Goal: Information Seeking & Learning: Learn about a topic

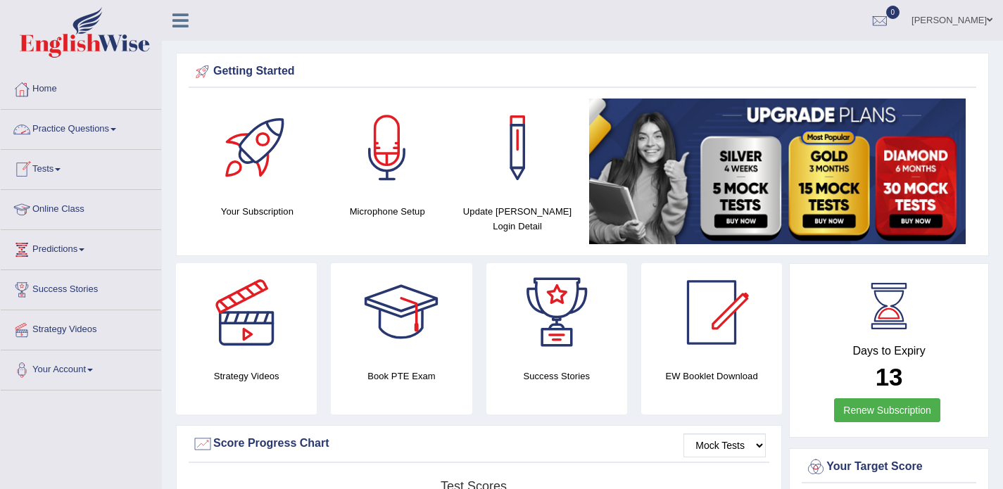
click at [87, 132] on link "Practice Questions" at bounding box center [81, 127] width 160 height 35
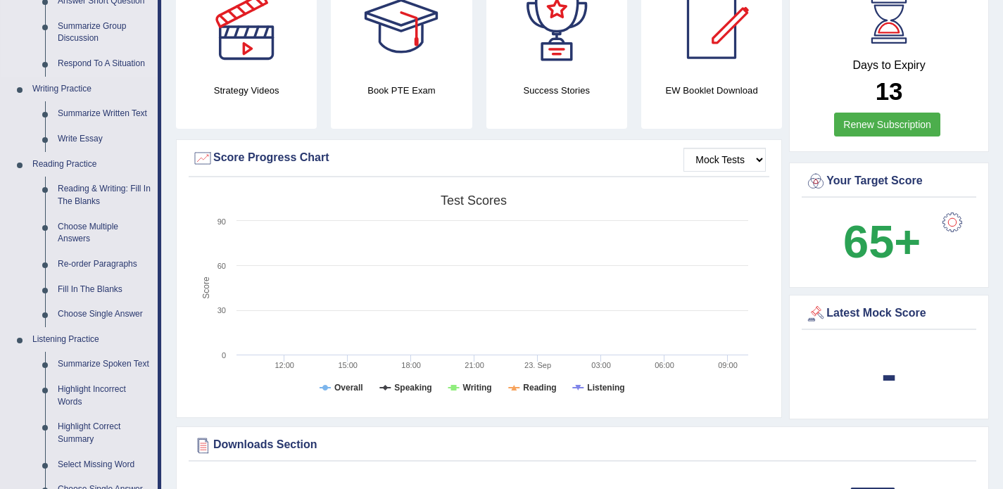
scroll to position [284, 0]
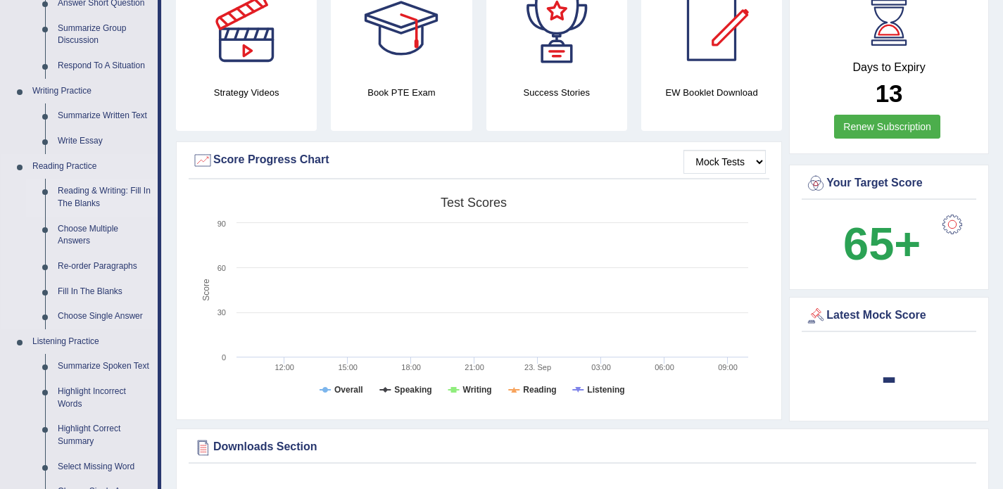
click at [89, 197] on link "Reading & Writing: Fill In The Blanks" at bounding box center [104, 197] width 106 height 37
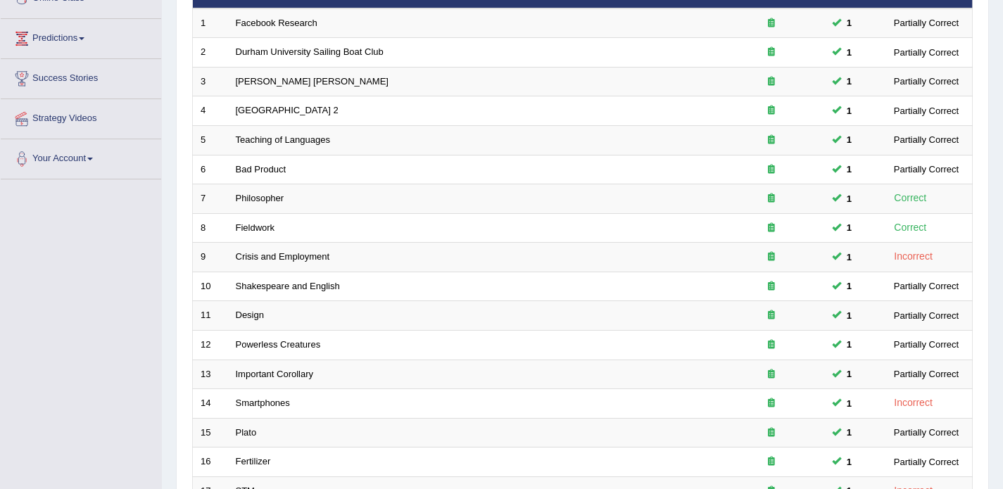
scroll to position [228, 0]
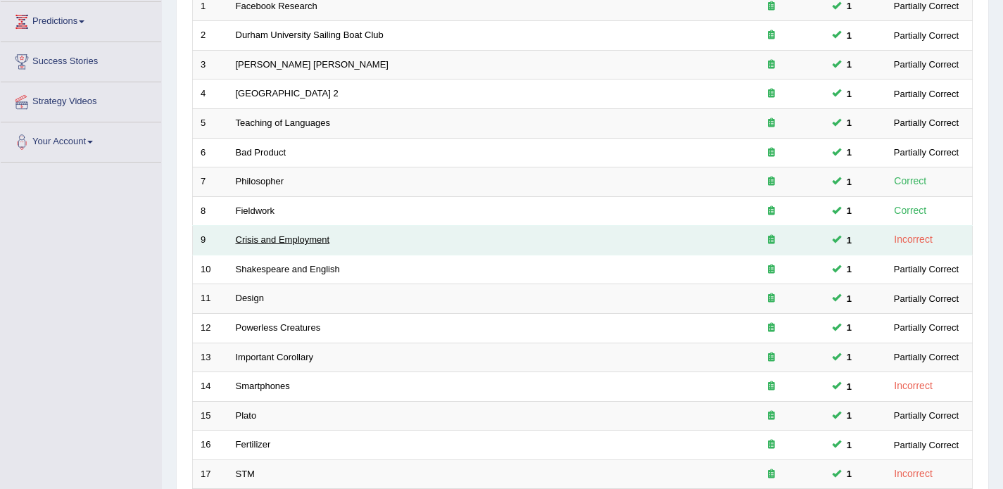
click at [271, 245] on link "Crisis and Employment" at bounding box center [283, 239] width 94 height 11
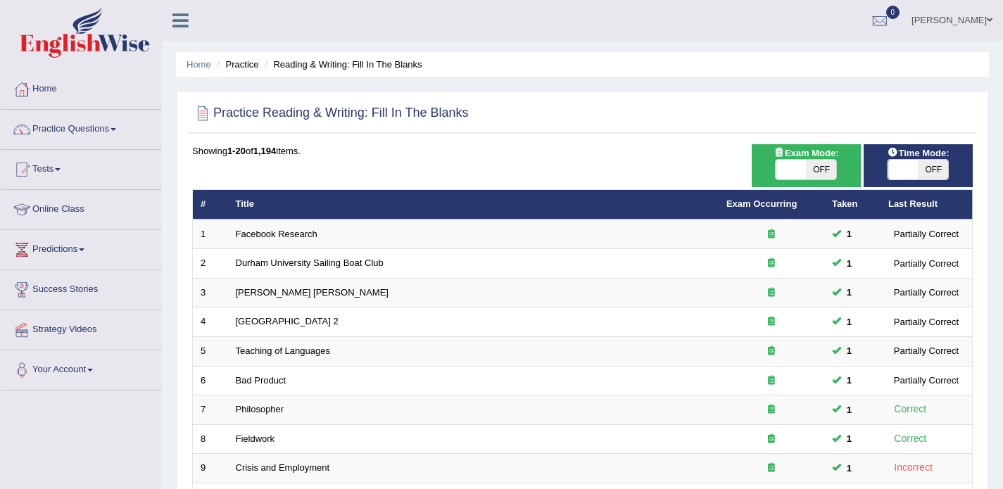
click at [935, 180] on div "Time Mode: ON OFF" at bounding box center [918, 165] width 109 height 43
click at [928, 170] on span "OFF" at bounding box center [933, 170] width 30 height 20
checkbox input "true"
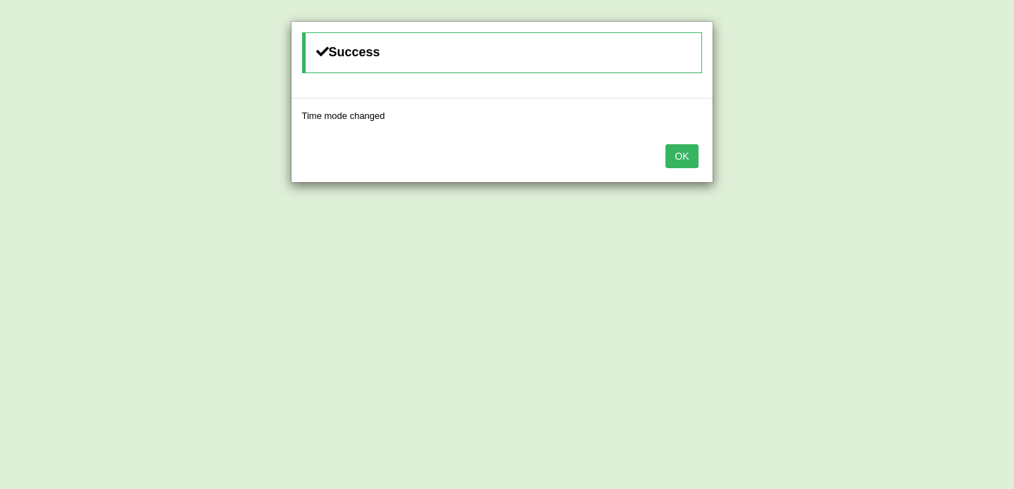
click at [672, 167] on button "OK" at bounding box center [681, 156] width 32 height 24
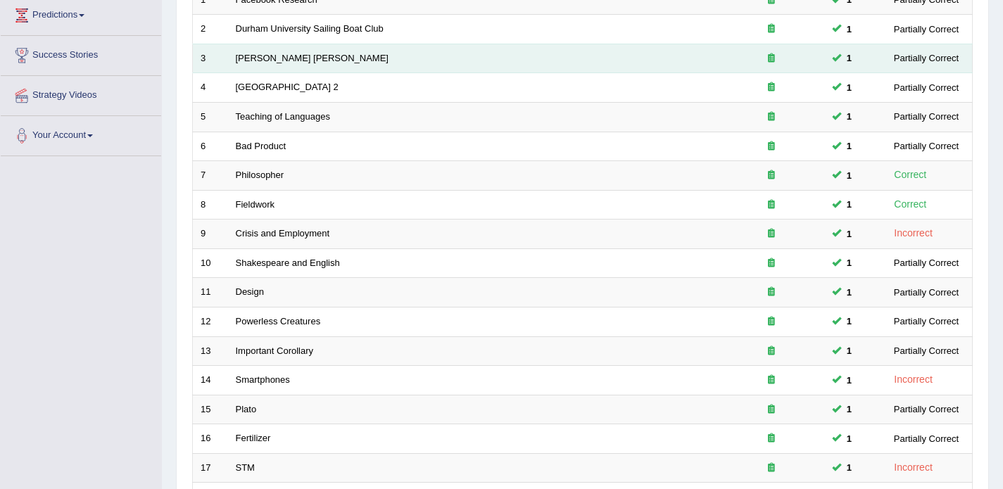
scroll to position [256, 0]
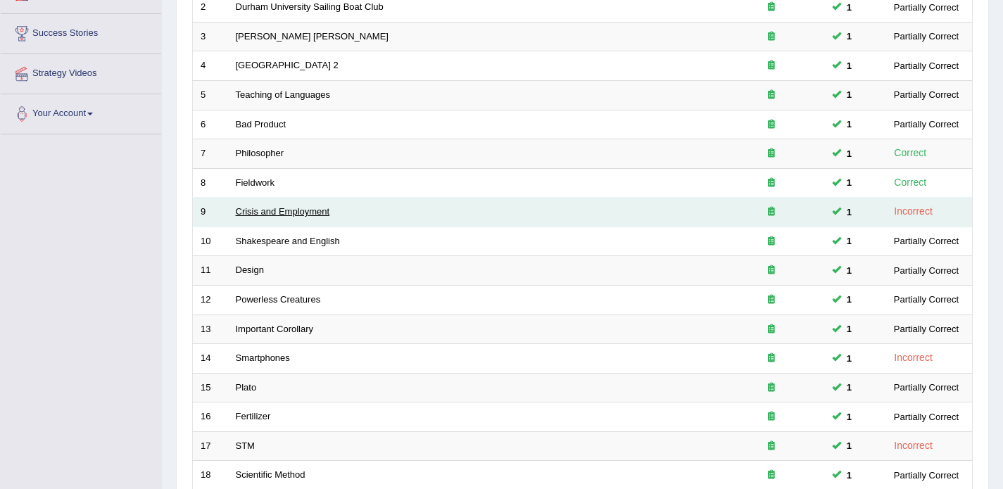
click at [267, 213] on link "Crisis and Employment" at bounding box center [283, 211] width 94 height 11
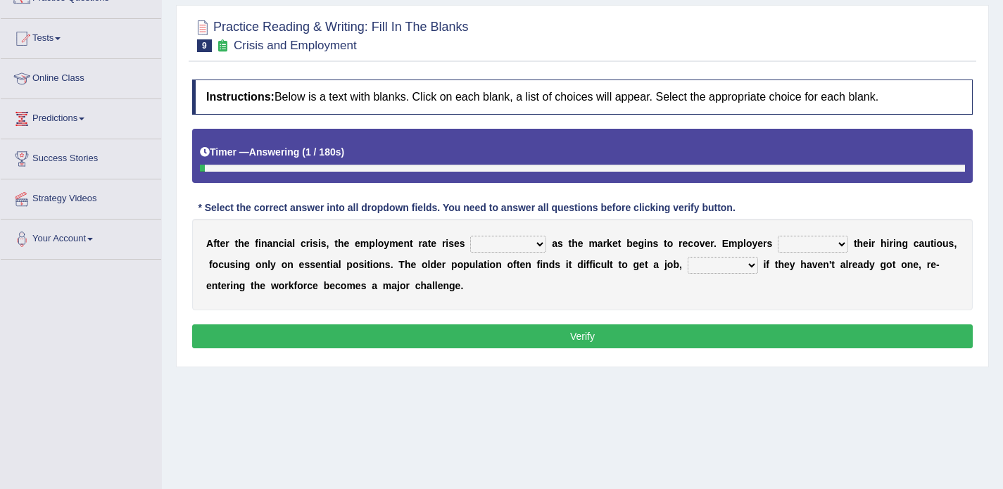
scroll to position [139, 0]
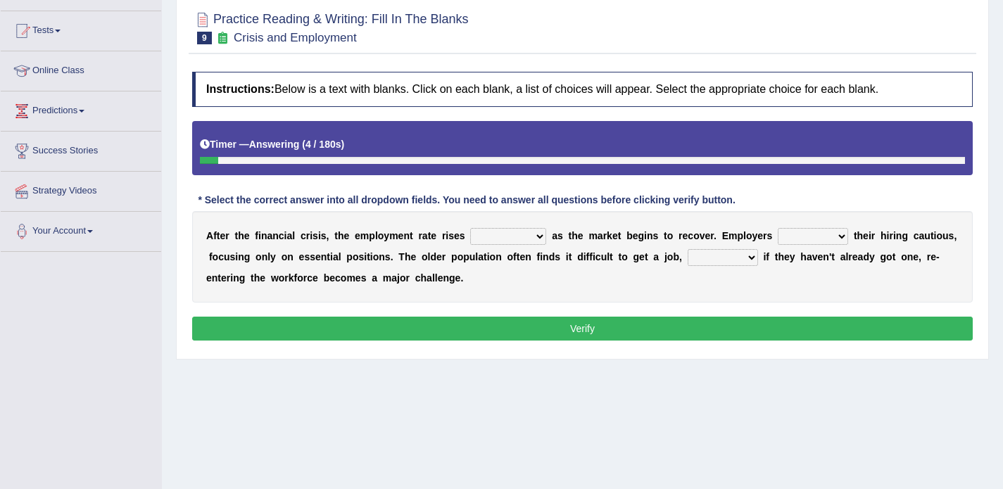
click at [507, 237] on select "normally conversely strenuously sharply" at bounding box center [508, 236] width 76 height 17
select select "strenuously"
click at [806, 236] on select "keeping kept keep are kept" at bounding box center [813, 236] width 70 height 17
select select "keep"
click at [699, 258] on select "although while then because" at bounding box center [723, 257] width 70 height 17
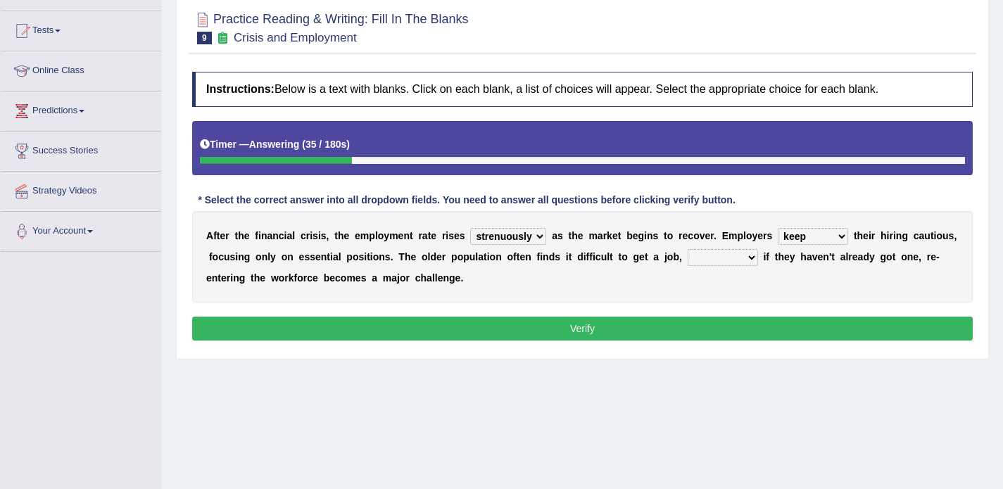
select select "because"
click at [644, 324] on button "Verify" at bounding box center [582, 329] width 781 height 24
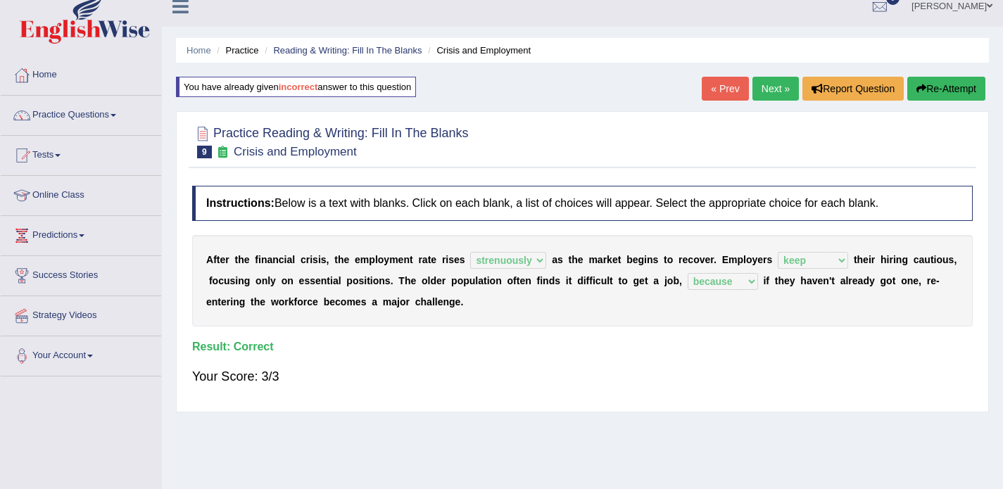
scroll to position [0, 0]
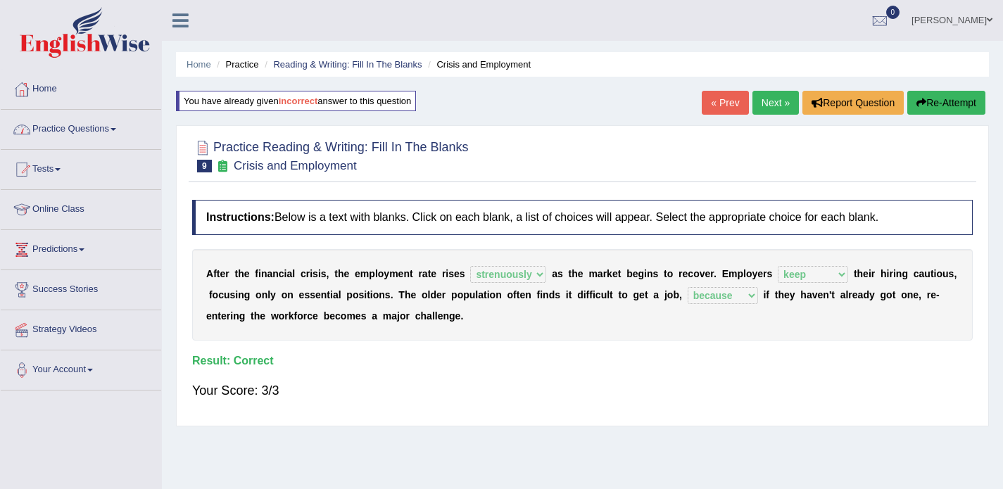
click at [96, 132] on link "Practice Questions" at bounding box center [81, 127] width 160 height 35
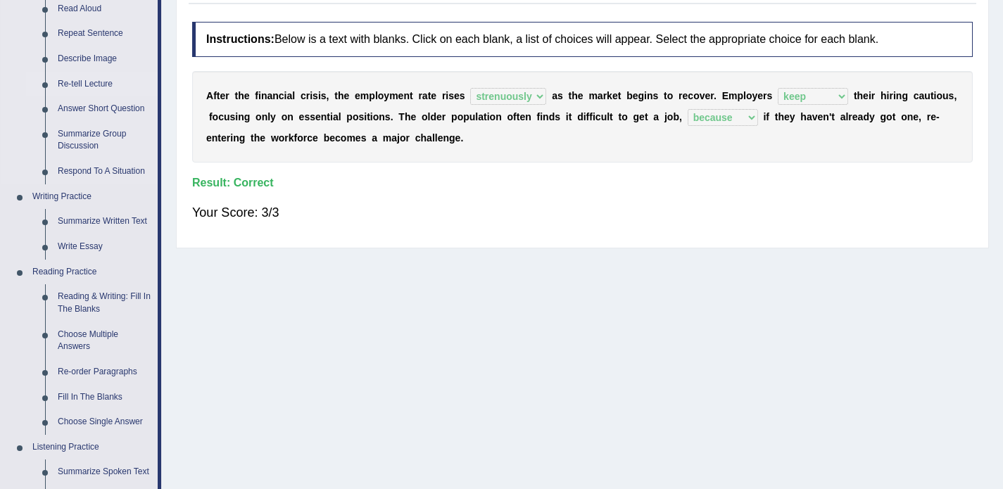
scroll to position [184, 0]
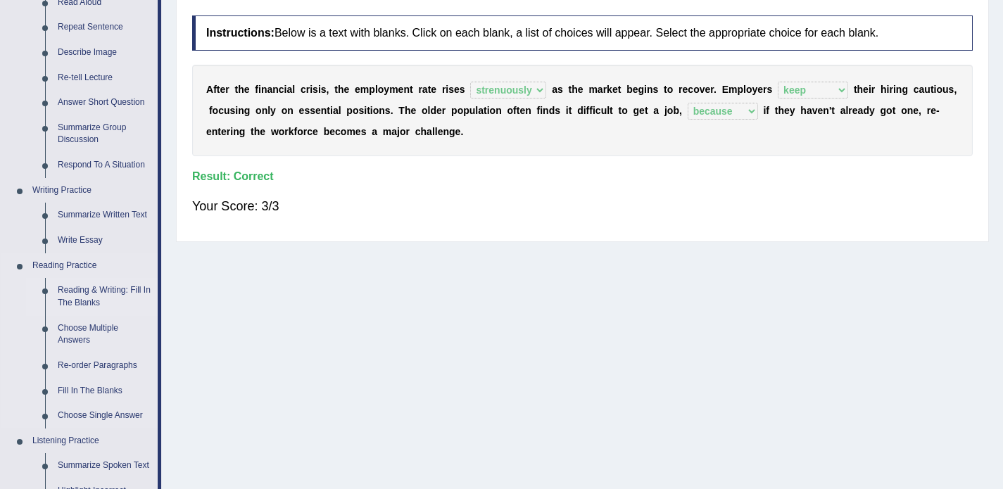
click at [101, 300] on link "Reading & Writing: Fill In The Blanks" at bounding box center [104, 296] width 106 height 37
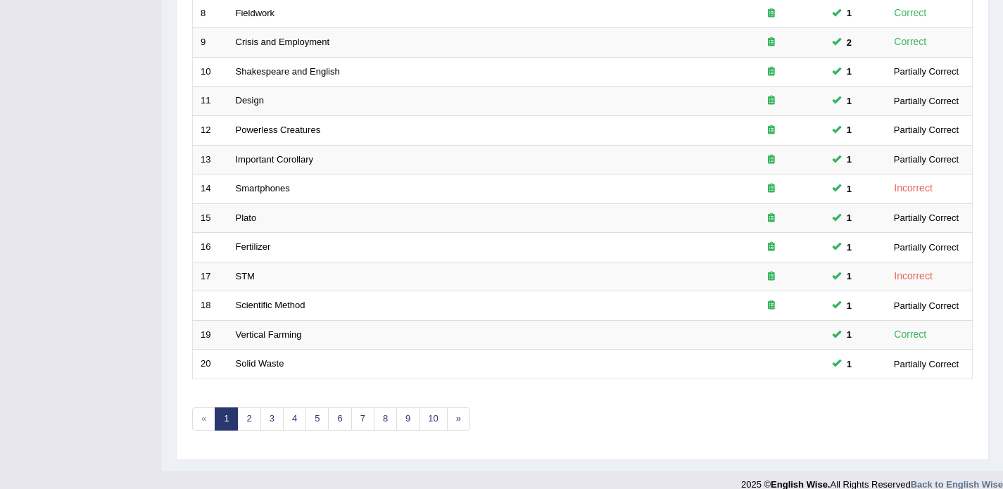
scroll to position [443, 0]
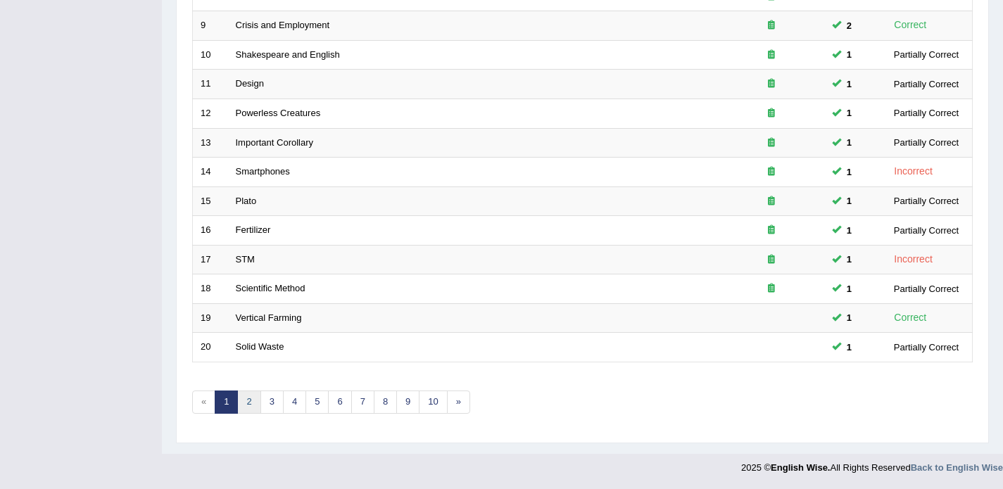
click at [249, 396] on link "2" at bounding box center [248, 402] width 23 height 23
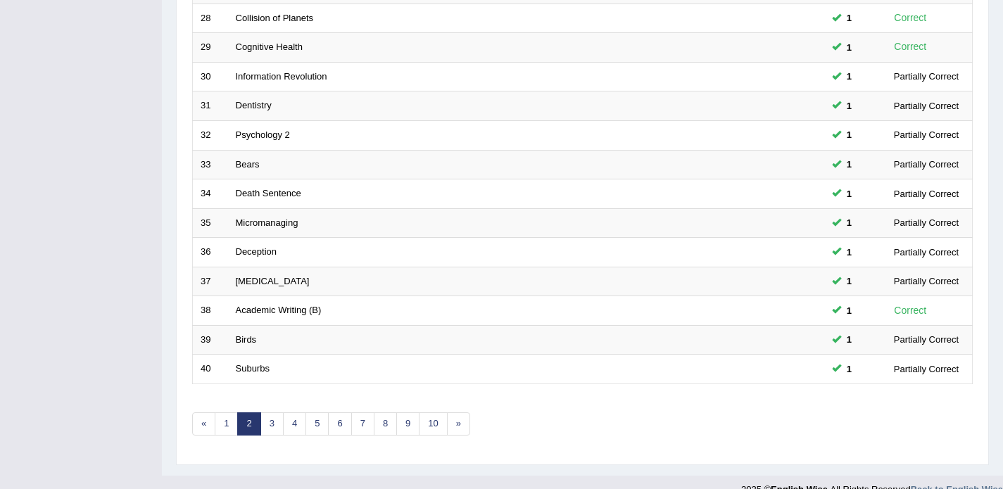
scroll to position [443, 0]
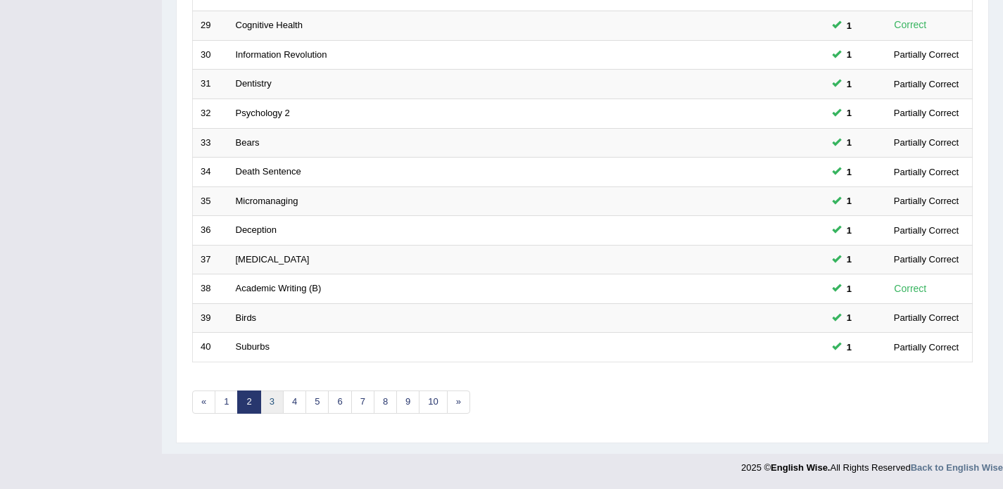
click at [270, 408] on link "3" at bounding box center [271, 402] width 23 height 23
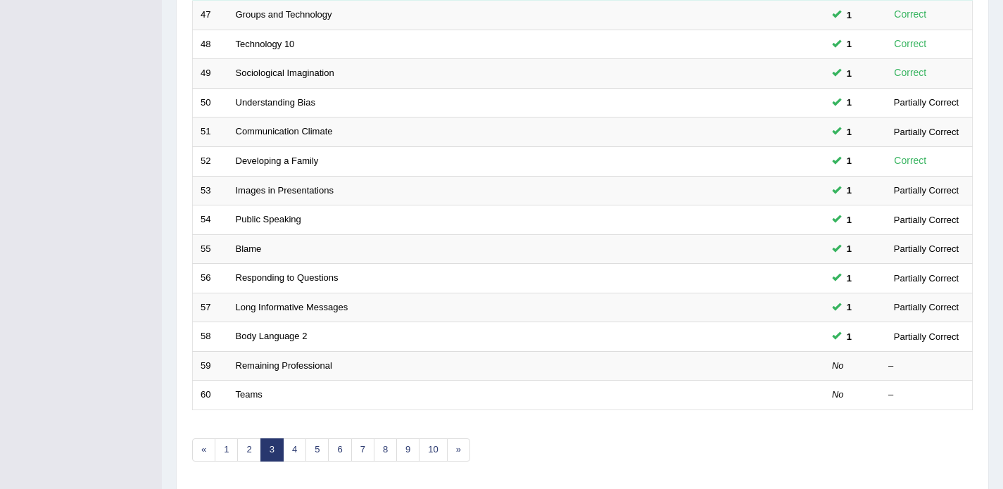
scroll to position [443, 0]
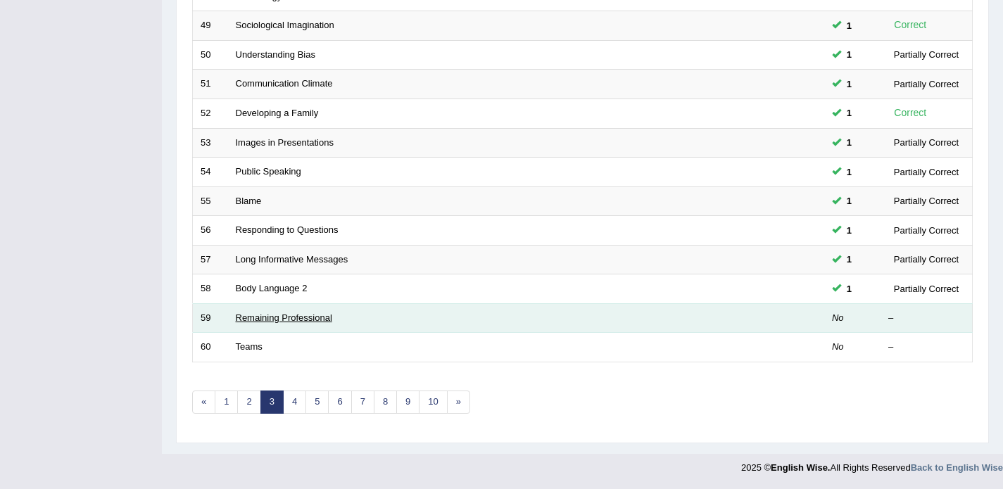
click at [274, 317] on link "Remaining Professional" at bounding box center [284, 317] width 96 height 11
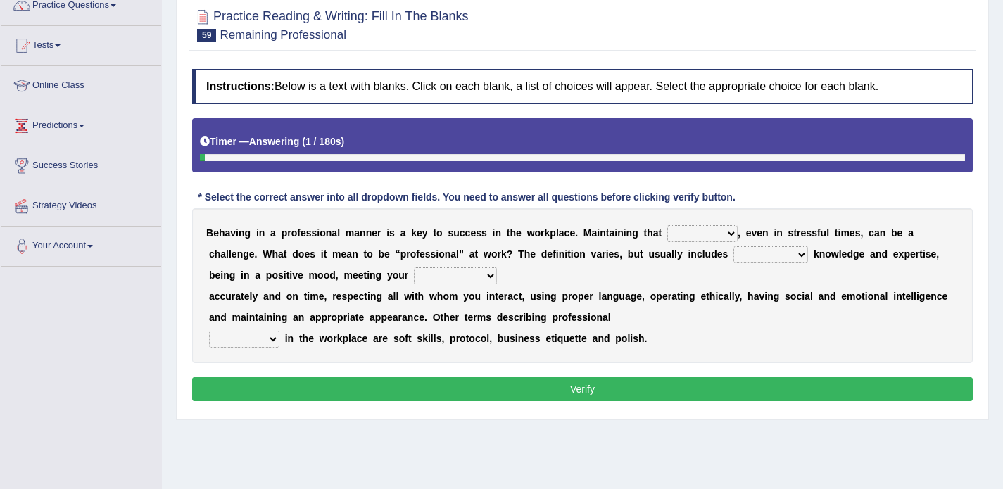
scroll to position [126, 0]
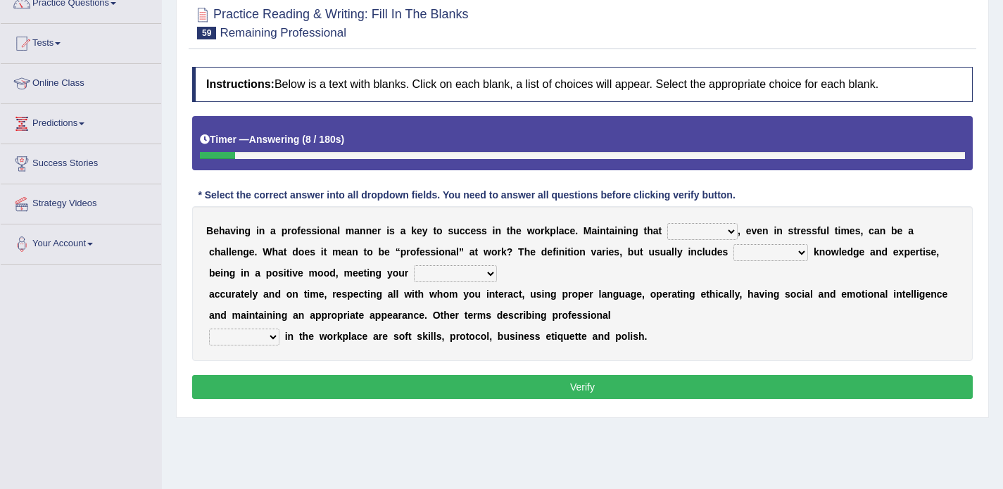
click at [681, 236] on select "demand domain direction demeanor" at bounding box center [702, 231] width 70 height 17
select select "direction"
click at [674, 233] on select "demand domain direction demeanor" at bounding box center [702, 231] width 70 height 17
click at [764, 253] on select "possessing appraising processing assessing" at bounding box center [770, 252] width 75 height 17
select select "possessing"
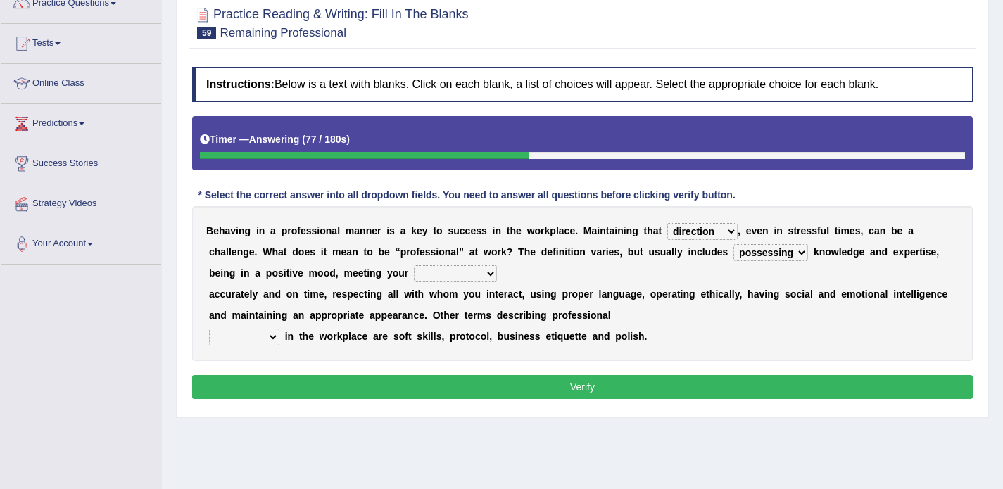
click at [436, 276] on select "opportunities occupations observations obligations" at bounding box center [455, 273] width 83 height 17
select select "obligations"
click at [251, 334] on select "conduct contact condition contract" at bounding box center [244, 337] width 70 height 17
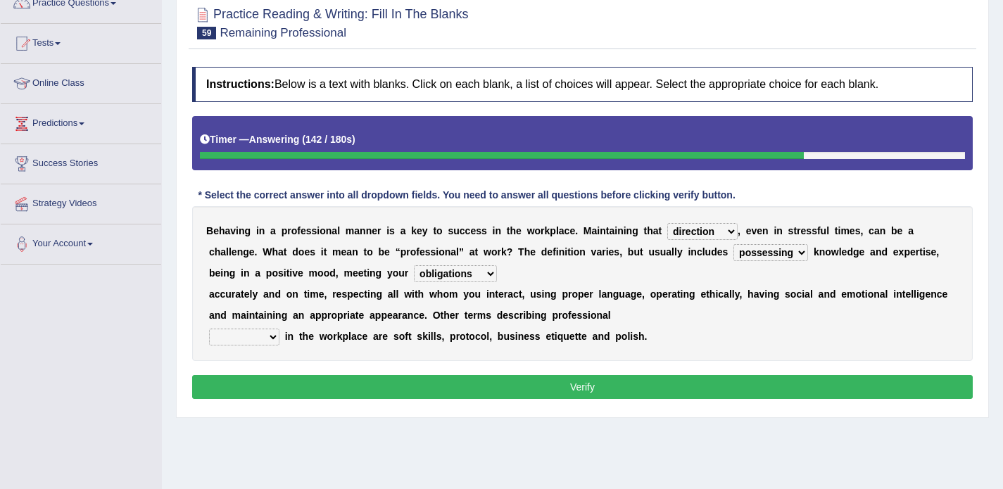
select select "conduct"
click at [363, 391] on button "Verify" at bounding box center [582, 387] width 781 height 24
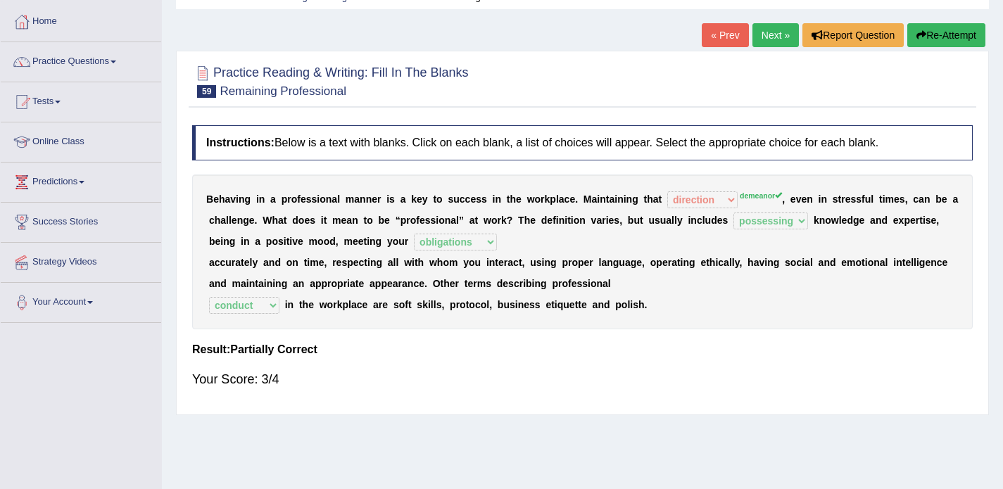
scroll to position [67, 0]
click at [765, 39] on link "Next »" at bounding box center [775, 36] width 46 height 24
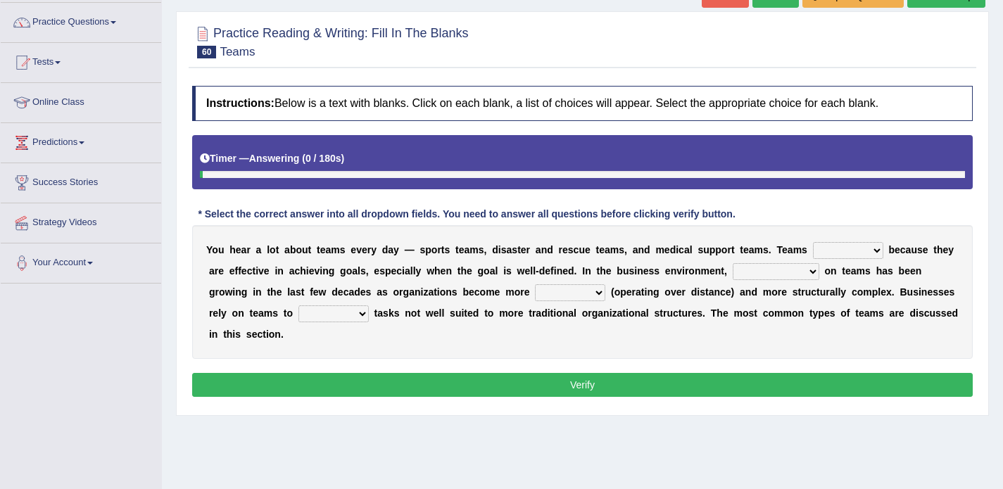
scroll to position [118, 0]
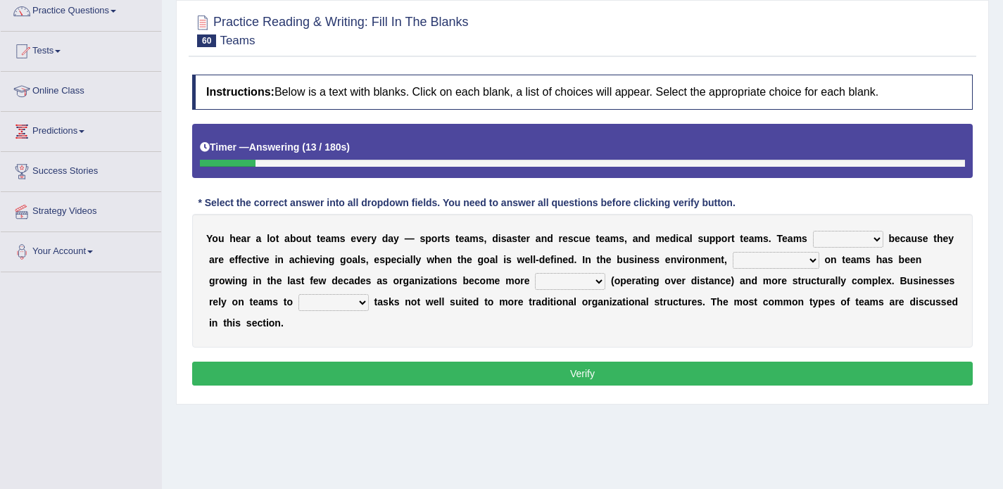
click at [834, 240] on select "exert extend express exist" at bounding box center [848, 239] width 70 height 17
select select "exist"
click at [788, 265] on select "reliability reliance realization independence" at bounding box center [776, 260] width 87 height 17
select select "reliability"
click at [575, 285] on select "authentic virtual simplified veritable" at bounding box center [570, 281] width 70 height 17
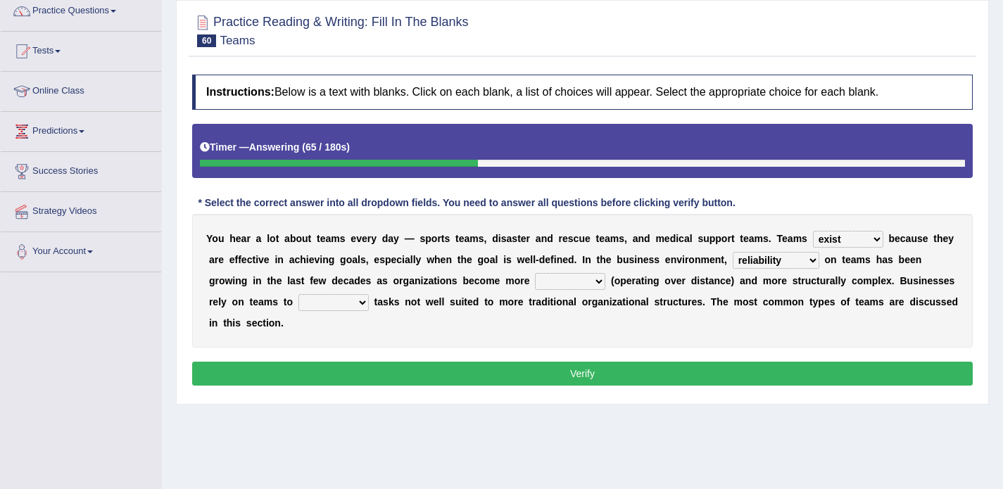
select select "virtual"
click at [348, 301] on select "perform possess compare conform" at bounding box center [333, 302] width 70 height 17
select select "perform"
click at [779, 262] on select "reliability reliance realization independence" at bounding box center [776, 260] width 87 height 17
click at [731, 377] on button "Verify" at bounding box center [582, 374] width 781 height 24
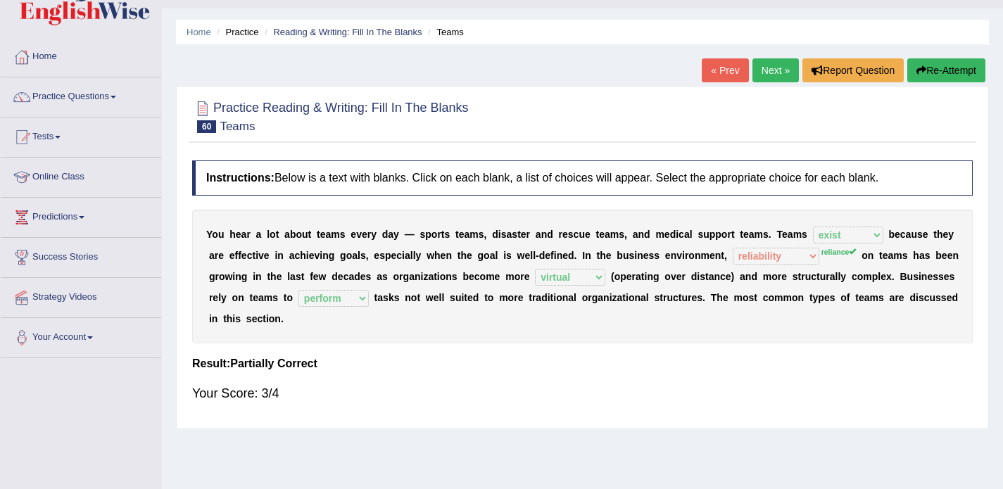
scroll to position [0, 0]
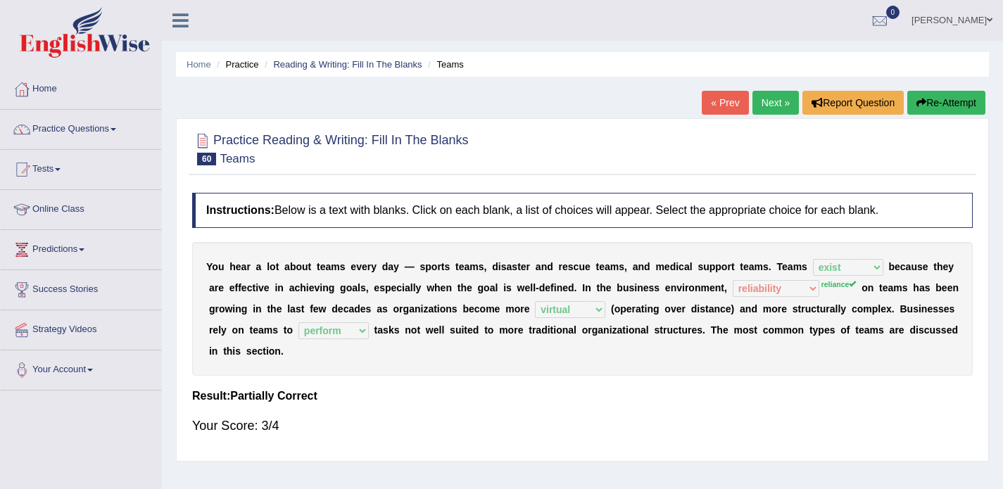
click at [765, 101] on link "Next »" at bounding box center [775, 103] width 46 height 24
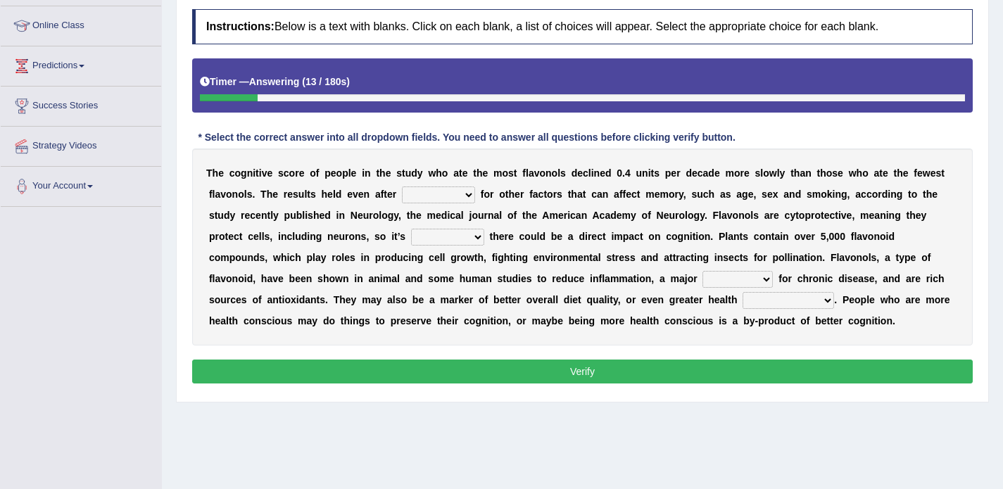
scroll to position [188, 0]
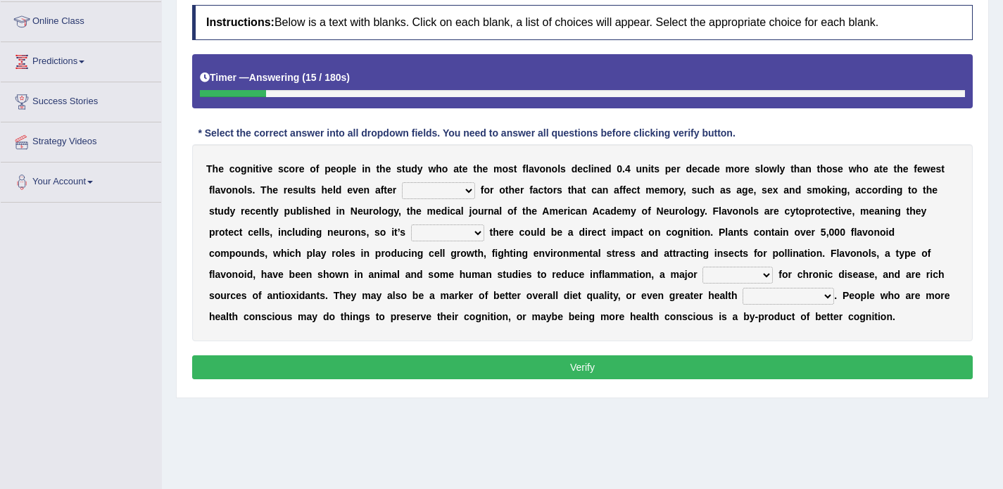
click at [445, 191] on select "consulting adjusting automating advertising" at bounding box center [438, 190] width 73 height 17
click at [436, 238] on select "irresistible purposeful plausible detrimental" at bounding box center [447, 233] width 73 height 17
select select "detrimental"
click at [702, 274] on select "nuance module fact trigger" at bounding box center [737, 275] width 70 height 17
select select "fact"
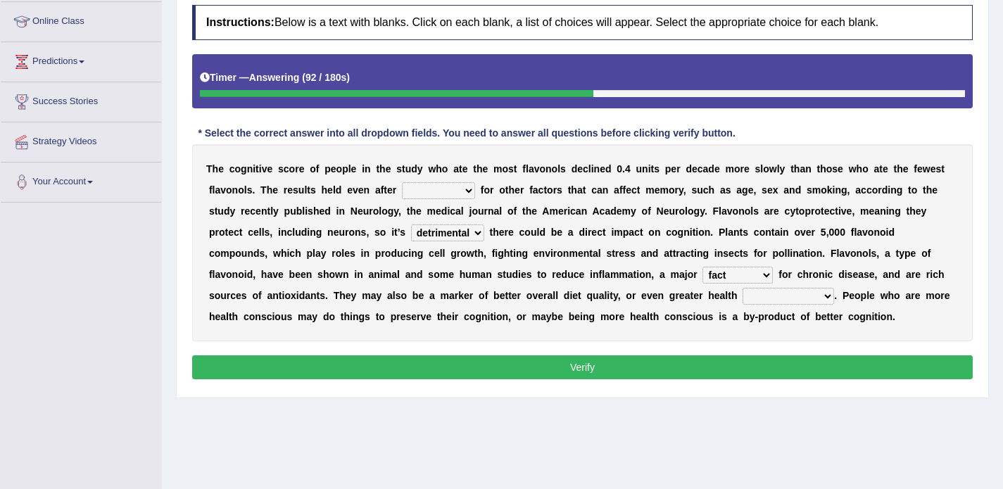
click at [743, 298] on select "intervention cognition protection consciousness" at bounding box center [788, 296] width 91 height 17
click at [743, 292] on select "intervention cognition protection consciousness" at bounding box center [788, 296] width 91 height 17
select select "protection"
click at [427, 191] on select "consulting adjusting automating advertising" at bounding box center [438, 190] width 73 height 17
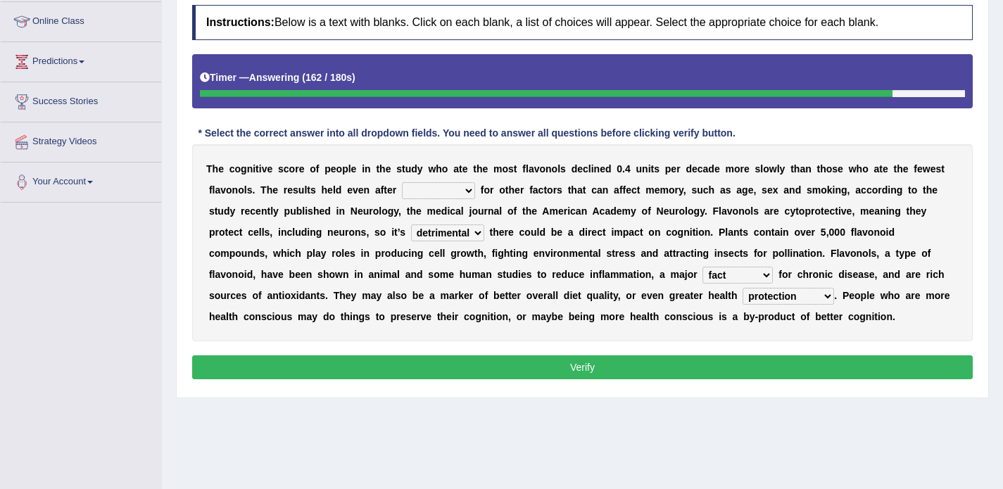
select select "consulting"
click at [508, 366] on button "Verify" at bounding box center [582, 367] width 781 height 24
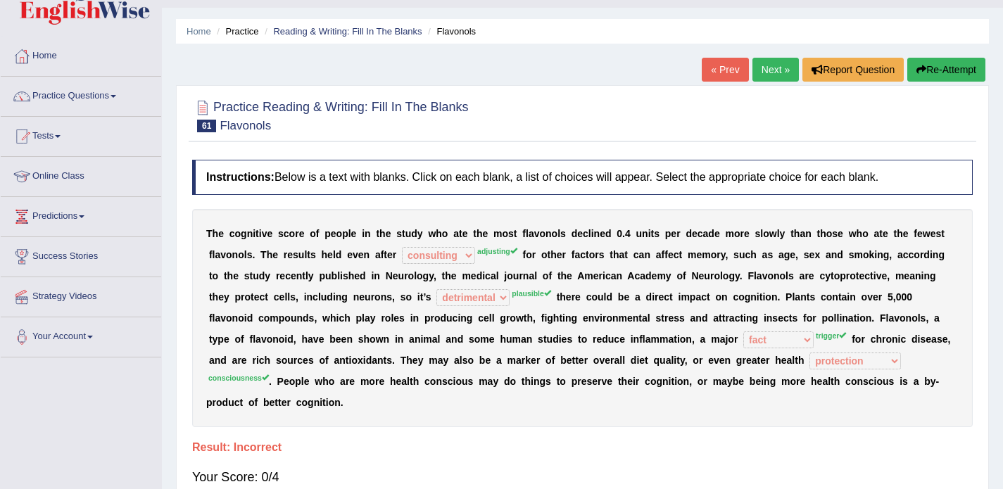
scroll to position [30, 0]
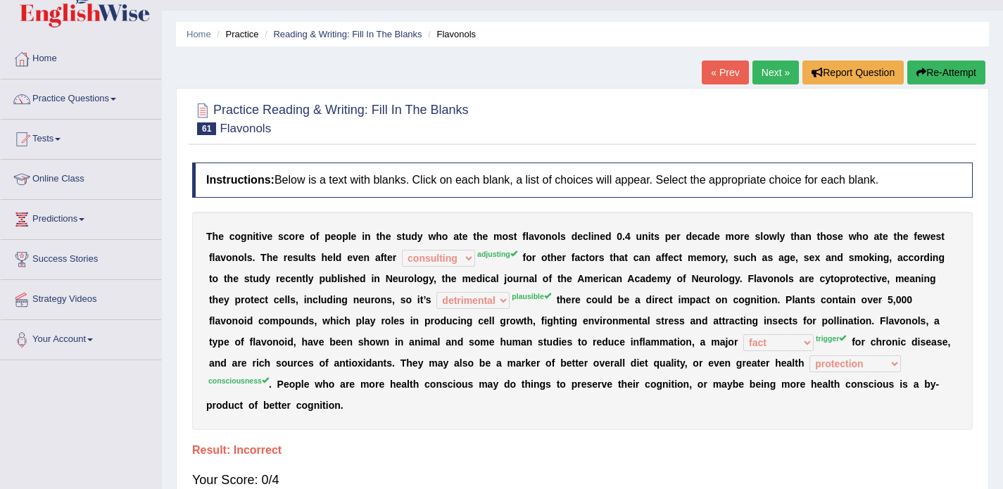
click at [762, 77] on link "Next »" at bounding box center [775, 73] width 46 height 24
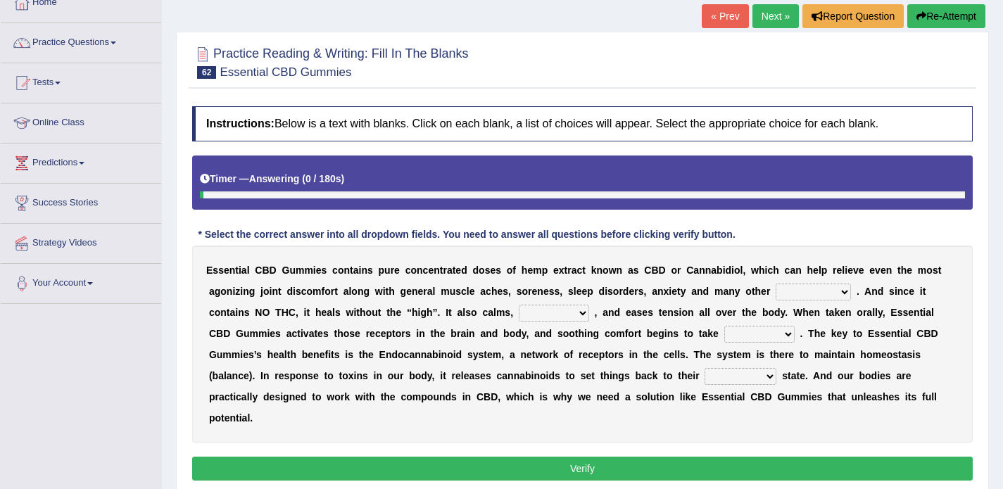
scroll to position [92, 0]
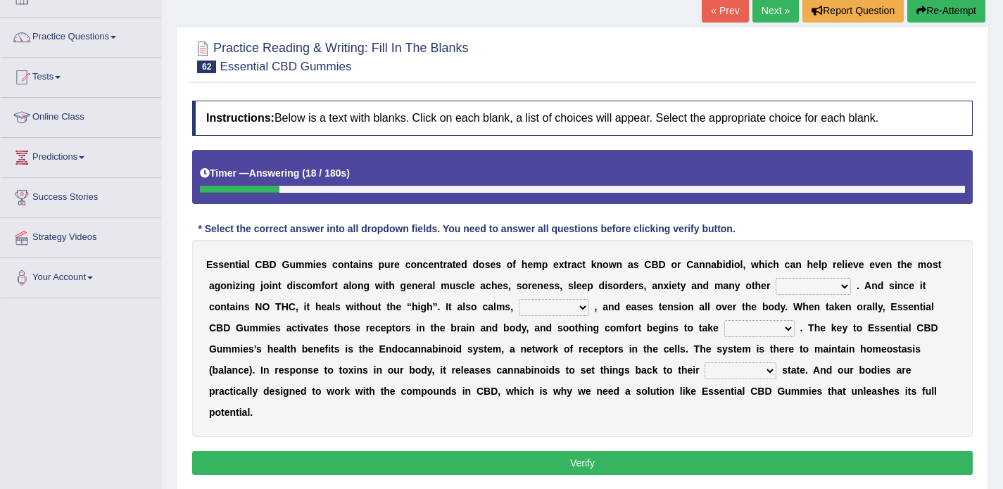
click at [806, 285] on select "pains phenomena poisons ailments" at bounding box center [813, 286] width 75 height 17
select select "pains"
click at [545, 311] on select "excites relaxes cures digests" at bounding box center [554, 307] width 70 height 17
select select "relaxes"
click at [547, 310] on select "excites relaxes cures digests" at bounding box center [554, 307] width 70 height 17
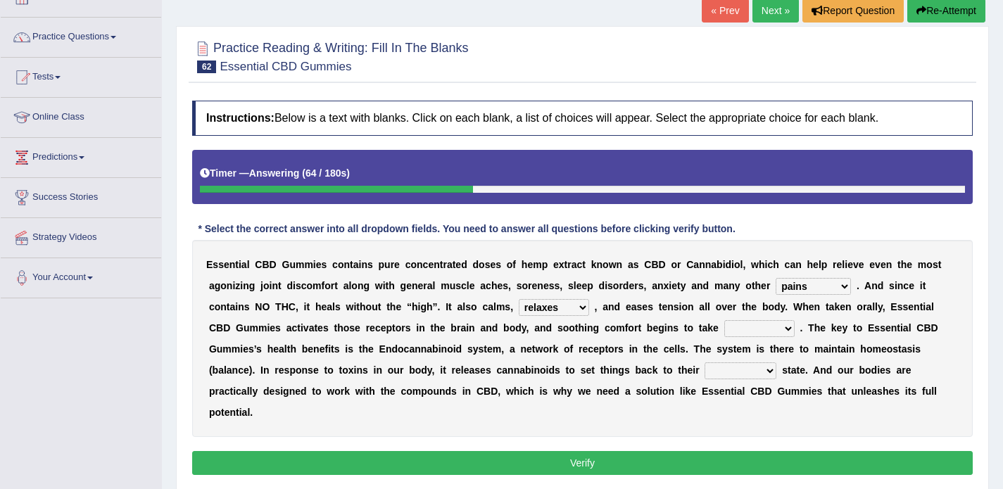
click at [751, 327] on select "it formation in form" at bounding box center [759, 328] width 70 height 17
select select "form"
click at [721, 375] on select "new next substantial natural" at bounding box center [741, 370] width 72 height 17
select select "natural"
click at [714, 455] on button "Verify" at bounding box center [582, 463] width 781 height 24
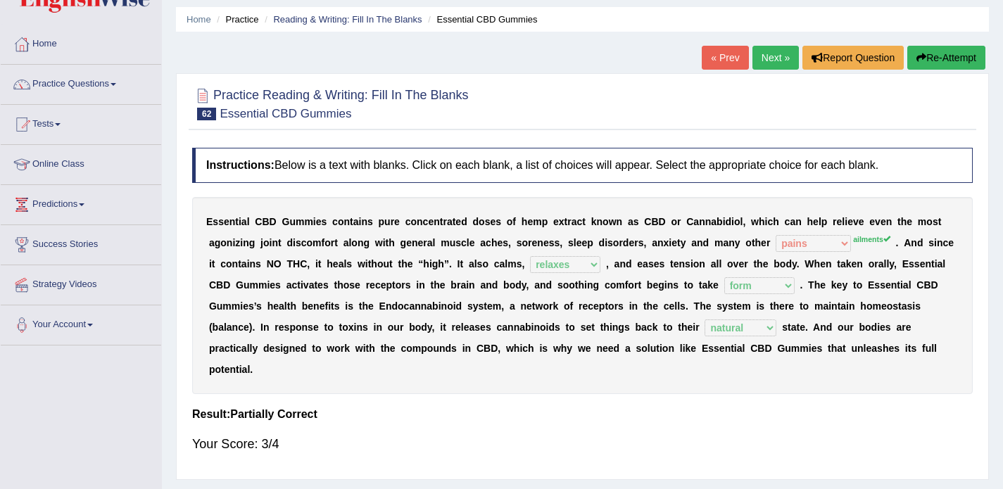
scroll to position [54, 0]
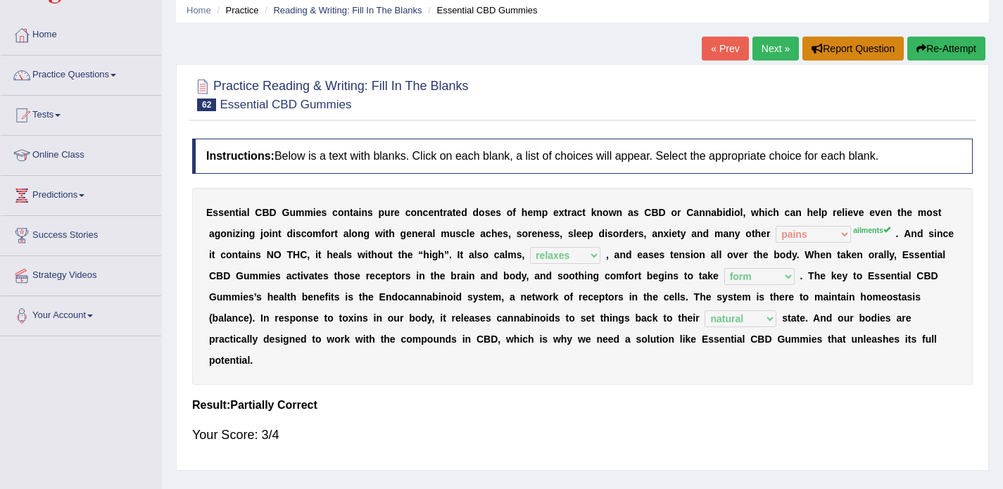
click at [866, 51] on button "Report Question" at bounding box center [852, 49] width 101 height 24
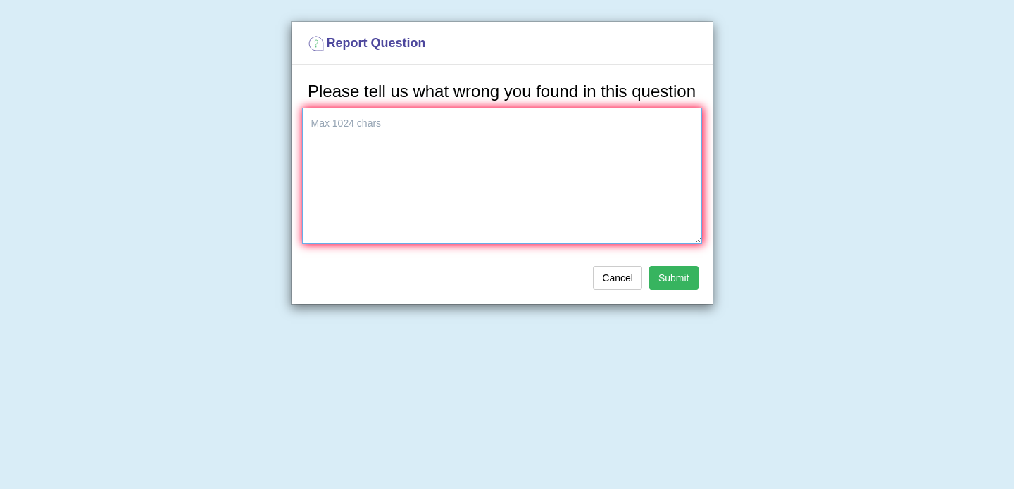
click at [594, 177] on textarea at bounding box center [502, 176] width 400 height 137
click at [369, 147] on textarea "The first anserw" at bounding box center [502, 176] width 400 height 137
drag, startPoint x: 369, startPoint y: 147, endPoint x: 330, endPoint y: 13, distance: 139.9
click at [0, 0] on div "Report Question Please tell us what wrong you found in this question The first …" at bounding box center [507, 244] width 1014 height 489
click at [408, 135] on textarea "The first anserw" at bounding box center [502, 176] width 400 height 137
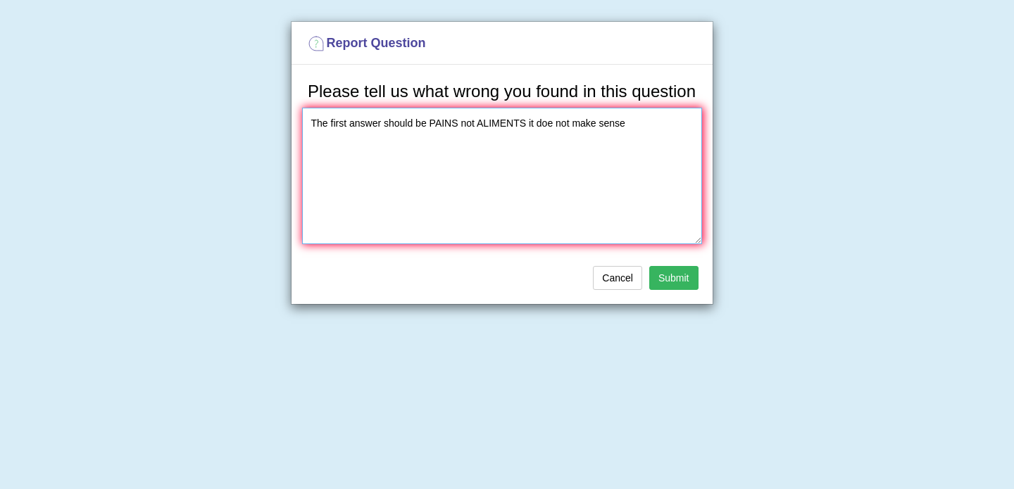
click at [429, 137] on textarea "The first answer should be PAINS not ALIMENTS it doe not make sense" at bounding box center [502, 176] width 400 height 137
type textarea "The first answer should be 'PAINS' not ALIMENTS it doe not make sense"
click at [664, 290] on button "Submit" at bounding box center [673, 278] width 49 height 24
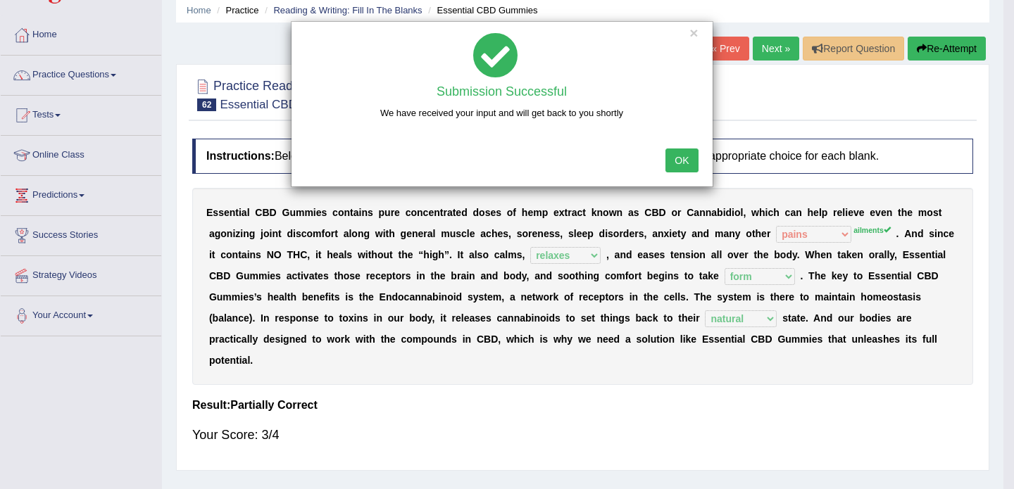
click at [843, 94] on div "× Submission Successful We have received your input and will get back to you sh…" at bounding box center [507, 244] width 1014 height 489
click at [676, 163] on button "OK" at bounding box center [681, 161] width 32 height 24
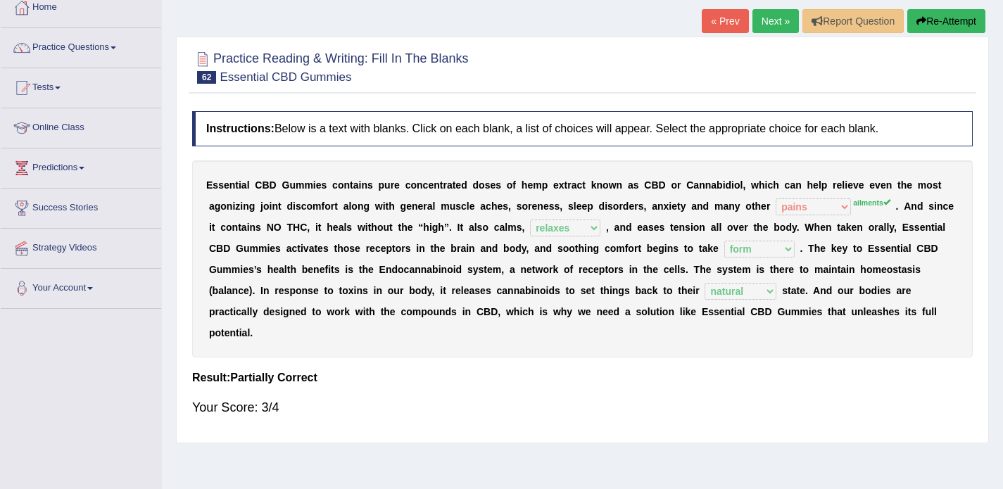
scroll to position [55, 0]
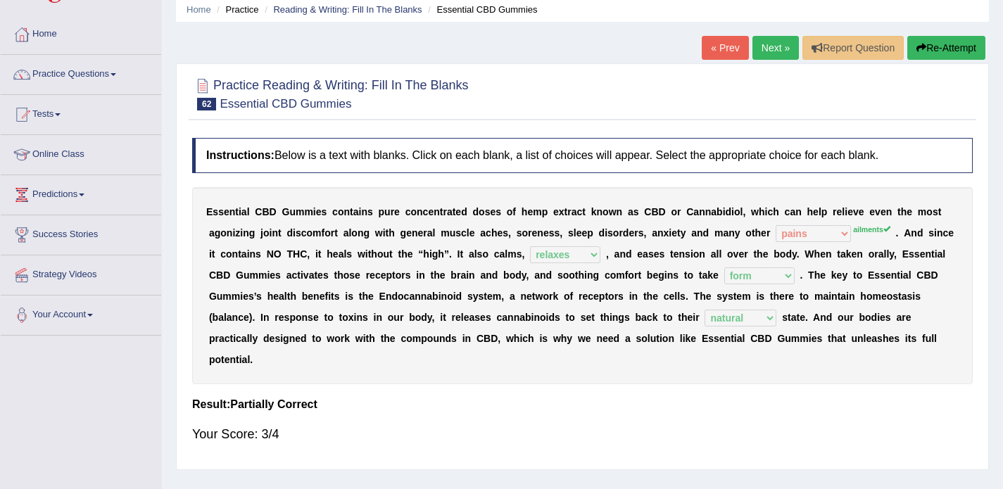
click at [774, 44] on link "Next »" at bounding box center [775, 48] width 46 height 24
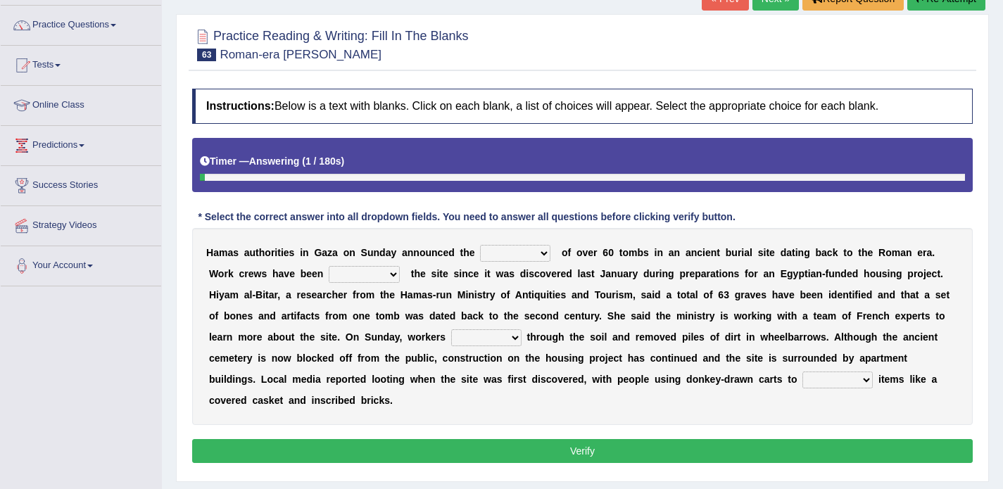
scroll to position [105, 0]
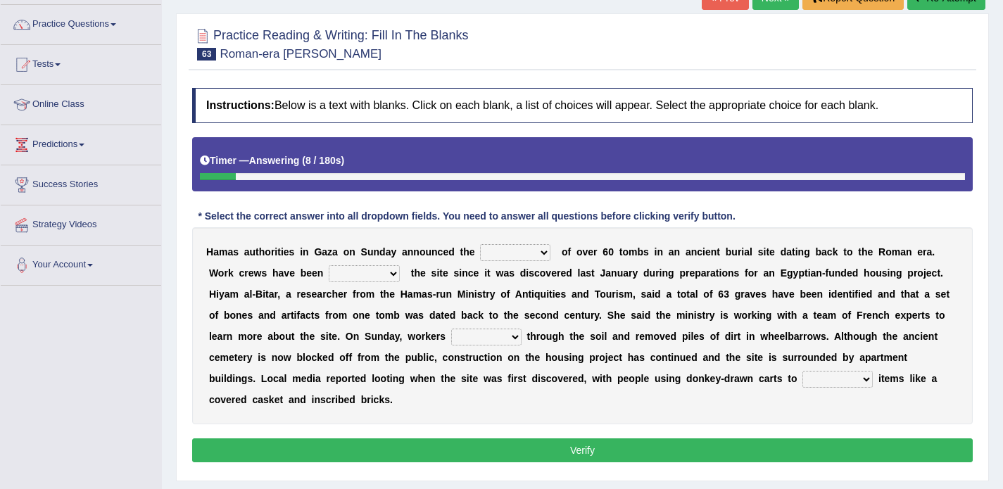
click at [514, 254] on select "downturn discovery creation disability" at bounding box center [515, 252] width 70 height 17
select select "discovery"
click at [346, 274] on select "destroying heralding excavating founding" at bounding box center [364, 273] width 71 height 17
select select "excavating"
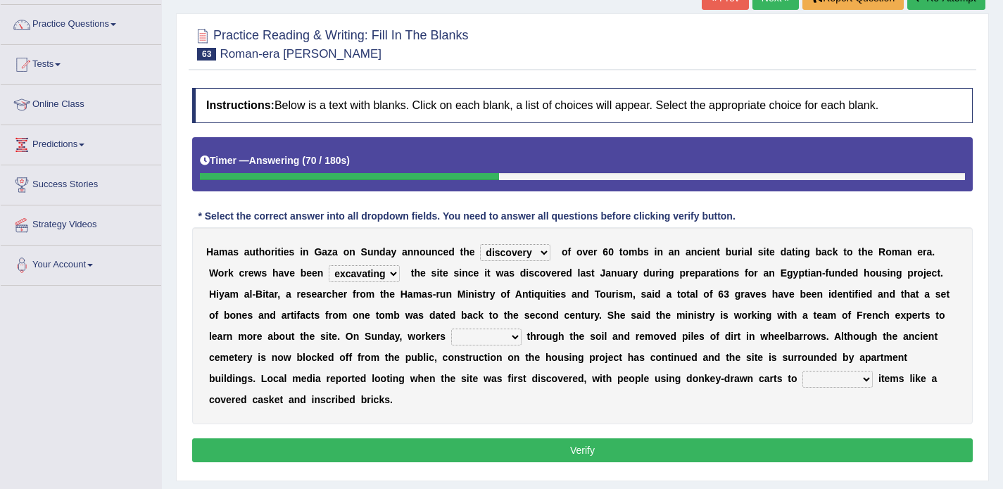
click at [469, 334] on select "irritated mimicked sifted sipped" at bounding box center [486, 337] width 70 height 17
click at [802, 384] on select "haul away go away pull back cheer up" at bounding box center [837, 379] width 70 height 17
select select "pull back"
click at [802, 379] on select "haul away go away pull back cheer up" at bounding box center [837, 379] width 70 height 17
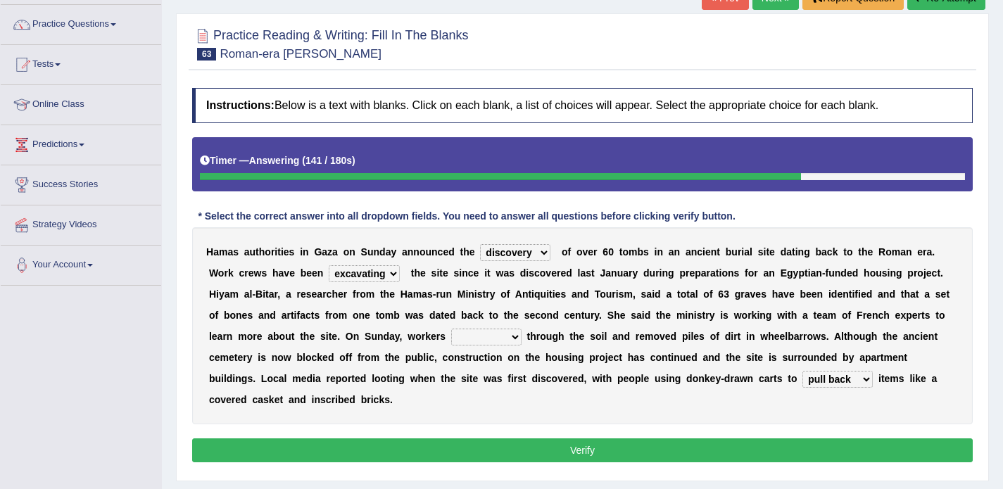
click at [496, 338] on select "irritated mimicked sifted sipped" at bounding box center [486, 337] width 70 height 17
select select "sifted"
click at [516, 444] on button "Verify" at bounding box center [582, 450] width 781 height 24
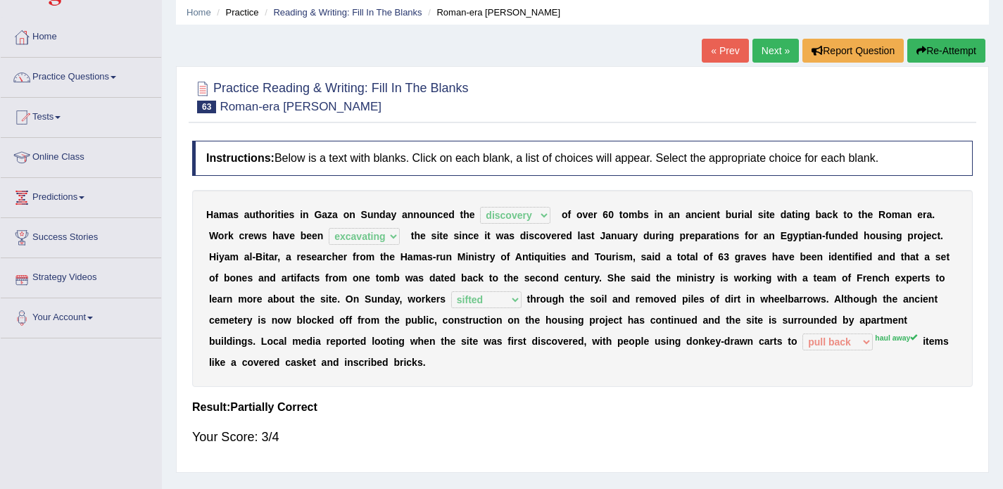
scroll to position [48, 0]
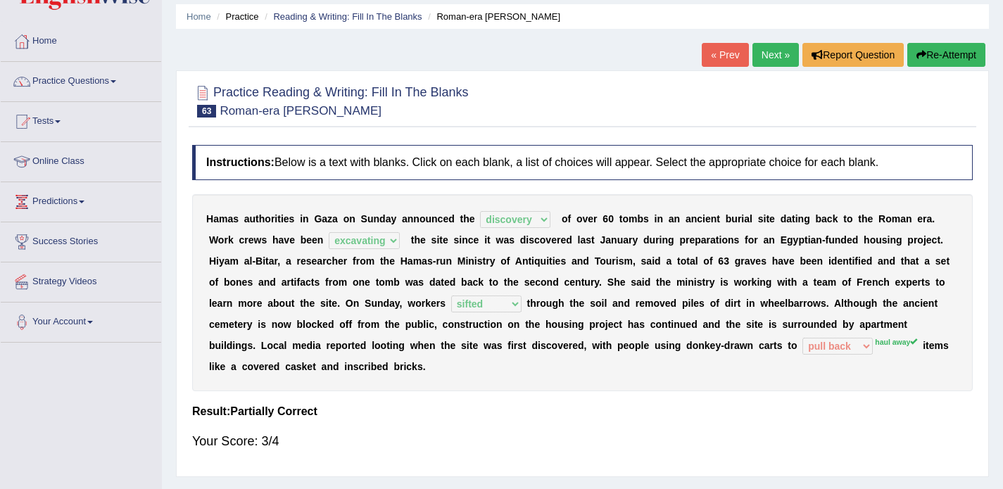
click at [757, 49] on link "Next »" at bounding box center [775, 55] width 46 height 24
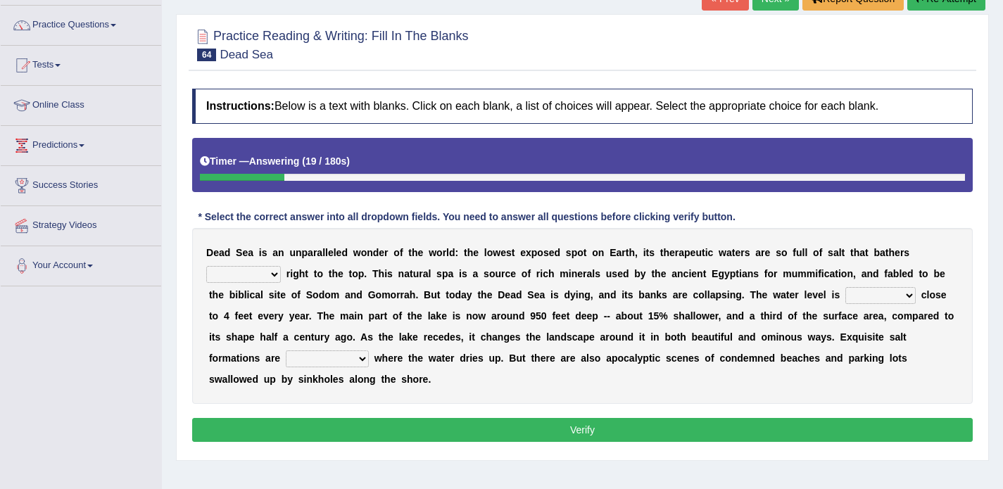
click at [229, 275] on select "float reconstruct sink assert" at bounding box center [243, 274] width 75 height 17
select select "float"
click at [857, 299] on select "dropping paralleling rising keeping" at bounding box center [880, 295] width 70 height 17
select select "dropping"
click at [328, 365] on select "overwhelmed conserved enhanced revealed" at bounding box center [327, 359] width 83 height 17
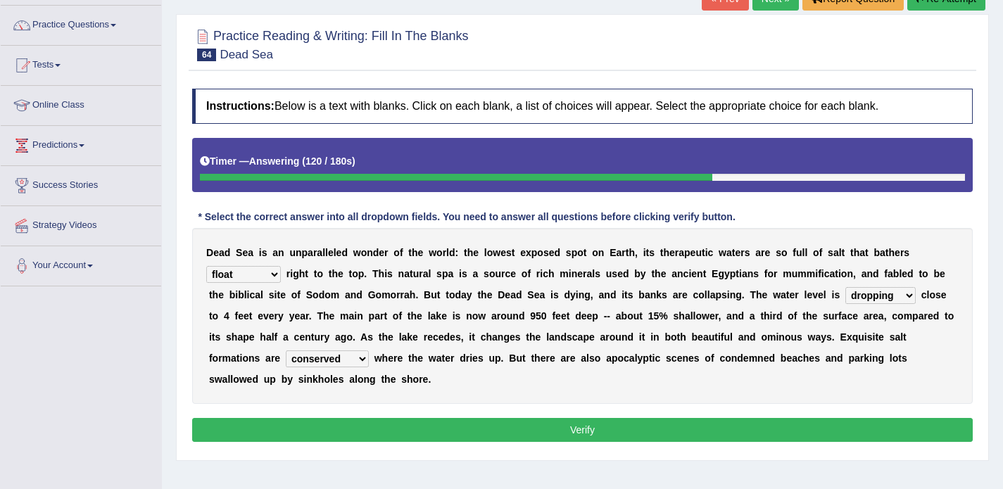
click at [336, 353] on select "overwhelmed conserved enhanced revealed" at bounding box center [327, 359] width 83 height 17
select select "revealed"
click at [465, 432] on button "Verify" at bounding box center [582, 430] width 781 height 24
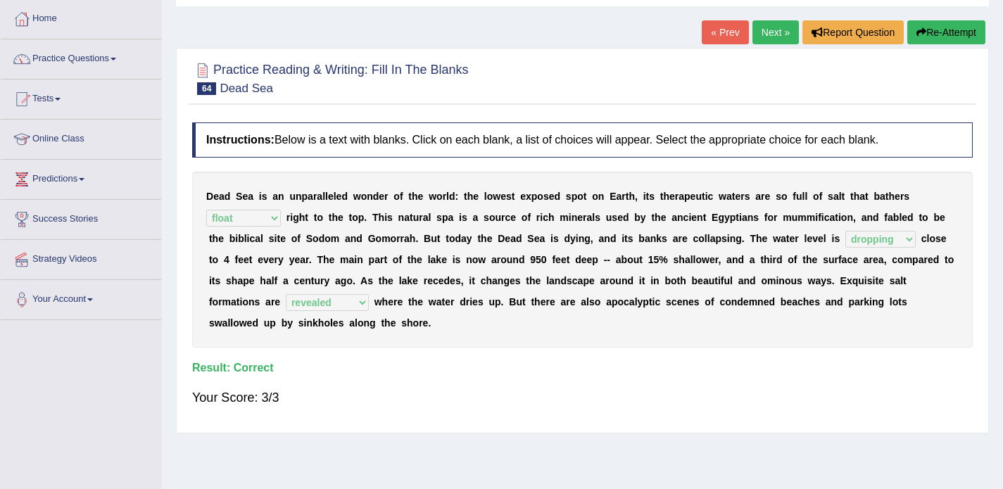
scroll to position [63, 0]
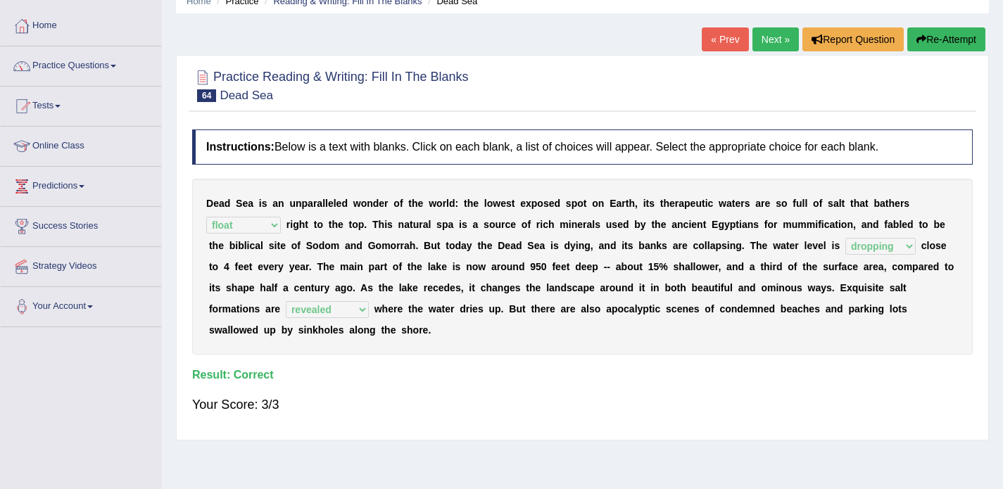
click at [766, 44] on link "Next »" at bounding box center [775, 39] width 46 height 24
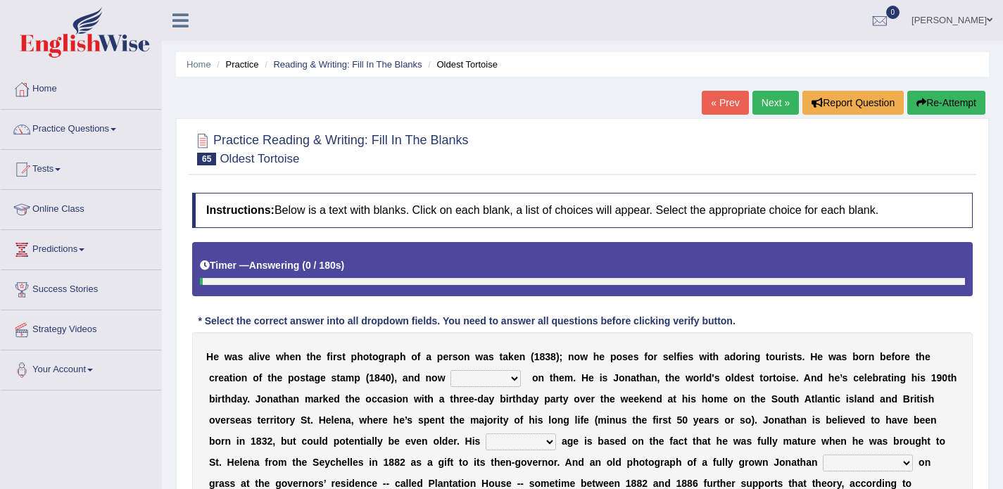
scroll to position [122, 0]
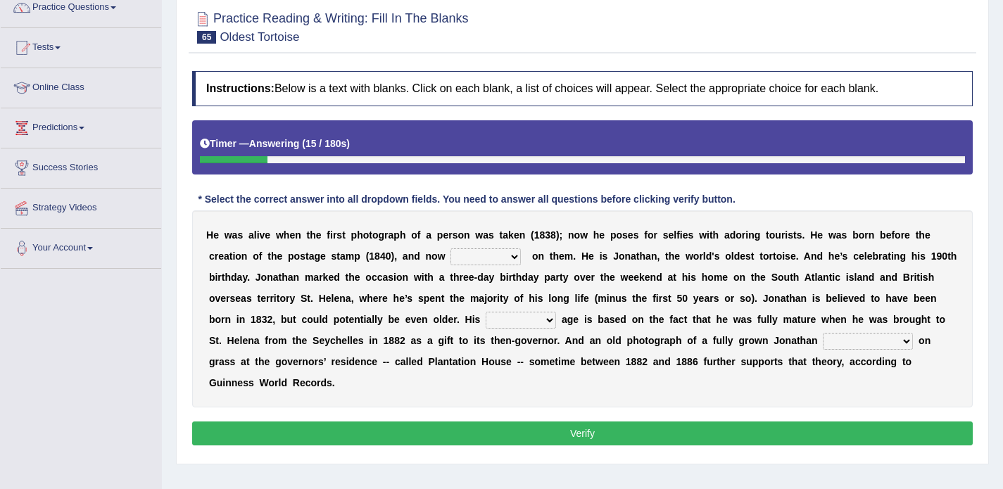
click at [486, 255] on select "appeals appears distracts associates" at bounding box center [485, 256] width 70 height 17
select select "appears"
click at [518, 325] on select "accurate excellent extreme estimated" at bounding box center [521, 320] width 70 height 17
select select "estimated"
click at [504, 321] on select "accurate excellent extreme estimated" at bounding box center [521, 320] width 70 height 17
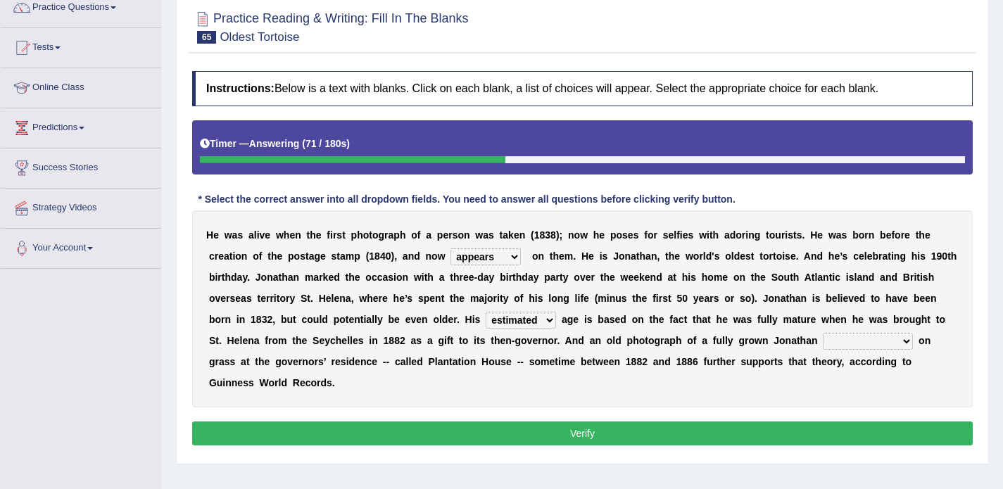
click at [840, 346] on select "grabbing grazing eavesdropping gradating" at bounding box center [868, 341] width 90 height 17
click at [848, 343] on select "grabbing grazing eavesdropping gradating" at bounding box center [868, 341] width 90 height 17
select select "grazing"
click at [670, 426] on button "Verify" at bounding box center [582, 434] width 781 height 24
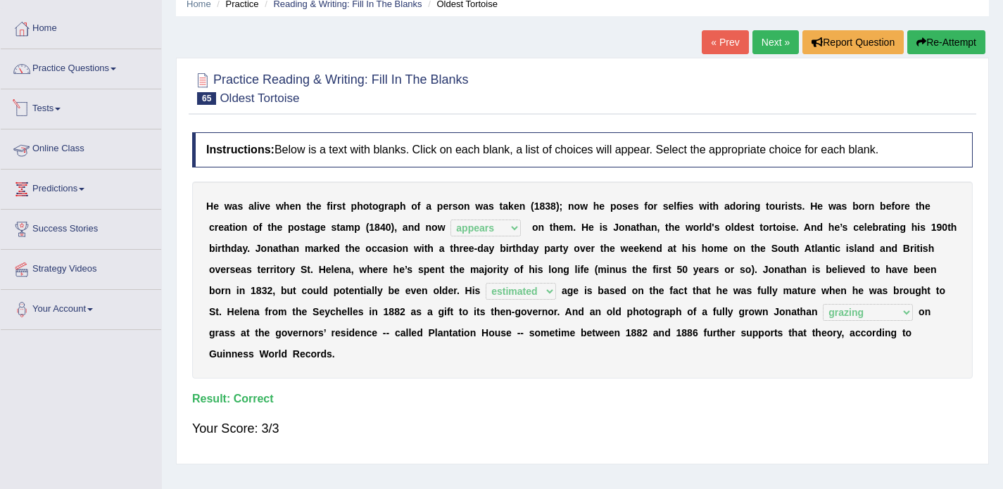
scroll to position [49, 0]
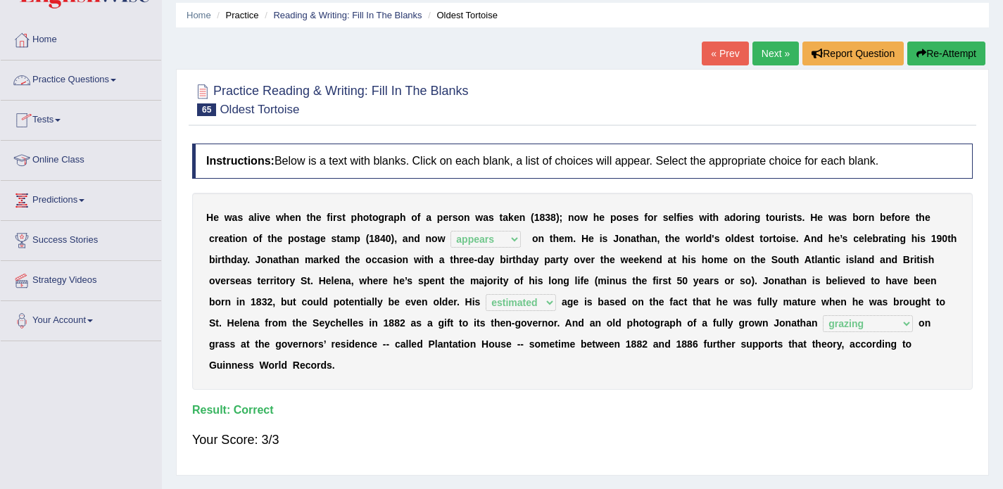
click at [94, 68] on link "Practice Questions" at bounding box center [81, 78] width 160 height 35
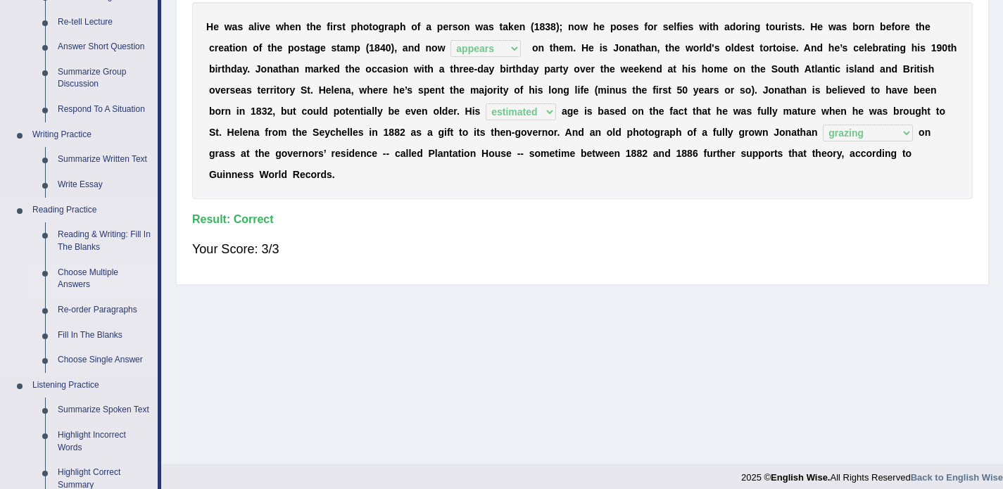
scroll to position [246, 0]
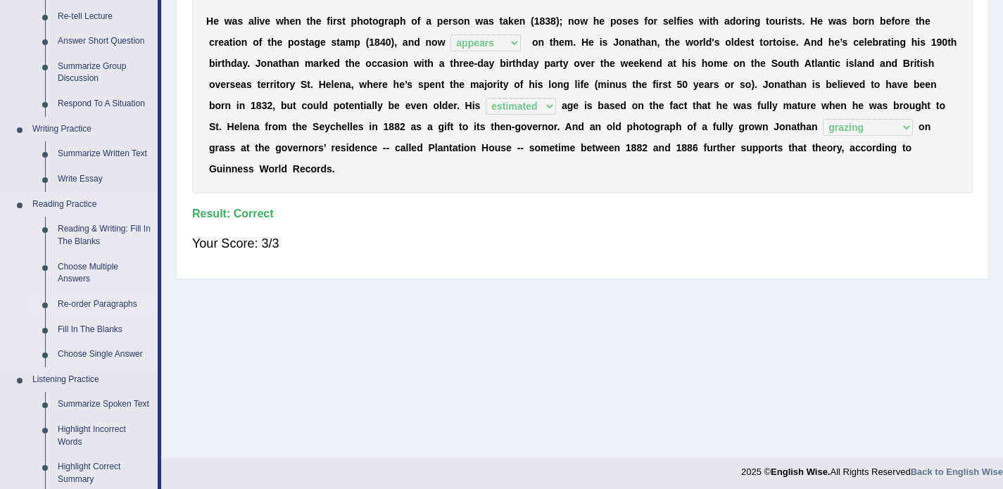
click at [130, 301] on link "Re-order Paragraphs" at bounding box center [104, 304] width 106 height 25
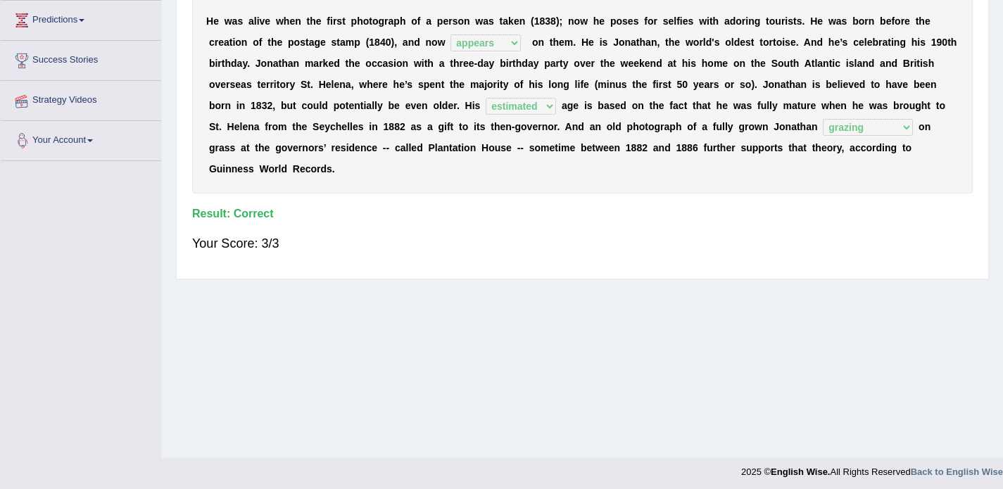
scroll to position [250, 0]
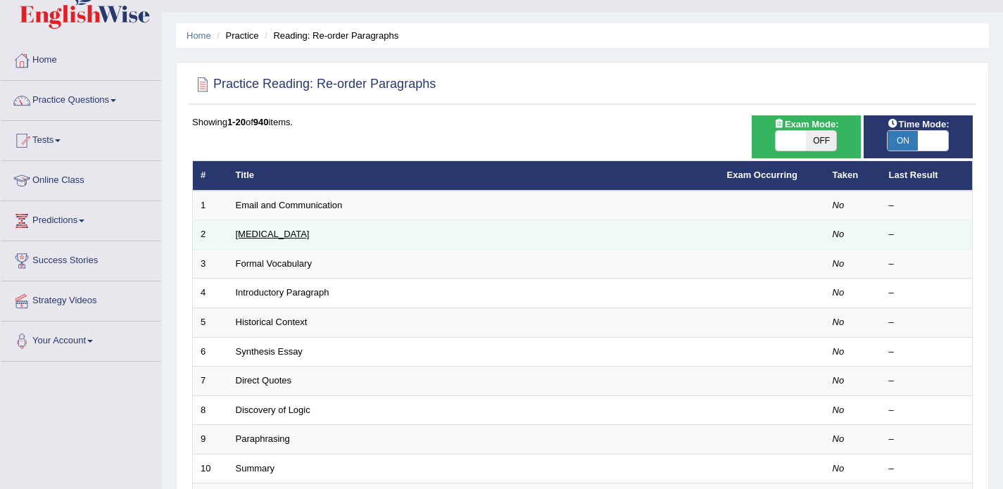
scroll to position [25, 0]
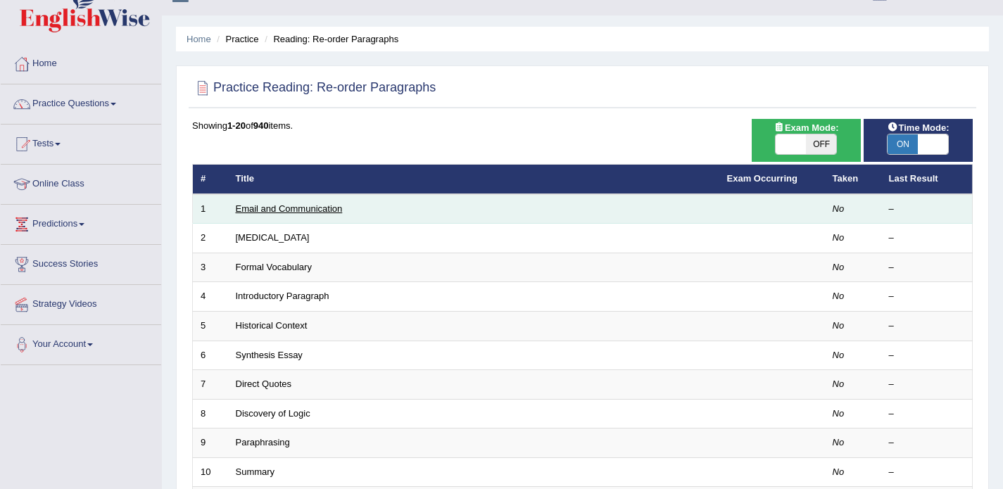
click at [286, 212] on link "Email and Communication" at bounding box center [289, 208] width 107 height 11
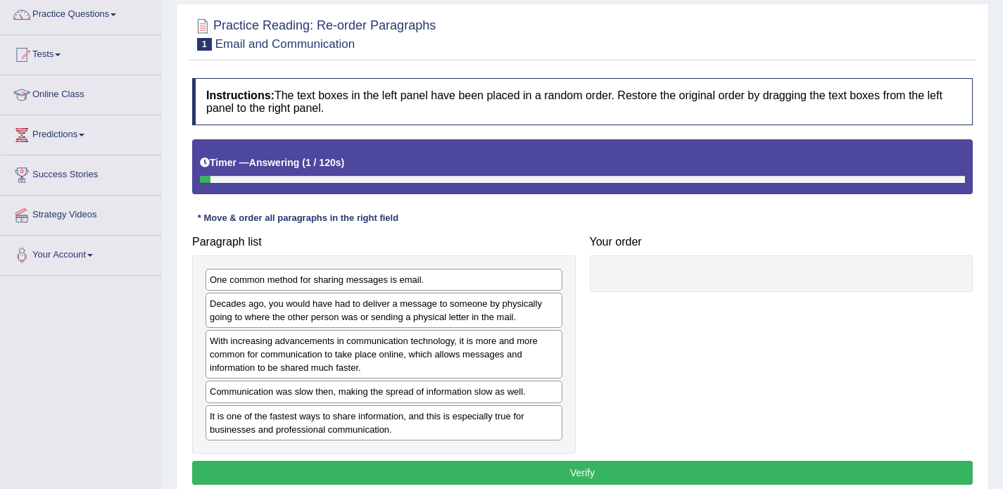
scroll to position [168, 0]
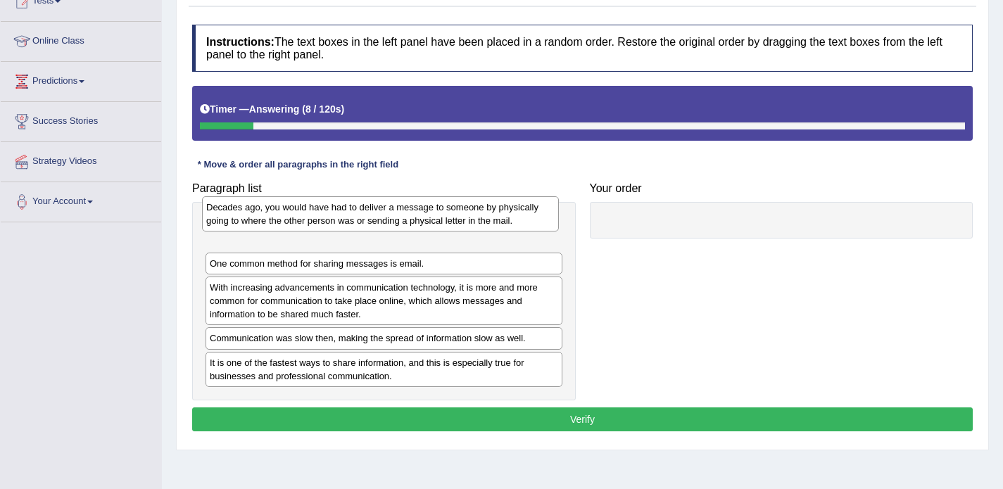
drag, startPoint x: 303, startPoint y: 264, endPoint x: 300, endPoint y: 221, distance: 43.1
click at [300, 221] on div "Decades ago, you would have had to deliver a message to someone by physically g…" at bounding box center [380, 213] width 357 height 35
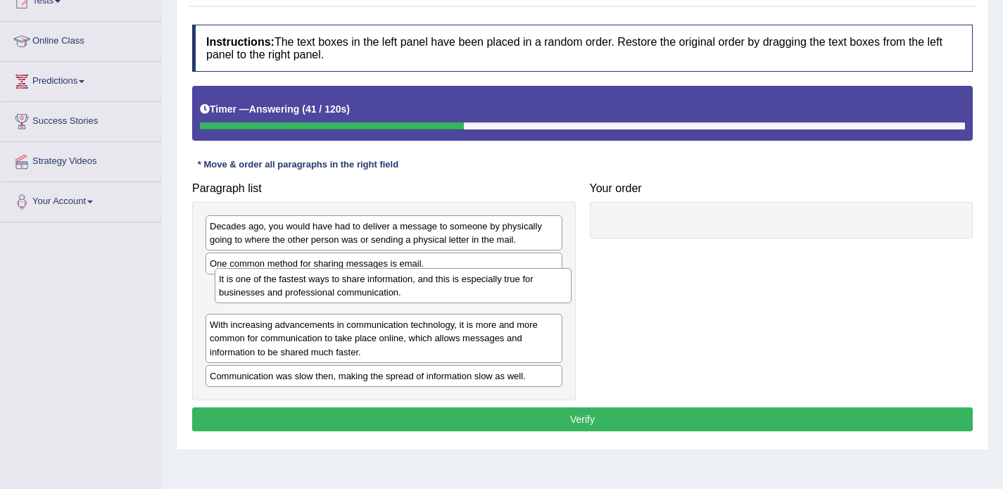
drag, startPoint x: 303, startPoint y: 370, endPoint x: 308, endPoint y: 287, distance: 82.5
click at [308, 287] on div "It is one of the fastest ways to share information, and this is especially true…" at bounding box center [393, 285] width 357 height 35
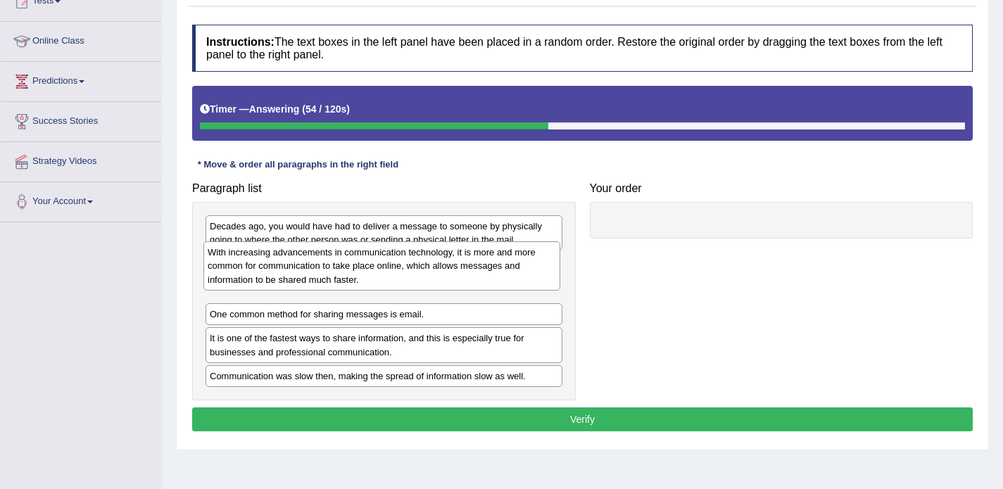
drag, startPoint x: 291, startPoint y: 336, endPoint x: 290, endPoint y: 263, distance: 72.5
click at [290, 263] on div "With increasing advancements in communication technology, it is more and more c…" at bounding box center [381, 265] width 357 height 49
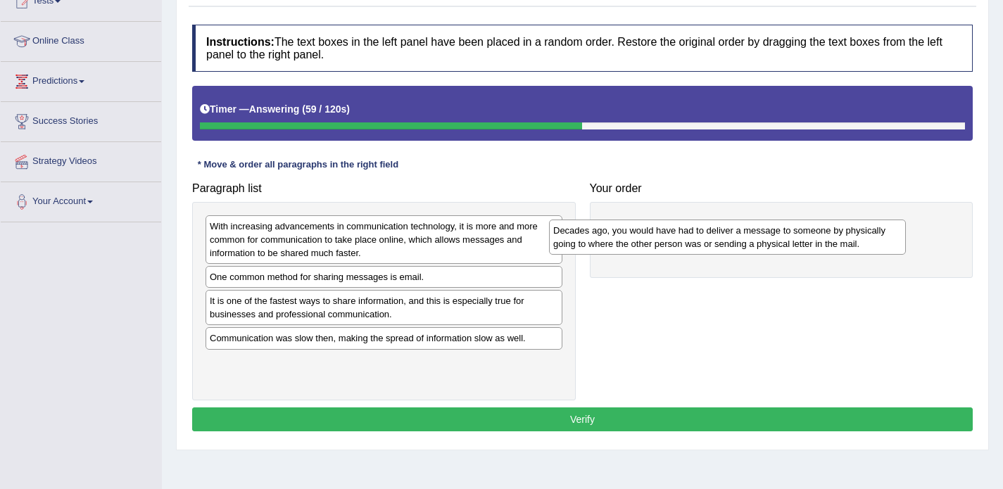
drag, startPoint x: 302, startPoint y: 231, endPoint x: 651, endPoint y: 234, distance: 349.1
click at [651, 234] on div "Decades ago, you would have had to deliver a message to someone by physically g…" at bounding box center [727, 237] width 357 height 35
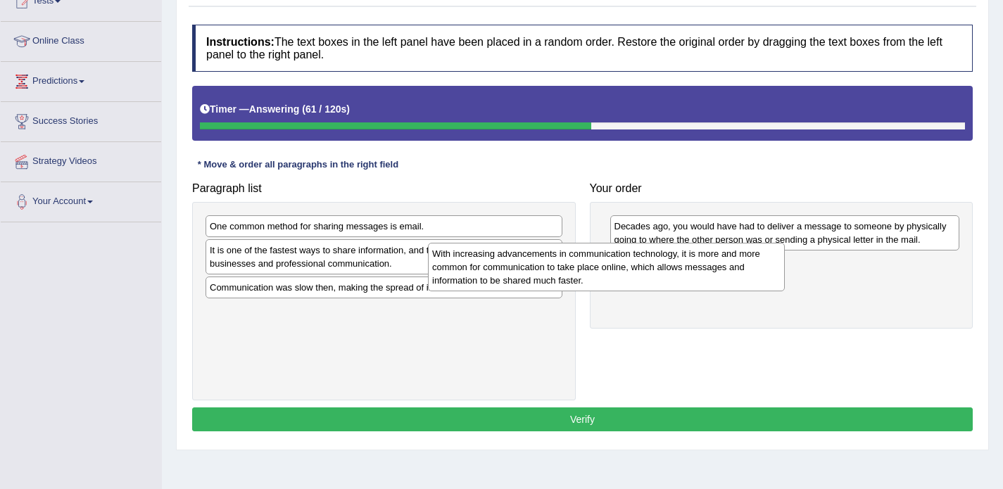
drag, startPoint x: 472, startPoint y: 241, endPoint x: 704, endPoint y: 272, distance: 234.3
click at [704, 272] on div "With increasing advancements in communication technology, it is more and more c…" at bounding box center [606, 267] width 357 height 49
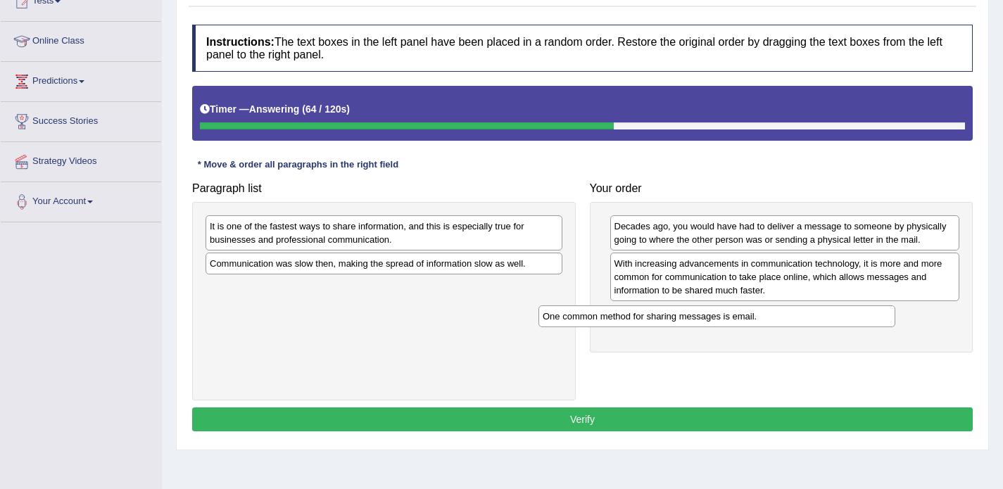
drag, startPoint x: 371, startPoint y: 227, endPoint x: 705, endPoint y: 319, distance: 345.9
click at [705, 319] on div "One common method for sharing messages is email." at bounding box center [716, 316] width 357 height 22
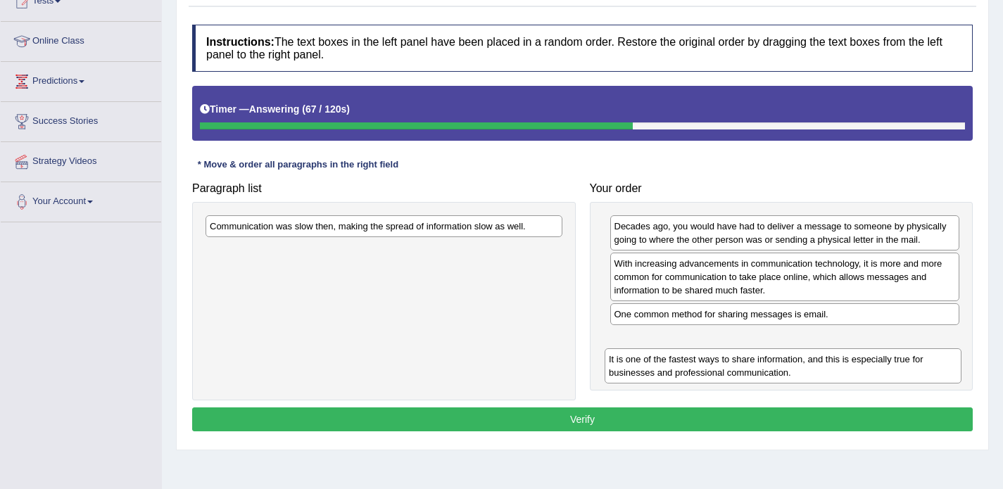
drag, startPoint x: 277, startPoint y: 233, endPoint x: 676, endPoint y: 361, distance: 419.1
click at [676, 362] on div "It is one of the fastest ways to share information, and this is especially true…" at bounding box center [783, 365] width 357 height 35
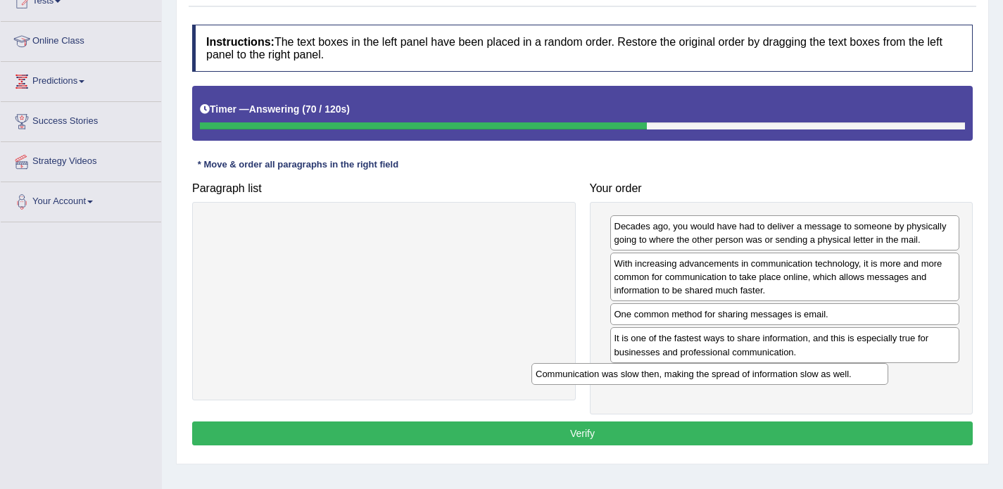
drag, startPoint x: 351, startPoint y: 228, endPoint x: 676, endPoint y: 376, distance: 357.8
click at [676, 376] on div "Communication was slow then, making the spread of information slow as well." at bounding box center [709, 374] width 357 height 22
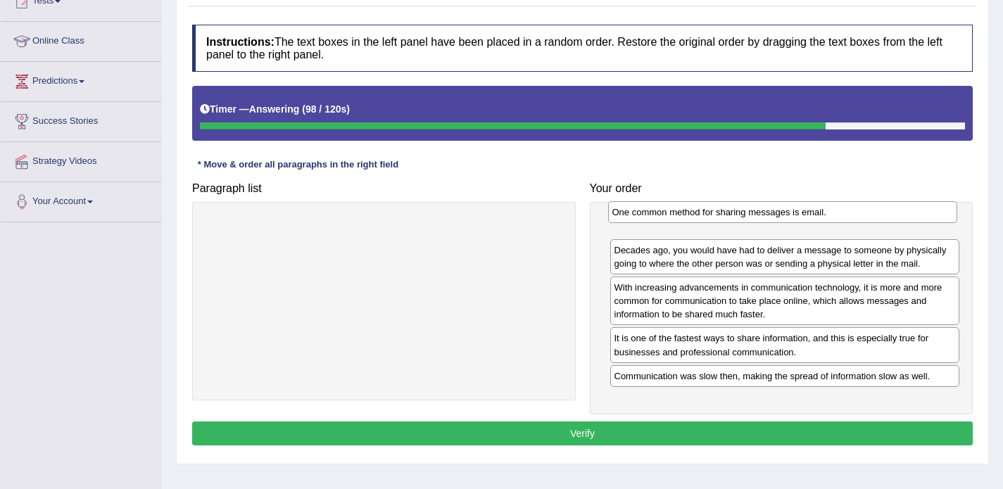
drag, startPoint x: 652, startPoint y: 312, endPoint x: 649, endPoint y: 214, distance: 98.6
click at [649, 214] on div "One common method for sharing messages is email." at bounding box center [783, 212] width 350 height 22
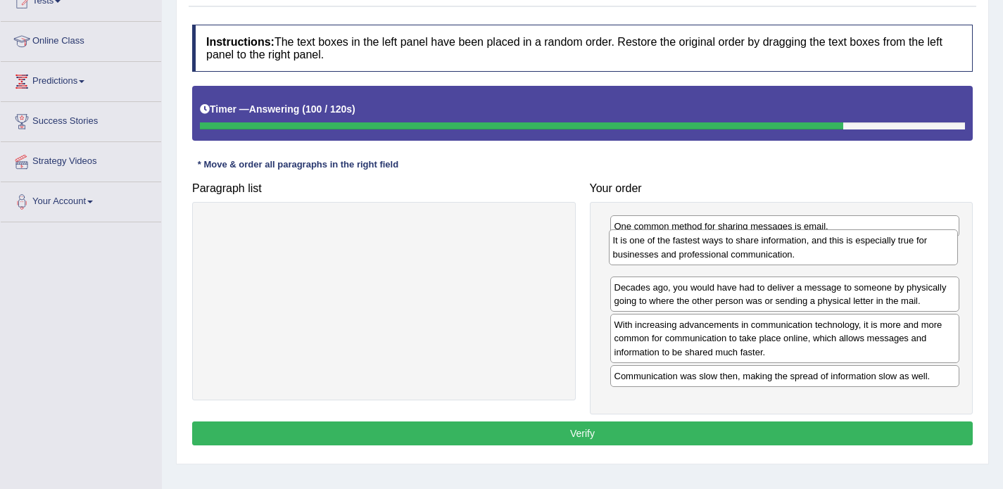
drag, startPoint x: 646, startPoint y: 348, endPoint x: 644, endPoint y: 254, distance: 93.6
click at [644, 254] on div "It is one of the fastest ways to share information, and this is especially true…" at bounding box center [784, 246] width 350 height 35
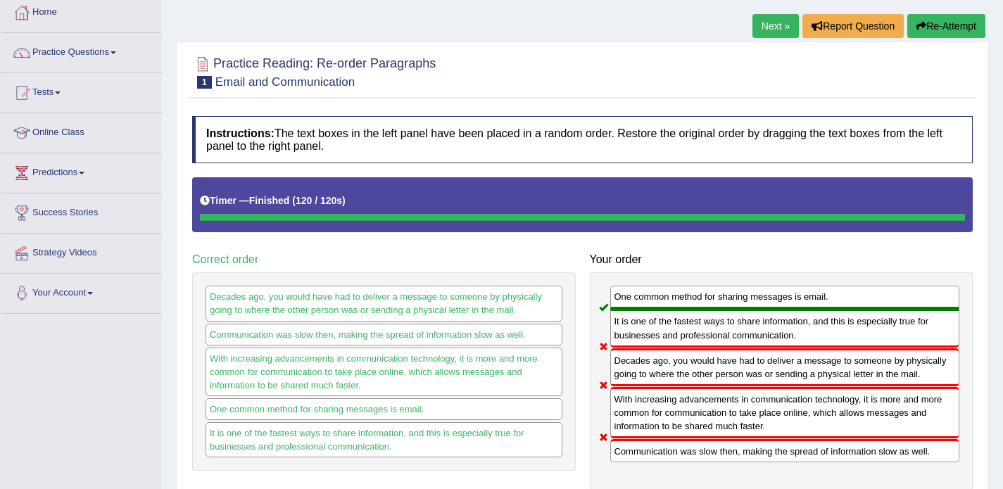
scroll to position [76, 0]
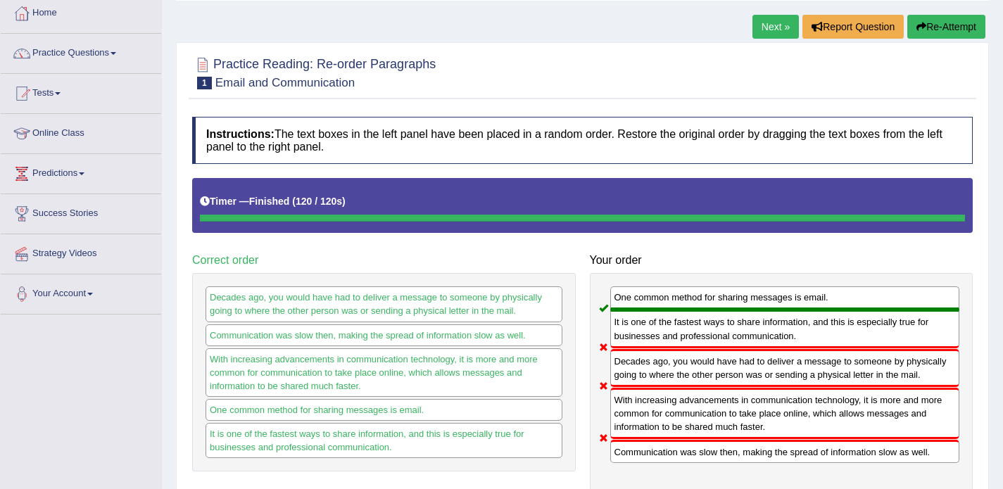
click at [753, 27] on link "Next »" at bounding box center [775, 27] width 46 height 24
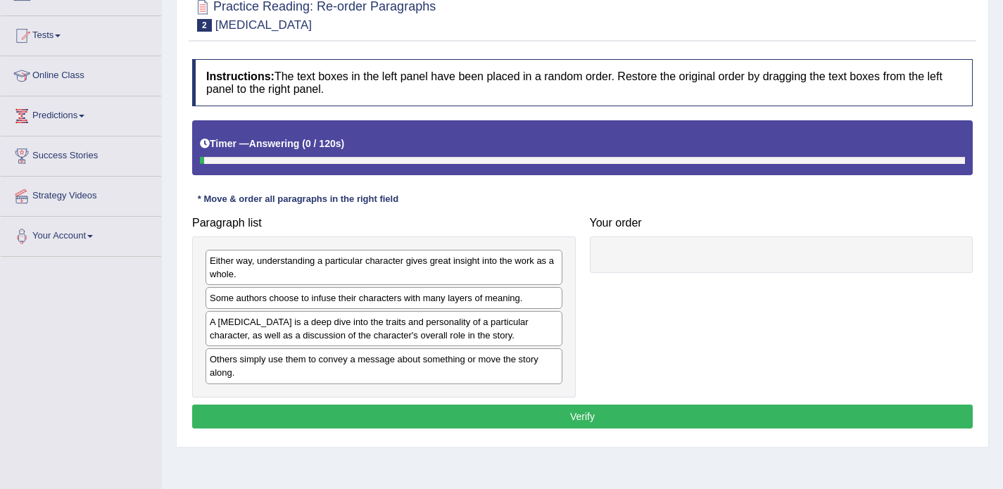
scroll to position [160, 0]
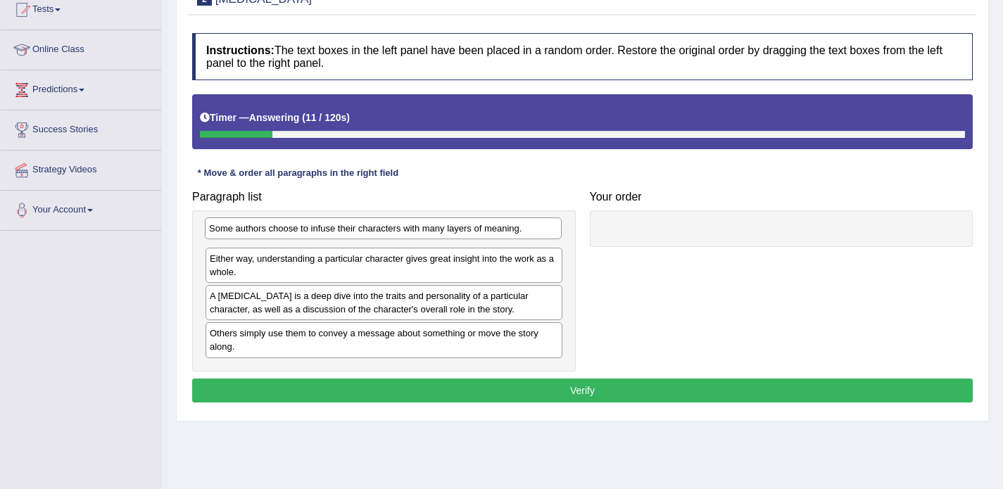
drag, startPoint x: 305, startPoint y: 275, endPoint x: 304, endPoint y: 232, distance: 43.6
click at [304, 232] on div "Some authors choose to infuse their characters with many layers of meaning." at bounding box center [383, 228] width 357 height 22
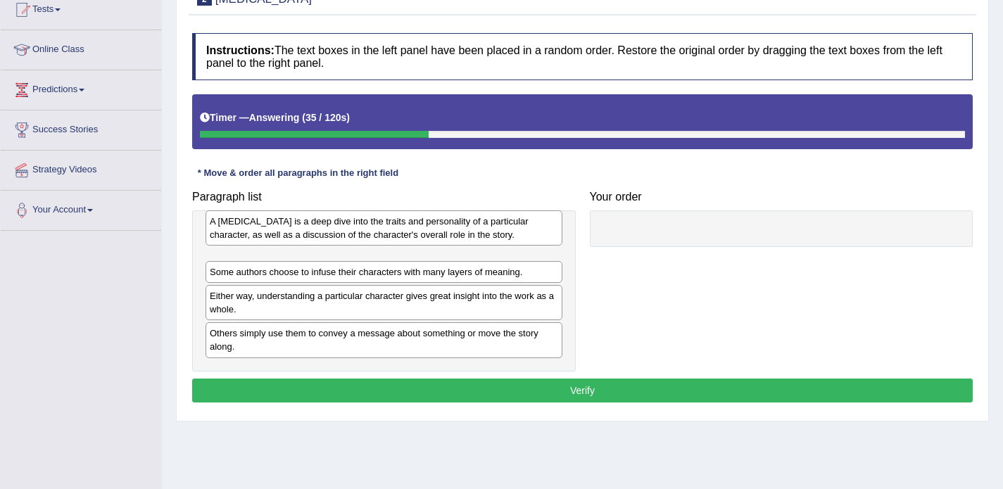
drag, startPoint x: 302, startPoint y: 305, endPoint x: 302, endPoint y: 231, distance: 74.6
click at [302, 231] on div "A [MEDICAL_DATA] is a deep dive into the traits and personality of a particular…" at bounding box center [384, 227] width 357 height 35
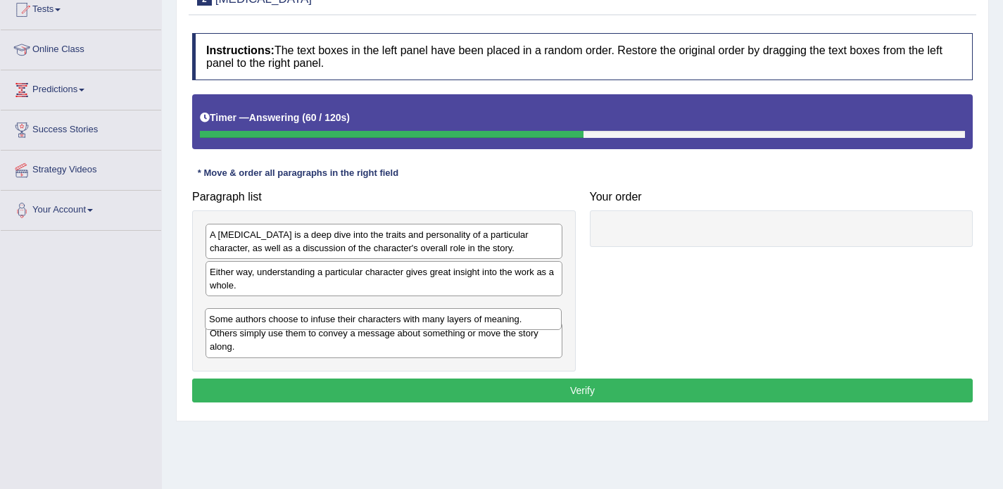
drag, startPoint x: 255, startPoint y: 272, endPoint x: 253, endPoint y: 310, distance: 37.4
click at [253, 310] on div "Some authors choose to infuse their characters with many layers of meaning." at bounding box center [383, 319] width 357 height 22
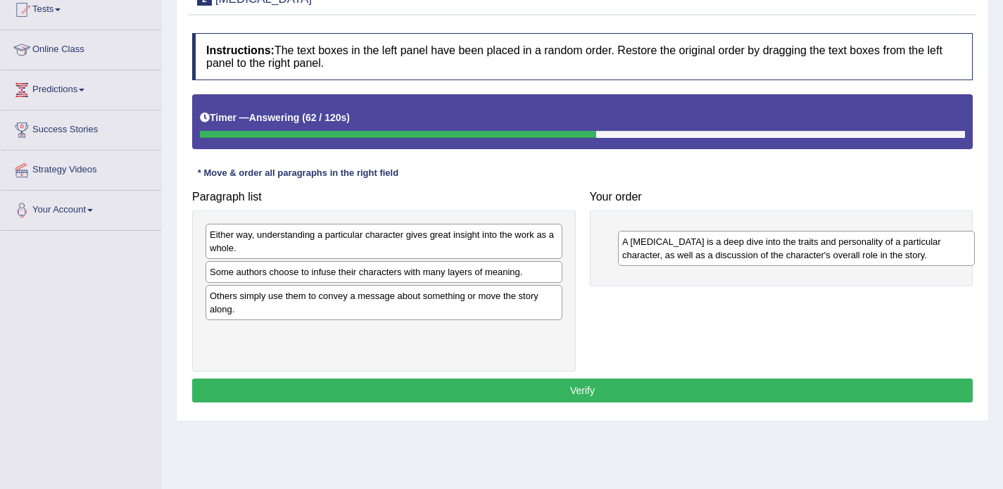
drag, startPoint x: 253, startPoint y: 236, endPoint x: 669, endPoint y: 240, distance: 415.3
click at [669, 240] on div "A [MEDICAL_DATA] is a deep dive into the traits and personality of a particular…" at bounding box center [796, 248] width 357 height 35
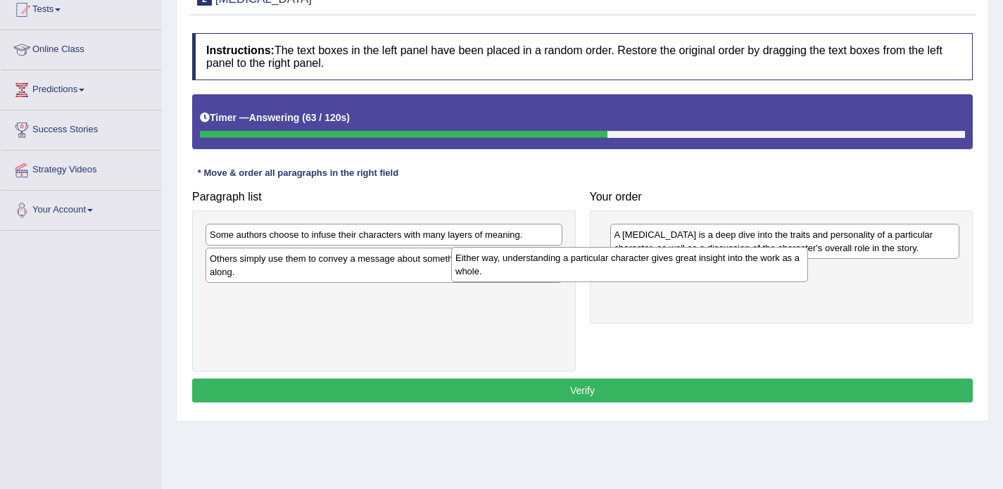
drag, startPoint x: 389, startPoint y: 243, endPoint x: 642, endPoint y: 265, distance: 254.3
click at [642, 265] on div "Either way, understanding a particular character gives great insight into the w…" at bounding box center [629, 264] width 357 height 35
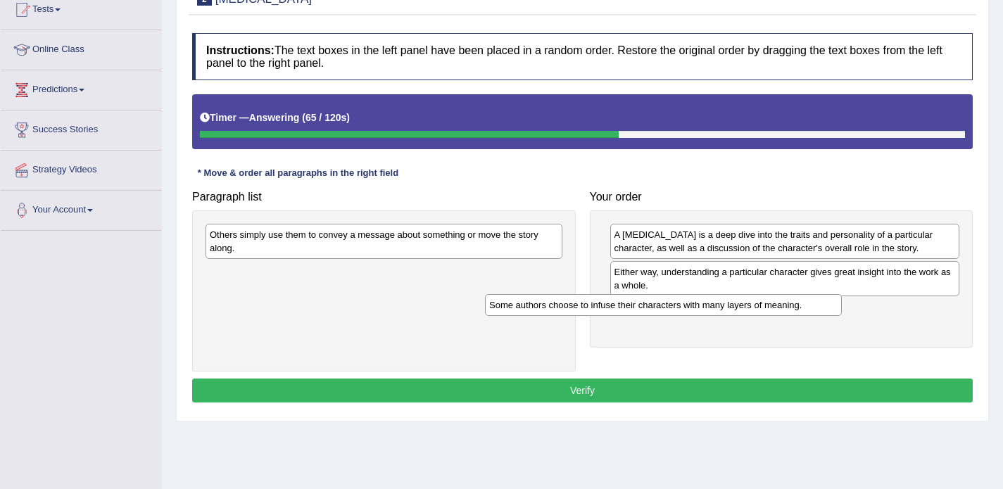
drag, startPoint x: 414, startPoint y: 232, endPoint x: 693, endPoint y: 303, distance: 288.1
click at [693, 303] on div "Some authors choose to infuse their characters with many layers of meaning." at bounding box center [663, 305] width 357 height 22
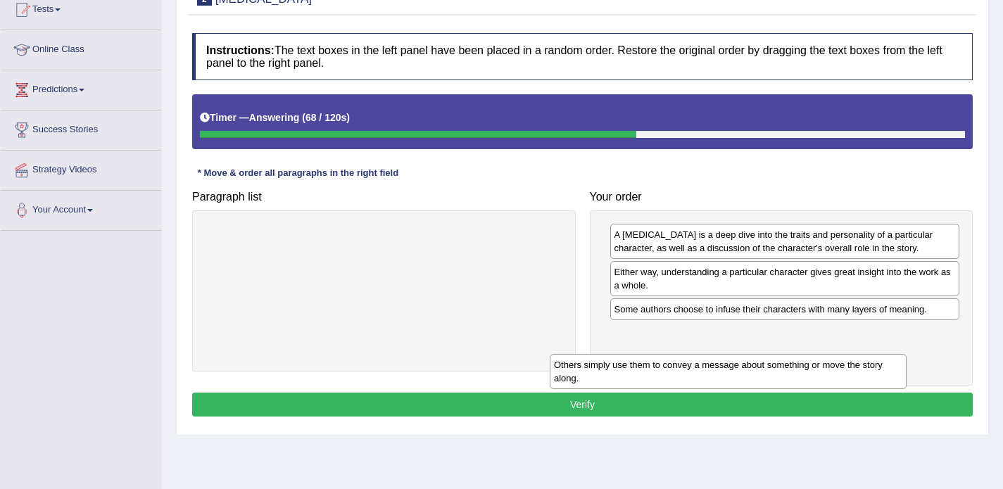
drag, startPoint x: 391, startPoint y: 236, endPoint x: 745, endPoint y: 354, distance: 372.6
click at [745, 354] on div "Others simply use them to convey a message about something or move the story al…" at bounding box center [728, 371] width 357 height 35
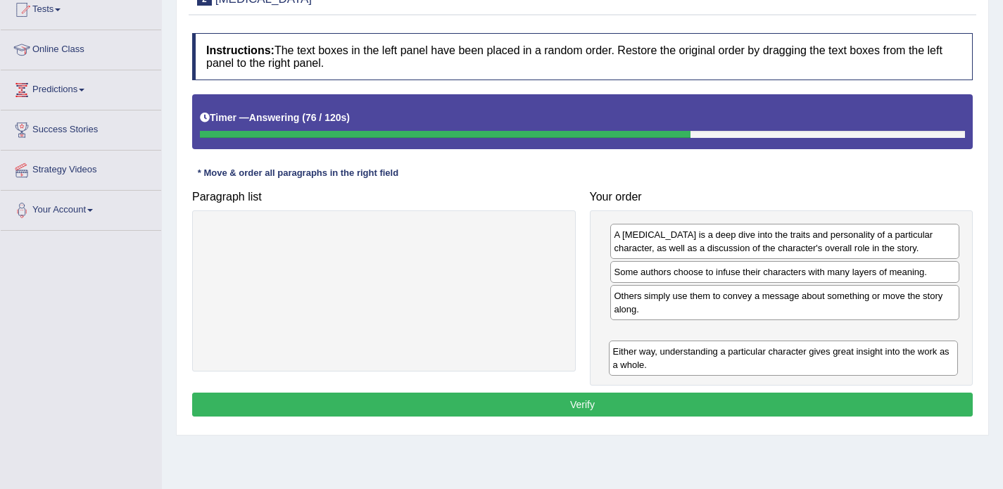
drag, startPoint x: 686, startPoint y: 284, endPoint x: 685, endPoint y: 363, distance: 79.5
click at [685, 363] on div "Either way, understanding a particular character gives great insight into the w…" at bounding box center [784, 358] width 350 height 35
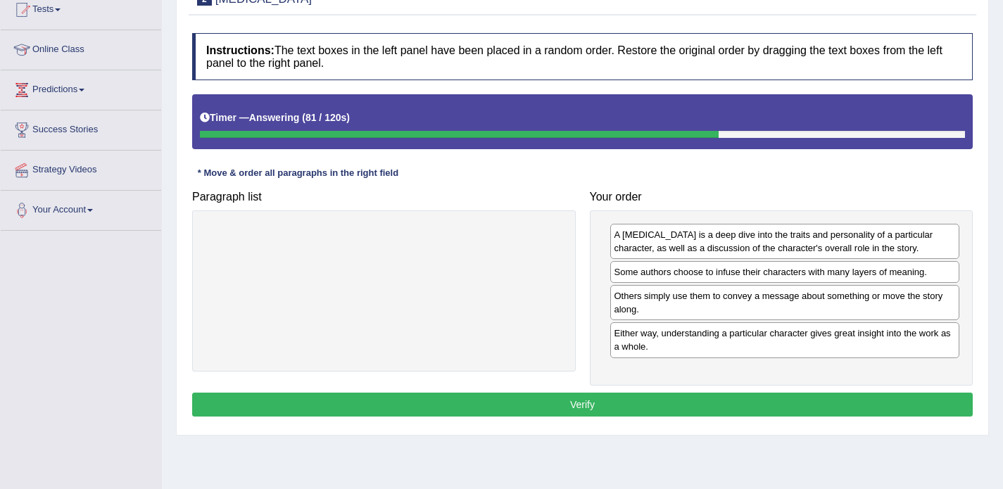
click at [671, 396] on button "Verify" at bounding box center [582, 405] width 781 height 24
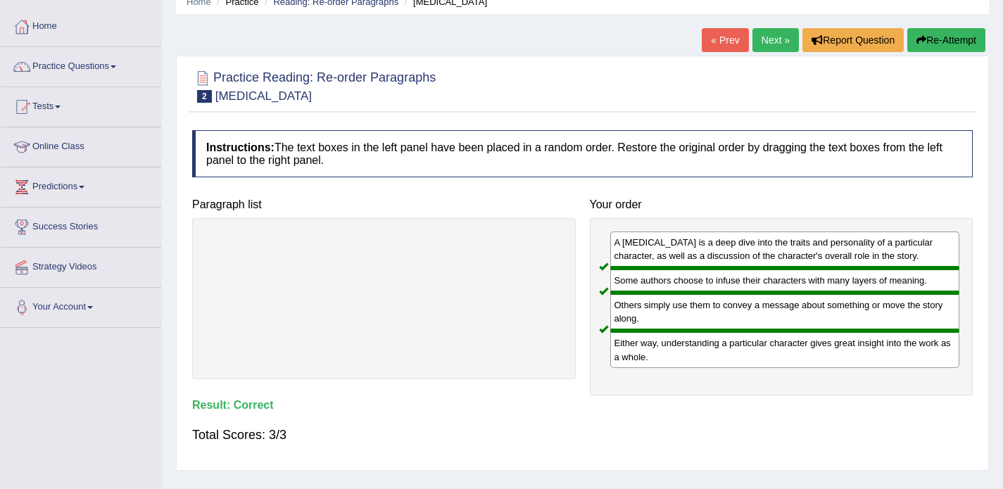
scroll to position [61, 0]
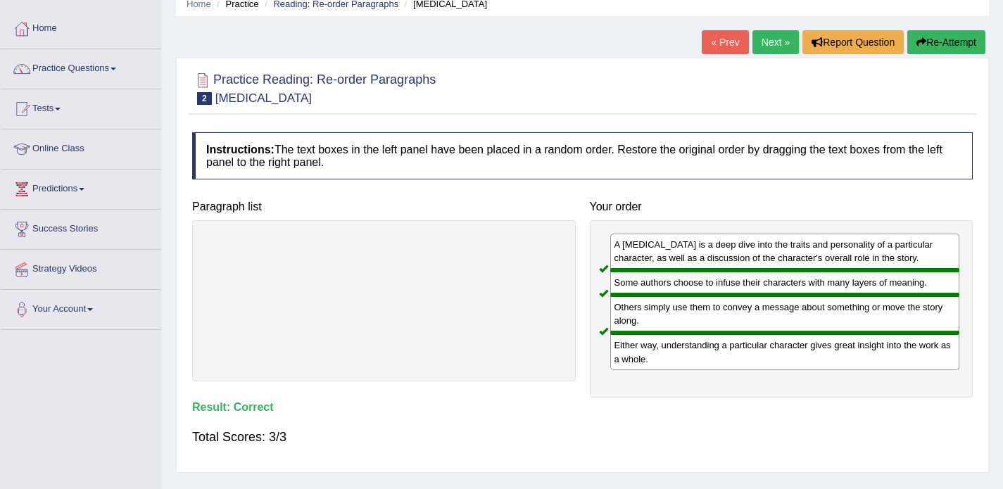
click at [764, 44] on link "Next »" at bounding box center [775, 42] width 46 height 24
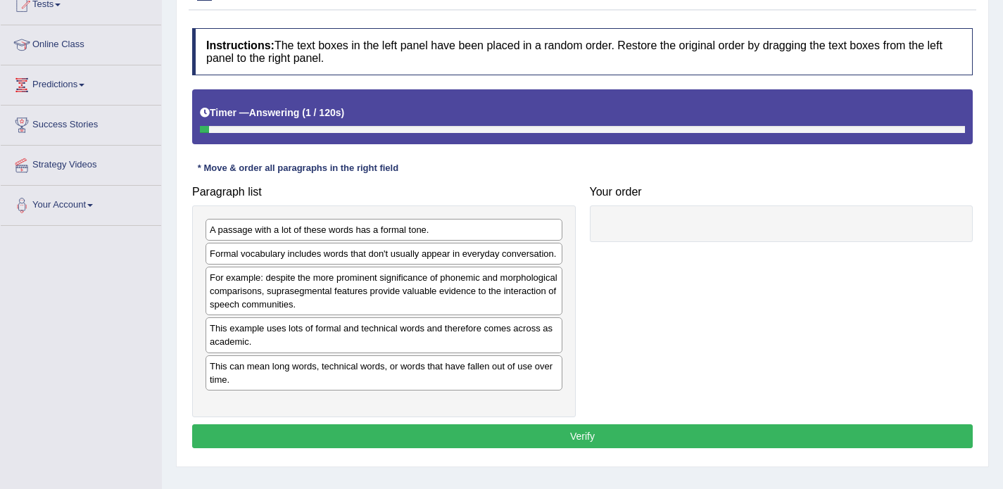
scroll to position [170, 0]
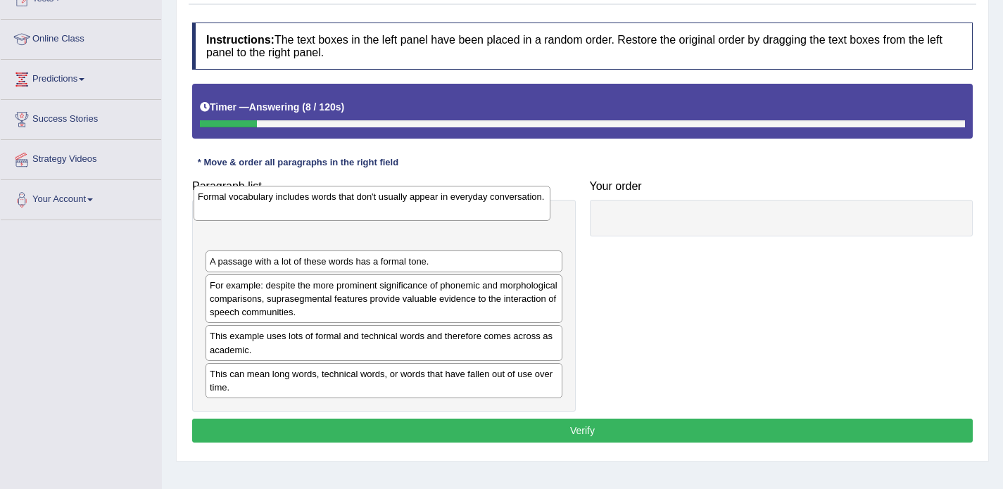
drag, startPoint x: 332, startPoint y: 262, endPoint x: 320, endPoint y: 211, distance: 52.2
click at [320, 211] on div "Formal vocabulary includes words that don't usually appear in everyday conversa…" at bounding box center [372, 203] width 357 height 35
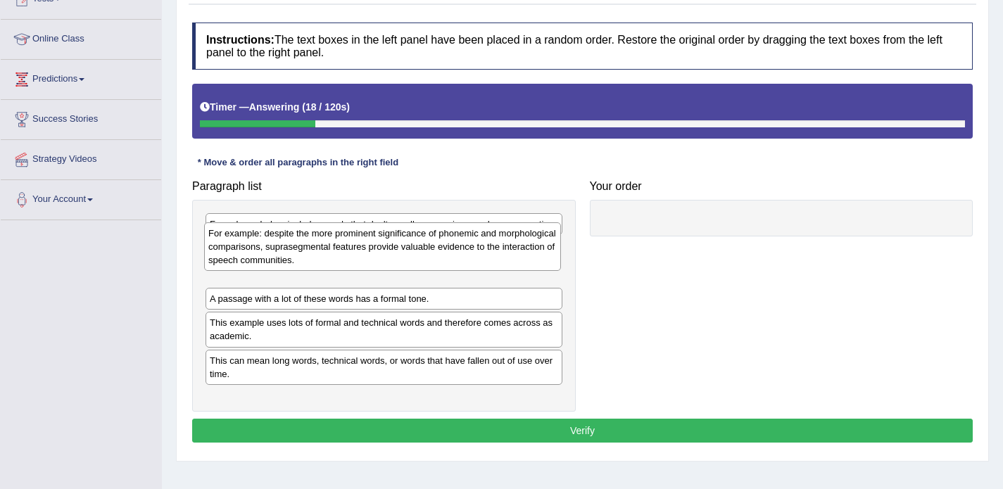
drag, startPoint x: 253, startPoint y: 307, endPoint x: 251, endPoint y: 265, distance: 41.6
click at [251, 265] on div "For example: despite the more prominent significance of phonemic and morphologi…" at bounding box center [382, 246] width 357 height 49
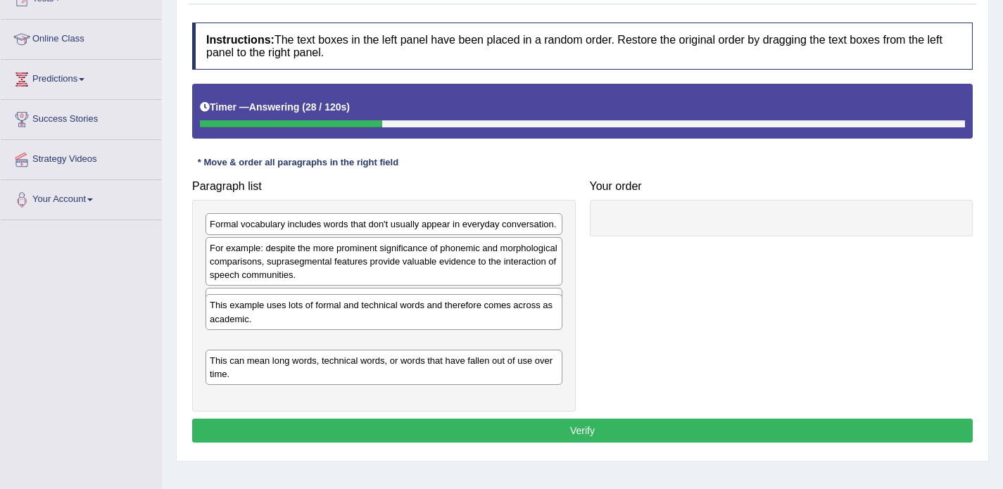
drag, startPoint x: 255, startPoint y: 346, endPoint x: 255, endPoint y: 315, distance: 31.0
click at [255, 315] on div "This example uses lots of formal and technical words and therefore comes across…" at bounding box center [384, 311] width 357 height 35
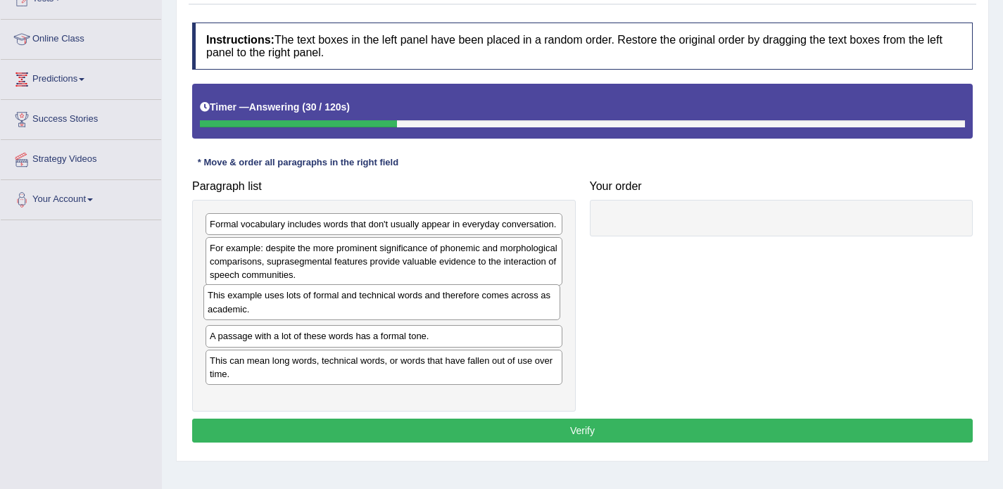
drag, startPoint x: 253, startPoint y: 343, endPoint x: 251, endPoint y: 303, distance: 40.2
click at [251, 303] on div "This example uses lots of formal and technical words and therefore comes across…" at bounding box center [381, 301] width 357 height 35
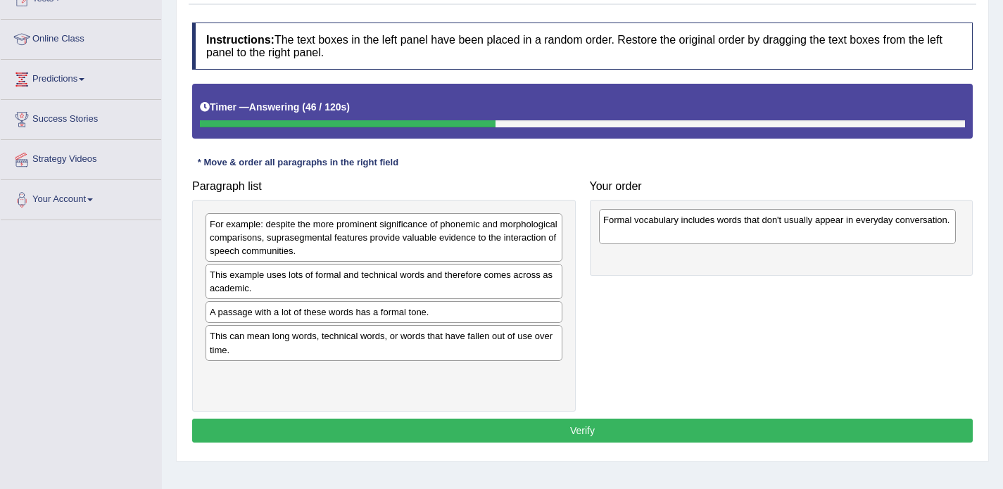
drag, startPoint x: 259, startPoint y: 239, endPoint x: 657, endPoint y: 234, distance: 398.4
click at [657, 234] on div "Formal vocabulary includes words that don't usually appear in everyday conversa…" at bounding box center [777, 226] width 357 height 35
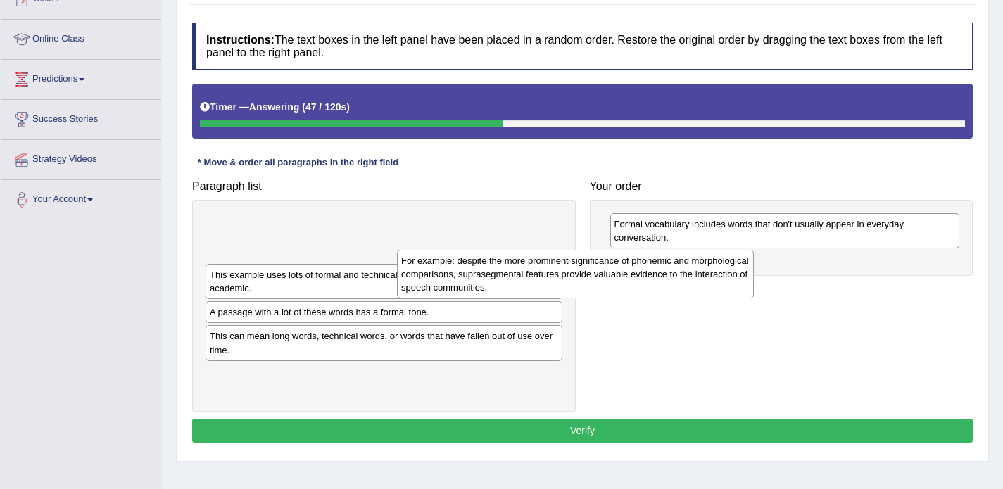
drag, startPoint x: 478, startPoint y: 239, endPoint x: 692, endPoint y: 277, distance: 217.3
click at [692, 277] on div "For example: despite the more prominent significance of phonemic and morphologi…" at bounding box center [575, 274] width 357 height 49
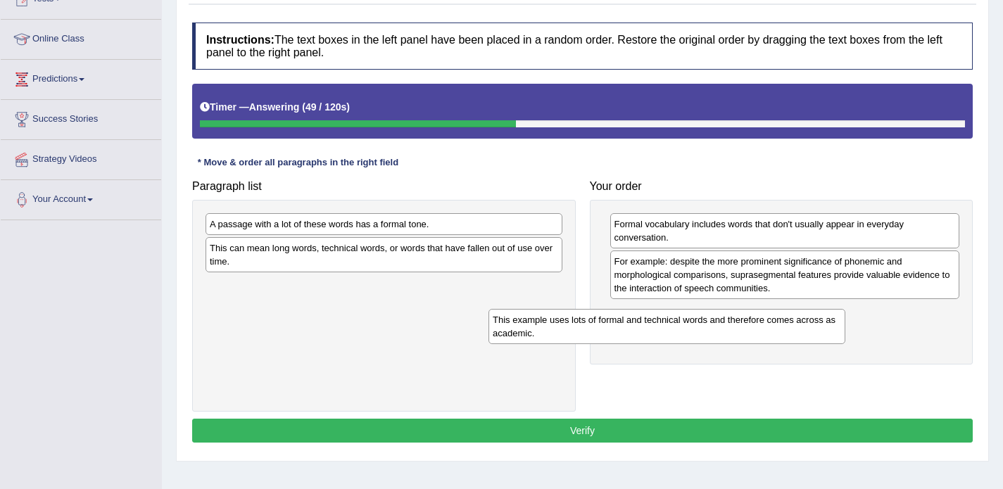
drag, startPoint x: 434, startPoint y: 236, endPoint x: 717, endPoint y: 331, distance: 299.1
click at [717, 331] on div "This example uses lots of formal and technical words and therefore comes across…" at bounding box center [666, 326] width 357 height 35
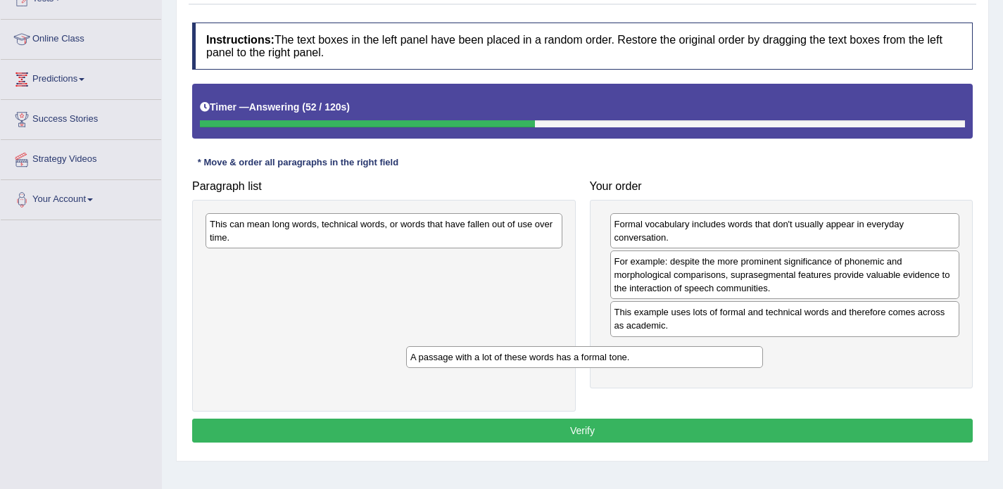
drag, startPoint x: 472, startPoint y: 224, endPoint x: 672, endPoint y: 357, distance: 240.7
click at [672, 357] on div "A passage with a lot of these words has a formal tone." at bounding box center [584, 357] width 357 height 22
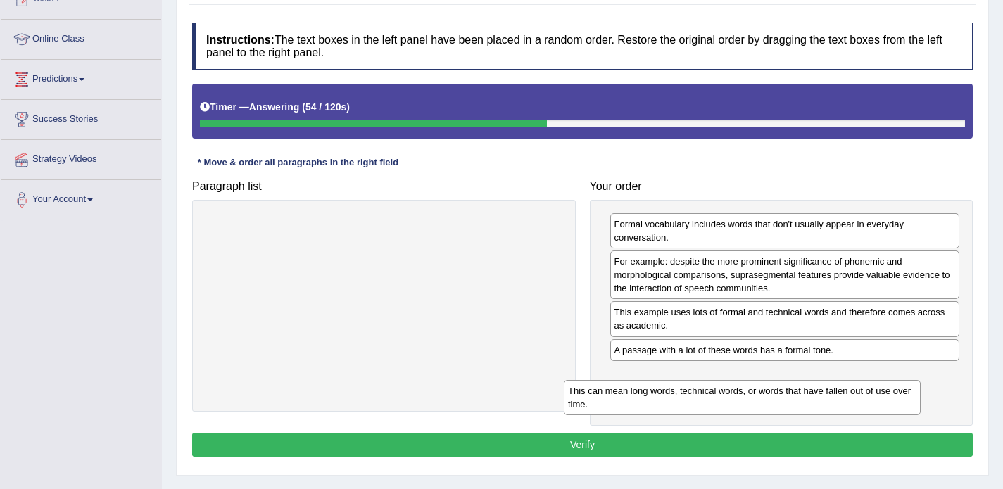
drag, startPoint x: 414, startPoint y: 232, endPoint x: 772, endPoint y: 399, distance: 395.2
click at [772, 399] on div "This can mean long words, technical words, or words that have fallen out of use…" at bounding box center [742, 397] width 357 height 35
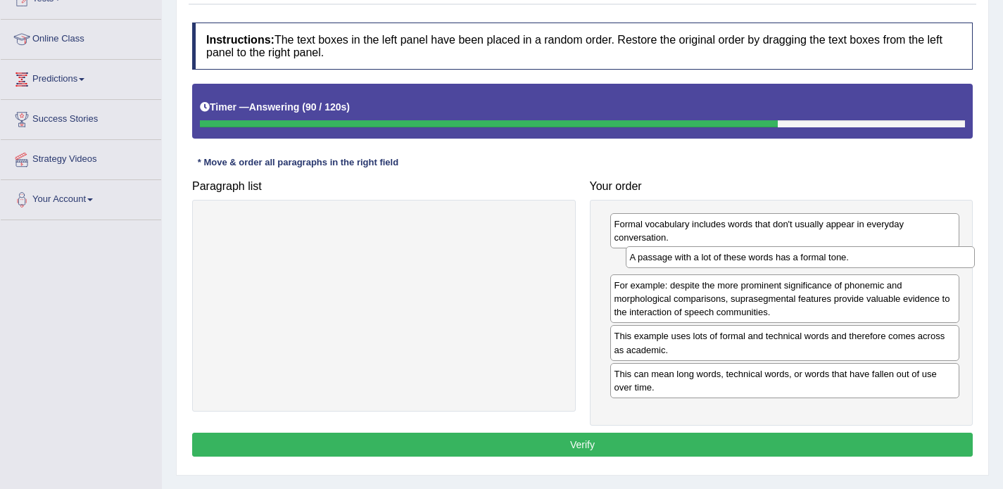
drag, startPoint x: 662, startPoint y: 350, endPoint x: 677, endPoint y: 257, distance: 94.2
click at [677, 257] on div "A passage with a lot of these words has a formal tone." at bounding box center [801, 257] width 350 height 22
click at [586, 444] on button "Verify" at bounding box center [582, 445] width 781 height 24
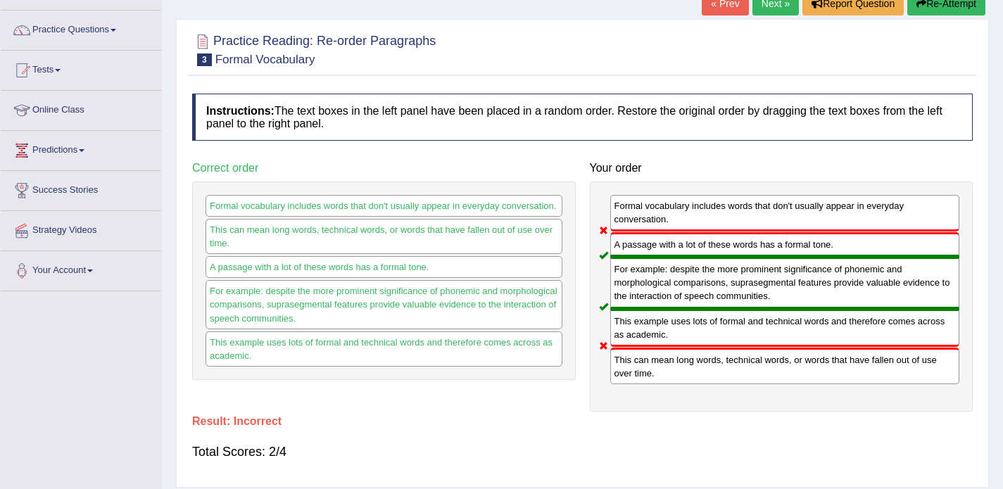
scroll to position [84, 0]
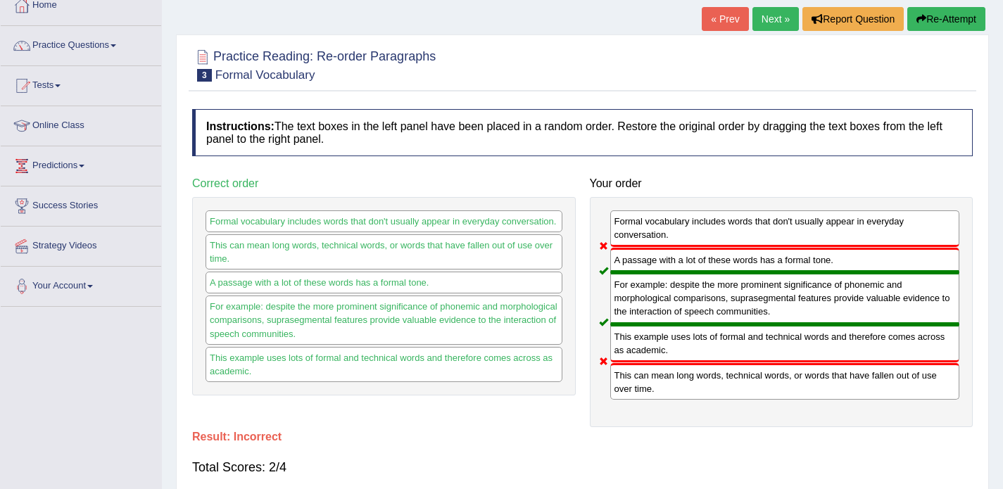
click at [766, 12] on link "Next »" at bounding box center [775, 19] width 46 height 24
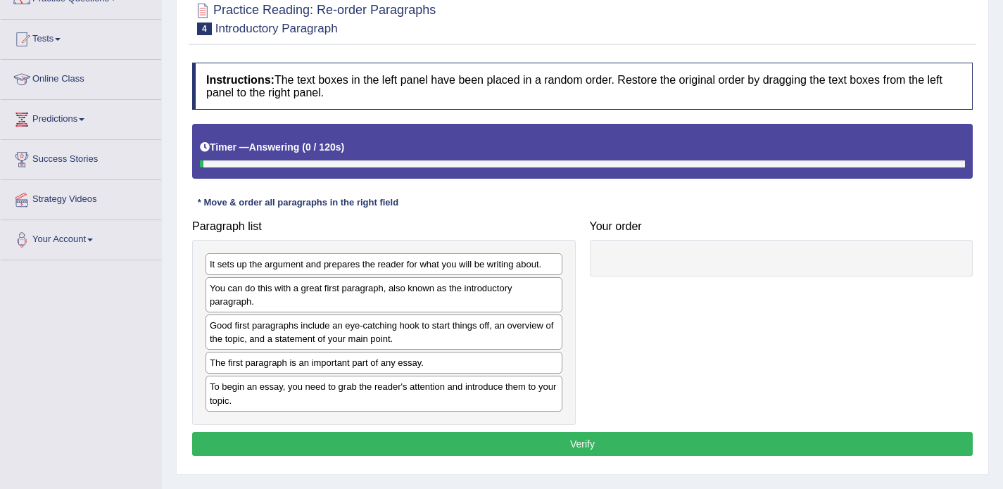
scroll to position [160, 0]
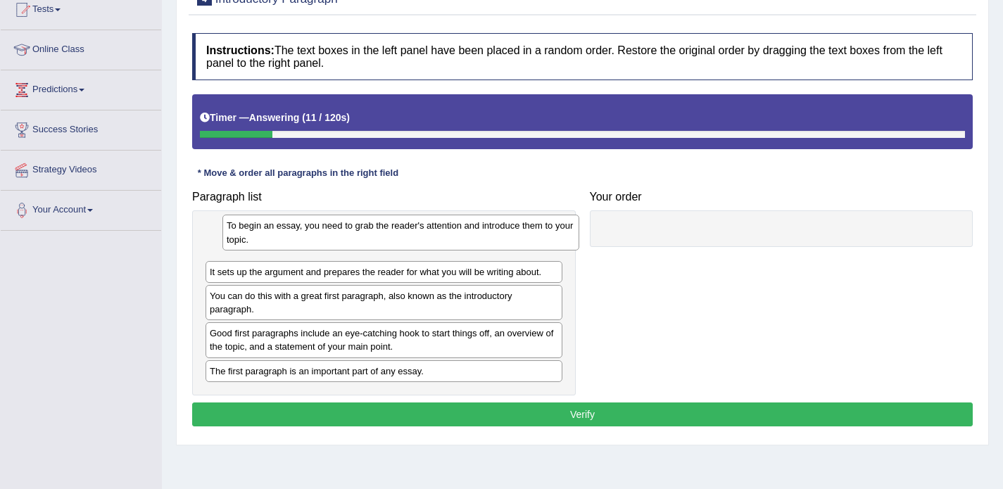
drag, startPoint x: 314, startPoint y: 366, endPoint x: 330, endPoint y: 234, distance: 132.6
click at [330, 234] on div "To begin an essay, you need to grab the reader's attention and introduce them t…" at bounding box center [400, 232] width 357 height 35
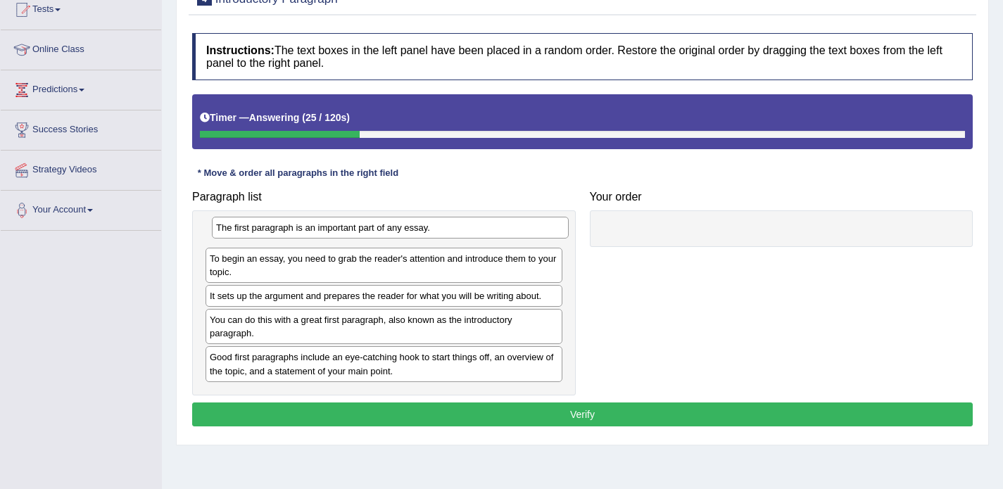
drag, startPoint x: 303, startPoint y: 374, endPoint x: 309, endPoint y: 231, distance: 143.7
click at [309, 231] on div "The first paragraph is an important part of any essay." at bounding box center [390, 228] width 357 height 22
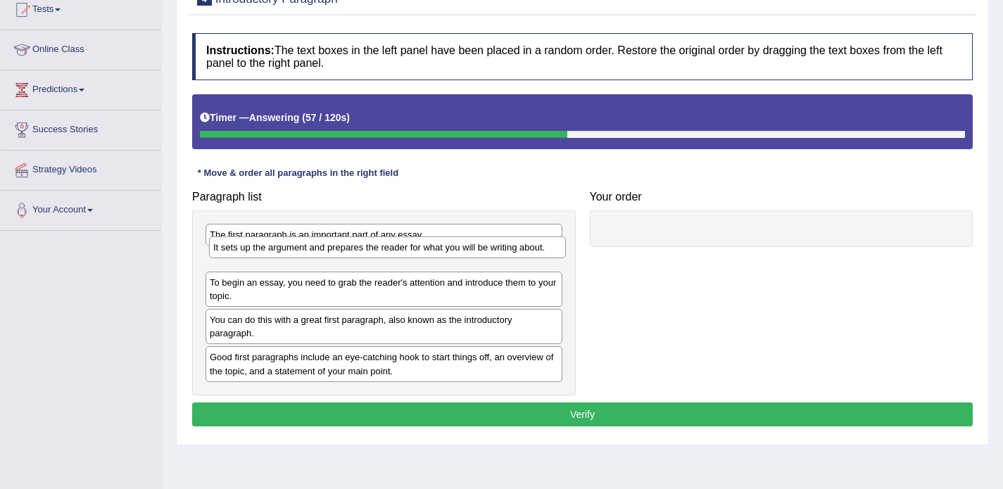
drag, startPoint x: 272, startPoint y: 302, endPoint x: 276, endPoint y: 254, distance: 48.0
click at [276, 254] on div "It sets up the argument and prepares the reader for what you will be writing ab…" at bounding box center [387, 247] width 357 height 22
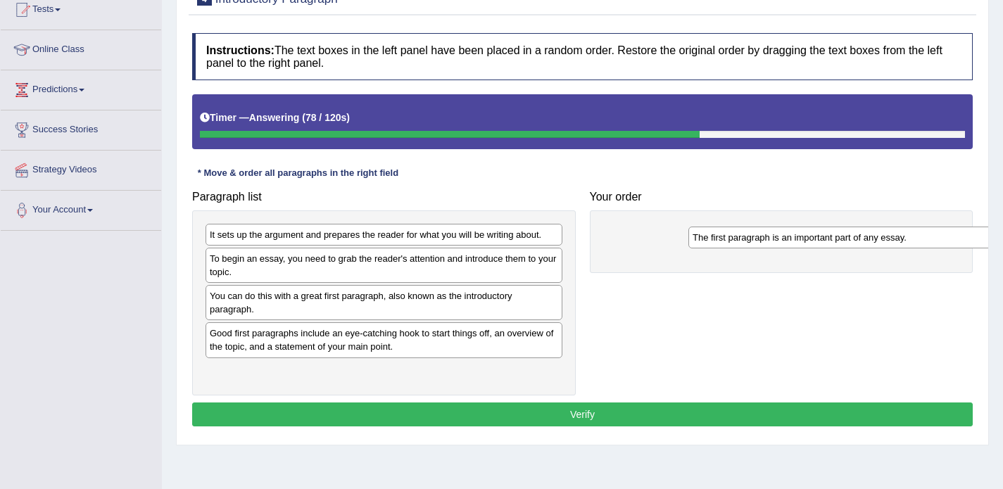
drag, startPoint x: 273, startPoint y: 232, endPoint x: 756, endPoint y: 234, distance: 482.8
click at [756, 234] on div "The first paragraph is an important part of any essay." at bounding box center [866, 238] width 357 height 22
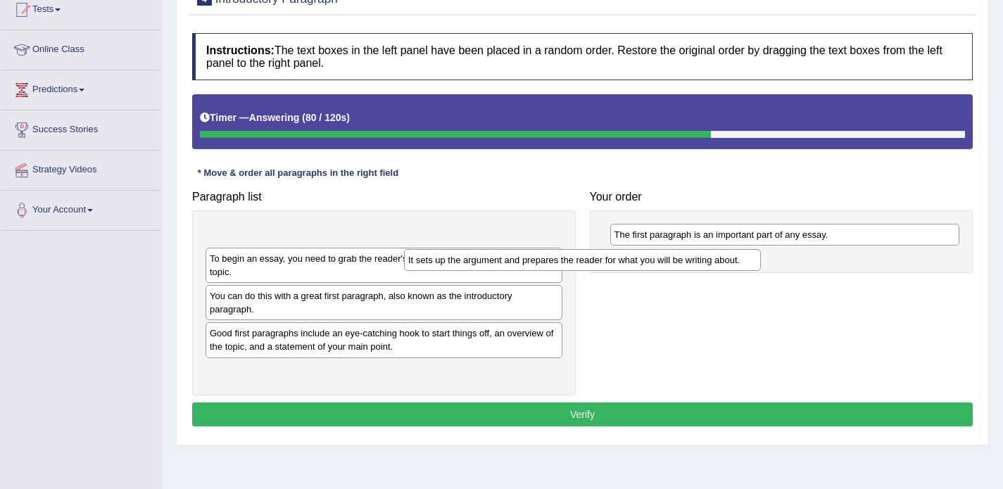
drag, startPoint x: 541, startPoint y: 232, endPoint x: 748, endPoint y: 257, distance: 209.2
click at [748, 257] on div "It sets up the argument and prepares the reader for what you will be writing ab…" at bounding box center [582, 260] width 357 height 22
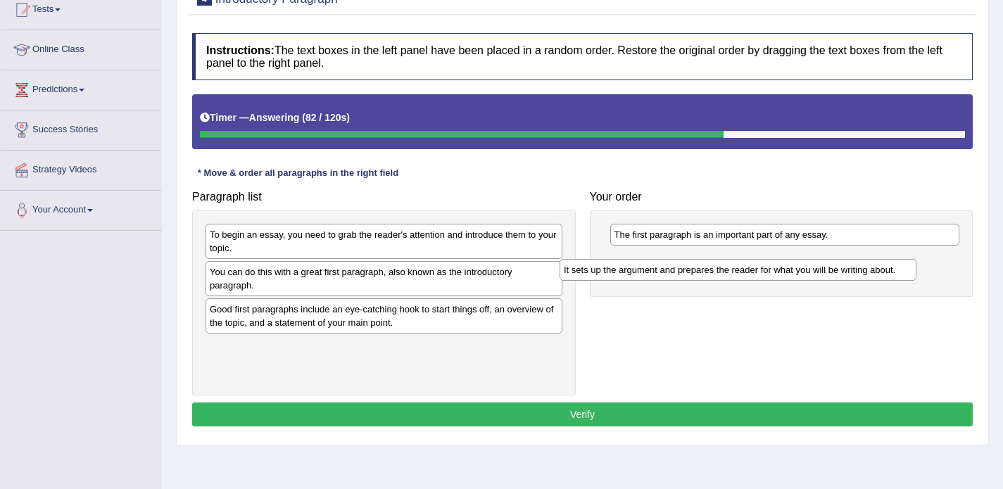
drag, startPoint x: 480, startPoint y: 240, endPoint x: 843, endPoint y: 272, distance: 364.6
click at [843, 272] on div "It sets up the argument and prepares the reader for what you will be writing ab…" at bounding box center [738, 270] width 357 height 22
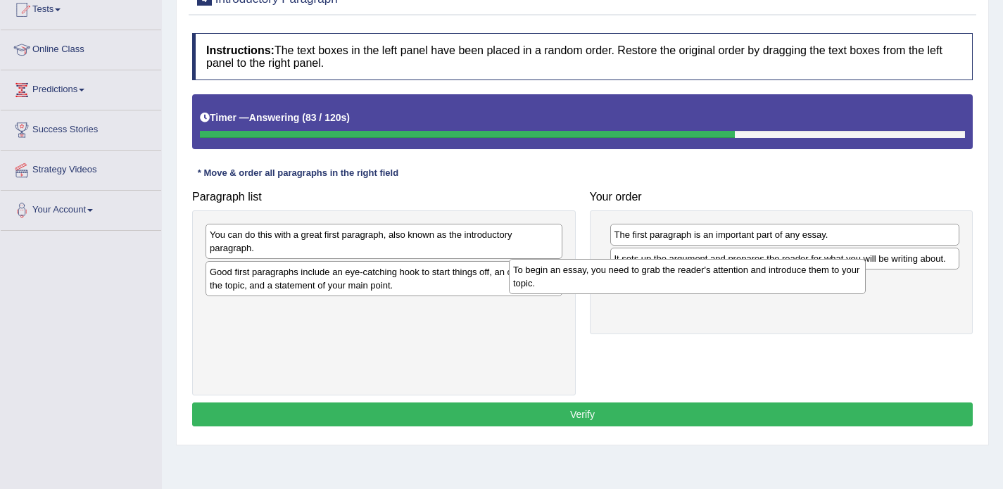
drag, startPoint x: 523, startPoint y: 241, endPoint x: 828, endPoint y: 278, distance: 306.9
click at [828, 278] on div "To begin an essay, you need to grab the reader's attention and introduce them t…" at bounding box center [687, 276] width 357 height 35
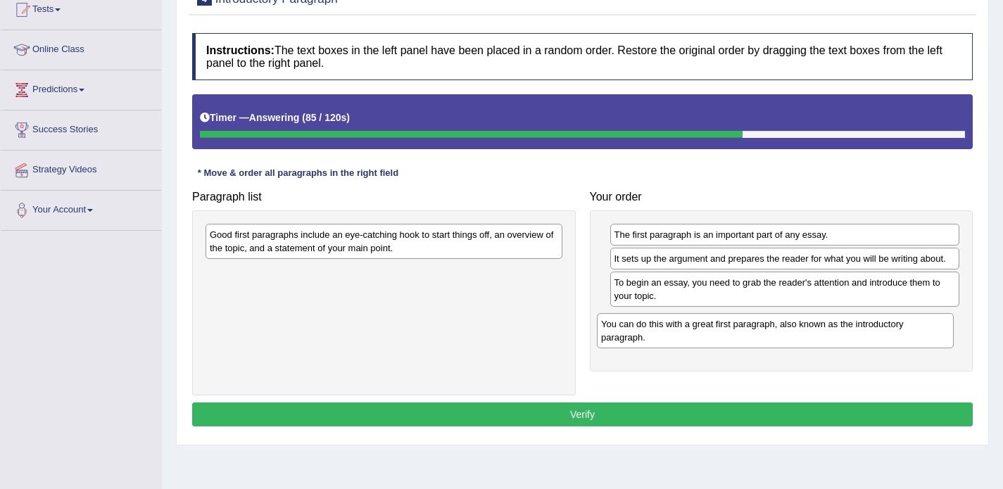
drag, startPoint x: 487, startPoint y: 242, endPoint x: 878, endPoint y: 332, distance: 401.4
click at [878, 332] on div "You can do this with a great first paragraph, also known as the introductory pa…" at bounding box center [775, 330] width 357 height 35
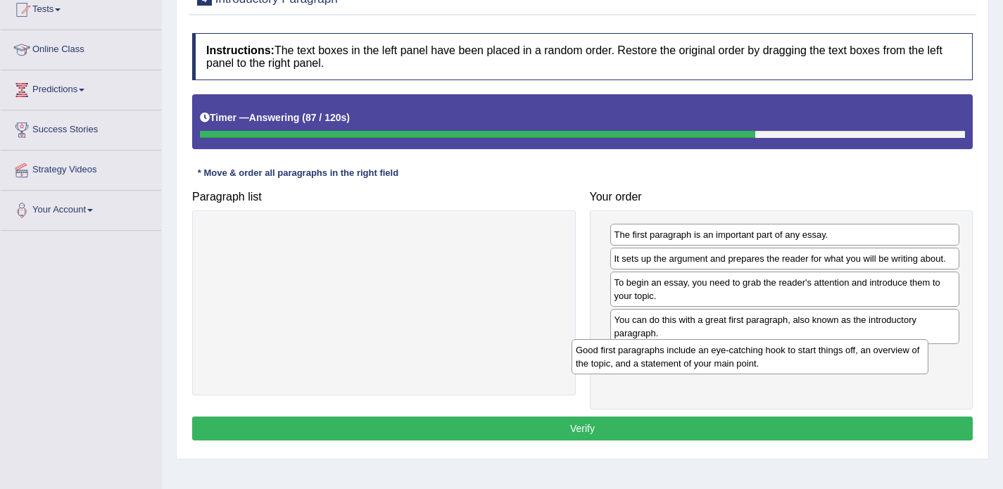
drag, startPoint x: 501, startPoint y: 242, endPoint x: 869, endPoint y: 358, distance: 385.1
click at [869, 358] on div "Good first paragraphs include an eye-catching hook to start things off, an over…" at bounding box center [750, 356] width 357 height 35
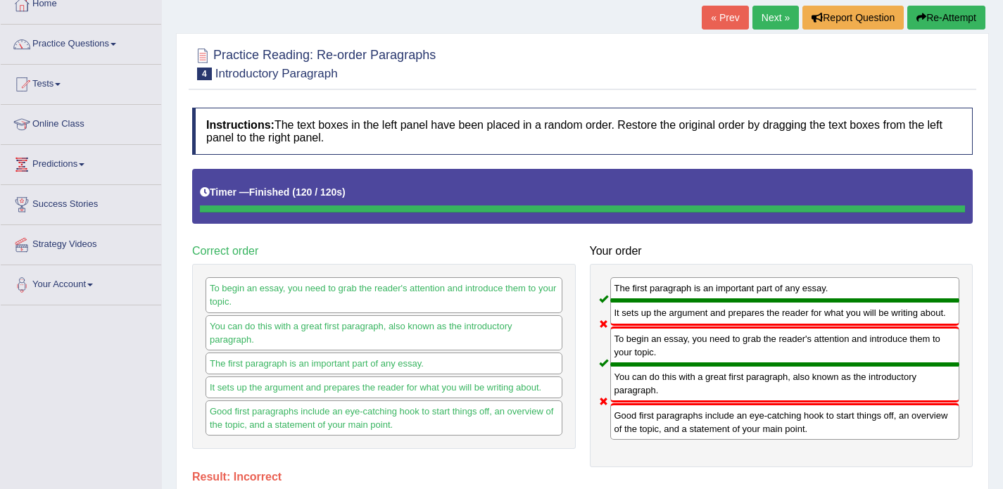
scroll to position [87, 0]
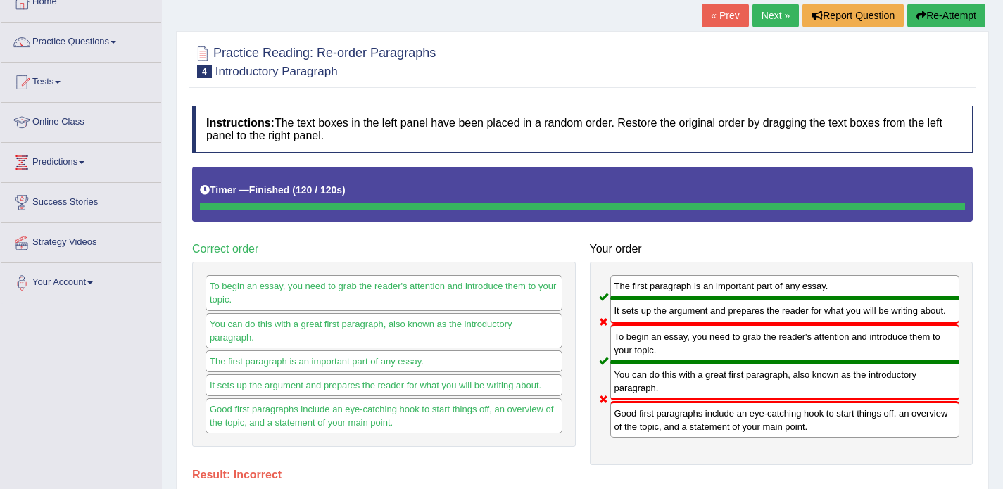
click at [757, 5] on link "Next »" at bounding box center [775, 16] width 46 height 24
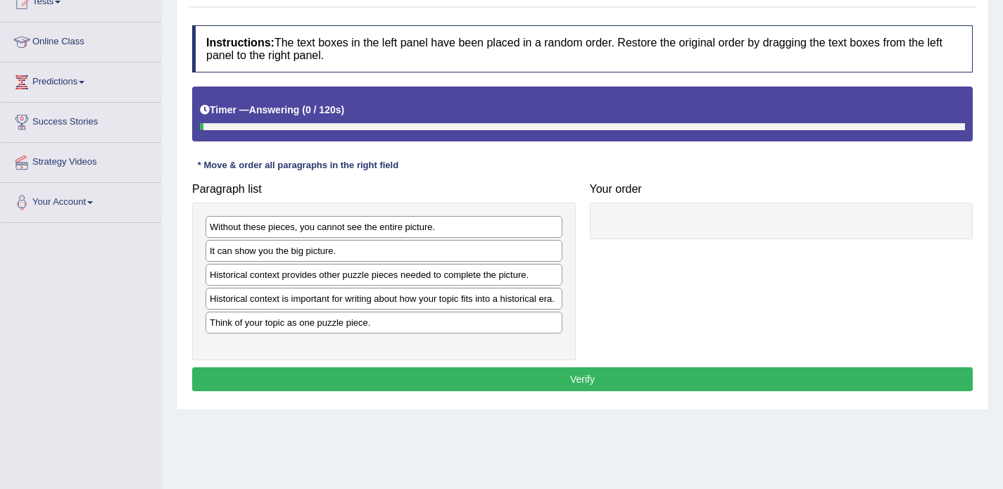
scroll to position [170, 0]
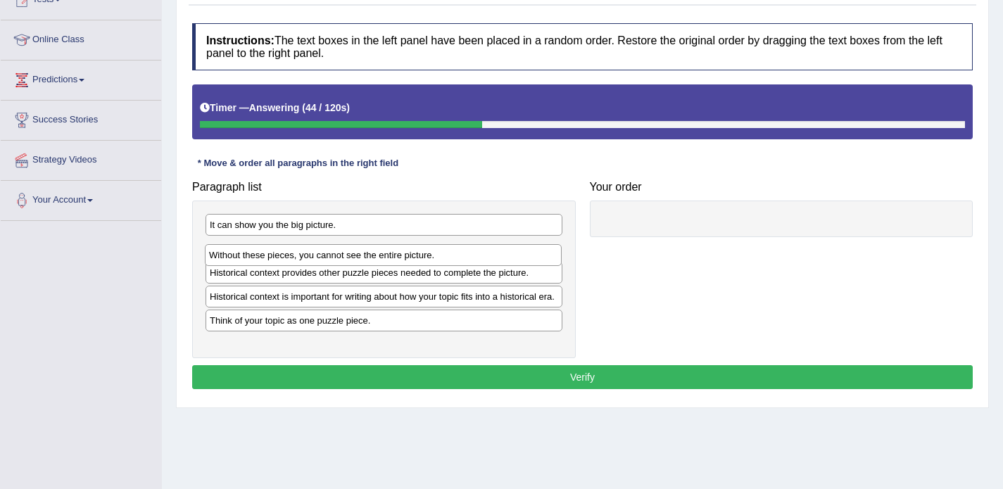
drag, startPoint x: 283, startPoint y: 226, endPoint x: 282, endPoint y: 257, distance: 31.0
click at [282, 257] on div "Without these pieces, you cannot see the entire picture." at bounding box center [383, 255] width 357 height 22
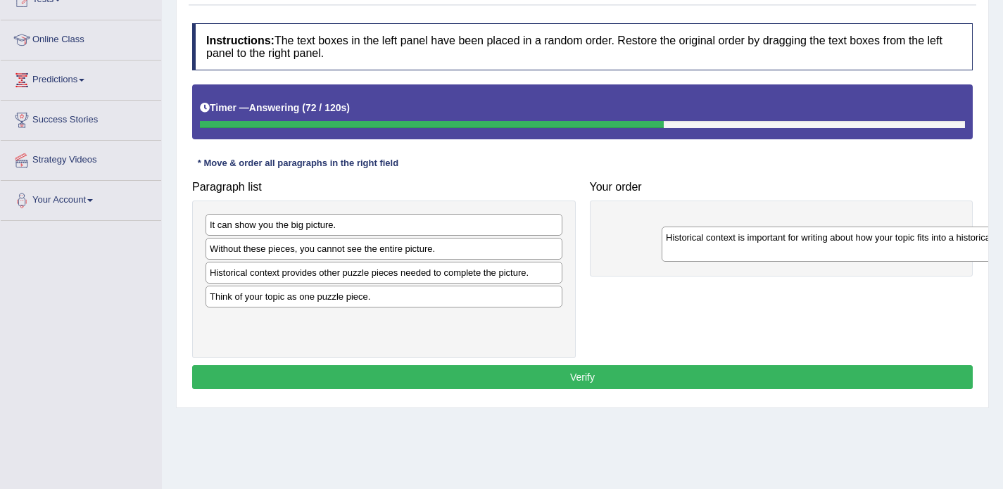
drag, startPoint x: 277, startPoint y: 302, endPoint x: 717, endPoint y: 236, distance: 445.4
click at [717, 236] on div "Historical context is important for writing about how your topic fits into a hi…" at bounding box center [840, 244] width 357 height 35
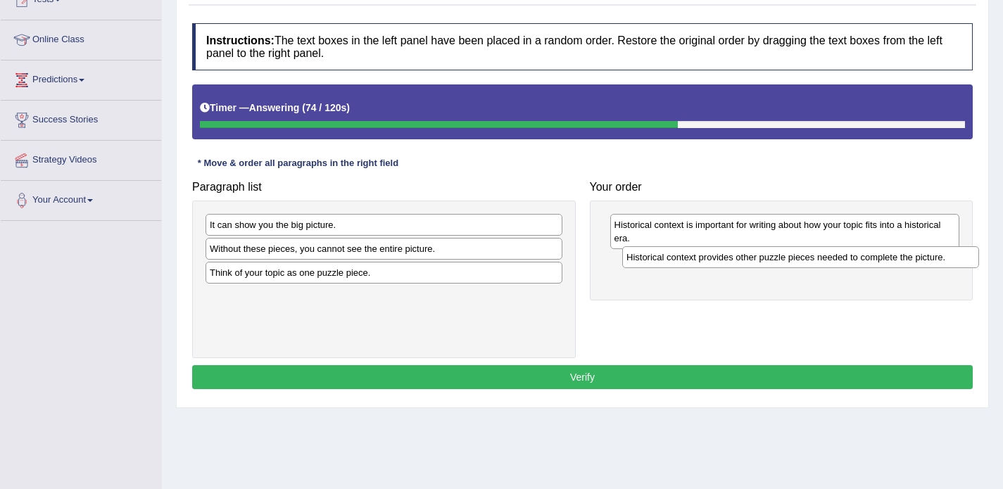
drag, startPoint x: 285, startPoint y: 277, endPoint x: 690, endPoint y: 260, distance: 405.8
click at [690, 260] on div "Historical context provides other puzzle pieces needed to complete the picture." at bounding box center [800, 257] width 357 height 22
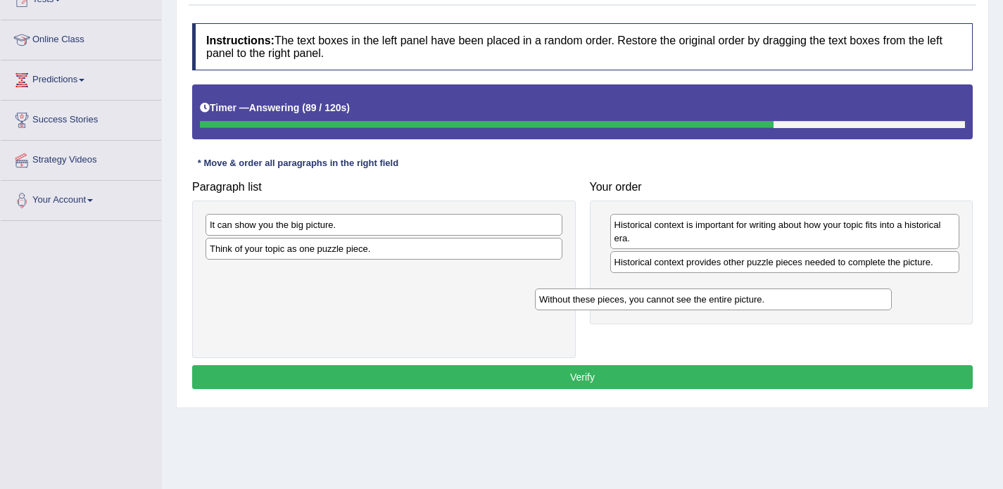
drag, startPoint x: 349, startPoint y: 250, endPoint x: 690, endPoint y: 295, distance: 344.3
click at [690, 295] on div "Without these pieces, you cannot see the entire picture." at bounding box center [713, 300] width 357 height 22
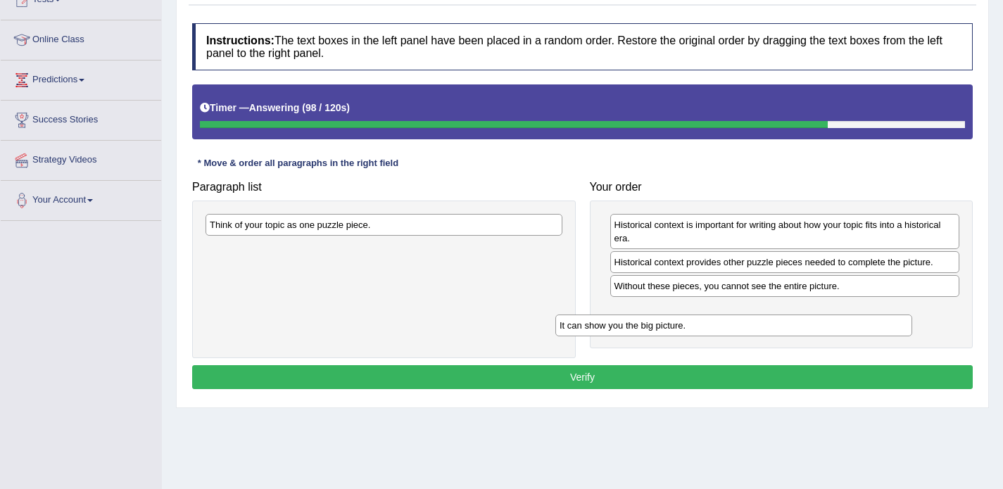
drag, startPoint x: 315, startPoint y: 223, endPoint x: 664, endPoint y: 324, distance: 364.0
click at [664, 324] on div "It can show you the big picture." at bounding box center [733, 326] width 357 height 22
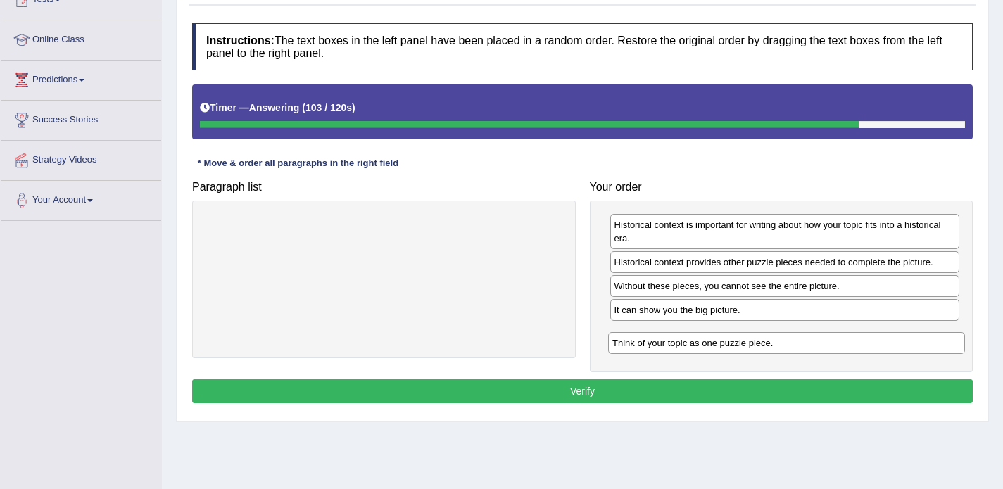
drag, startPoint x: 229, startPoint y: 229, endPoint x: 631, endPoint y: 348, distance: 419.6
click at [631, 348] on div "Think of your topic as one puzzle piece." at bounding box center [786, 343] width 357 height 22
drag, startPoint x: 633, startPoint y: 314, endPoint x: 634, endPoint y: 340, distance: 26.1
click at [634, 340] on div "It can show you the big picture." at bounding box center [786, 336] width 350 height 22
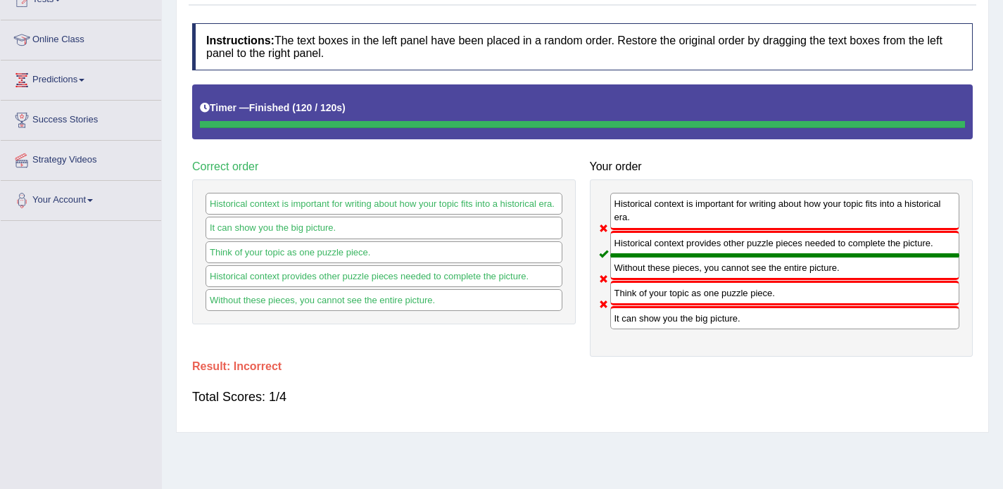
scroll to position [75, 0]
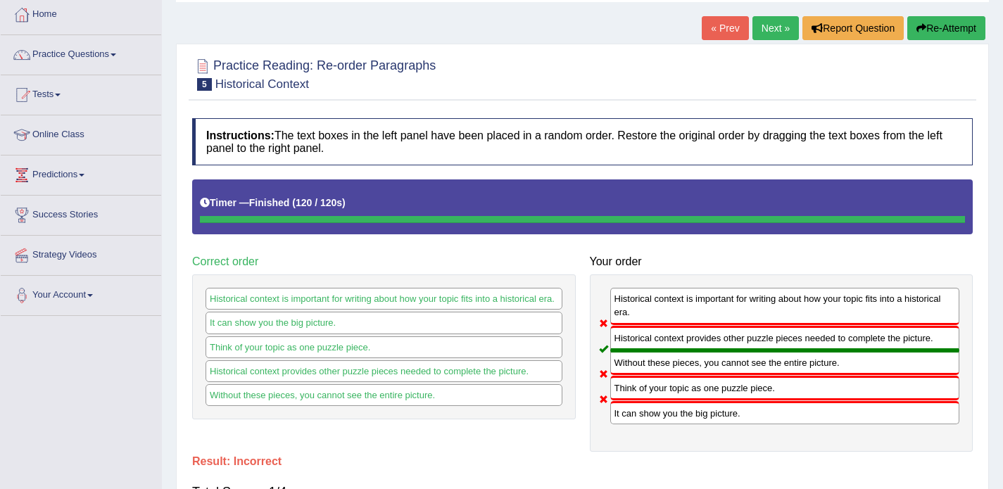
click at [763, 30] on link "Next »" at bounding box center [775, 28] width 46 height 24
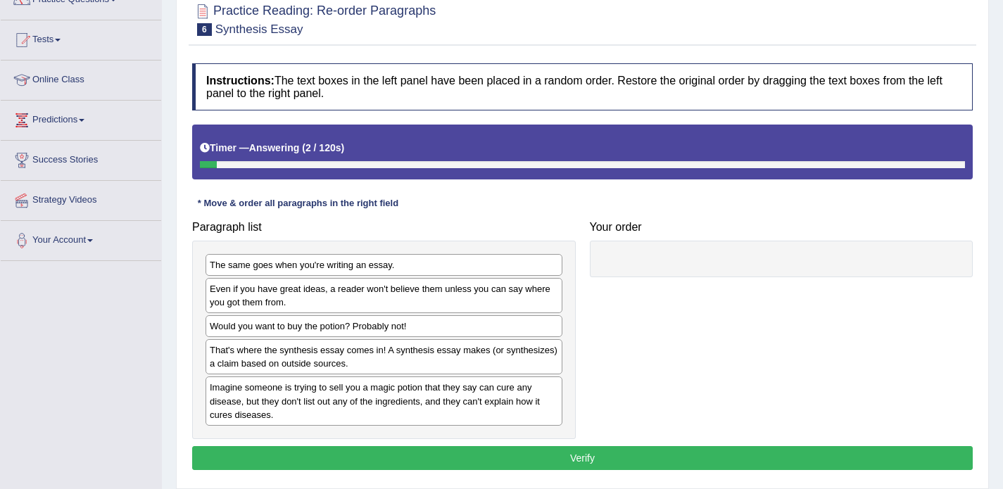
scroll to position [170, 0]
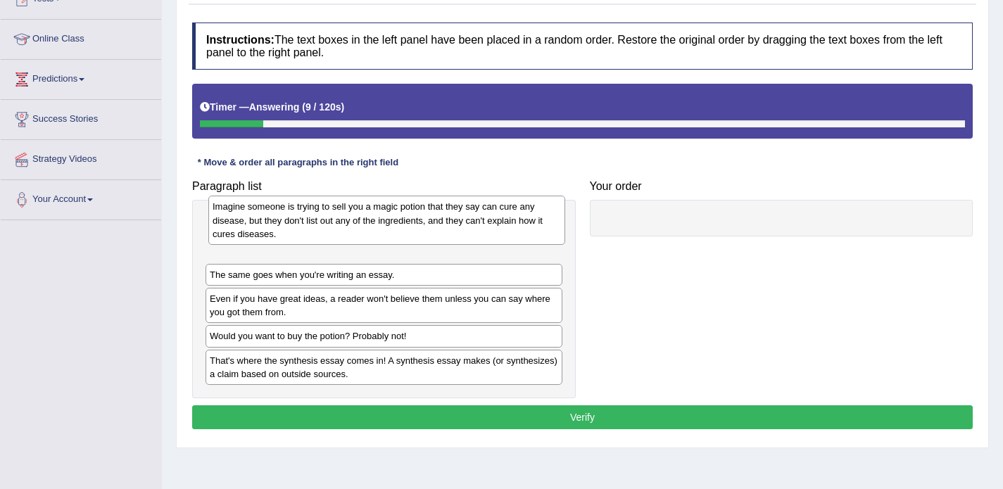
drag, startPoint x: 359, startPoint y: 364, endPoint x: 363, endPoint y: 220, distance: 144.3
click at [363, 220] on div "Imagine someone is trying to sell you a magic potion that they say can cure any…" at bounding box center [386, 220] width 357 height 49
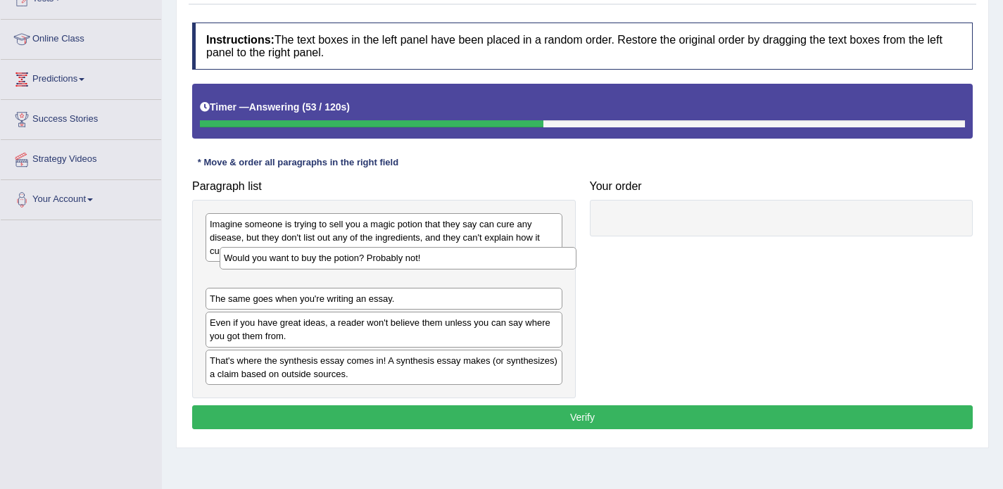
drag, startPoint x: 274, startPoint y: 337, endPoint x: 283, endPoint y: 269, distance: 68.8
click at [283, 269] on div "Would you want to buy the potion? Probably not!" at bounding box center [398, 258] width 357 height 22
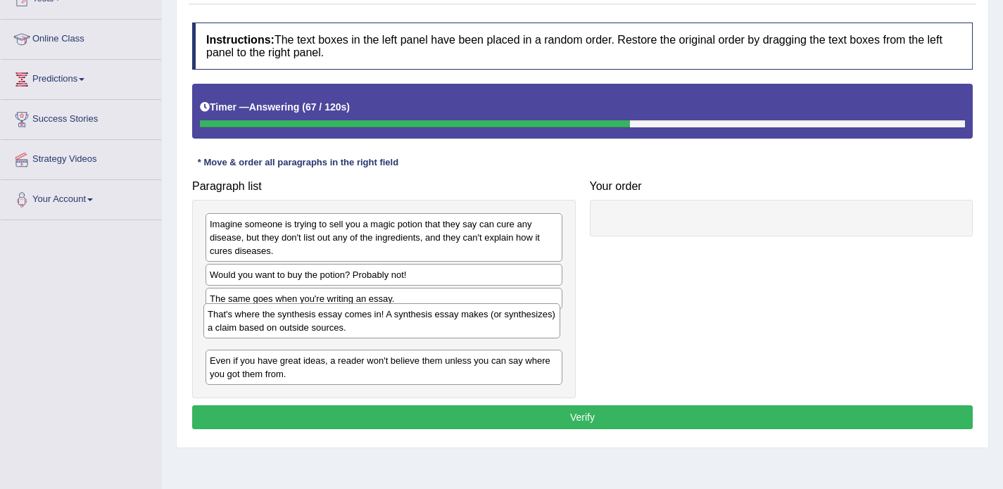
drag, startPoint x: 270, startPoint y: 370, endPoint x: 267, endPoint y: 324, distance: 46.5
click at [267, 324] on div "That's where the synthesis essay comes in! A synthesis essay makes (or synthesi…" at bounding box center [381, 320] width 357 height 35
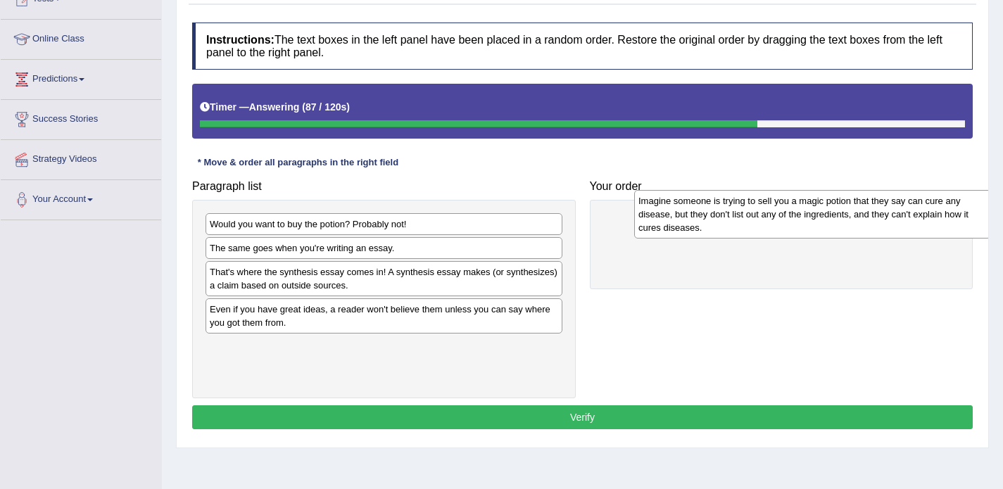
drag, startPoint x: 265, startPoint y: 240, endPoint x: 694, endPoint y: 217, distance: 429.2
click at [694, 217] on div "Imagine someone is trying to sell you a magic potion that they say can cure any…" at bounding box center [812, 214] width 357 height 49
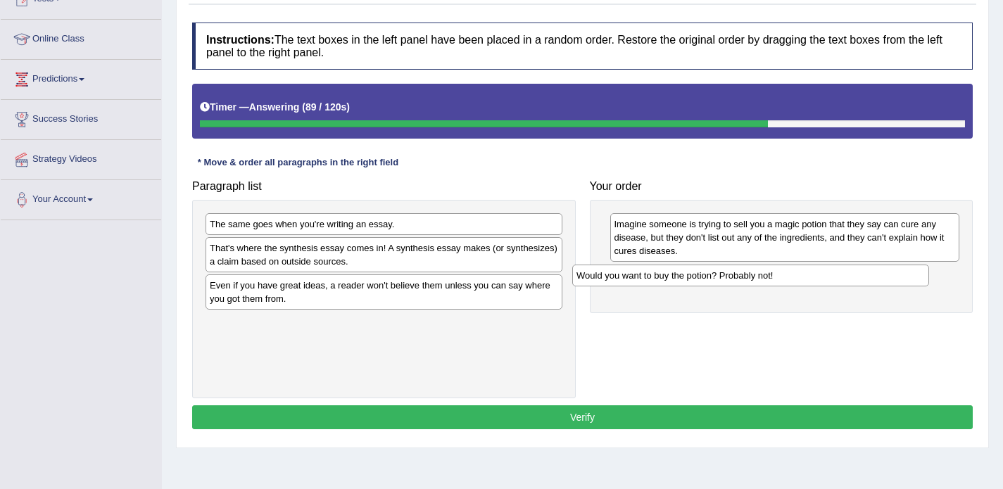
drag, startPoint x: 336, startPoint y: 222, endPoint x: 703, endPoint y: 272, distance: 370.2
click at [703, 272] on div "Would you want to buy the potion? Probably not!" at bounding box center [750, 276] width 357 height 22
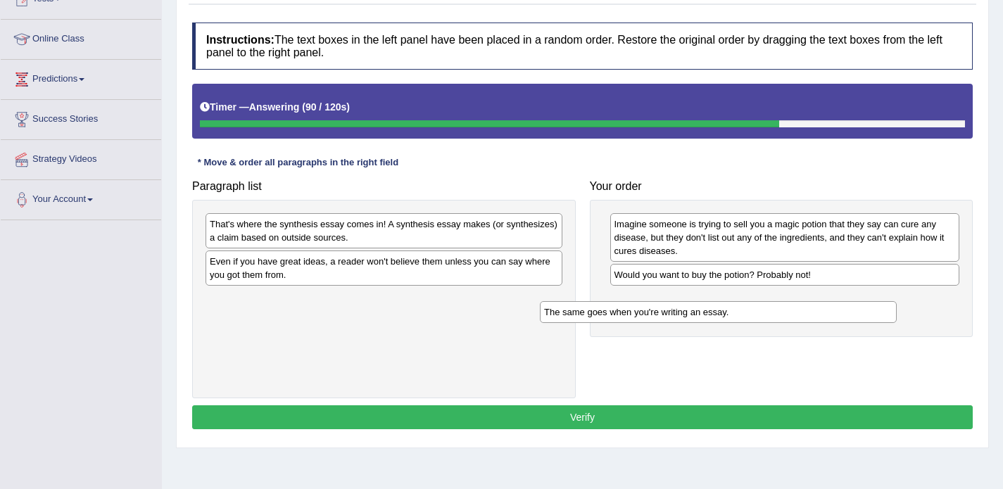
drag, startPoint x: 351, startPoint y: 229, endPoint x: 695, endPoint y: 305, distance: 351.9
click at [695, 305] on div "The same goes when you're writing an essay." at bounding box center [718, 312] width 357 height 22
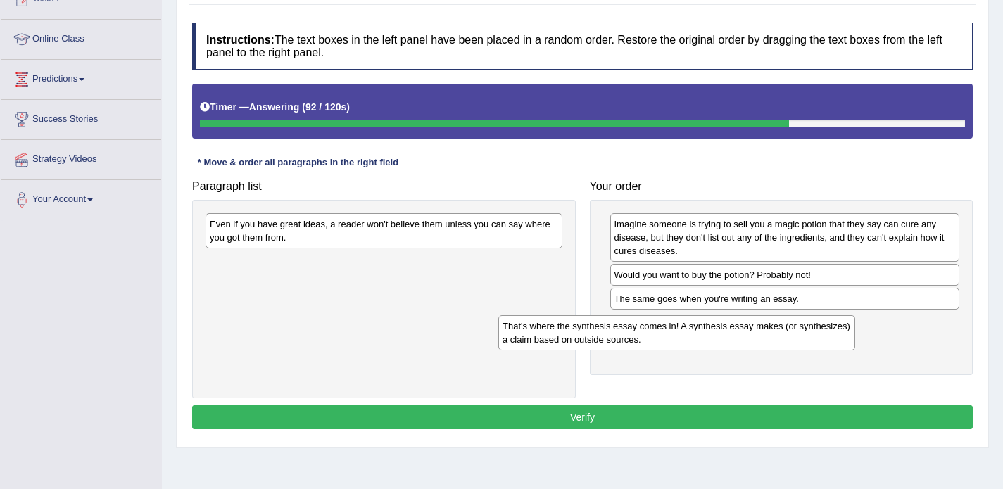
drag, startPoint x: 403, startPoint y: 238, endPoint x: 707, endPoint y: 335, distance: 319.9
click at [707, 335] on div "That's where the synthesis essay comes in! A synthesis essay makes (or synthesi…" at bounding box center [676, 332] width 357 height 35
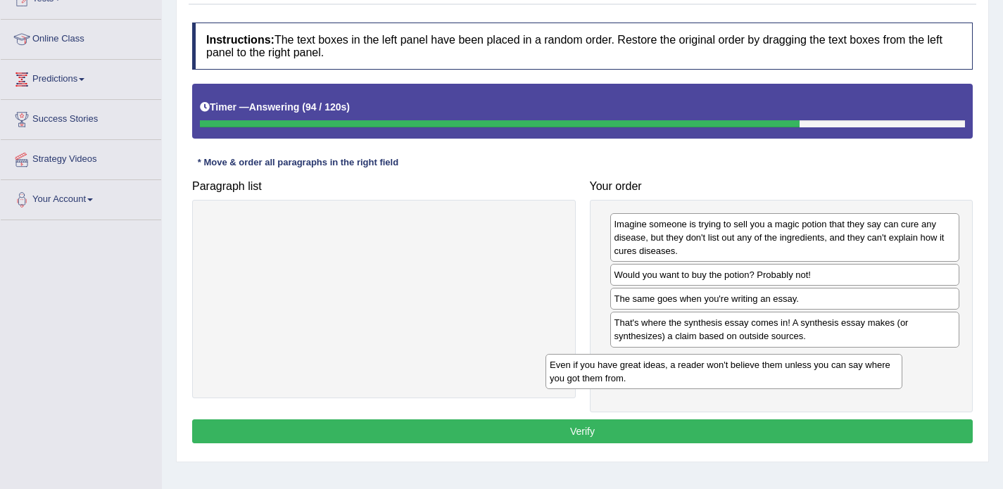
drag, startPoint x: 431, startPoint y: 232, endPoint x: 771, endPoint y: 373, distance: 367.9
click at [771, 373] on div "Even if you have great ideas, a reader won't believe them unless you can say wh…" at bounding box center [723, 371] width 357 height 35
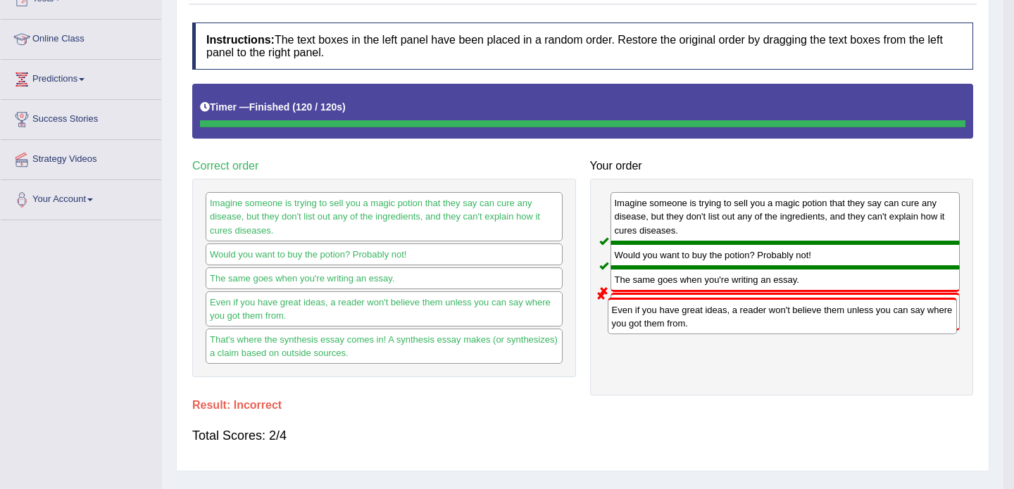
drag, startPoint x: 746, startPoint y: 367, endPoint x: 743, endPoint y: 336, distance: 31.1
click at [743, 334] on div "Even if you have great ideas, a reader won't believe them unless you can say wh…" at bounding box center [782, 316] width 350 height 37
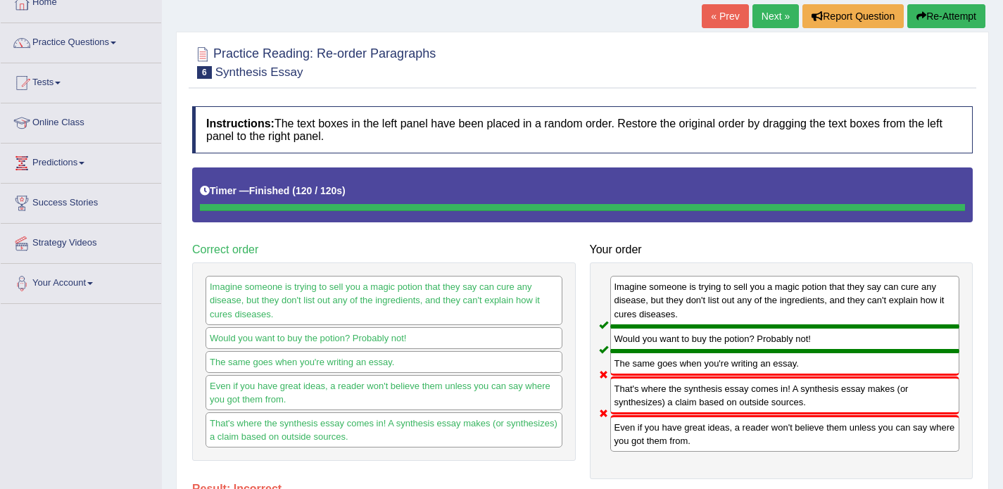
scroll to position [86, 0]
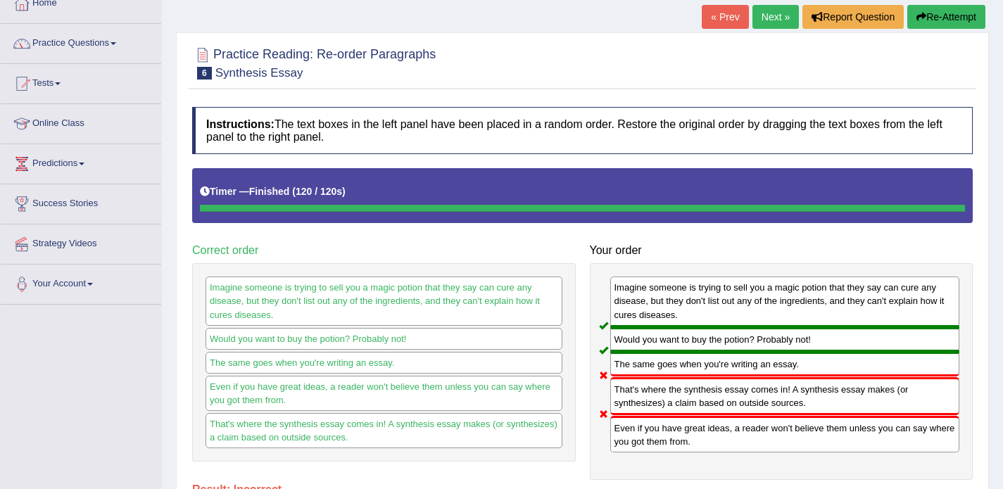
click at [762, 20] on link "Next »" at bounding box center [775, 17] width 46 height 24
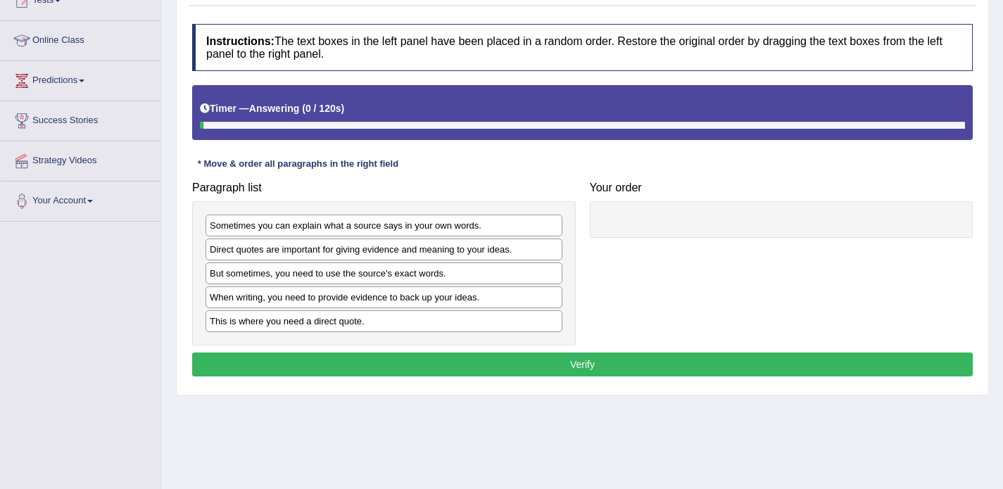
scroll to position [171, 0]
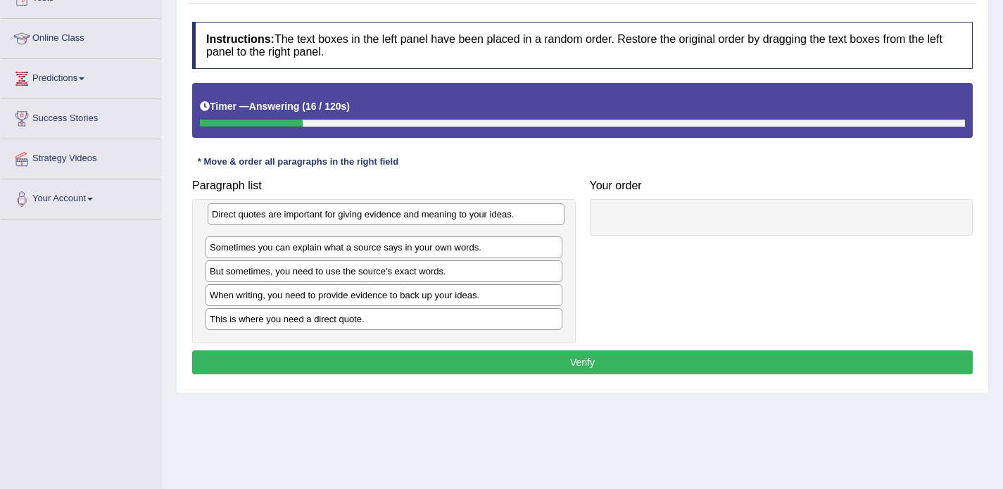
drag, startPoint x: 315, startPoint y: 248, endPoint x: 317, endPoint y: 213, distance: 34.6
click at [317, 213] on div "Direct quotes are important for giving evidence and meaning to your ideas." at bounding box center [386, 214] width 357 height 22
drag, startPoint x: 271, startPoint y: 300, endPoint x: 272, endPoint y: 218, distance: 81.7
click at [272, 218] on div "When writing, you need to provide evidence to back up your ideas." at bounding box center [385, 213] width 357 height 22
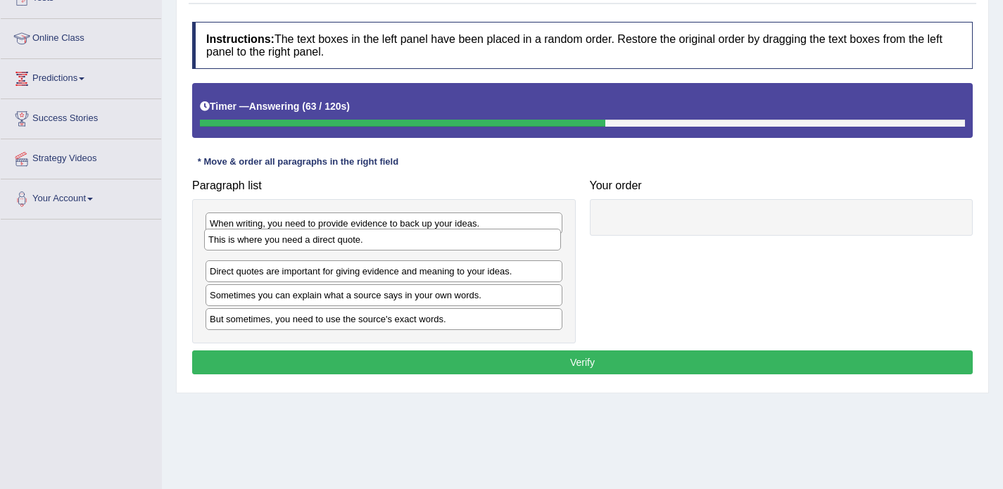
drag, startPoint x: 254, startPoint y: 322, endPoint x: 253, endPoint y: 244, distance: 78.8
click at [253, 244] on div "This is where you need a direct quote." at bounding box center [382, 240] width 357 height 22
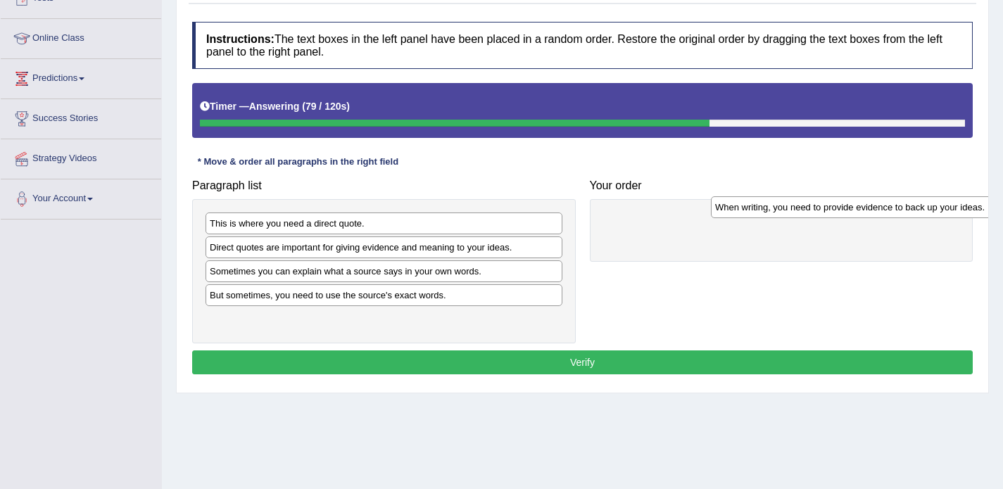
drag, startPoint x: 248, startPoint y: 222, endPoint x: 683, endPoint y: 215, distance: 435.7
click at [711, 215] on div "When writing, you need to provide evidence to back up your ideas." at bounding box center [889, 207] width 357 height 22
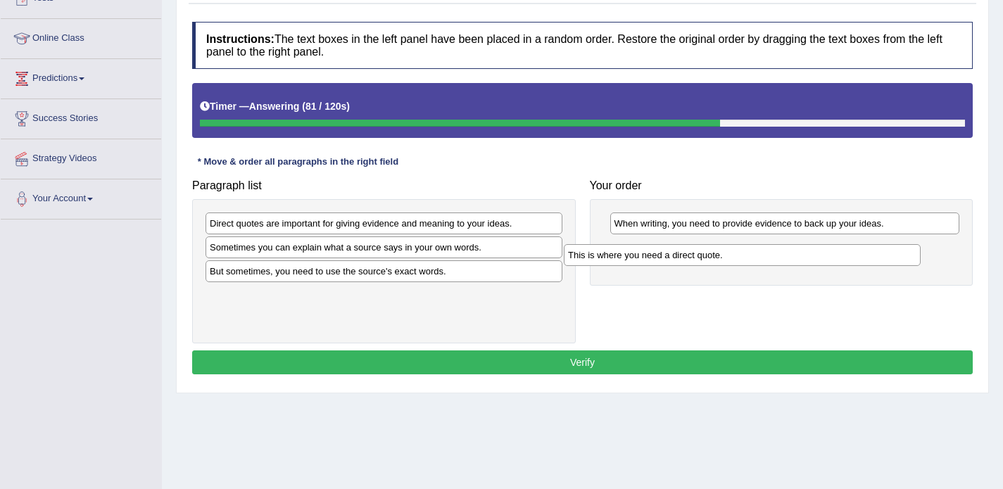
drag, startPoint x: 293, startPoint y: 226, endPoint x: 659, endPoint y: 258, distance: 368.1
click at [659, 258] on div "This is where you need a direct quote." at bounding box center [742, 255] width 357 height 22
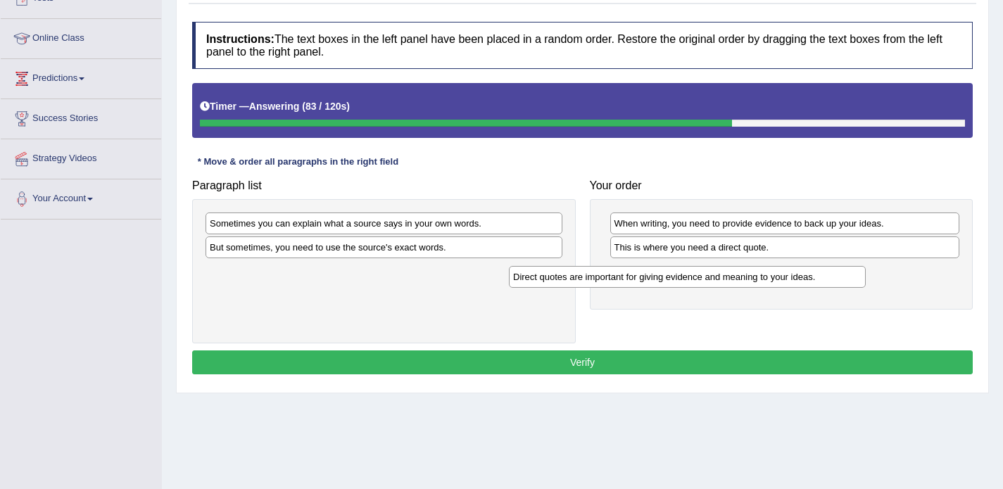
drag, startPoint x: 439, startPoint y: 226, endPoint x: 743, endPoint y: 278, distance: 307.8
click at [743, 278] on div "Direct quotes are important for giving evidence and meaning to your ideas." at bounding box center [687, 277] width 357 height 22
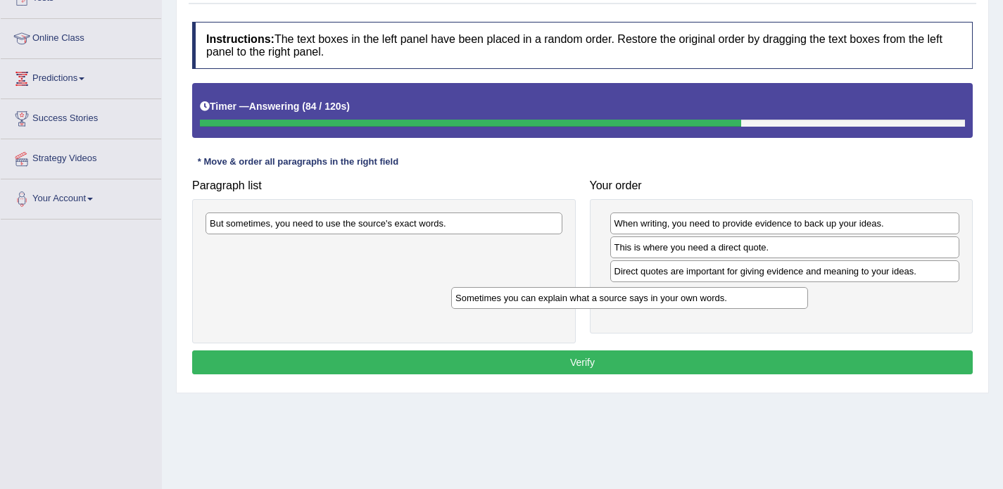
drag, startPoint x: 429, startPoint y: 225, endPoint x: 675, endPoint y: 297, distance: 256.8
click at [675, 297] on div "Sometimes you can explain what a source says in your own words." at bounding box center [629, 298] width 357 height 22
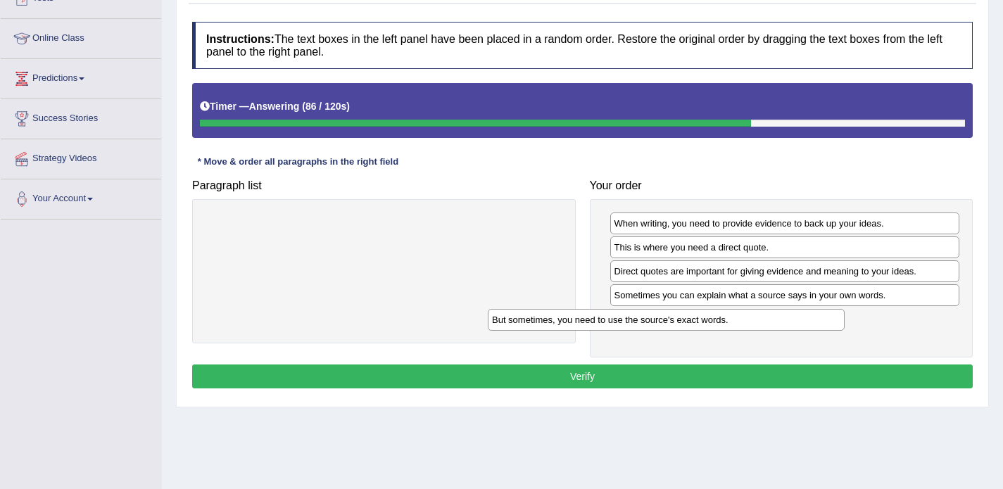
drag, startPoint x: 431, startPoint y: 224, endPoint x: 724, endPoint y: 321, distance: 308.5
click at [724, 321] on div "But sometimes, you need to use the source's exact words." at bounding box center [666, 320] width 357 height 22
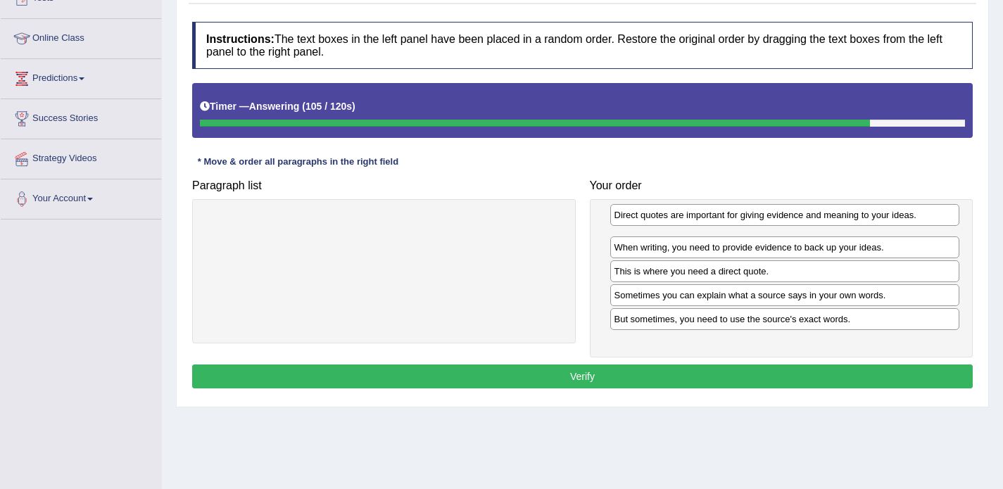
drag, startPoint x: 620, startPoint y: 277, endPoint x: 620, endPoint y: 221, distance: 56.3
click at [620, 221] on div "Direct quotes are important for giving evidence and meaning to your ideas." at bounding box center [785, 215] width 350 height 22
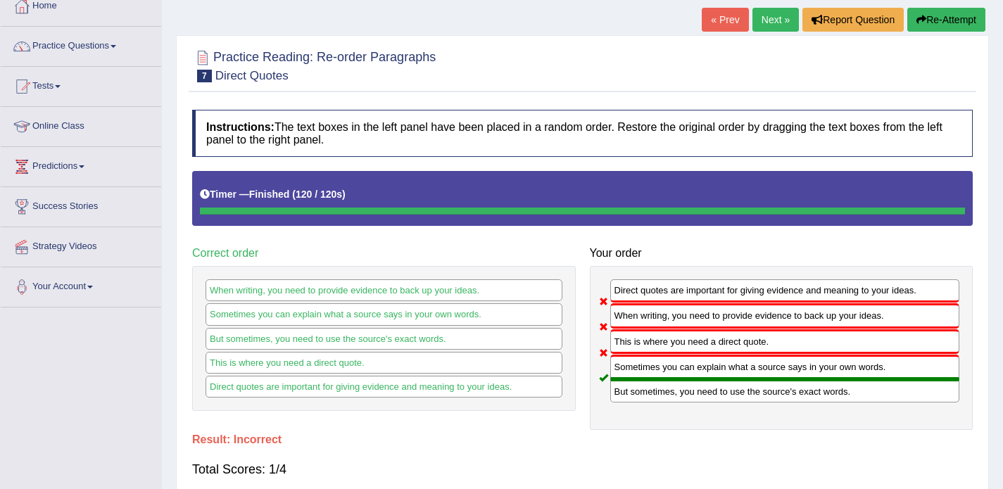
scroll to position [82, 0]
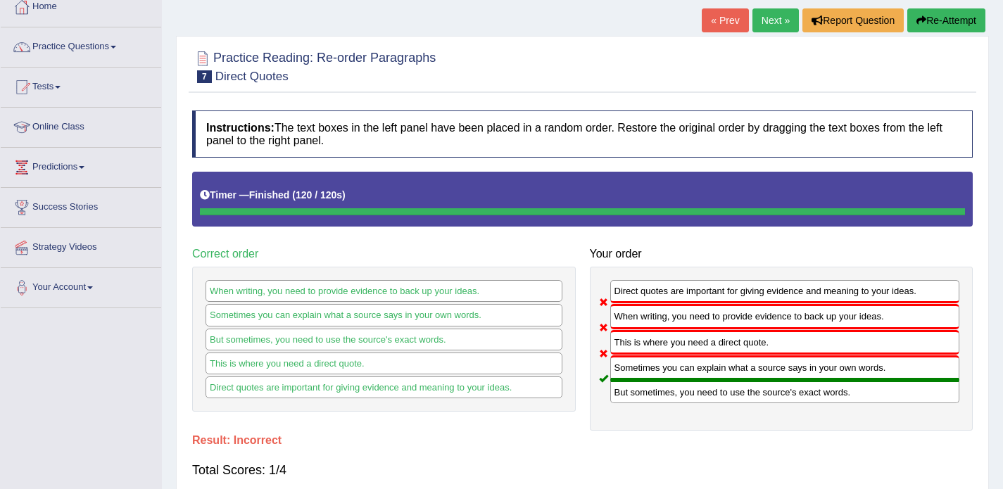
click at [762, 23] on link "Next »" at bounding box center [775, 20] width 46 height 24
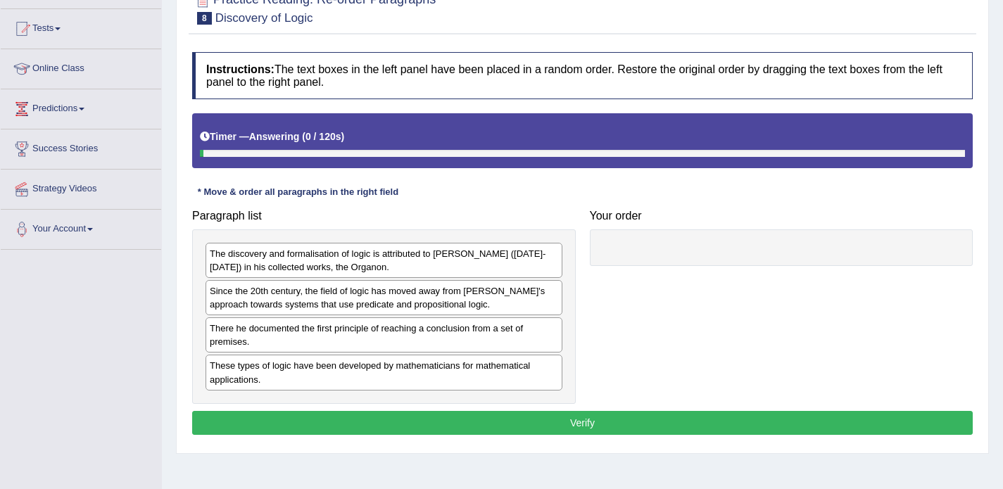
scroll to position [143, 0]
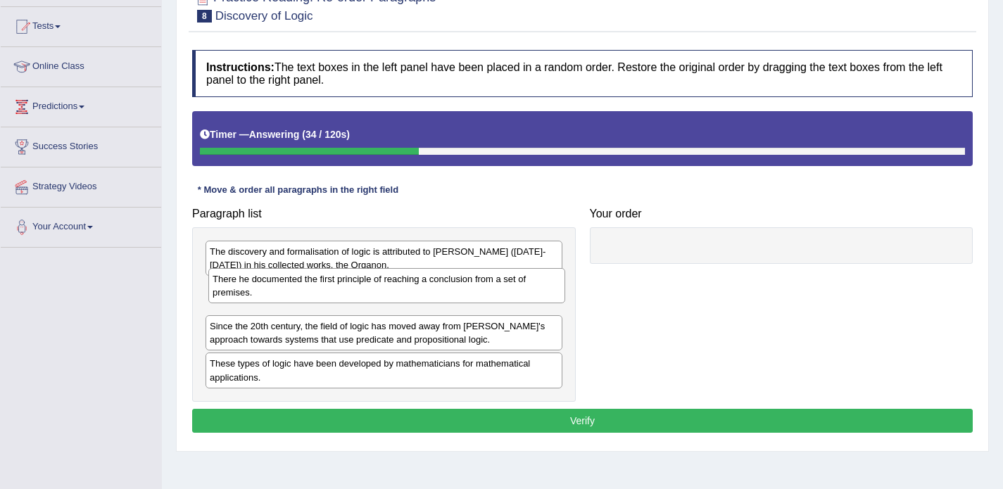
drag, startPoint x: 397, startPoint y: 333, endPoint x: 397, endPoint y: 286, distance: 47.2
click at [397, 286] on div "There he documented the first principle of reaching a conclusion from a set of …" at bounding box center [386, 285] width 357 height 35
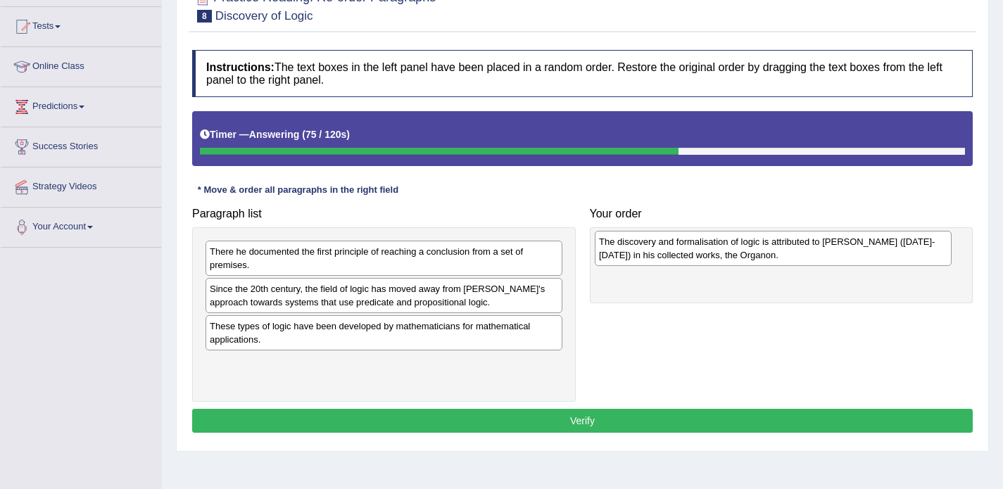
drag, startPoint x: 296, startPoint y: 260, endPoint x: 686, endPoint y: 251, distance: 389.3
click at [686, 251] on div "The discovery and formalisation of logic is attributed to [PERSON_NAME] ([DATE]…" at bounding box center [773, 248] width 357 height 35
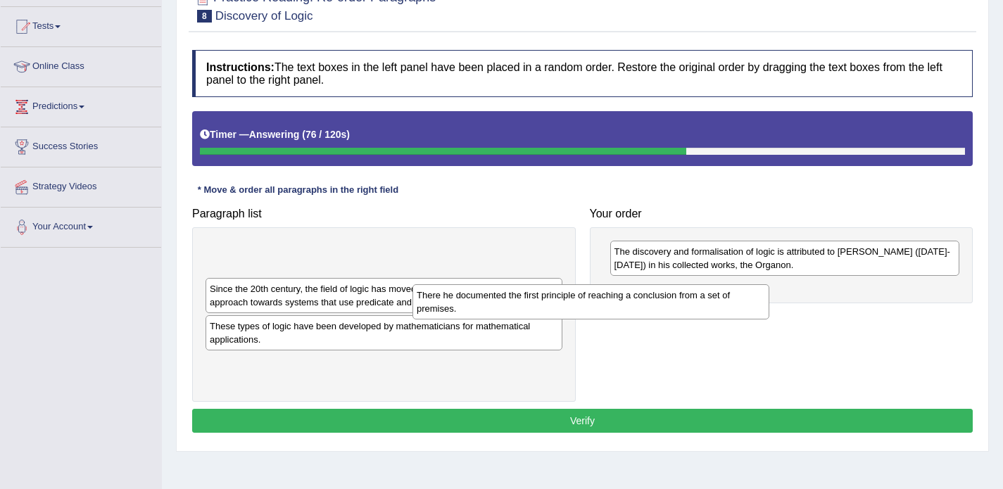
drag, startPoint x: 453, startPoint y: 259, endPoint x: 696, endPoint y: 297, distance: 246.5
click at [696, 297] on div "There he documented the first principle of reaching a conclusion from a set of …" at bounding box center [590, 301] width 357 height 35
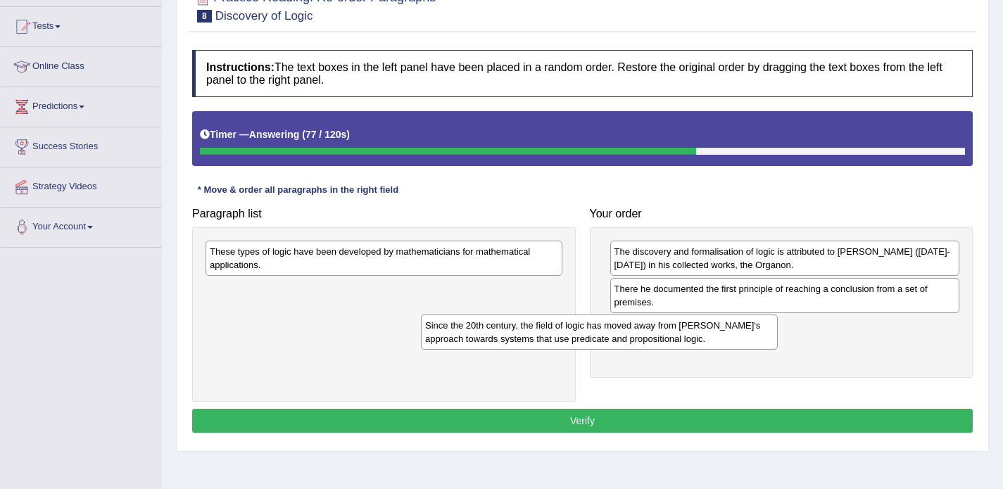
drag, startPoint x: 468, startPoint y: 258, endPoint x: 688, endPoint y: 336, distance: 233.1
click at [688, 336] on div "Since the 20th century, the field of logic has moved away from [PERSON_NAME]'s …" at bounding box center [599, 332] width 357 height 35
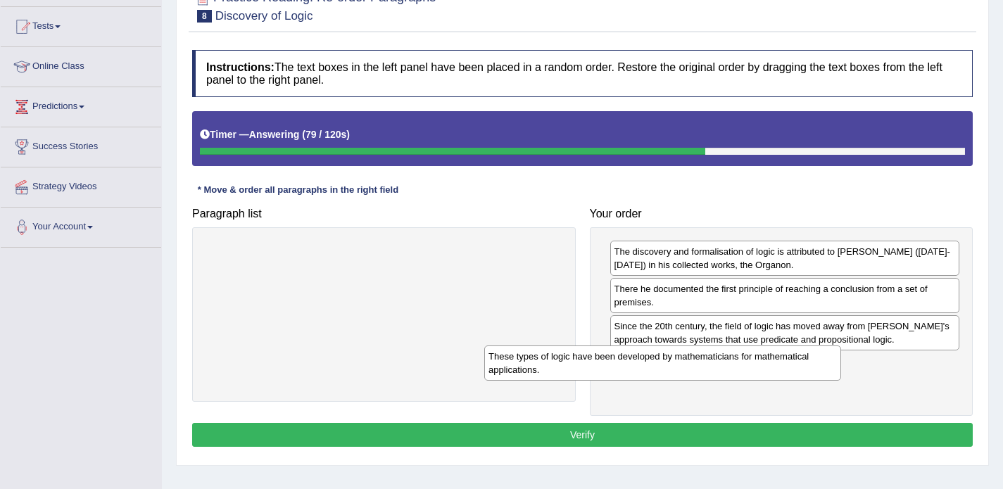
drag, startPoint x: 452, startPoint y: 260, endPoint x: 732, endPoint y: 365, distance: 299.1
click at [732, 365] on div "These types of logic have been developed by mathematicians for mathematical app…" at bounding box center [662, 363] width 357 height 35
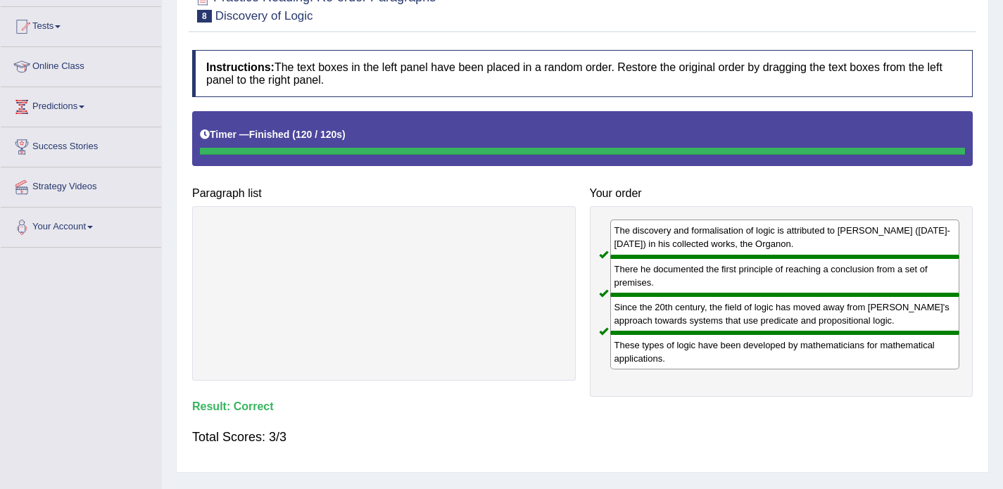
scroll to position [89, 0]
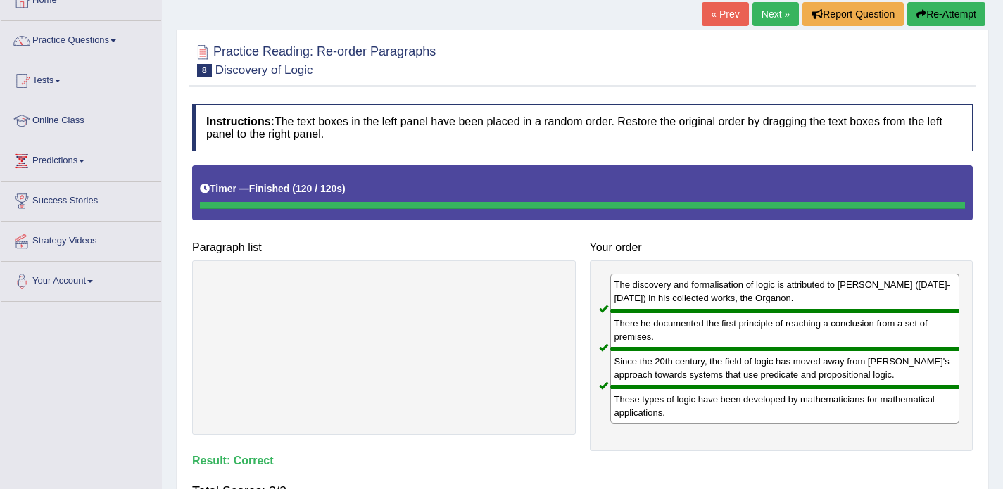
click at [758, 21] on link "Next »" at bounding box center [775, 14] width 46 height 24
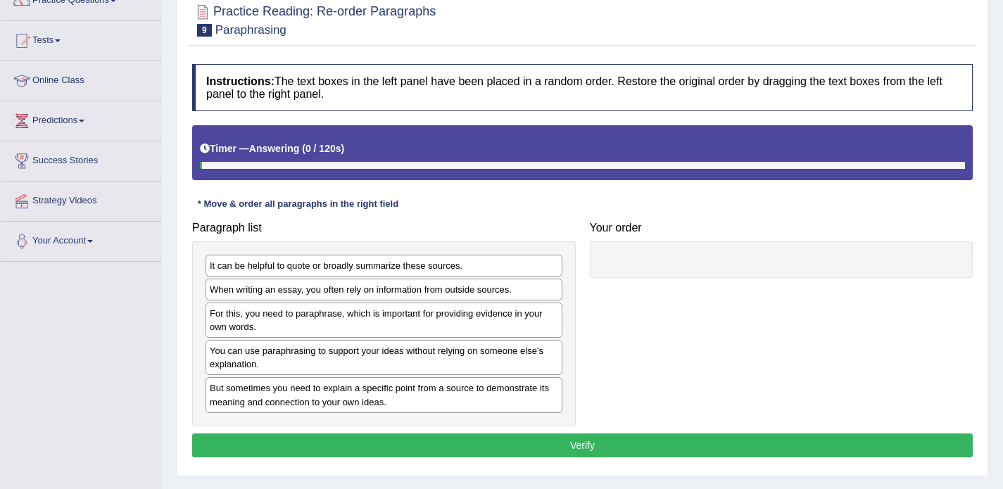
scroll to position [130, 0]
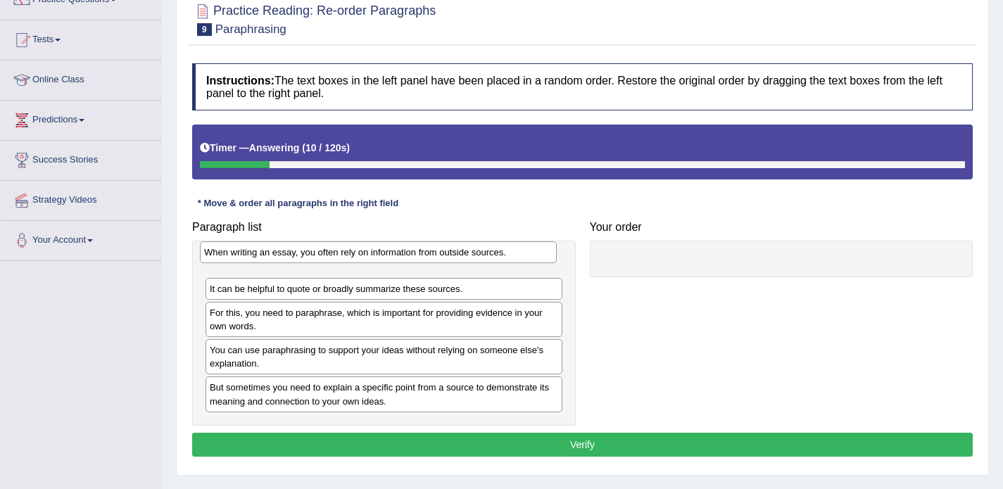
drag, startPoint x: 305, startPoint y: 292, endPoint x: 299, endPoint y: 256, distance: 36.3
click at [299, 256] on div "When writing an essay, you often rely on information from outside sources." at bounding box center [378, 252] width 357 height 22
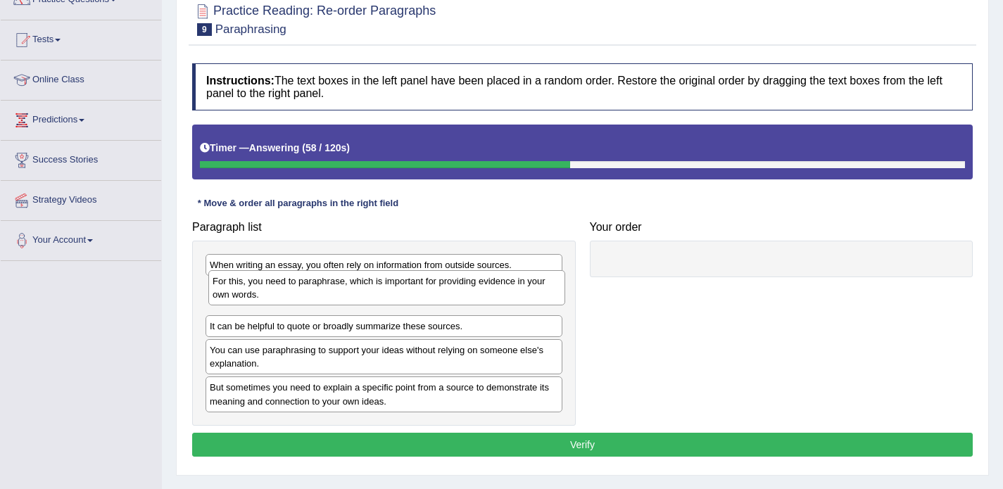
drag, startPoint x: 214, startPoint y: 320, endPoint x: 217, endPoint y: 289, distance: 31.8
click at [217, 289] on div "For this, you need to paraphrase, which is important for providing evidence in …" at bounding box center [386, 287] width 357 height 35
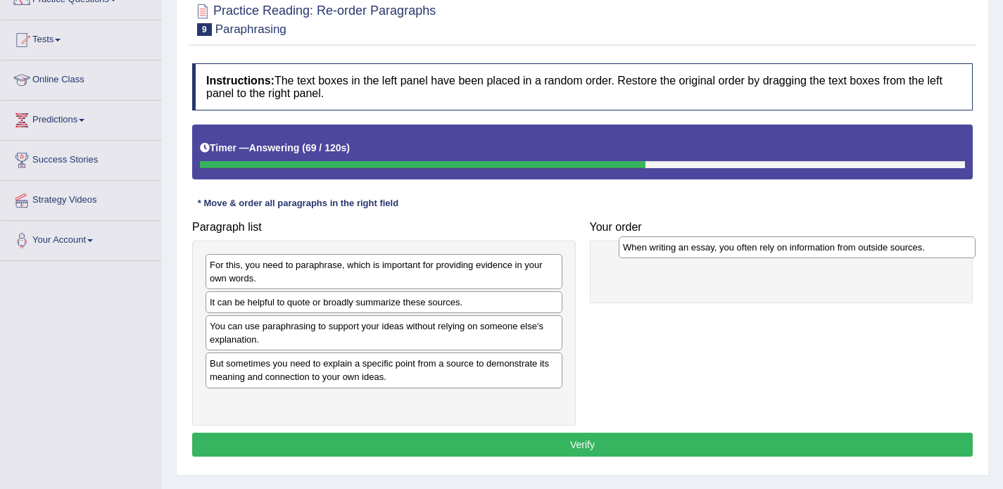
drag, startPoint x: 263, startPoint y: 267, endPoint x: 688, endPoint y: 248, distance: 425.5
click at [688, 248] on div "When writing an essay, you often rely on information from outside sources." at bounding box center [797, 247] width 357 height 22
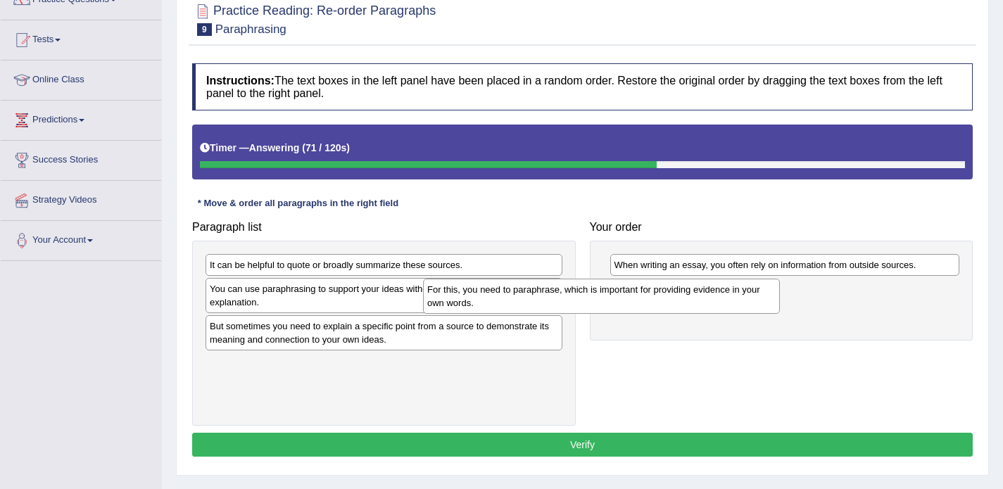
drag, startPoint x: 498, startPoint y: 274, endPoint x: 715, endPoint y: 299, distance: 218.9
click at [715, 299] on div "For this, you need to paraphrase, which is important for providing evidence in …" at bounding box center [601, 296] width 357 height 35
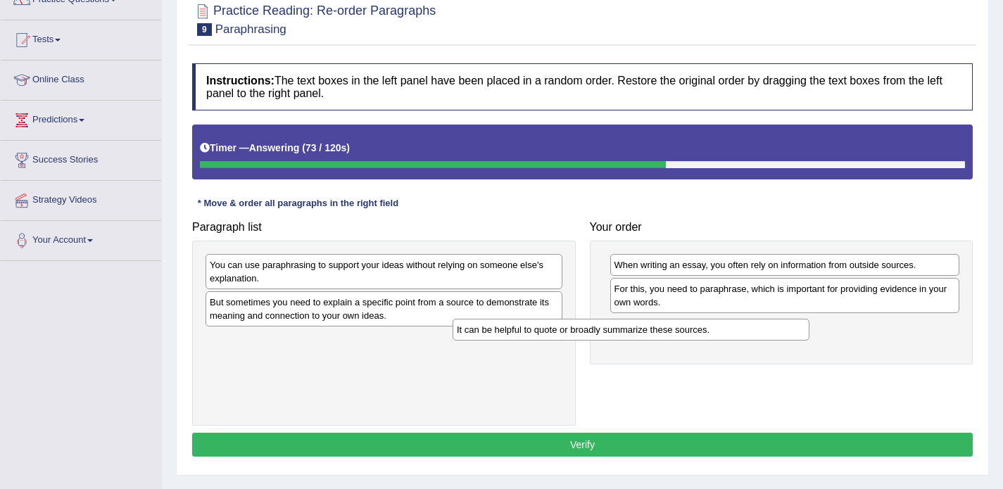
drag, startPoint x: 510, startPoint y: 265, endPoint x: 757, endPoint y: 330, distance: 255.4
click at [757, 330] on div "It can be helpful to quote or broadly summarize these sources." at bounding box center [631, 330] width 357 height 22
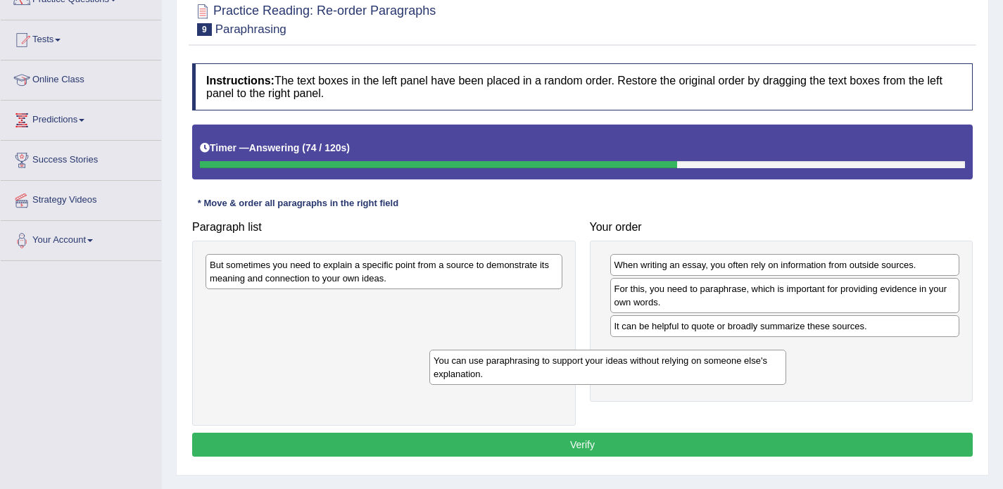
drag, startPoint x: 491, startPoint y: 273, endPoint x: 715, endPoint y: 369, distance: 243.4
click at [715, 369] on div "You can use paraphrasing to support your ideas without relying on someone else'…" at bounding box center [607, 367] width 357 height 35
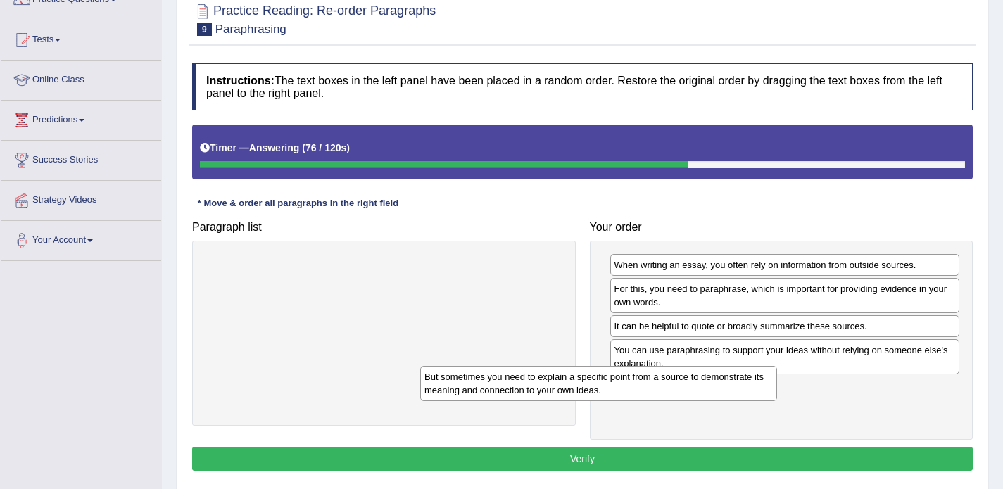
drag, startPoint x: 484, startPoint y: 273, endPoint x: 699, endPoint y: 385, distance: 242.1
click at [699, 385] on div "But sometimes you need to explain a specific point from a source to demonstrate…" at bounding box center [598, 383] width 357 height 35
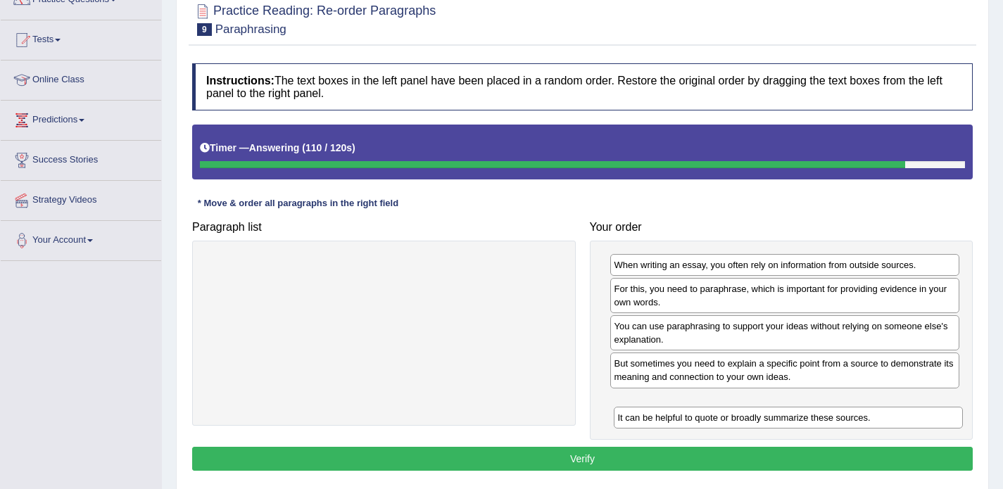
drag, startPoint x: 657, startPoint y: 327, endPoint x: 659, endPoint y: 415, distance: 88.0
click at [659, 415] on div "It can be helpful to quote or broadly summarize these sources." at bounding box center [789, 418] width 350 height 22
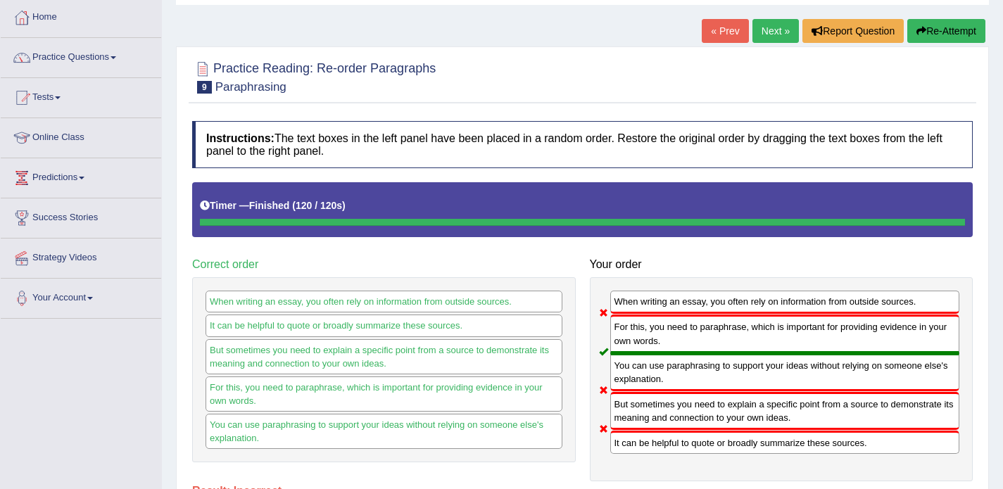
scroll to position [63, 0]
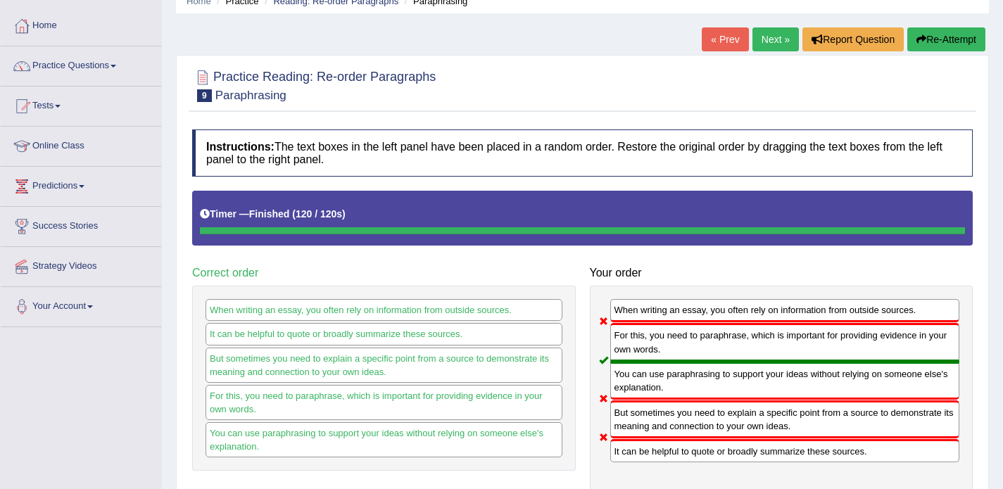
click at [769, 49] on link "Next »" at bounding box center [775, 39] width 46 height 24
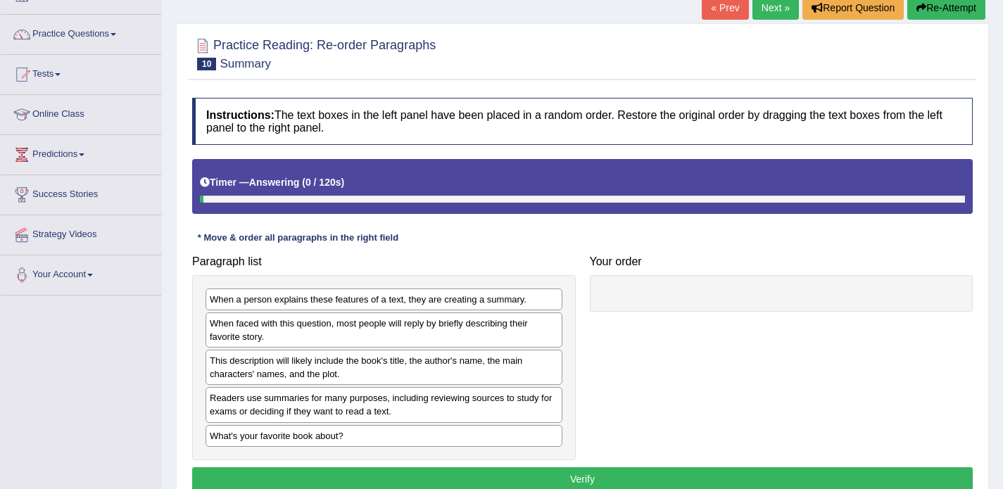
scroll to position [112, 0]
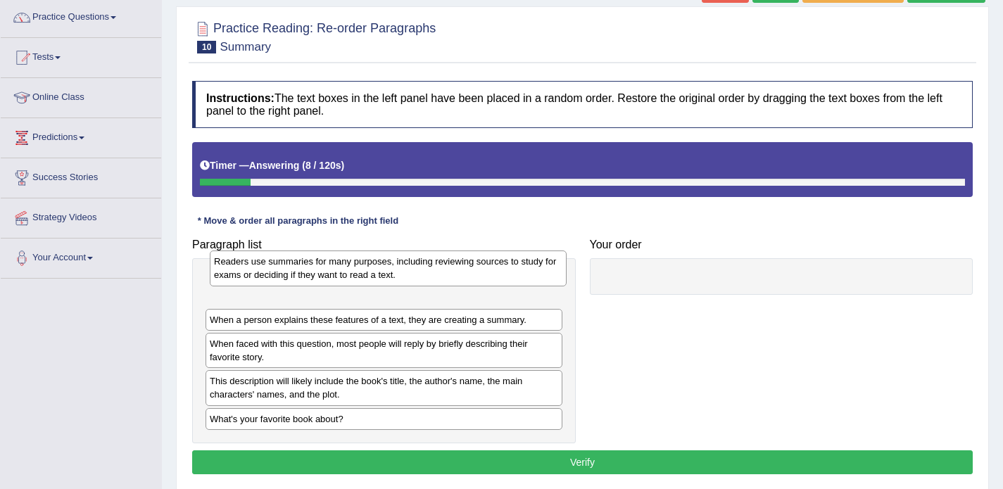
drag, startPoint x: 255, startPoint y: 391, endPoint x: 259, endPoint y: 272, distance: 119.7
click at [259, 272] on div "Readers use summaries for many purposes, including reviewing sources to study f…" at bounding box center [388, 268] width 357 height 35
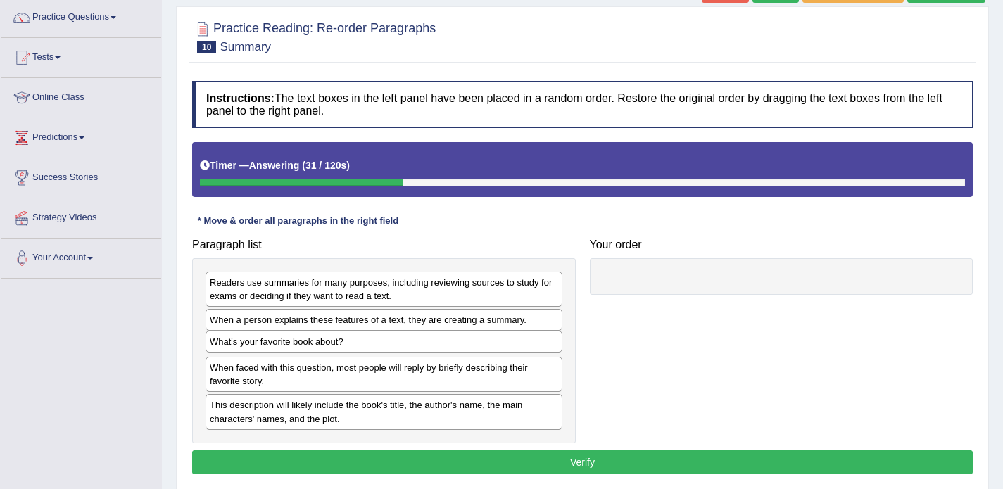
drag, startPoint x: 265, startPoint y: 419, endPoint x: 265, endPoint y: 341, distance: 77.4
click at [265, 341] on div "What's your favorite book about?" at bounding box center [384, 342] width 357 height 22
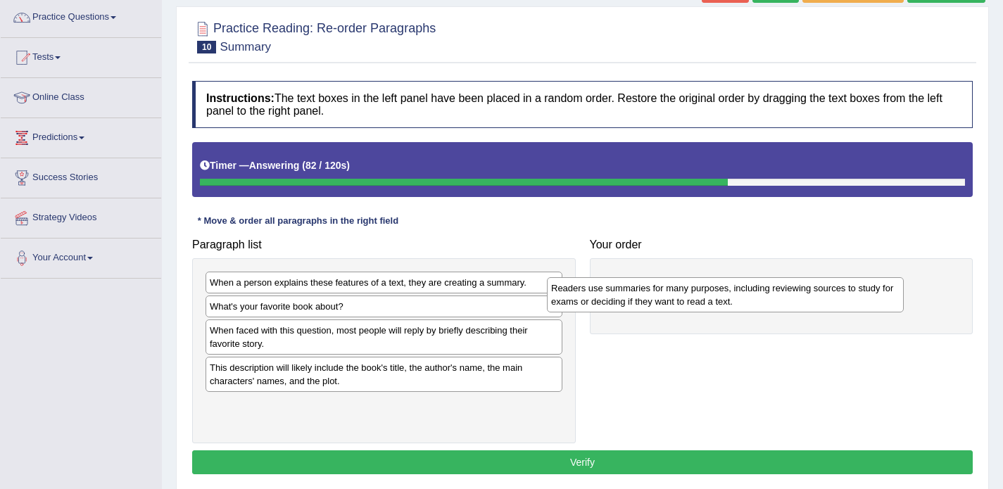
drag, startPoint x: 299, startPoint y: 286, endPoint x: 648, endPoint y: 282, distance: 349.1
click at [648, 282] on div "Readers use summaries for many purposes, including reviewing sources to study f…" at bounding box center [725, 294] width 357 height 35
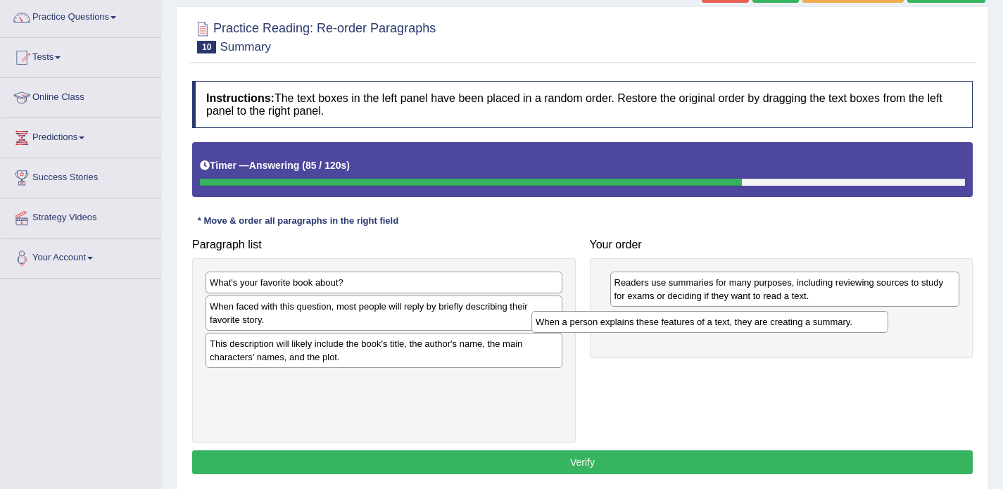
drag, startPoint x: 348, startPoint y: 286, endPoint x: 674, endPoint y: 324, distance: 328.2
click at [674, 324] on div "When a person explains these features of a text, they are creating a summary." at bounding box center [709, 322] width 357 height 22
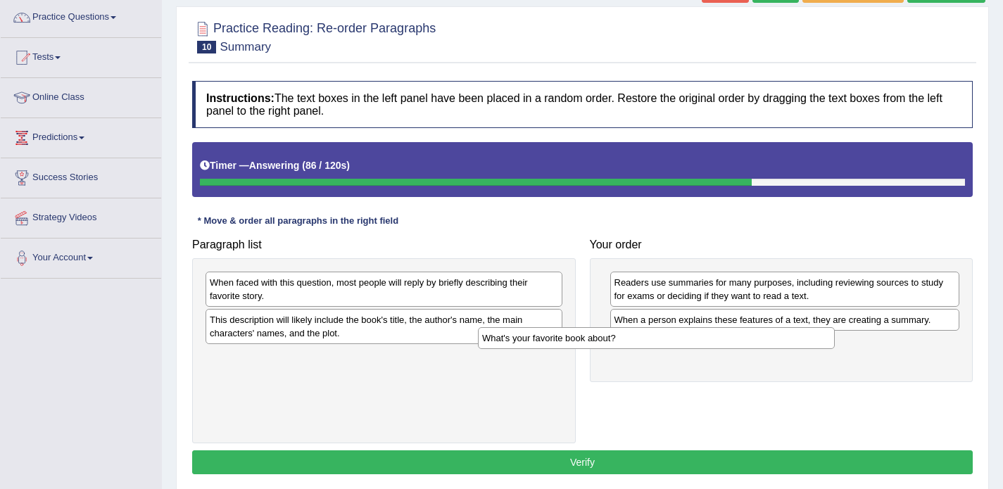
drag, startPoint x: 412, startPoint y: 286, endPoint x: 684, endPoint y: 341, distance: 278.0
click at [684, 341] on div "What's your favorite book about?" at bounding box center [656, 338] width 357 height 22
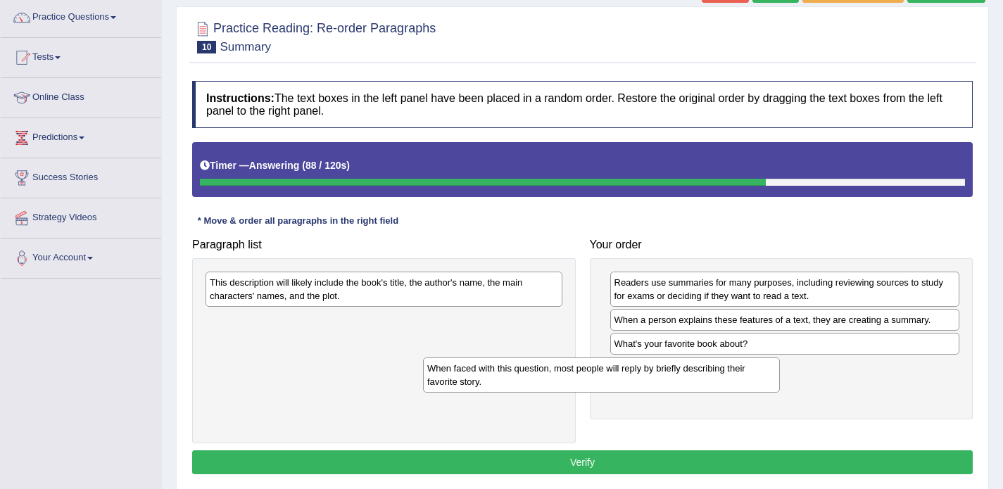
drag, startPoint x: 491, startPoint y: 290, endPoint x: 709, endPoint y: 376, distance: 233.8
click at [709, 376] on div "When faced with this question, most people will reply by briefly describing the…" at bounding box center [601, 375] width 357 height 35
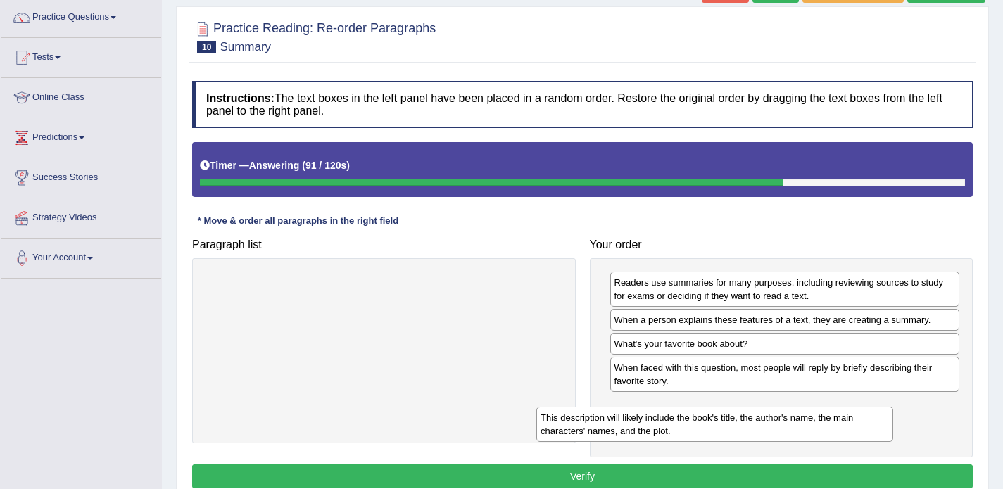
drag, startPoint x: 422, startPoint y: 286, endPoint x: 754, endPoint y: 422, distance: 358.0
click at [754, 422] on div "This description will likely include the book's title, the author's name, the m…" at bounding box center [714, 424] width 357 height 35
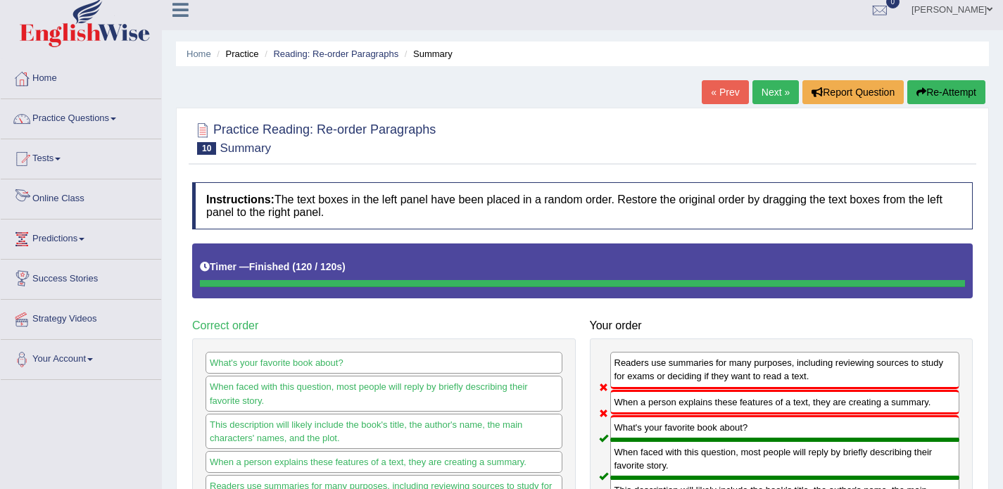
scroll to position [5, 0]
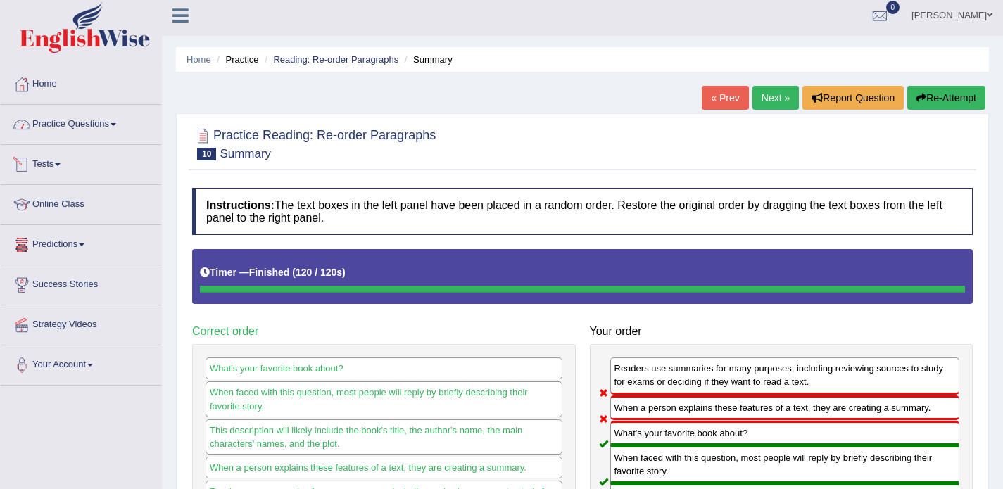
click at [101, 129] on link "Practice Questions" at bounding box center [81, 122] width 160 height 35
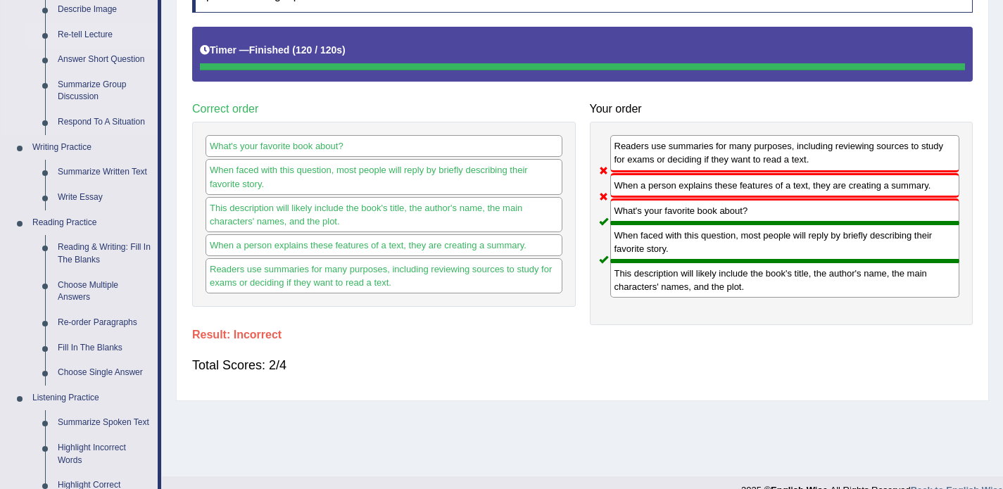
scroll to position [236, 0]
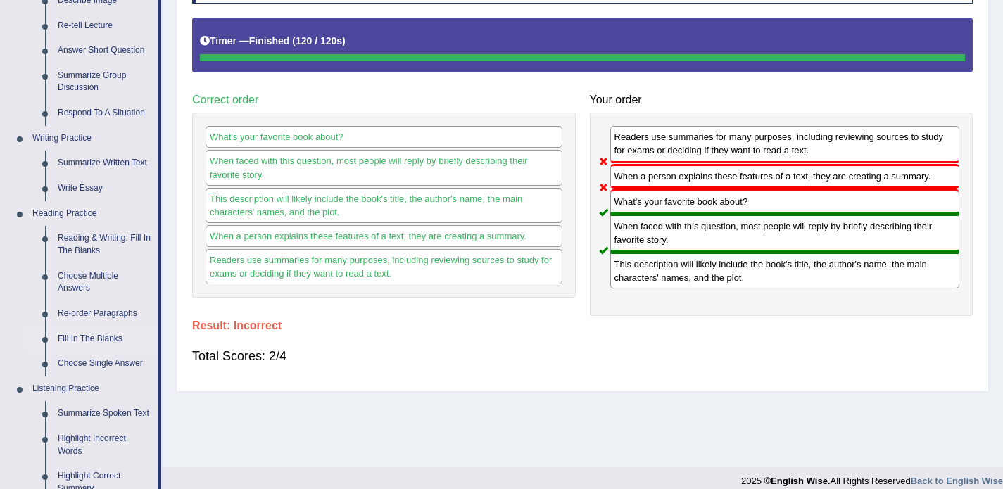
click at [113, 341] on link "Fill In The Blanks" at bounding box center [104, 339] width 106 height 25
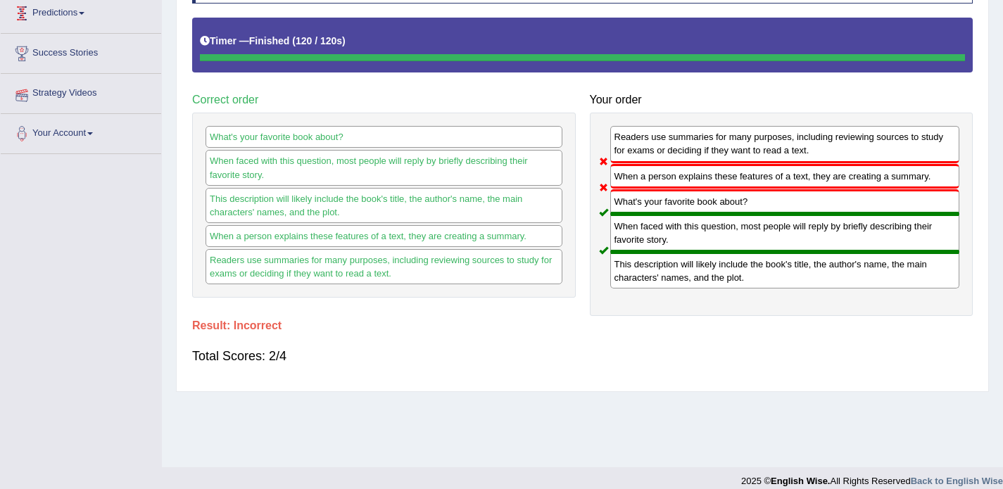
scroll to position [250, 0]
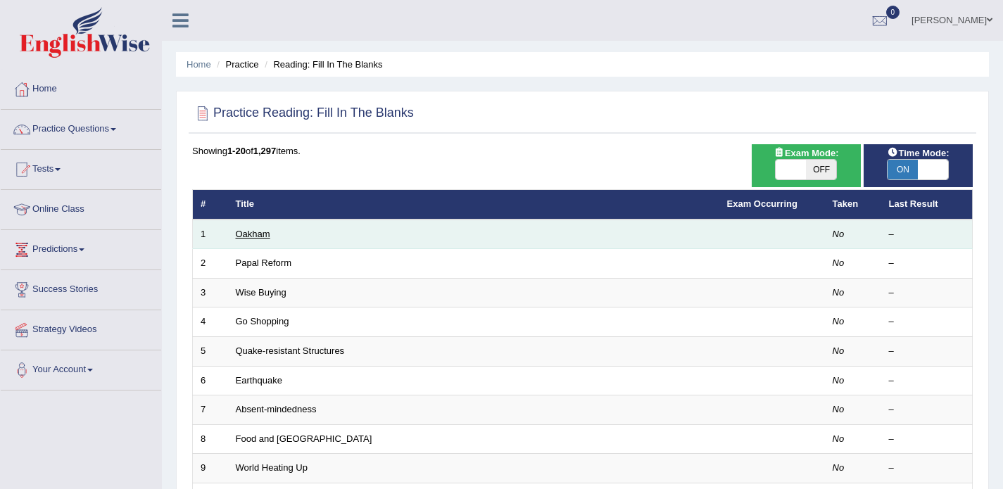
click at [263, 239] on link "Oakham" at bounding box center [253, 234] width 34 height 11
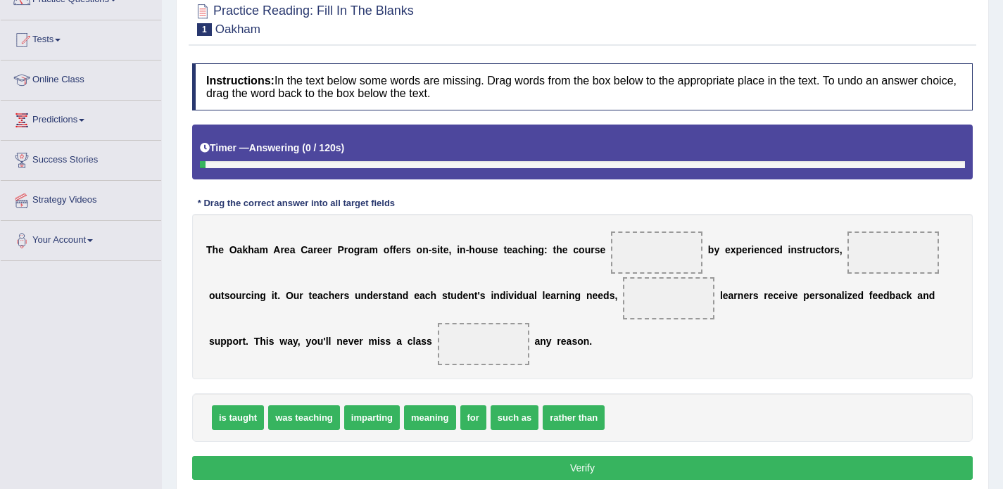
scroll to position [131, 0]
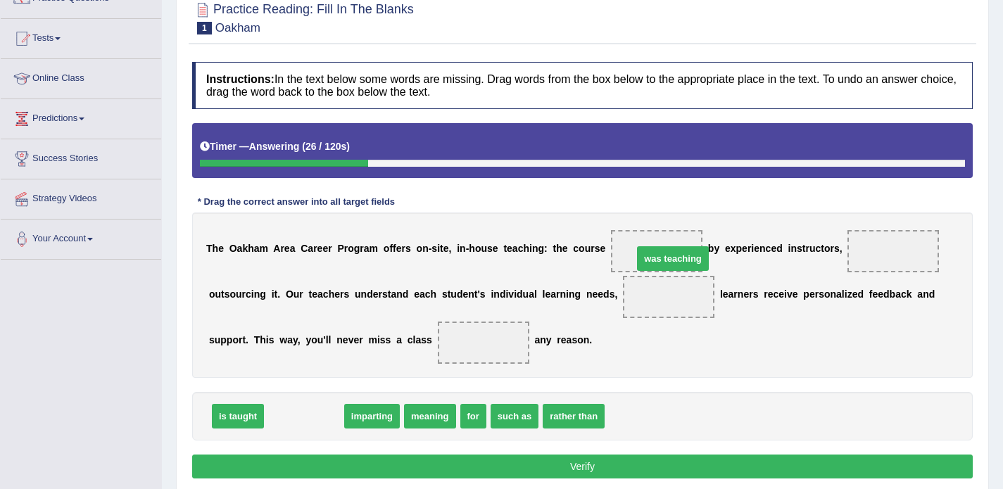
drag, startPoint x: 314, startPoint y: 410, endPoint x: 674, endPoint y: 248, distance: 394.4
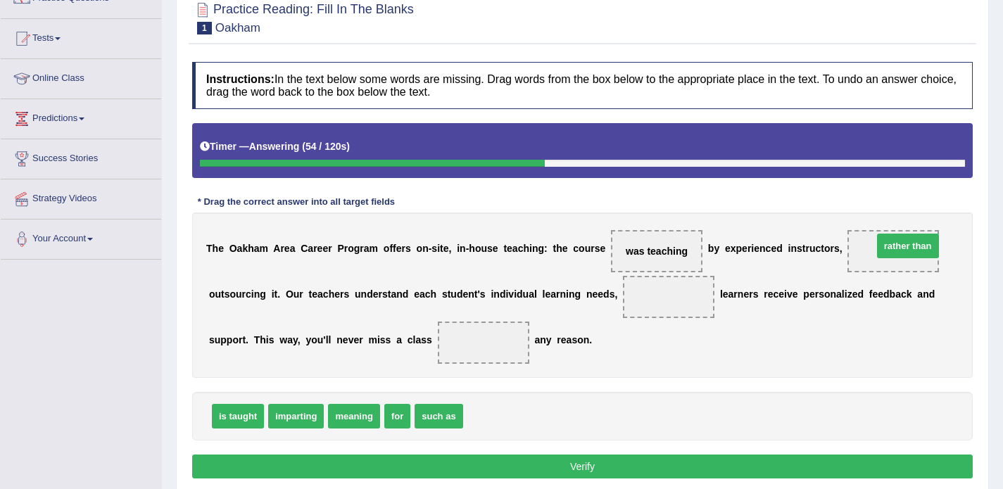
drag, startPoint x: 510, startPoint y: 415, endPoint x: 919, endPoint y: 244, distance: 443.9
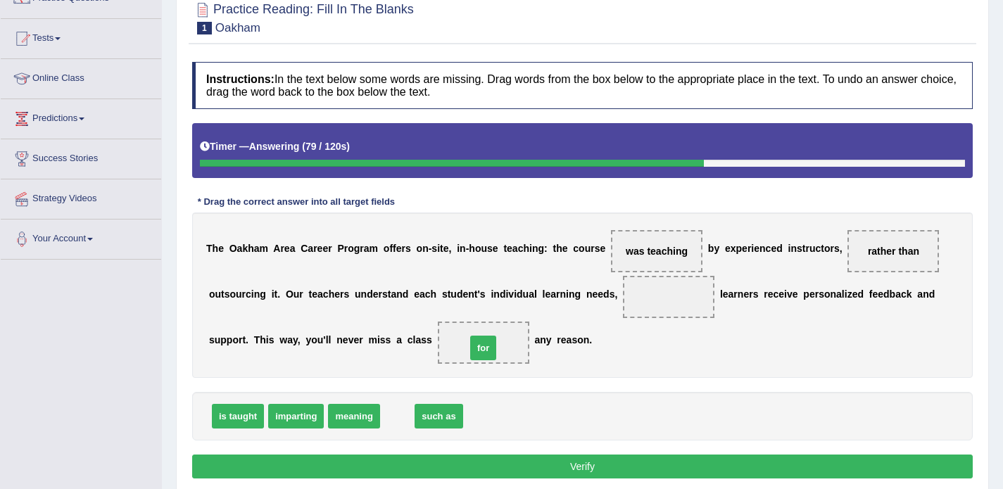
drag, startPoint x: 401, startPoint y: 412, endPoint x: 487, endPoint y: 343, distance: 109.7
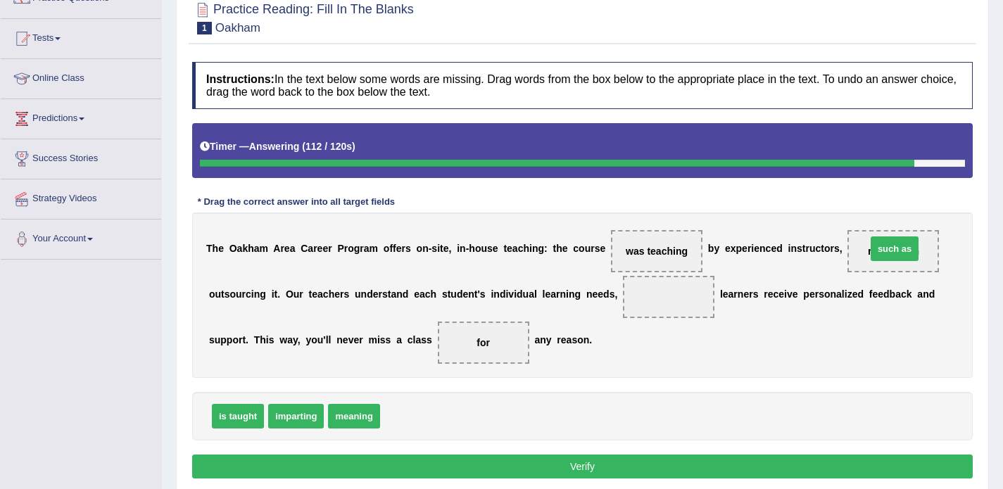
drag, startPoint x: 401, startPoint y: 416, endPoint x: 887, endPoint y: 248, distance: 513.7
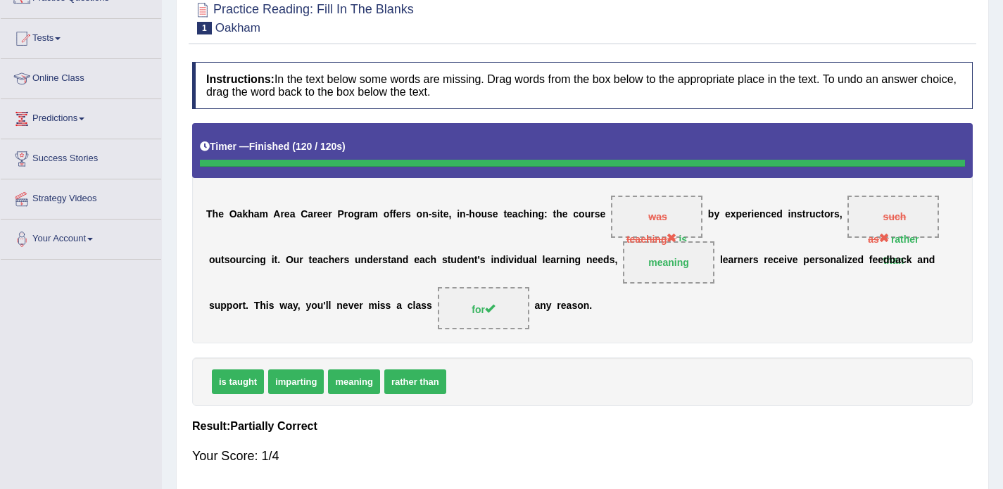
scroll to position [65, 0]
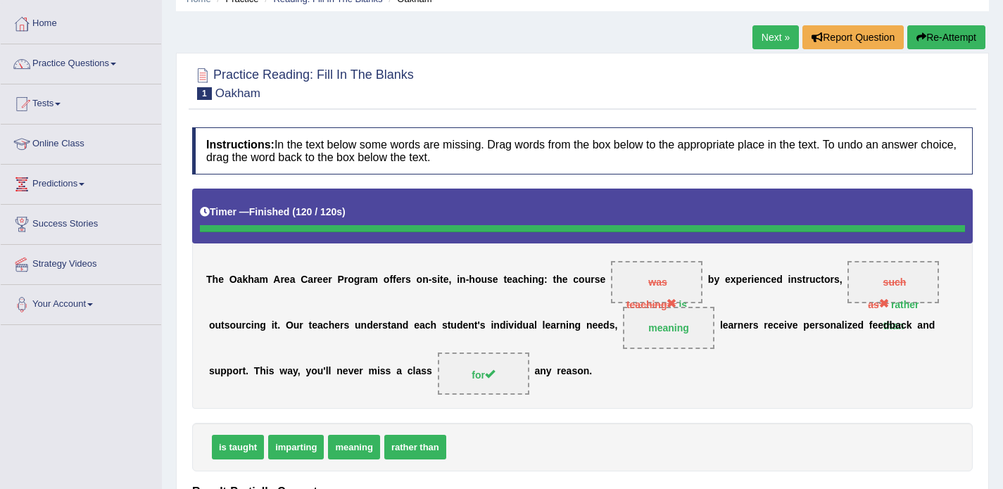
click at [776, 37] on link "Next »" at bounding box center [775, 37] width 46 height 24
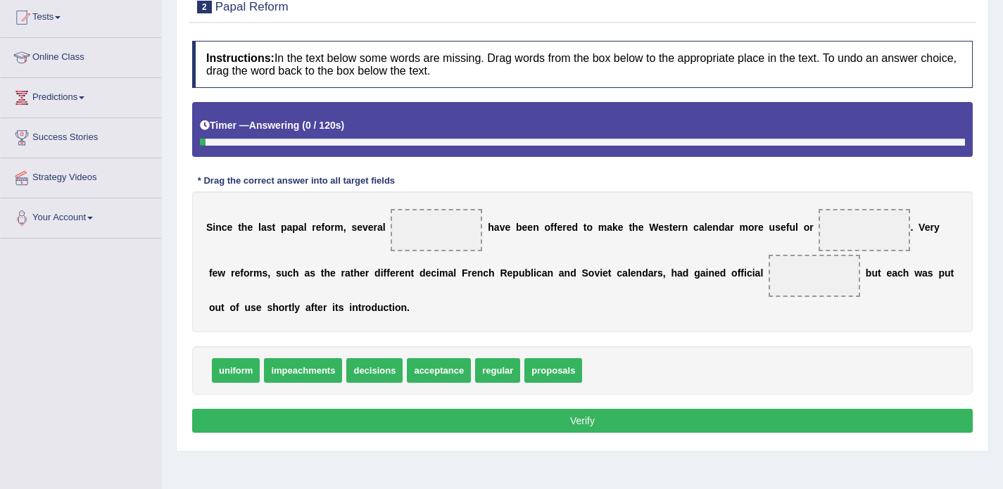
scroll to position [153, 0]
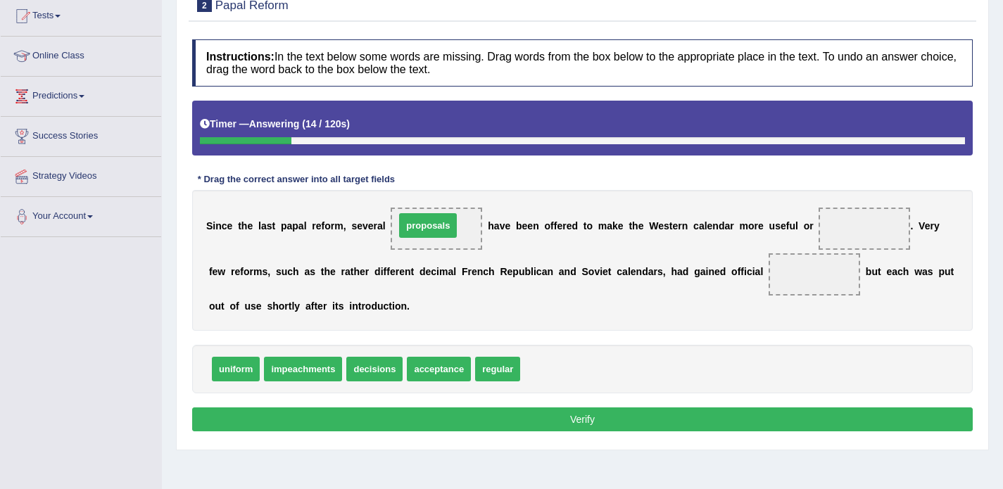
drag, startPoint x: 553, startPoint y: 372, endPoint x: 427, endPoint y: 228, distance: 191.0
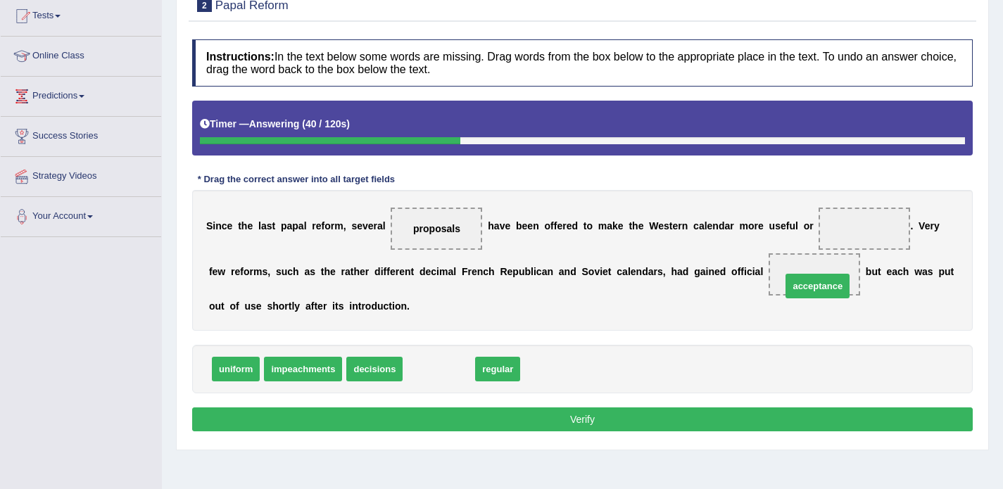
drag, startPoint x: 427, startPoint y: 370, endPoint x: 802, endPoint y: 279, distance: 386.7
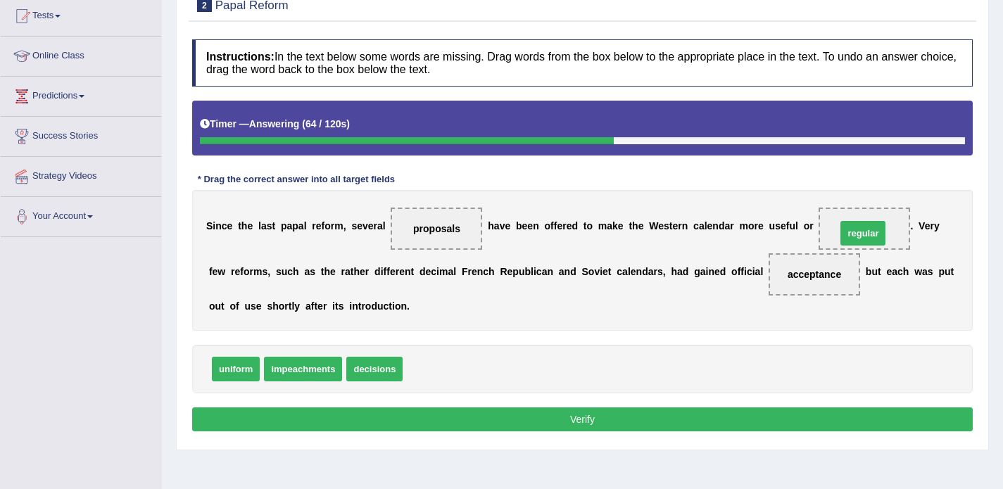
drag, startPoint x: 436, startPoint y: 372, endPoint x: 870, endPoint y: 236, distance: 454.3
click at [567, 414] on button "Verify" at bounding box center [582, 420] width 781 height 24
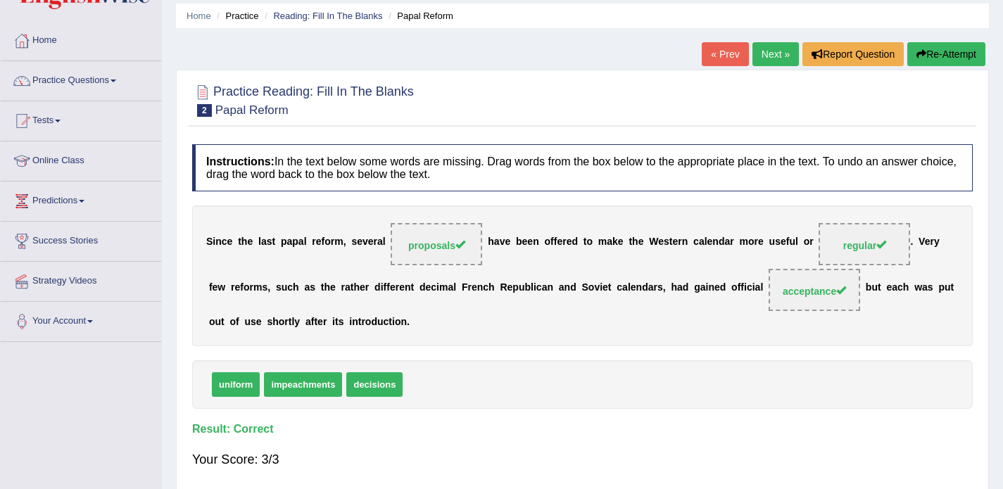
scroll to position [48, 0]
click at [767, 54] on link "Next »" at bounding box center [775, 55] width 46 height 24
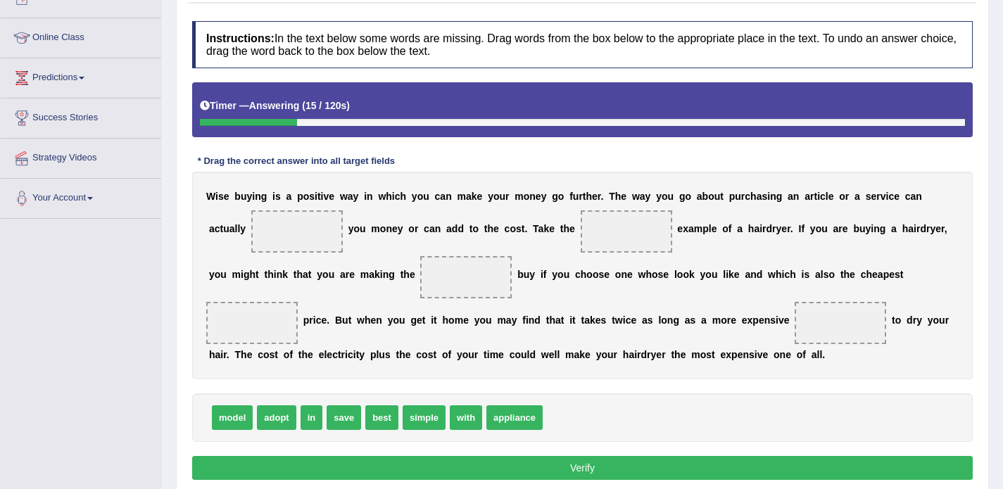
scroll to position [177, 0]
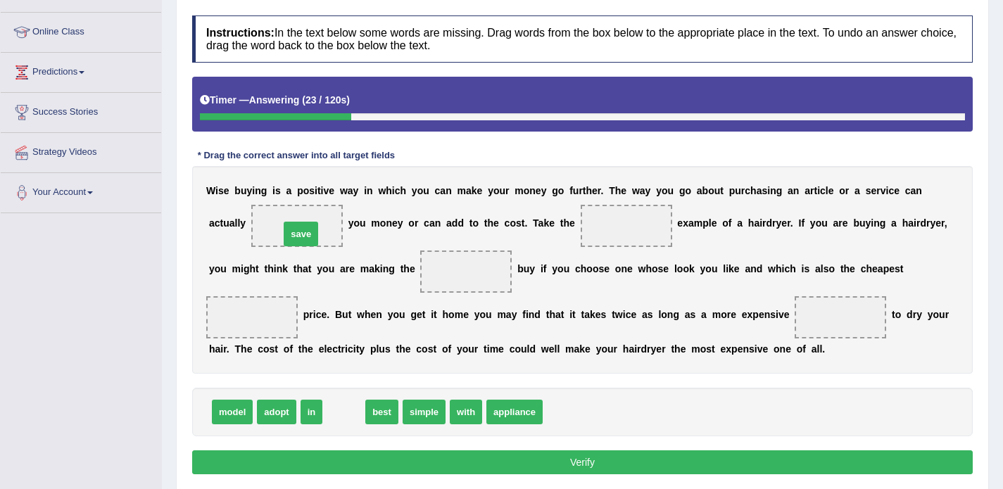
drag, startPoint x: 346, startPoint y: 410, endPoint x: 303, endPoint y: 232, distance: 183.9
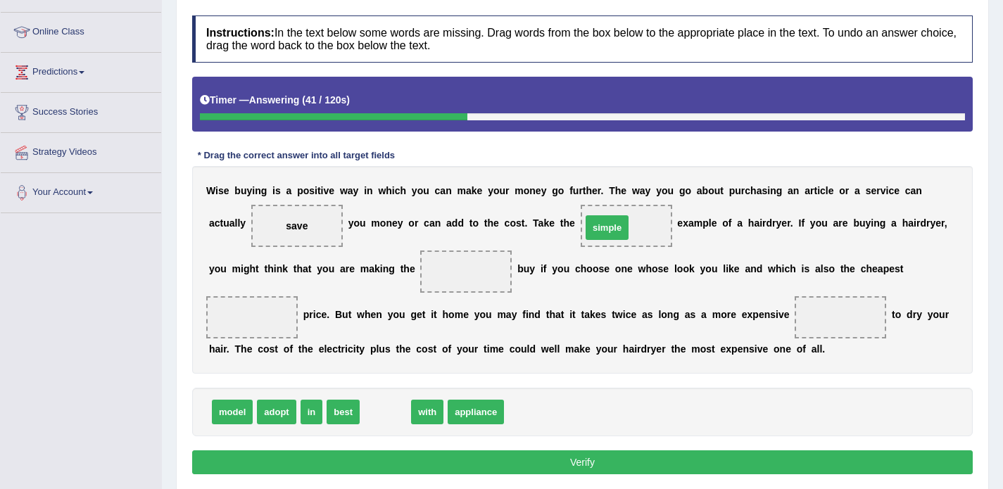
drag, startPoint x: 372, startPoint y: 417, endPoint x: 598, endPoint y: 231, distance: 293.1
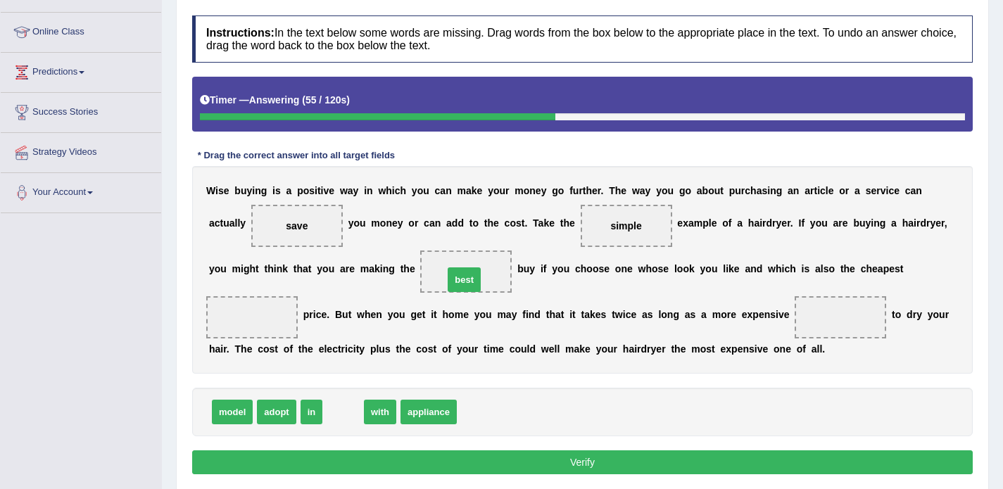
drag, startPoint x: 335, startPoint y: 417, endPoint x: 456, endPoint y: 284, distance: 179.3
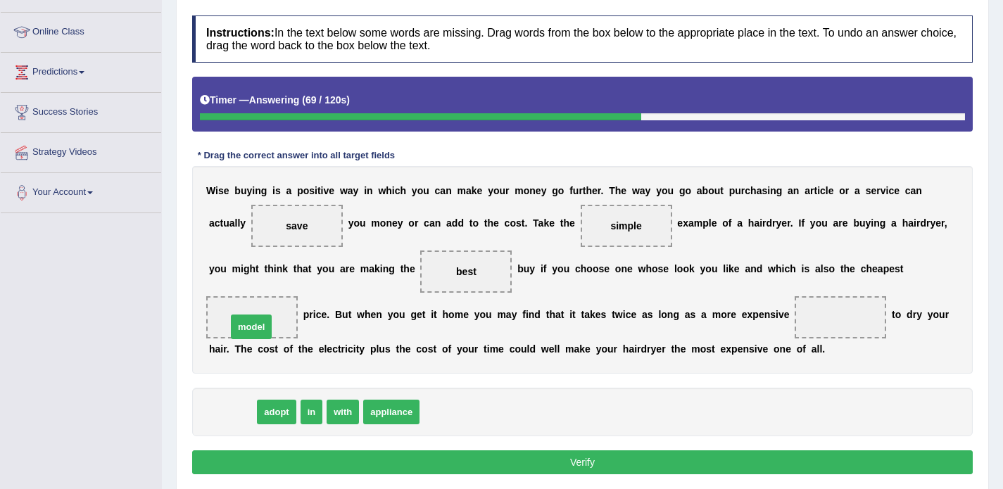
drag, startPoint x: 239, startPoint y: 417, endPoint x: 258, endPoint y: 332, distance: 87.9
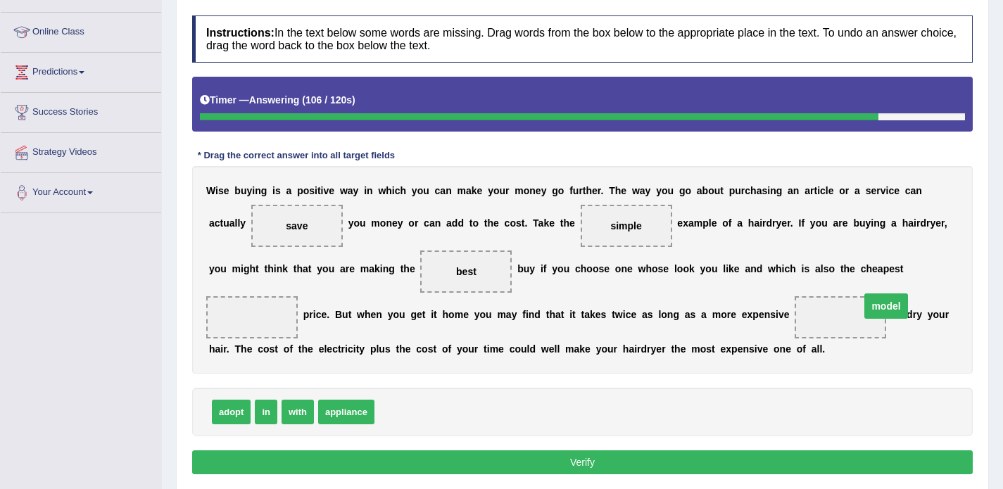
drag, startPoint x: 241, startPoint y: 322, endPoint x: 842, endPoint y: 313, distance: 601.1
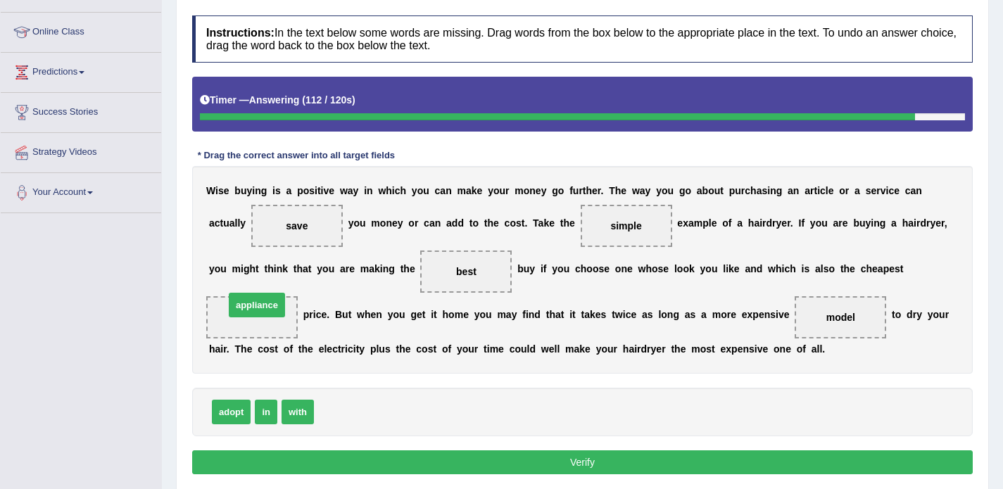
drag, startPoint x: 363, startPoint y: 419, endPoint x: 274, endPoint y: 312, distance: 139.4
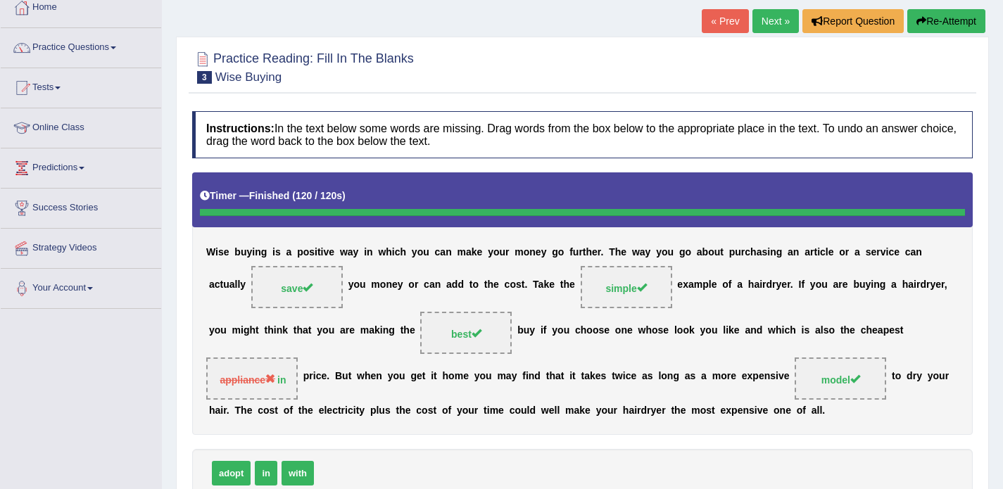
scroll to position [72, 0]
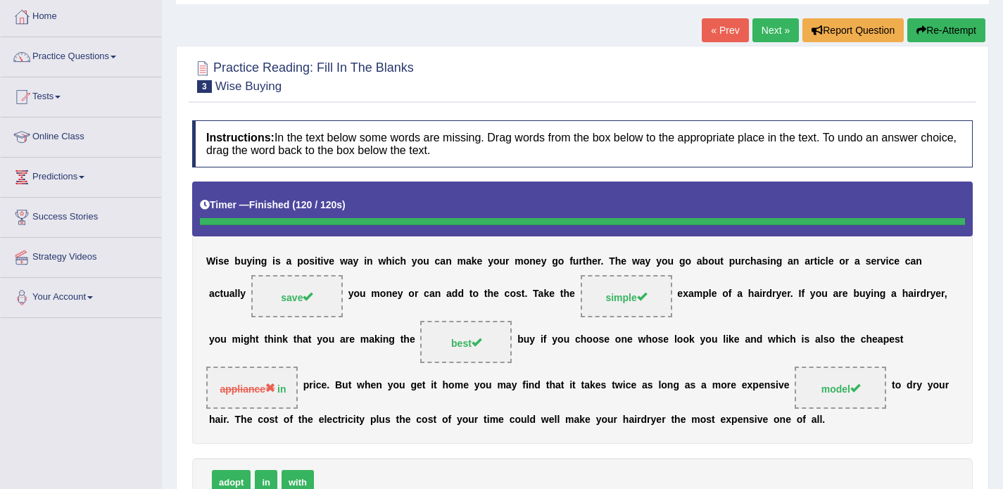
click at [755, 25] on link "Next »" at bounding box center [775, 30] width 46 height 24
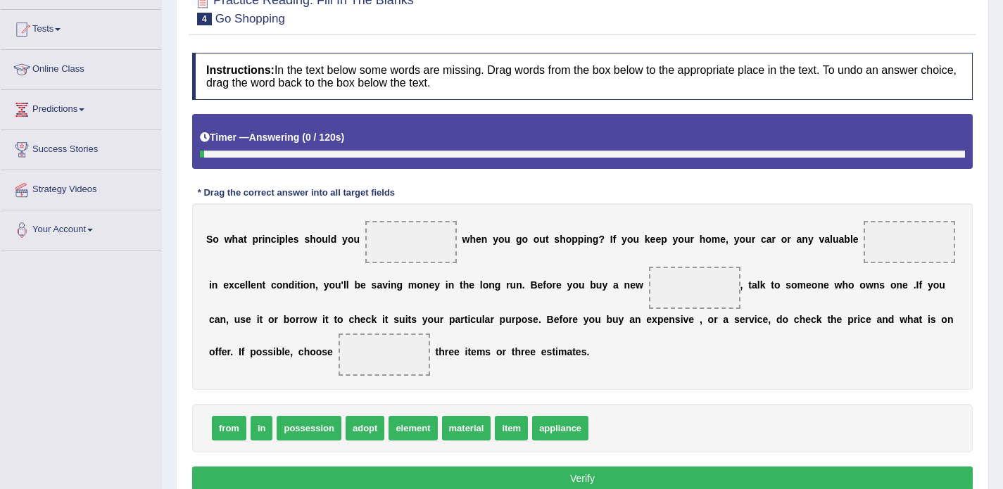
scroll to position [168, 0]
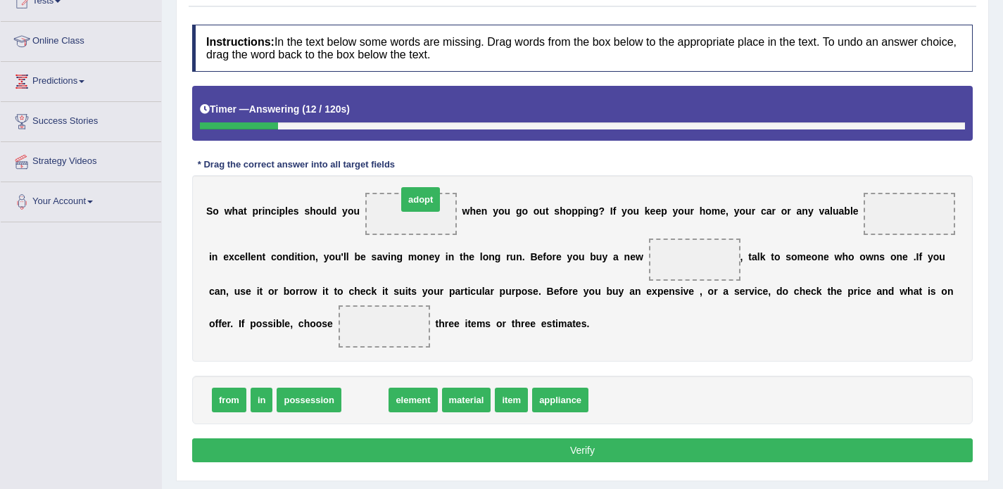
drag, startPoint x: 360, startPoint y: 400, endPoint x: 411, endPoint y: 208, distance: 199.4
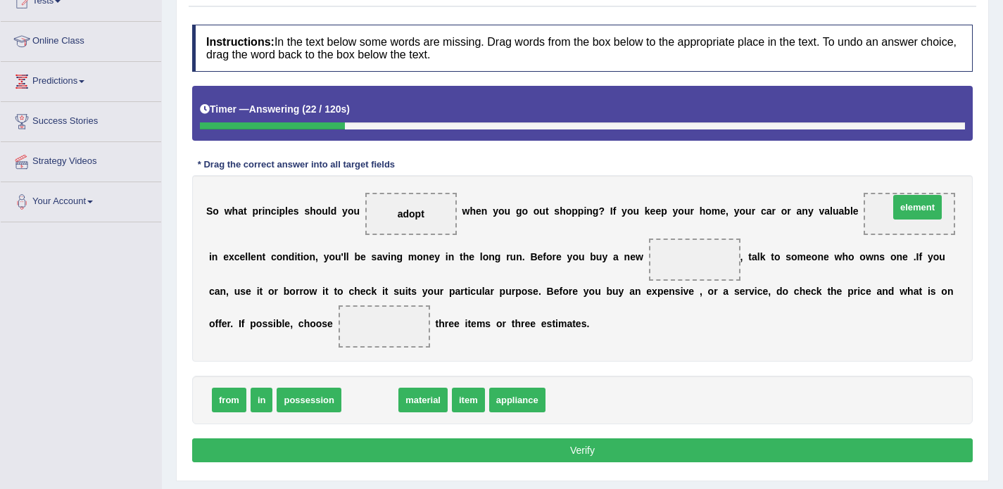
drag, startPoint x: 381, startPoint y: 401, endPoint x: 928, endPoint y: 208, distance: 580.5
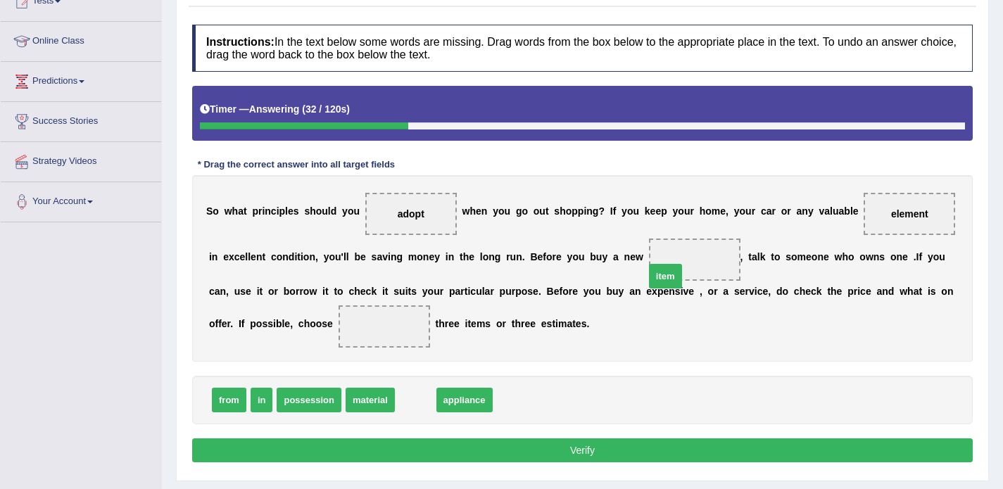
drag, startPoint x: 405, startPoint y: 401, endPoint x: 655, endPoint y: 276, distance: 279.5
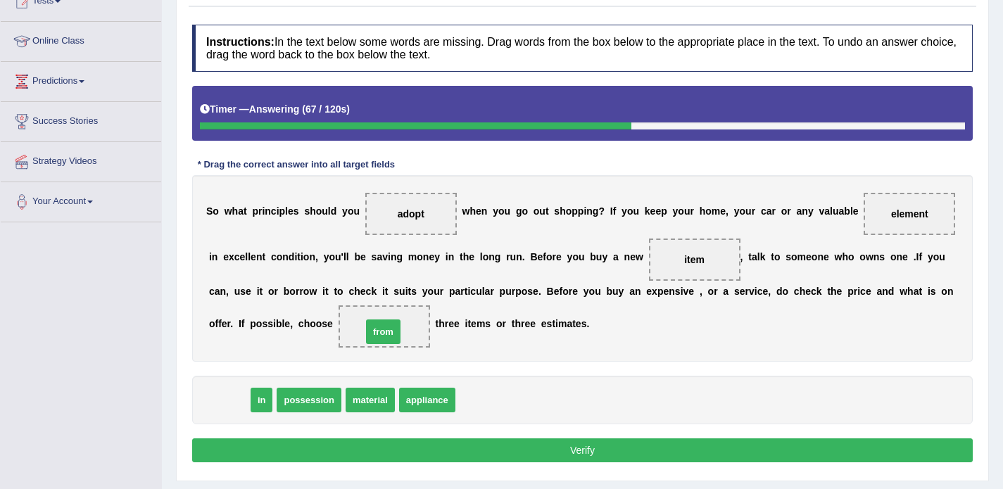
drag, startPoint x: 234, startPoint y: 402, endPoint x: 389, endPoint y: 334, distance: 168.6
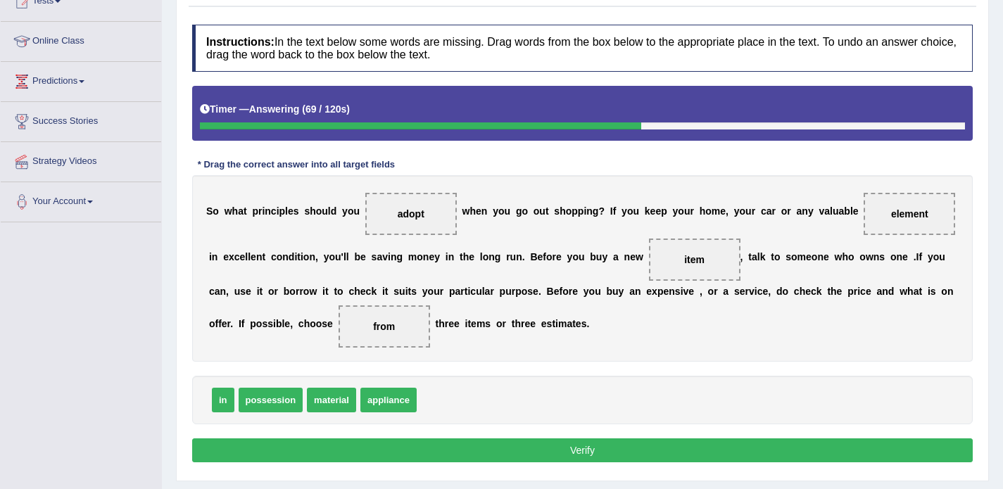
click at [566, 444] on button "Verify" at bounding box center [582, 450] width 781 height 24
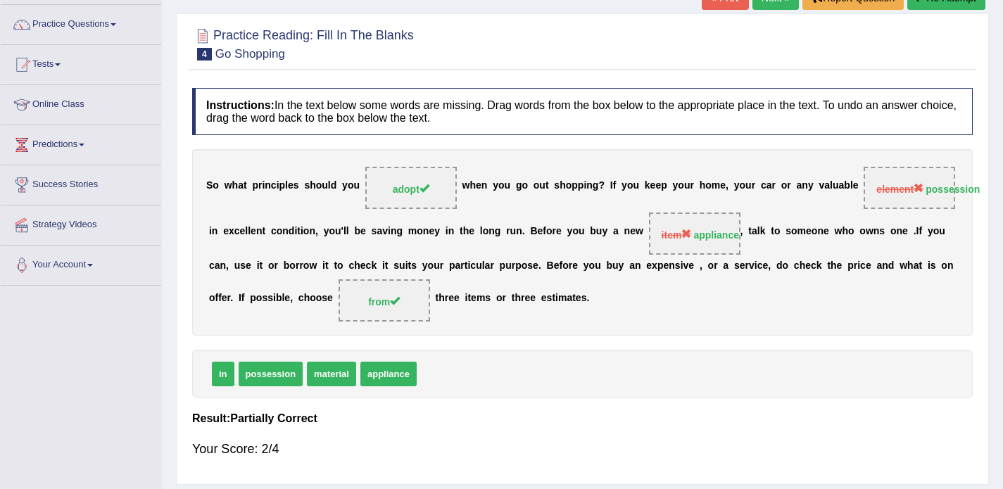
scroll to position [74, 0]
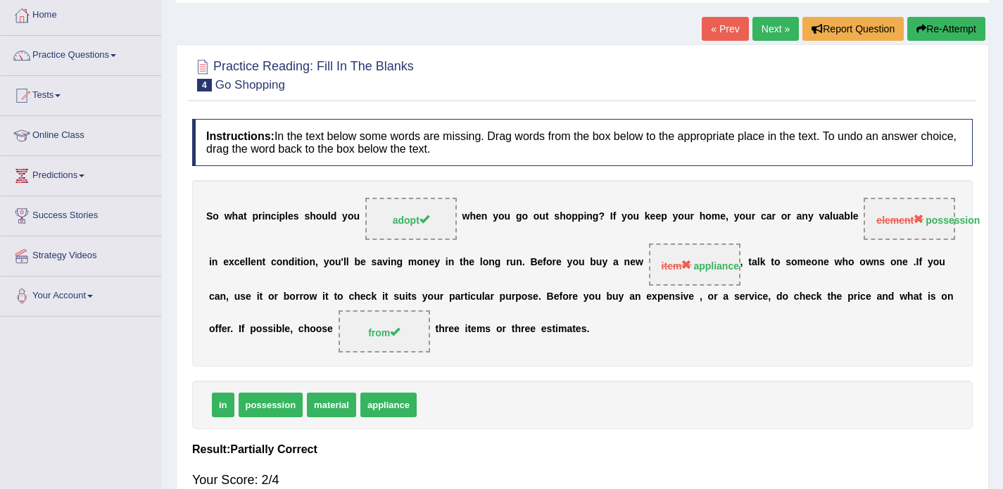
click at [774, 37] on link "Next »" at bounding box center [775, 29] width 46 height 24
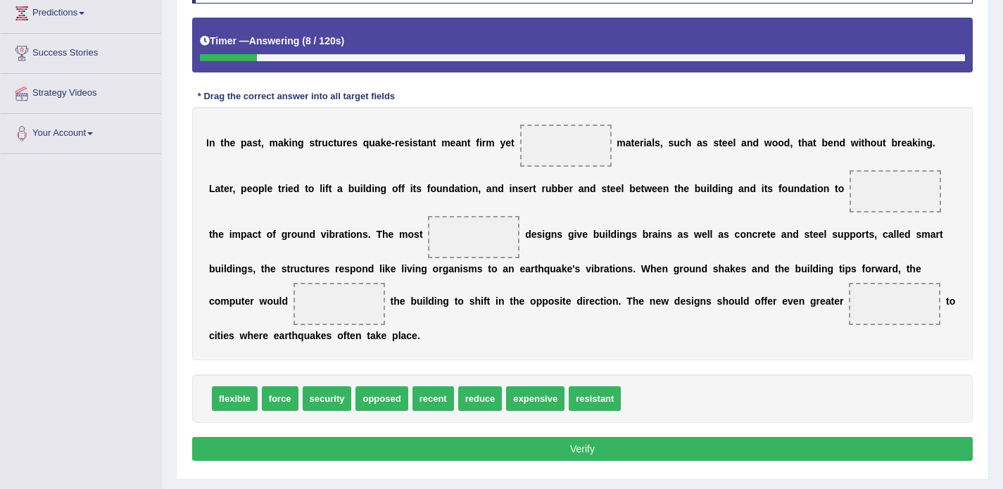
scroll to position [251, 0]
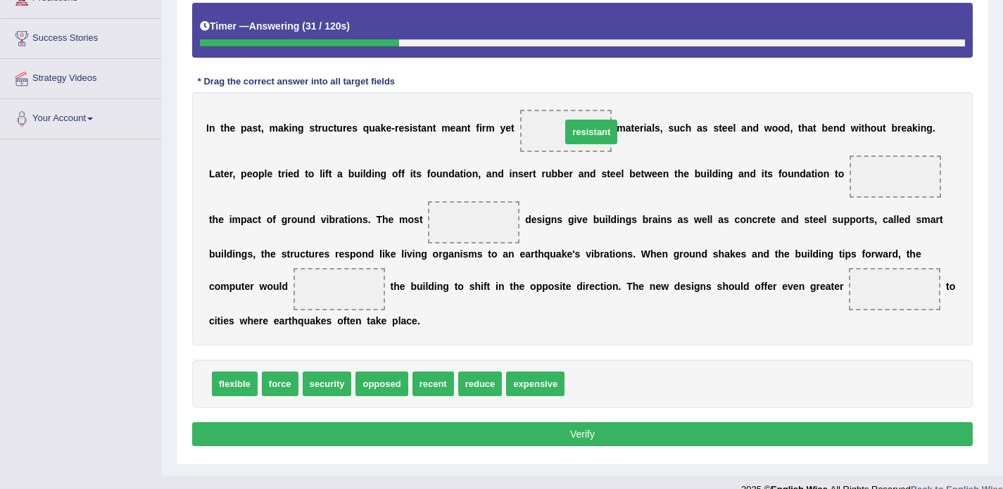
drag, startPoint x: 586, startPoint y: 390, endPoint x: 566, endPoint y: 137, distance: 253.5
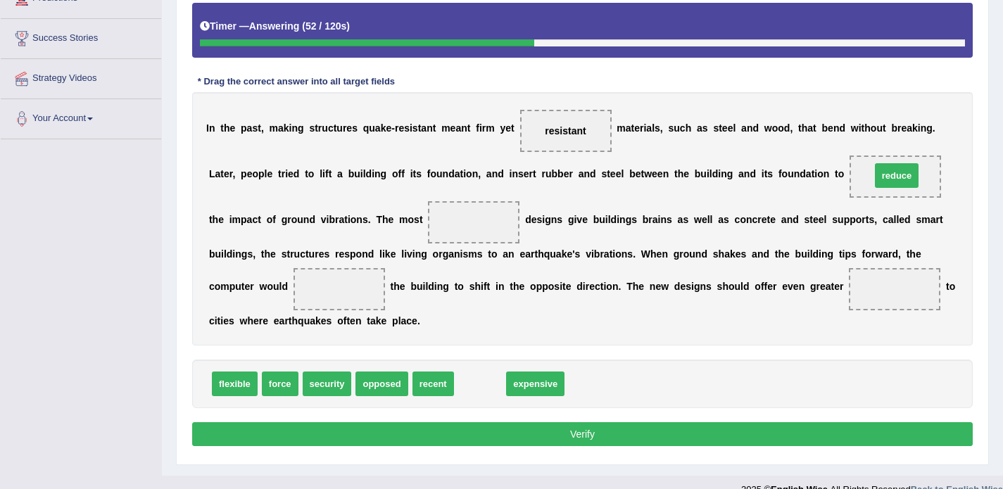
drag, startPoint x: 474, startPoint y: 386, endPoint x: 890, endPoint y: 179, distance: 465.5
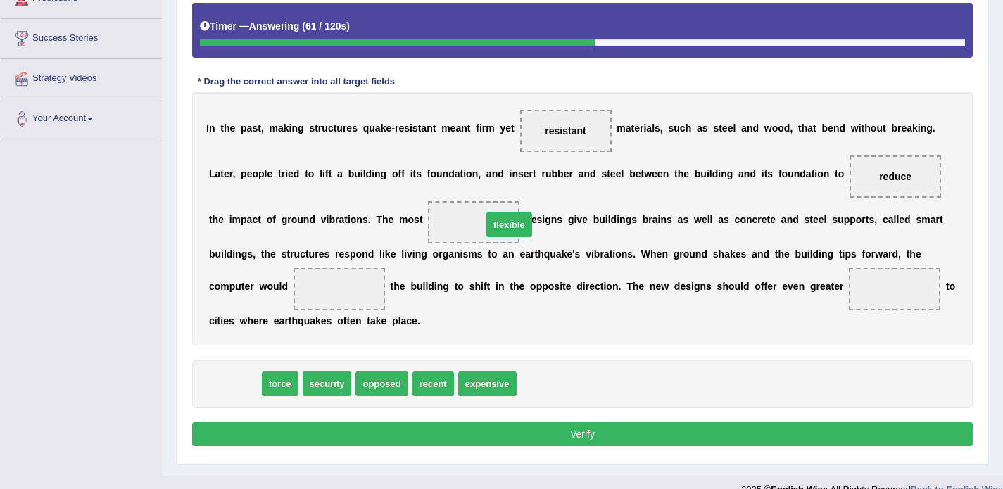
drag, startPoint x: 243, startPoint y: 384, endPoint x: 500, endPoint y: 214, distance: 308.8
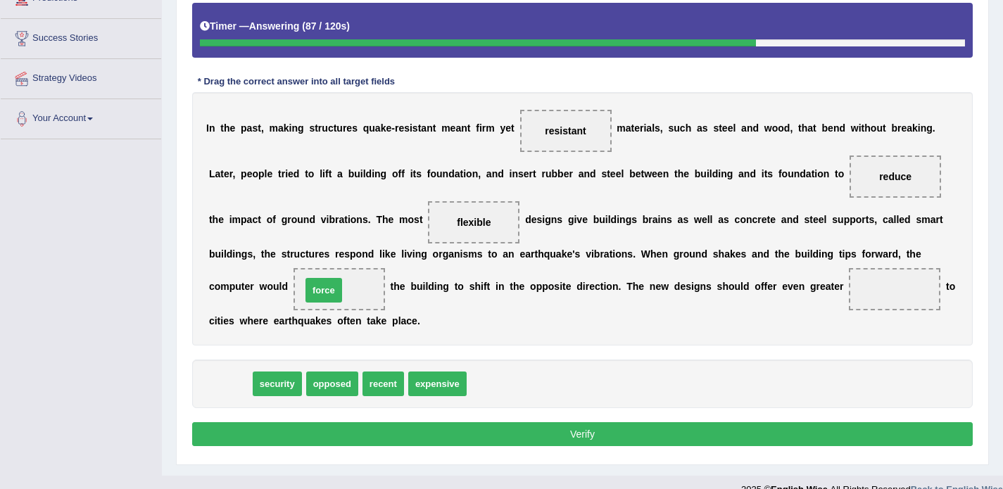
drag, startPoint x: 235, startPoint y: 381, endPoint x: 329, endPoint y: 287, distance: 133.4
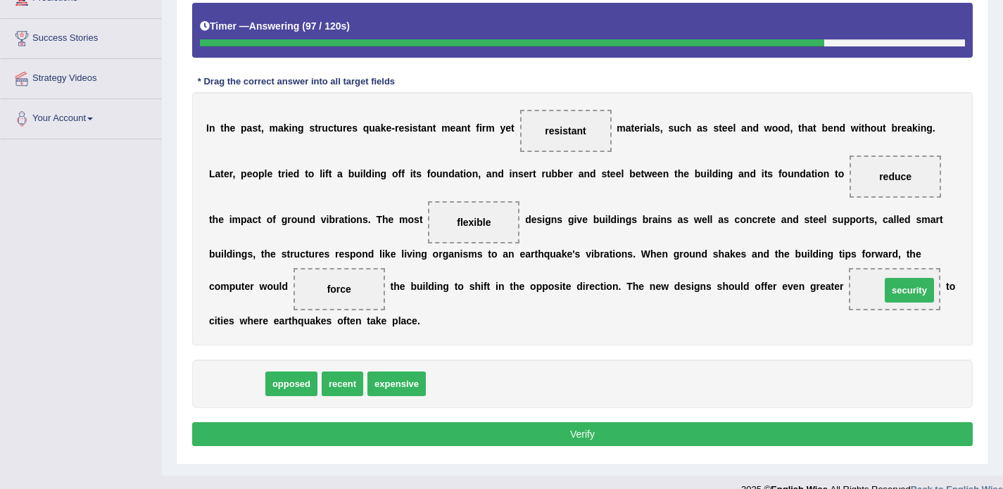
drag, startPoint x: 229, startPoint y: 381, endPoint x: 902, endPoint y: 286, distance: 679.6
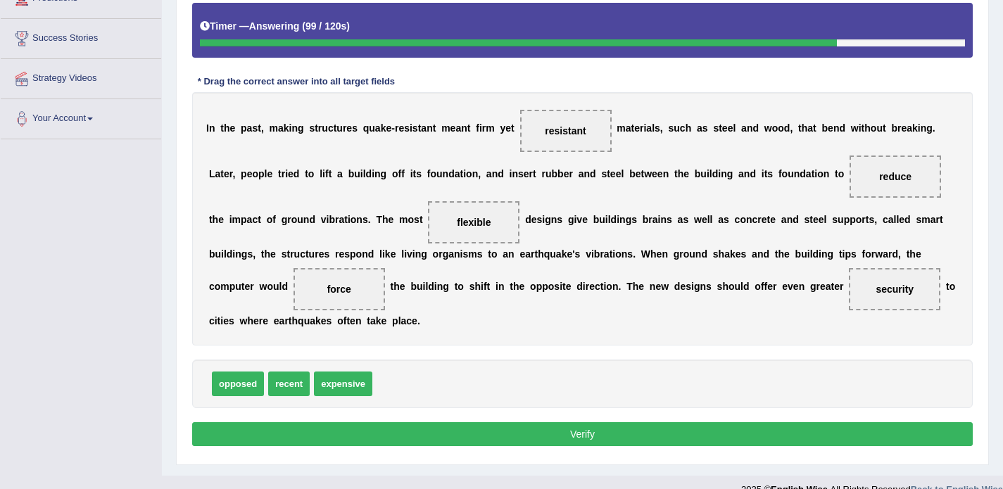
click at [501, 442] on button "Verify" at bounding box center [582, 434] width 781 height 24
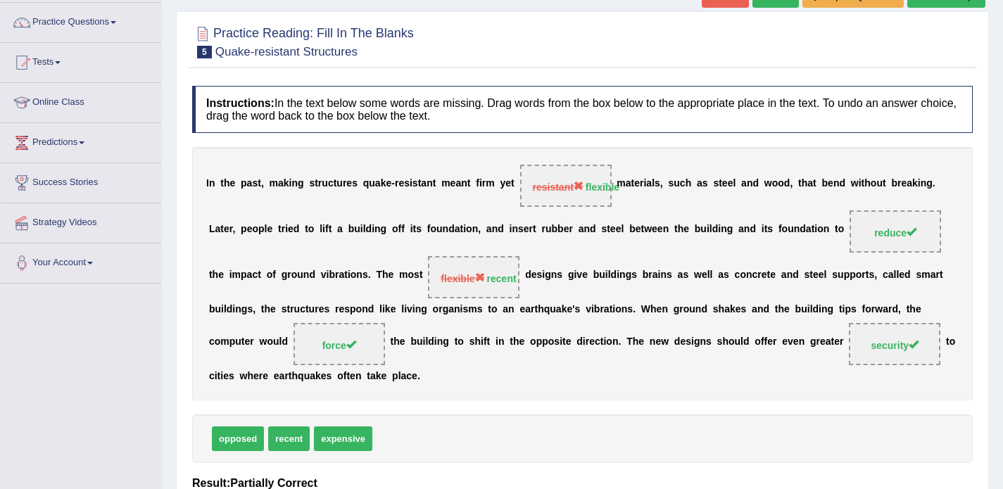
scroll to position [95, 0]
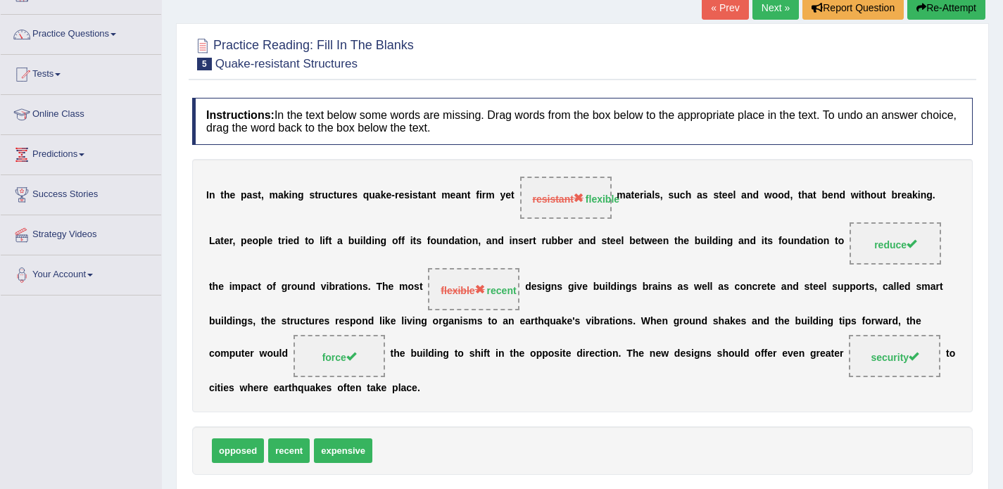
click at [760, 8] on link "Next »" at bounding box center [775, 8] width 46 height 24
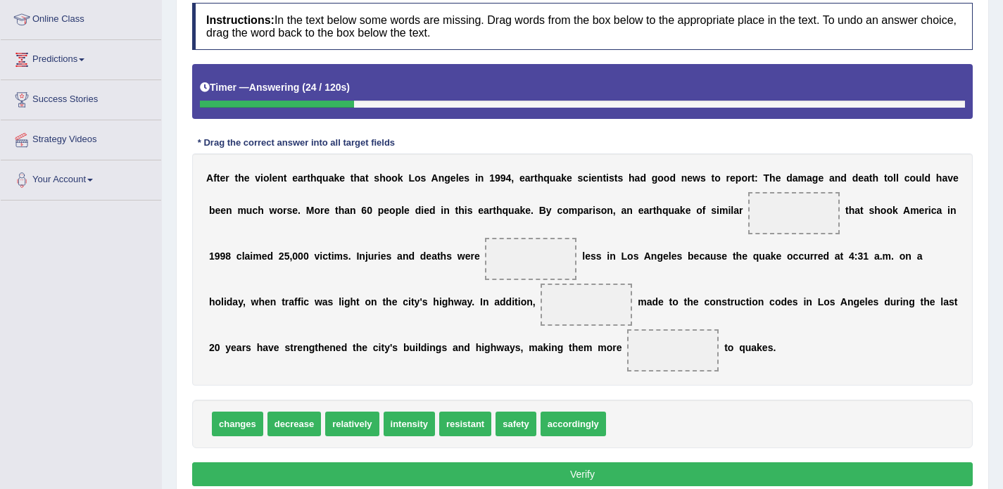
scroll to position [208, 0]
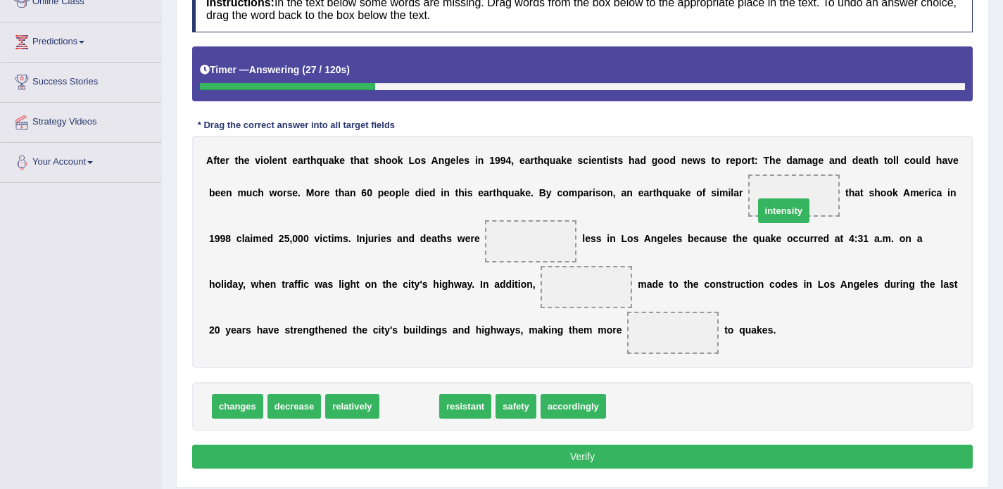
drag, startPoint x: 393, startPoint y: 408, endPoint x: 768, endPoint y: 212, distance: 422.5
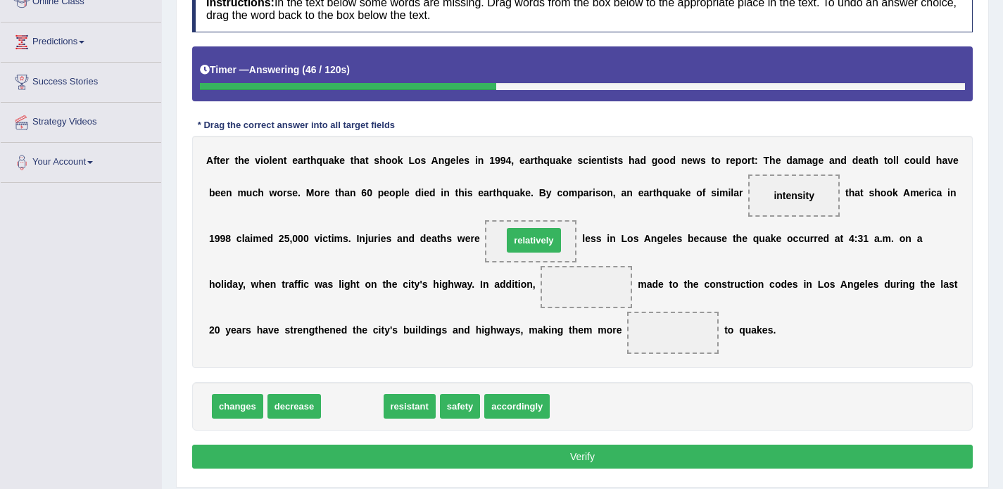
drag, startPoint x: 342, startPoint y: 407, endPoint x: 524, endPoint y: 241, distance: 246.1
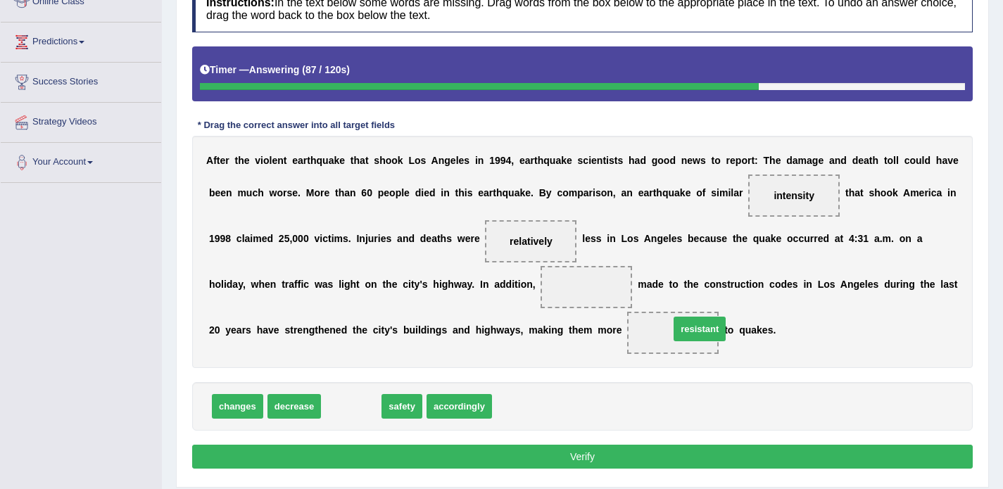
drag, startPoint x: 358, startPoint y: 400, endPoint x: 706, endPoint y: 323, distance: 356.9
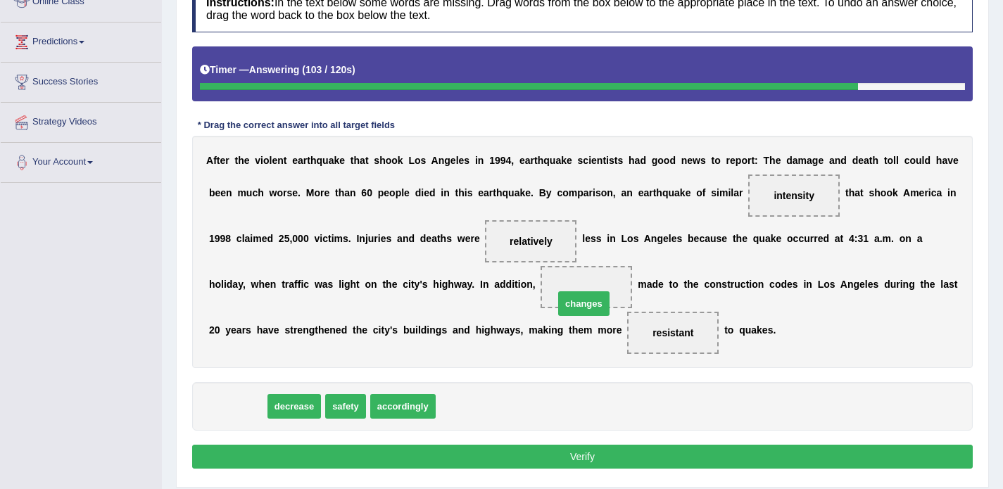
drag, startPoint x: 233, startPoint y: 409, endPoint x: 585, endPoint y: 301, distance: 368.0
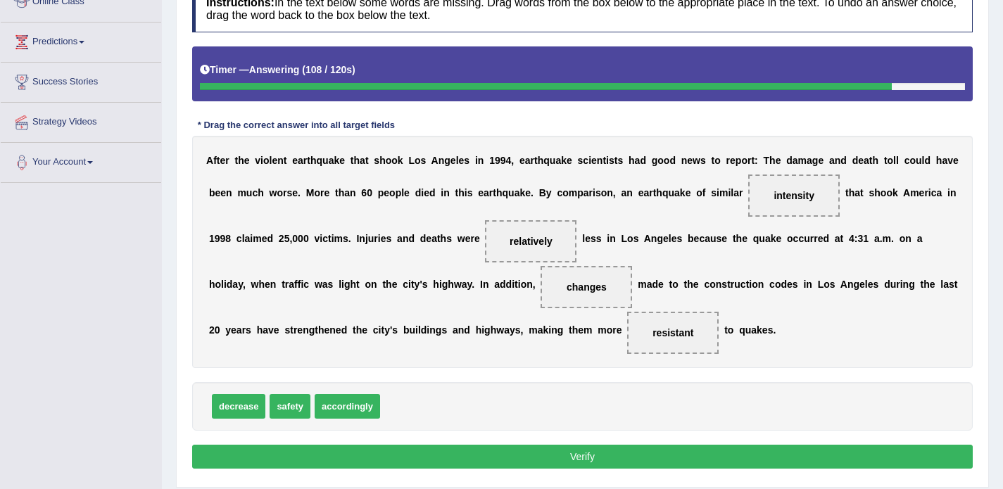
click at [594, 453] on button "Verify" at bounding box center [582, 457] width 781 height 24
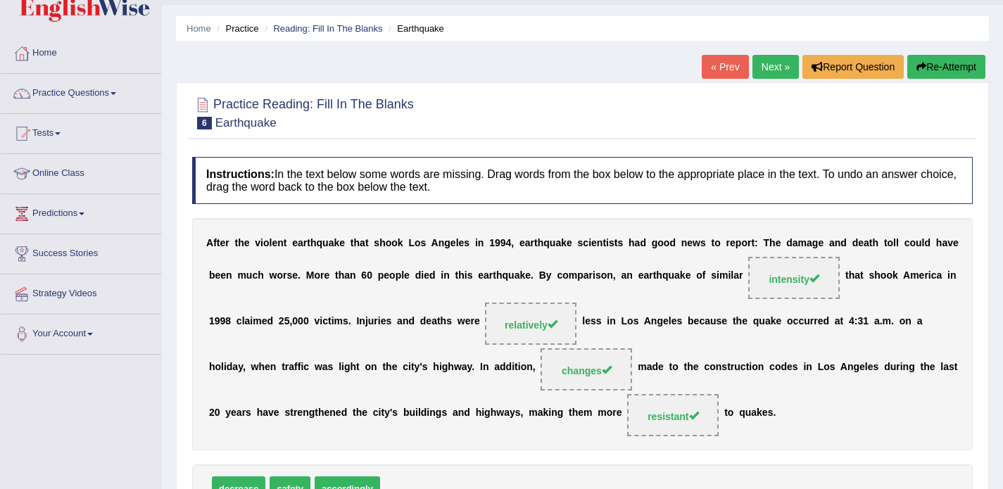
scroll to position [33, 0]
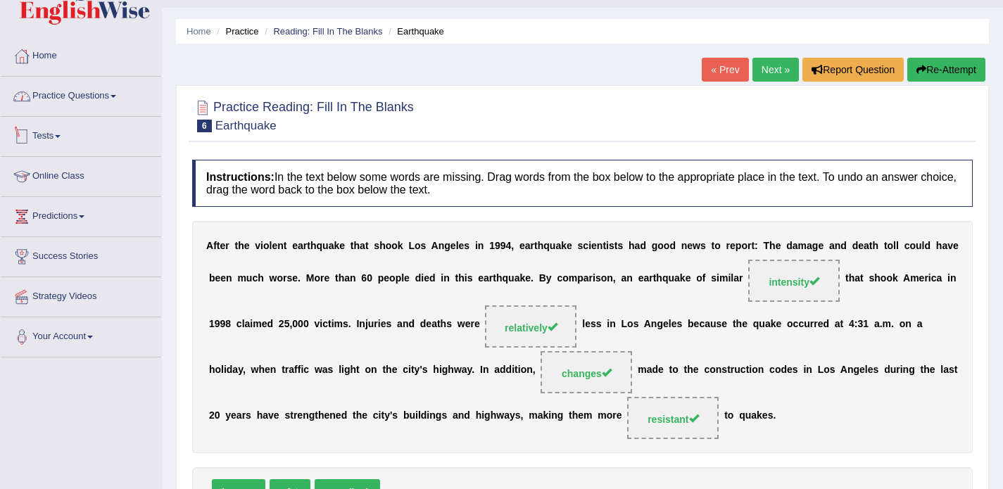
click at [105, 95] on link "Practice Questions" at bounding box center [81, 94] width 160 height 35
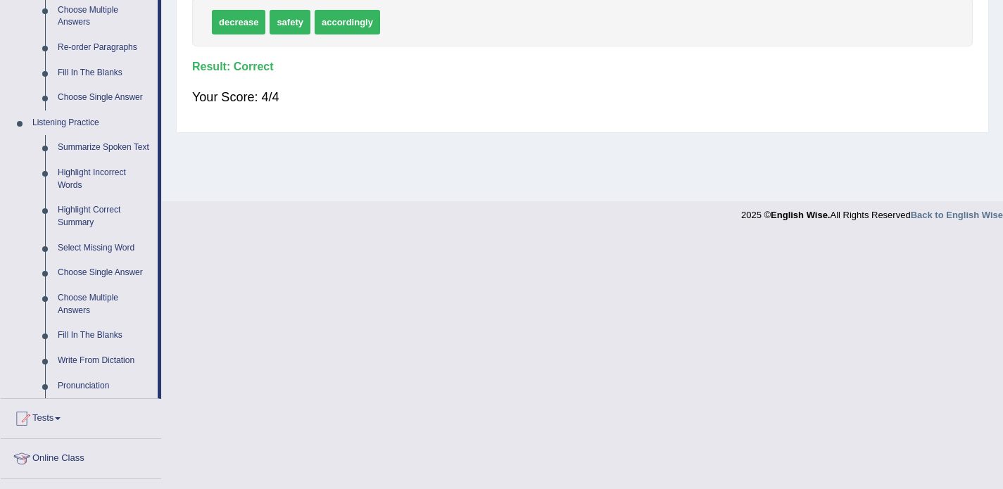
scroll to position [504, 0]
click at [129, 368] on link "Write From Dictation" at bounding box center [104, 359] width 106 height 25
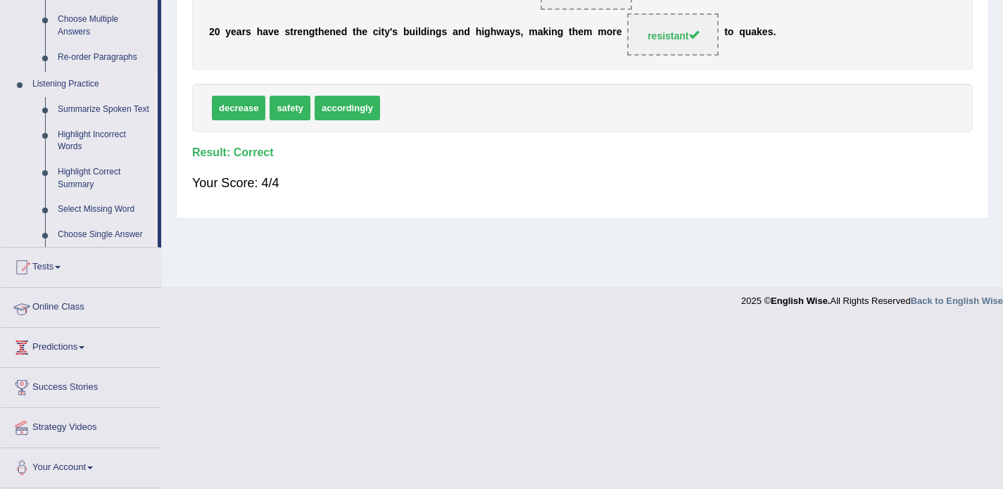
scroll to position [250, 0]
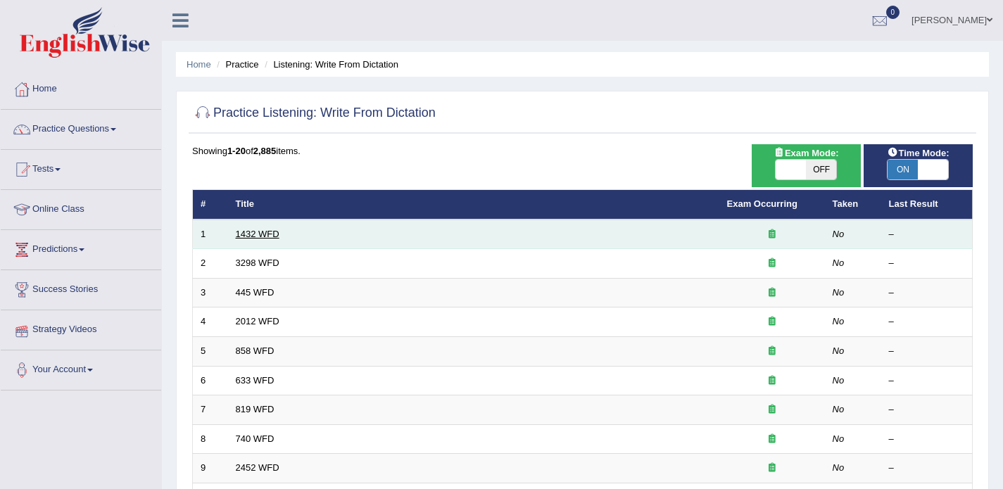
click at [263, 234] on link "1432 WFD" at bounding box center [258, 234] width 44 height 11
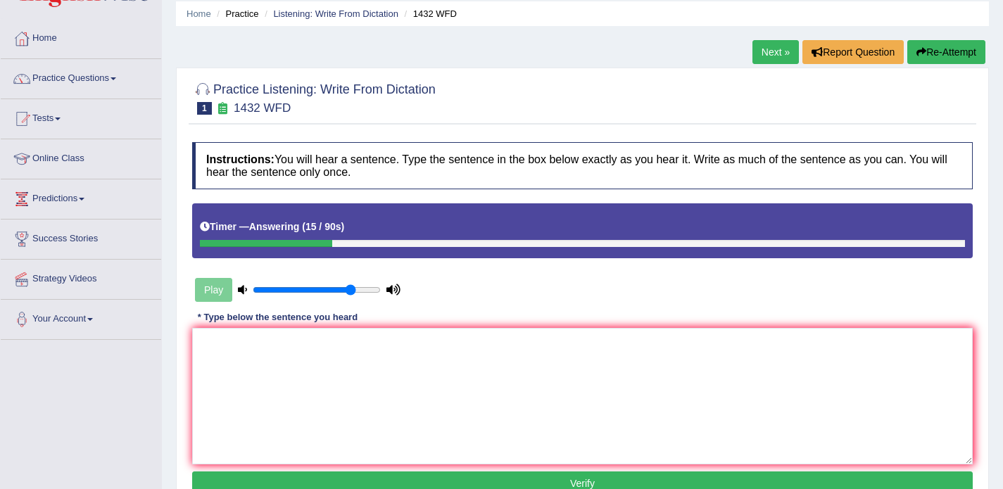
scroll to position [44, 0]
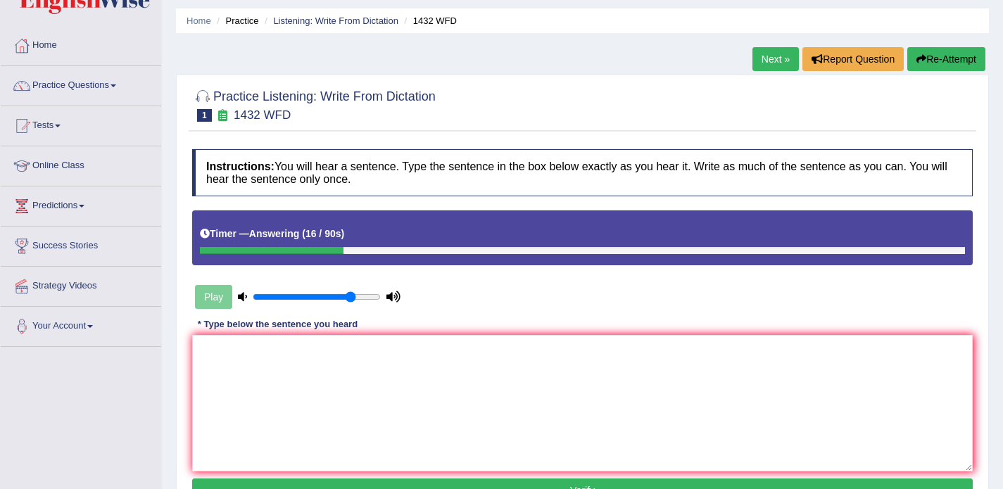
click at [933, 62] on button "Re-Attempt" at bounding box center [946, 59] width 78 height 24
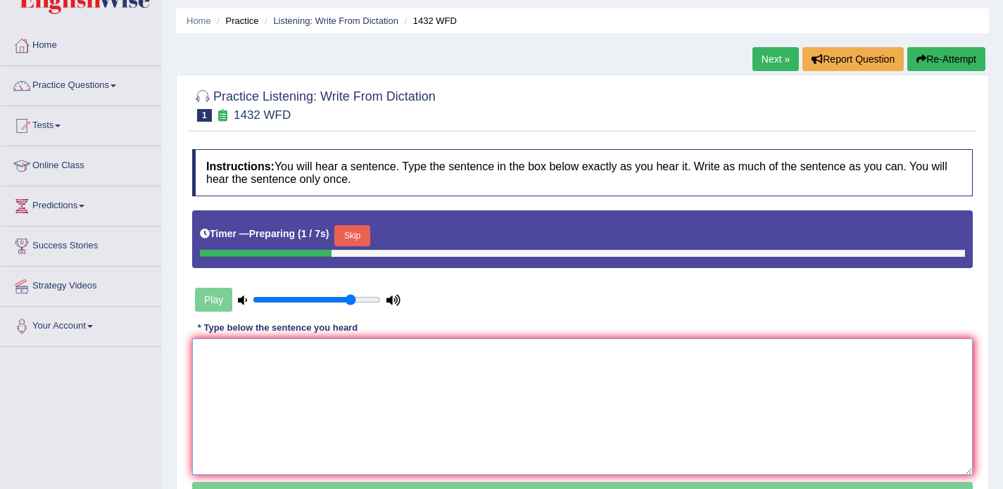
click at [272, 402] on textarea at bounding box center [582, 407] width 781 height 137
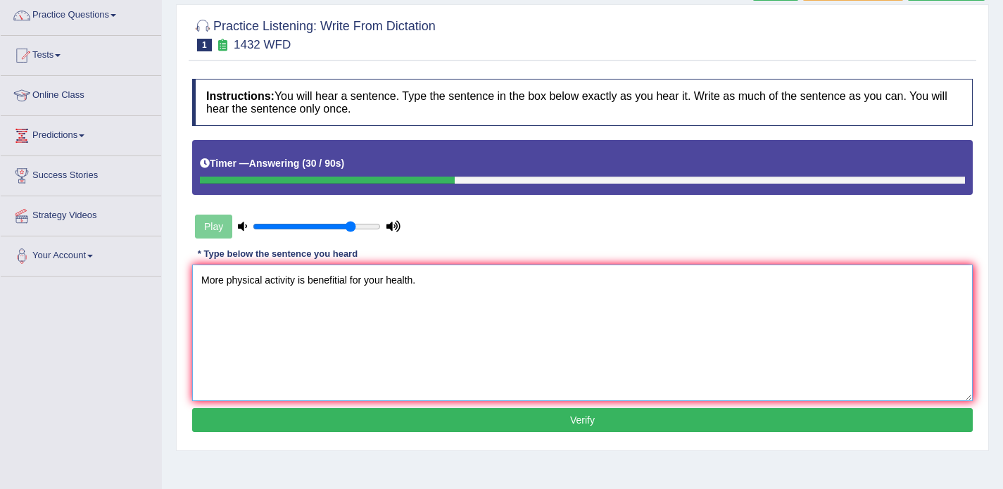
scroll to position [132, 0]
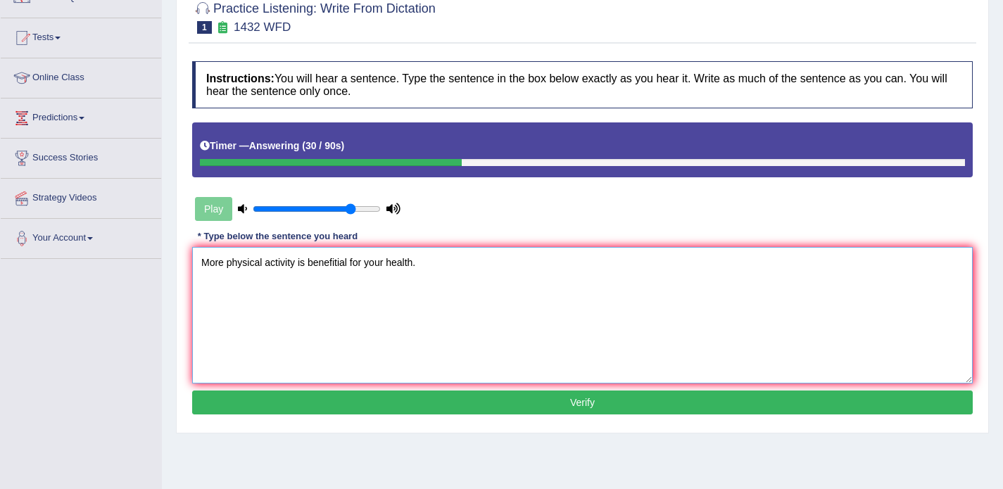
type textarea "More physical activity is benefitial for your health."
click at [338, 408] on button "Verify" at bounding box center [582, 403] width 781 height 24
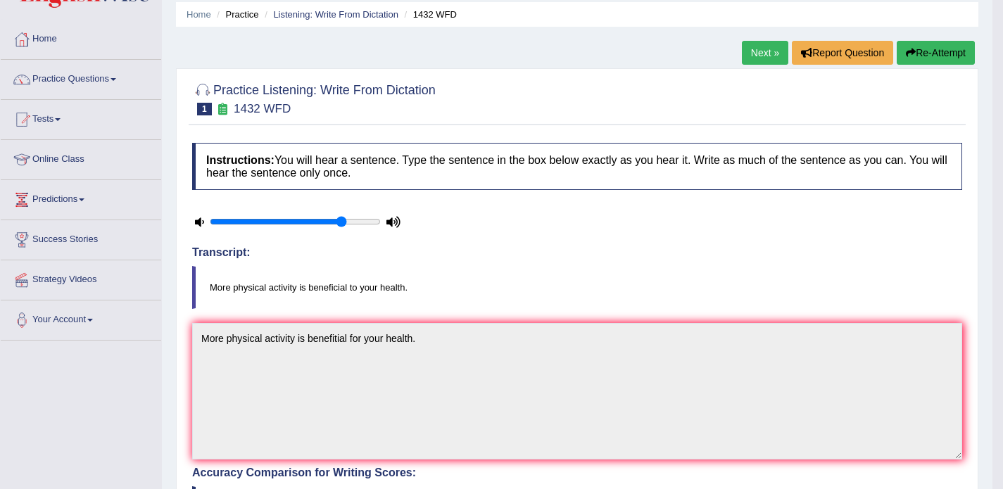
scroll to position [0, 0]
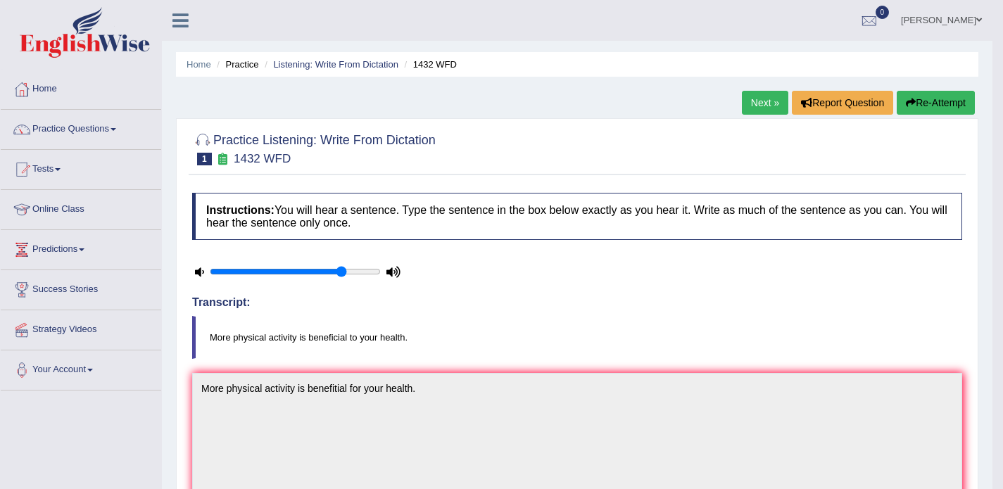
click at [752, 106] on link "Next »" at bounding box center [765, 103] width 46 height 24
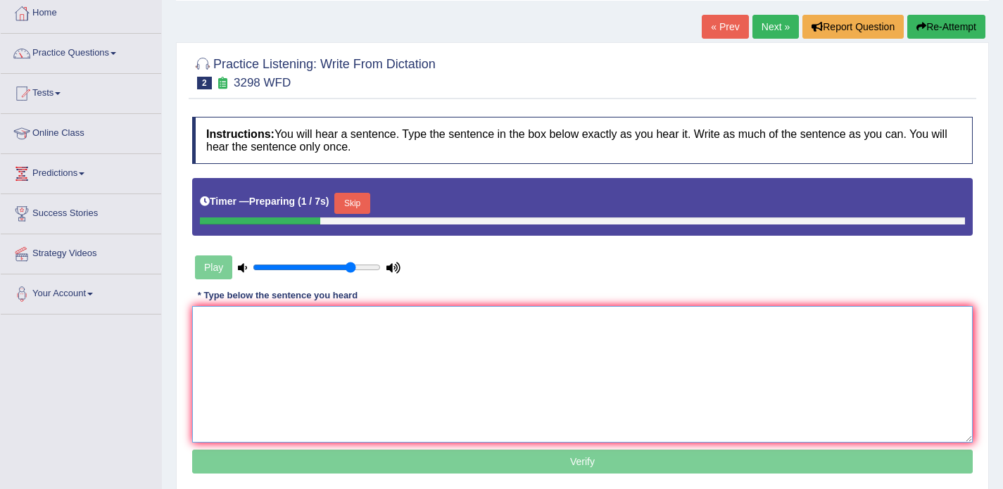
click at [299, 324] on textarea at bounding box center [582, 374] width 781 height 137
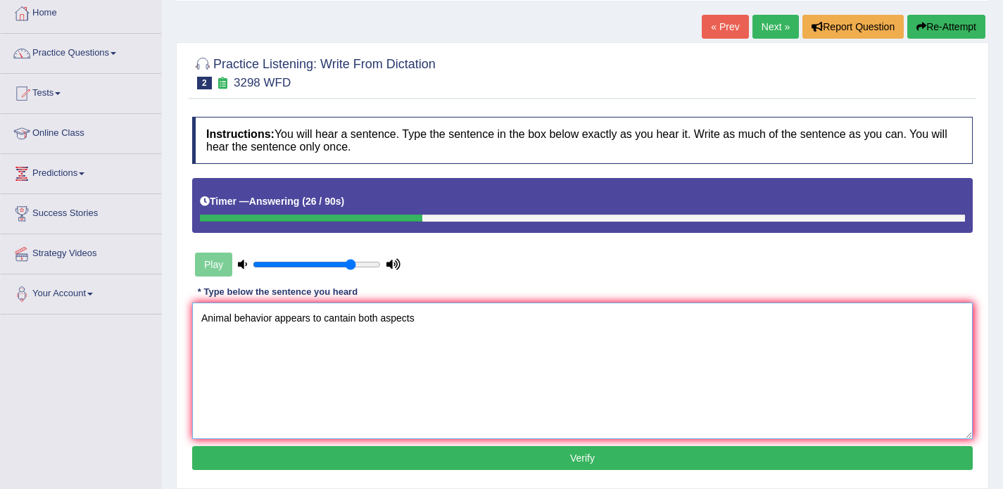
type textarea "Animal behavior appears to cantain both aspects"
click at [942, 24] on button "Re-Attempt" at bounding box center [946, 27] width 78 height 24
click at [945, 26] on button "Re-Attempt" at bounding box center [946, 27] width 78 height 24
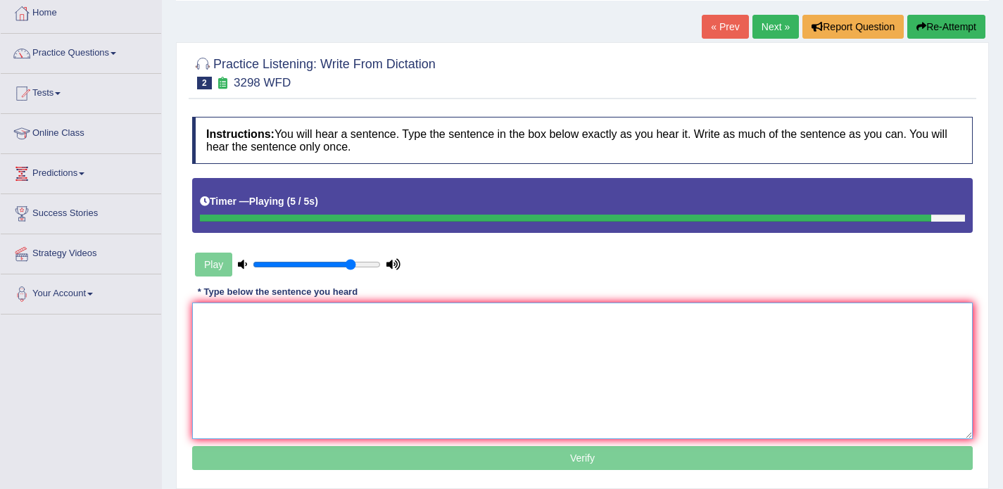
click at [401, 319] on textarea at bounding box center [582, 371] width 781 height 137
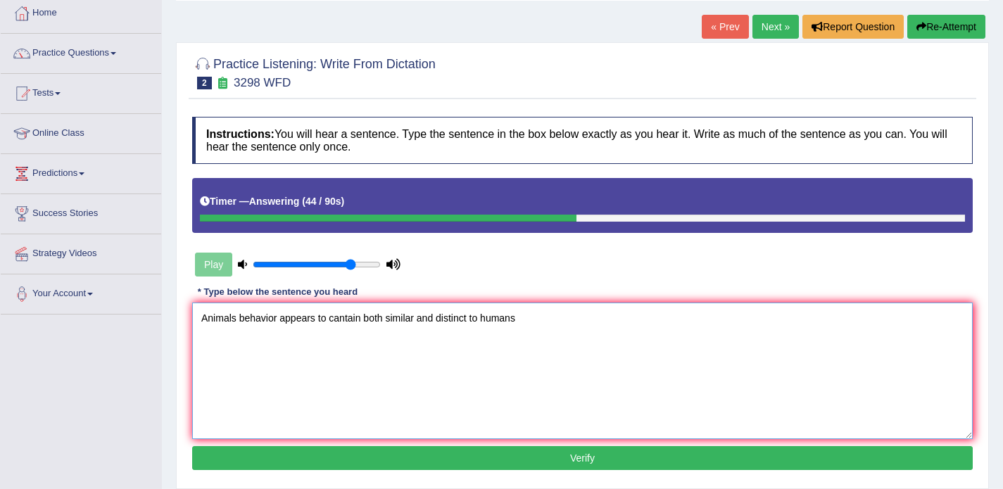
click at [522, 324] on textarea "Animals behavior appears to cantain both similar and distinct to humans" at bounding box center [582, 371] width 781 height 137
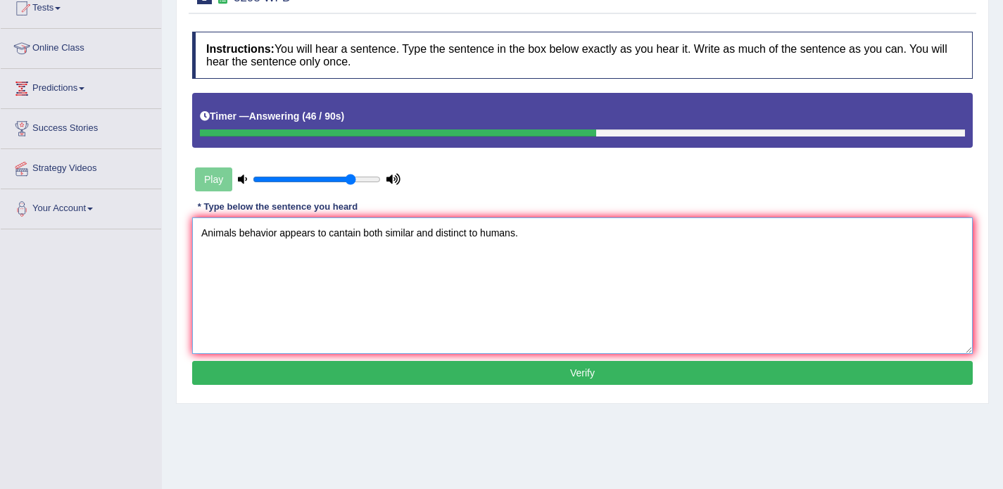
scroll to position [175, 0]
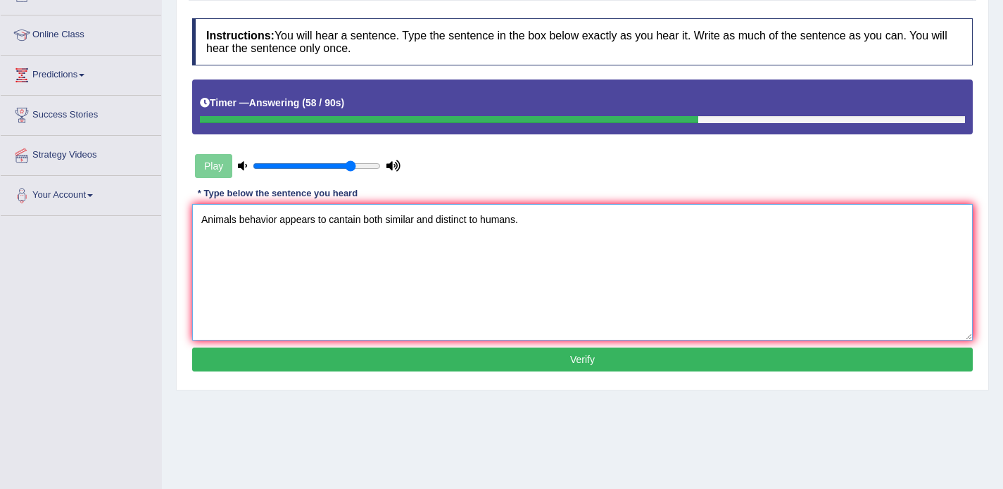
type textarea "Animals behavior appears to cantain both similar and distinct to humans."
click at [549, 366] on button "Verify" at bounding box center [582, 360] width 781 height 24
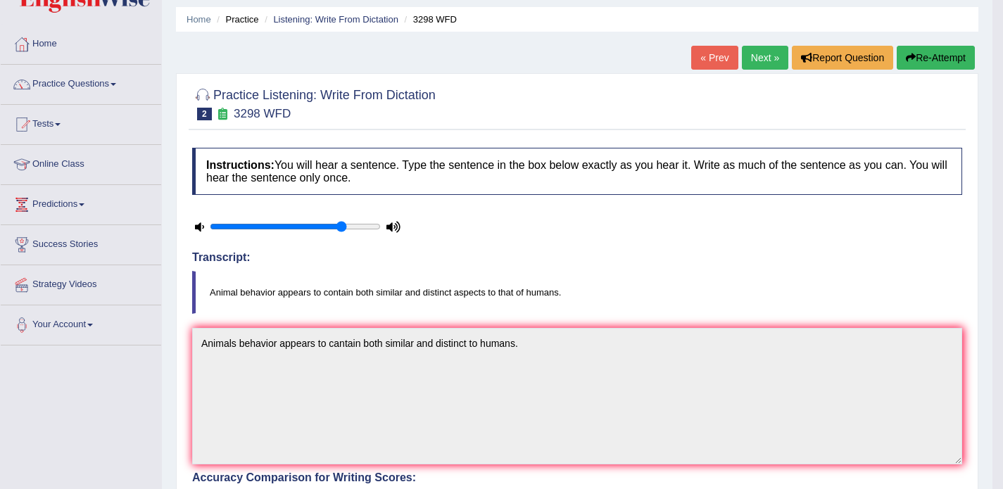
scroll to position [40, 0]
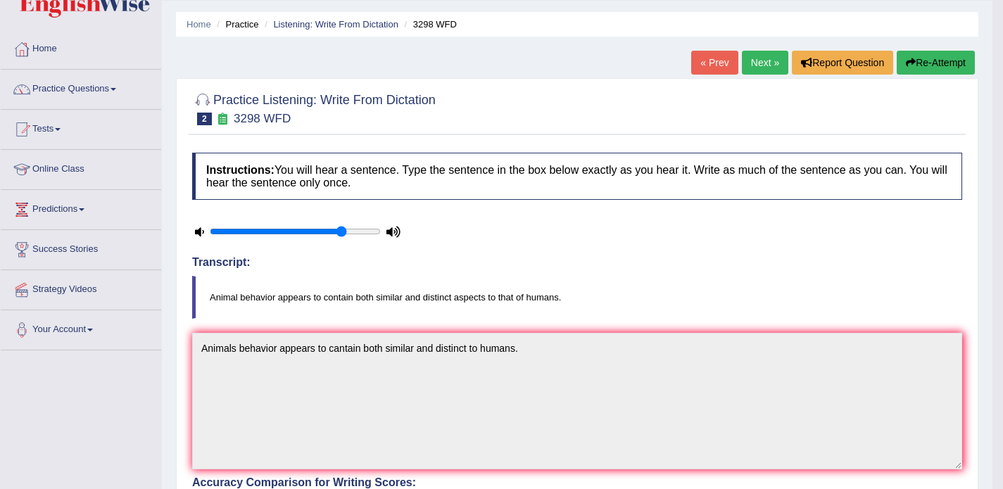
click at [769, 64] on link "Next »" at bounding box center [765, 63] width 46 height 24
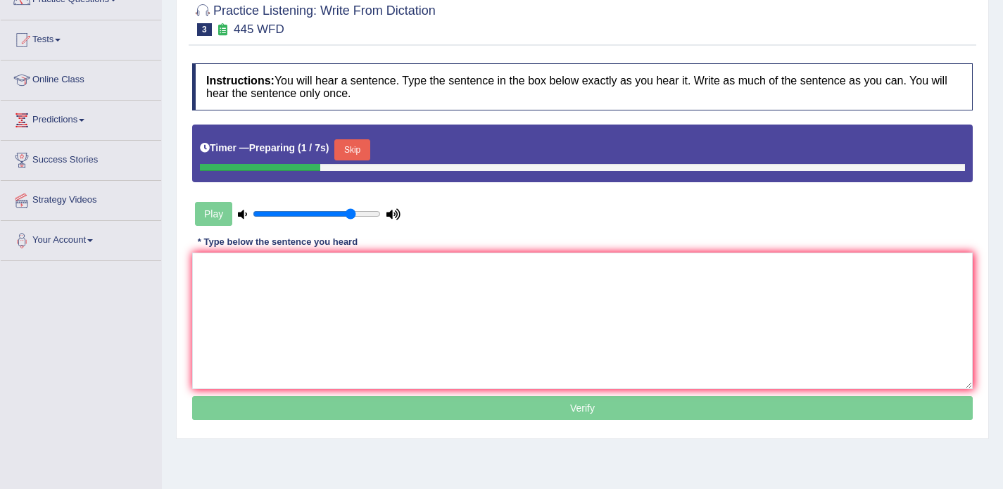
scroll to position [130, 0]
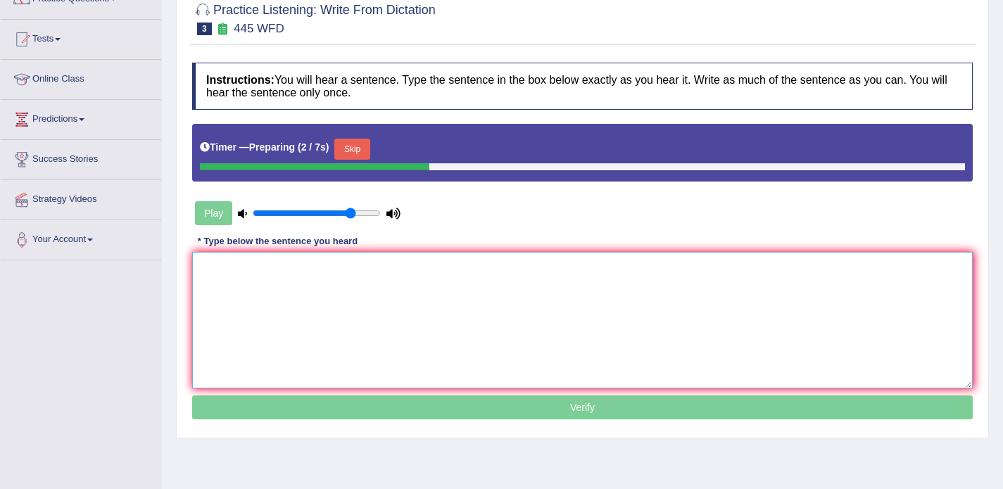
click at [365, 254] on textarea at bounding box center [582, 320] width 781 height 137
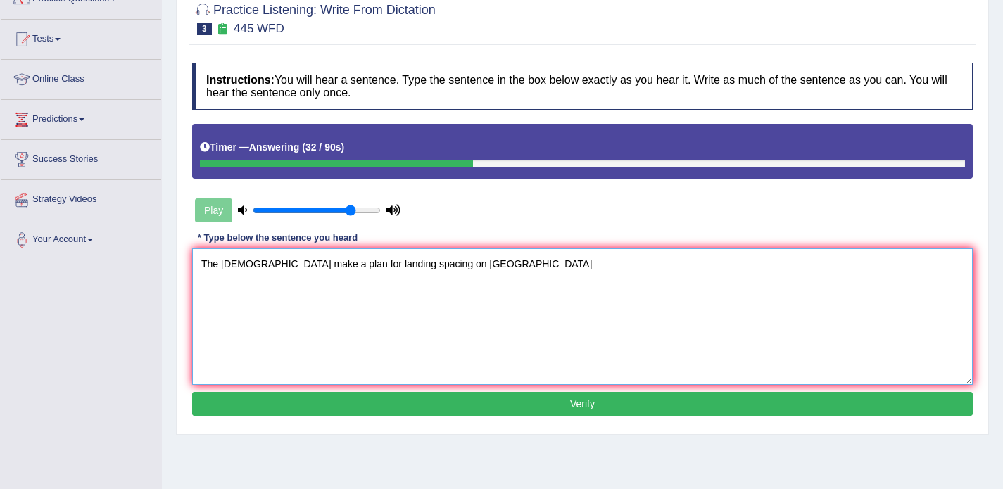
click at [273, 263] on textarea "The [DEMOGRAPHIC_DATA] make a plan for landing spacing on [GEOGRAPHIC_DATA]" at bounding box center [582, 316] width 781 height 137
click at [495, 266] on textarea "The Ameriecan astronous make a plan for landing spacing on Mars" at bounding box center [582, 316] width 781 height 137
type textarea "The Ameriecan astronous make a plan for landing spacing on Mars."
click at [494, 407] on button "Verify" at bounding box center [582, 404] width 781 height 24
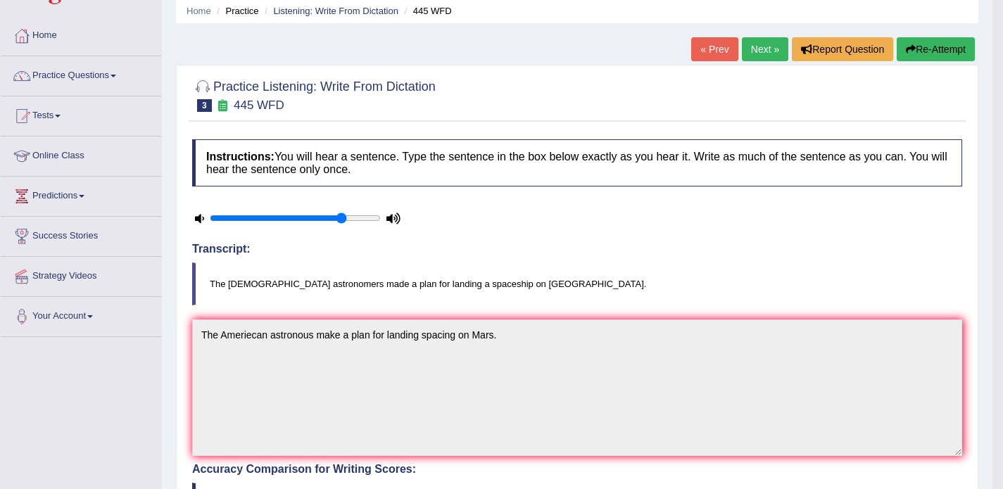
scroll to position [40, 0]
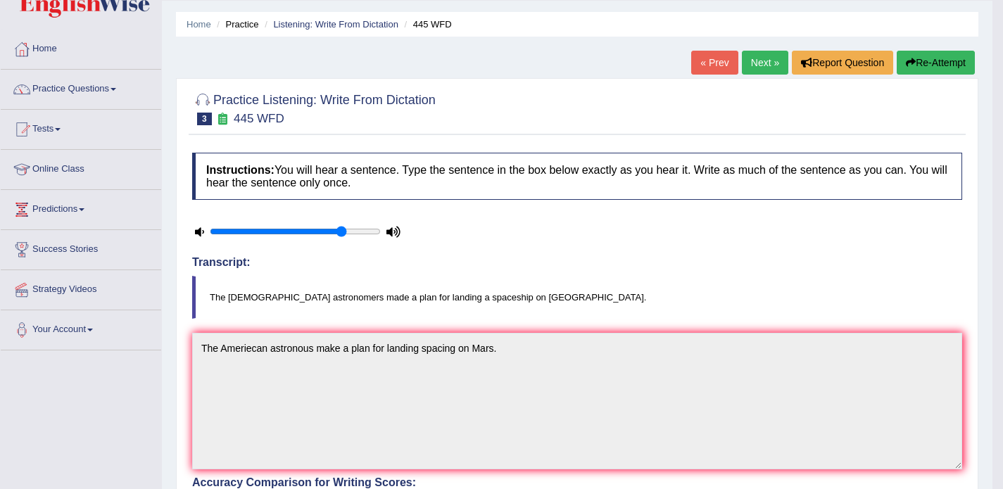
click at [757, 61] on link "Next »" at bounding box center [765, 63] width 46 height 24
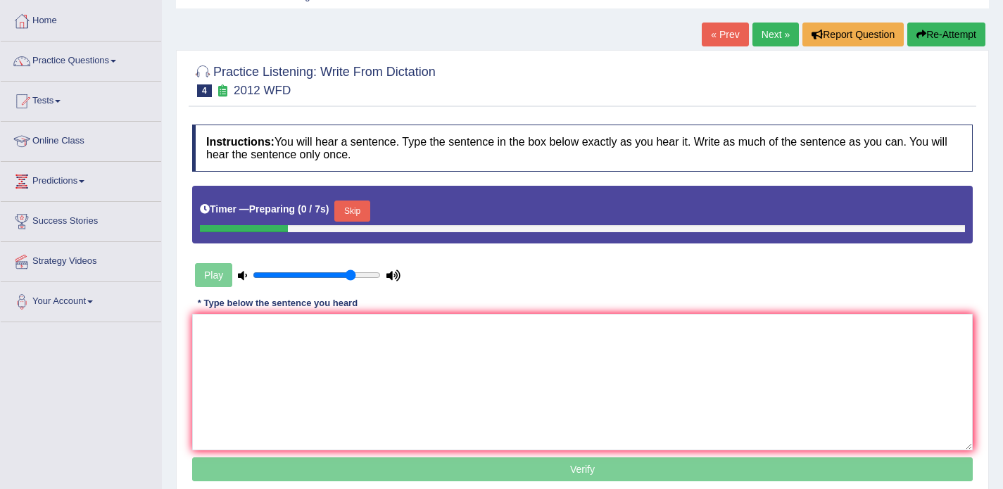
scroll to position [78, 0]
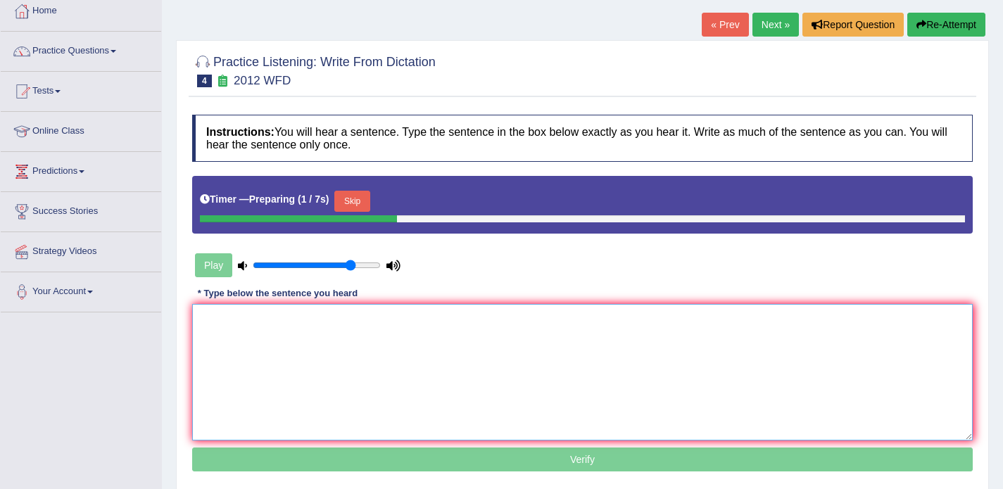
click at [362, 322] on textarea at bounding box center [582, 372] width 781 height 137
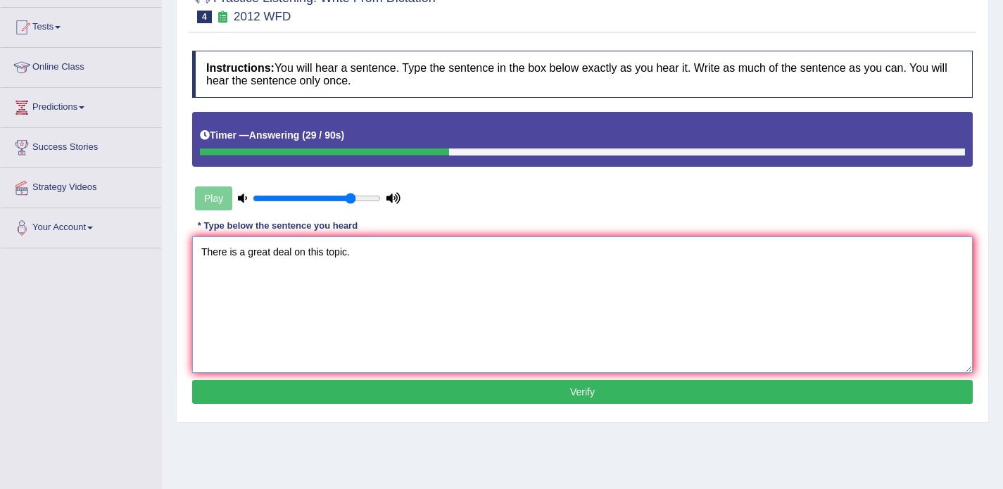
scroll to position [168, 0]
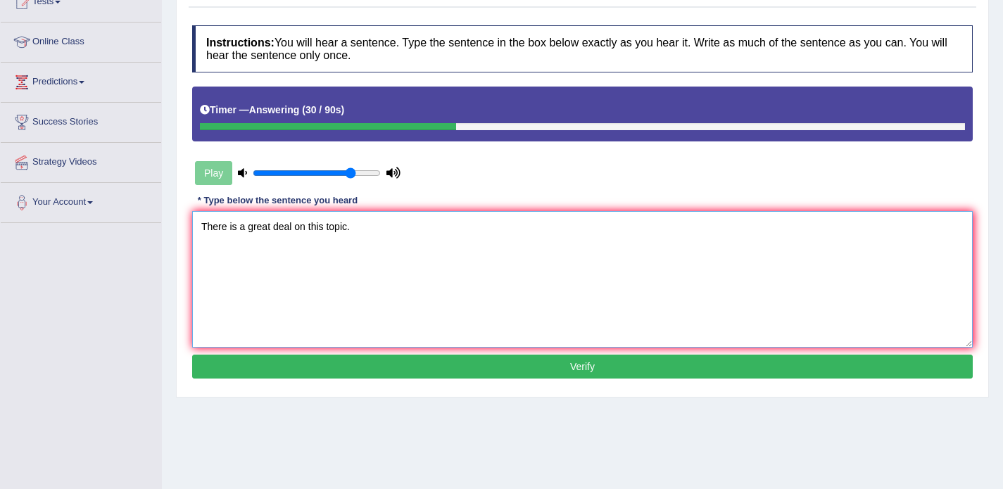
type textarea "There is a great deal on this topic."
click at [332, 362] on button "Verify" at bounding box center [582, 367] width 781 height 24
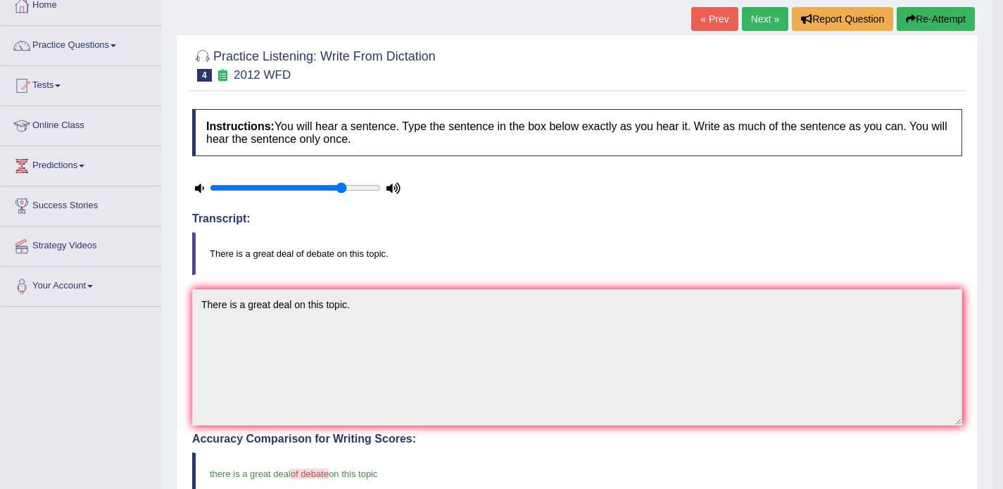
scroll to position [62, 0]
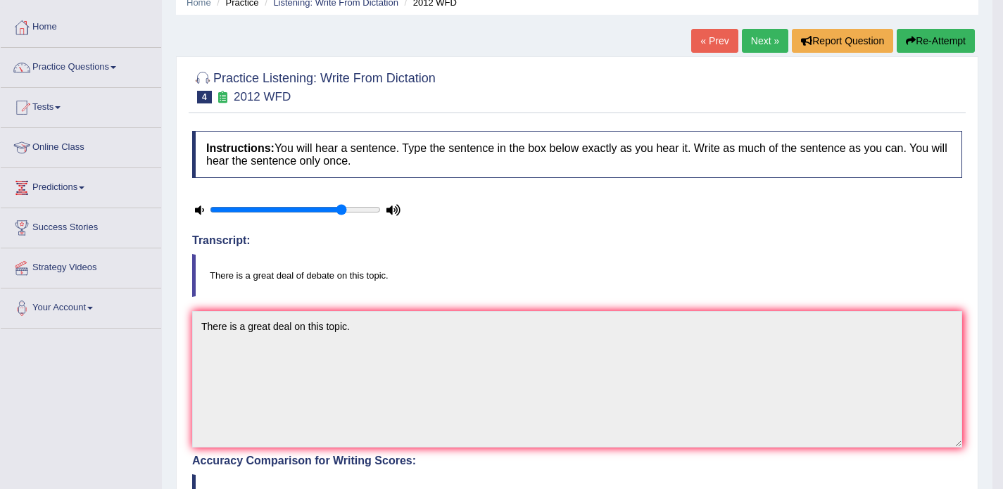
click at [747, 42] on link "Next »" at bounding box center [765, 41] width 46 height 24
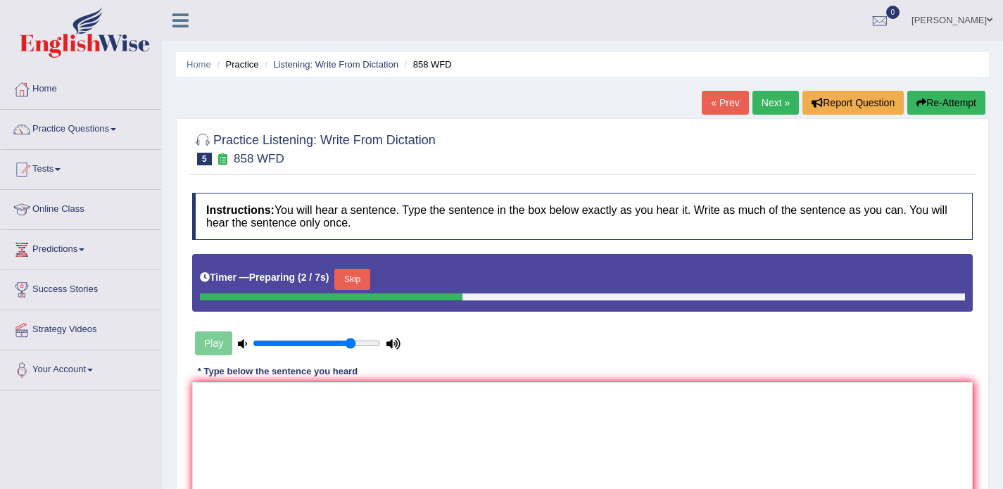
scroll to position [97, 0]
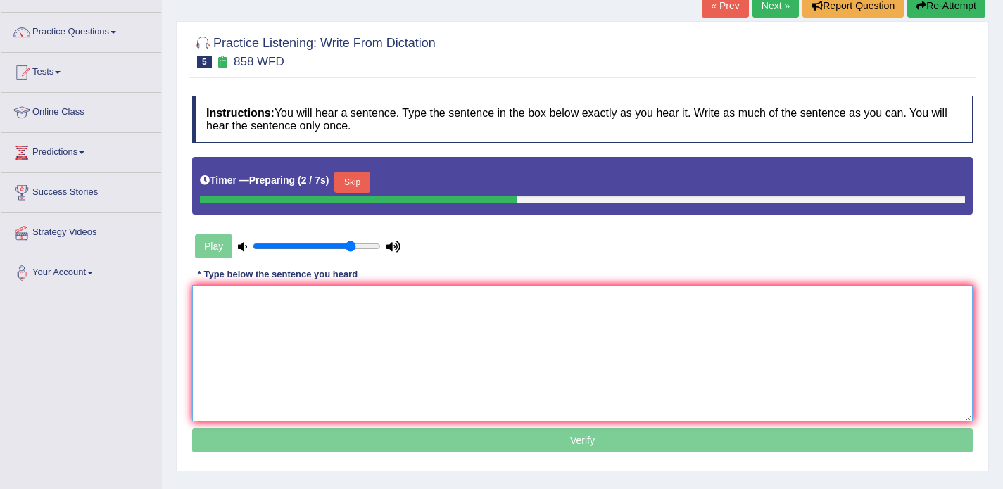
click at [304, 311] on textarea at bounding box center [582, 353] width 781 height 137
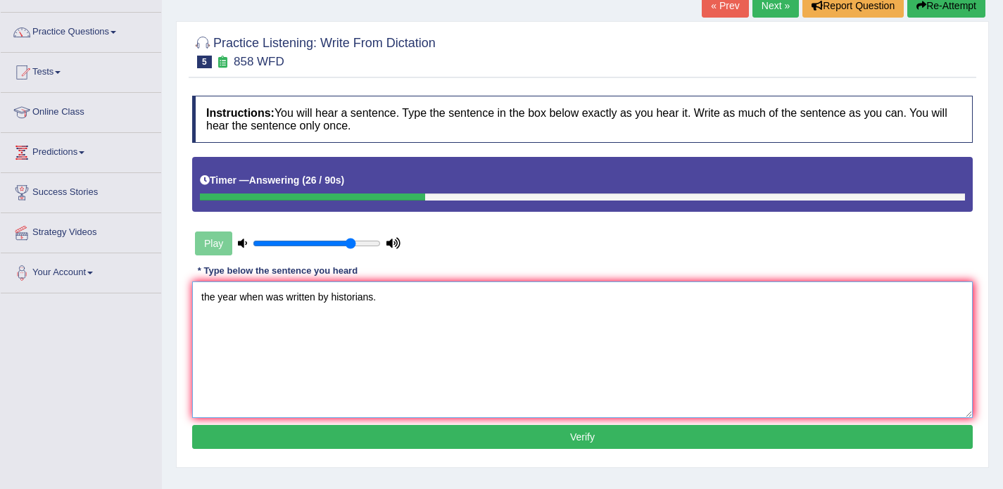
click at [206, 296] on textarea "the year when was written by historians." at bounding box center [582, 350] width 781 height 137
click at [288, 299] on textarea "The year when was written by historians." at bounding box center [582, 350] width 781 height 137
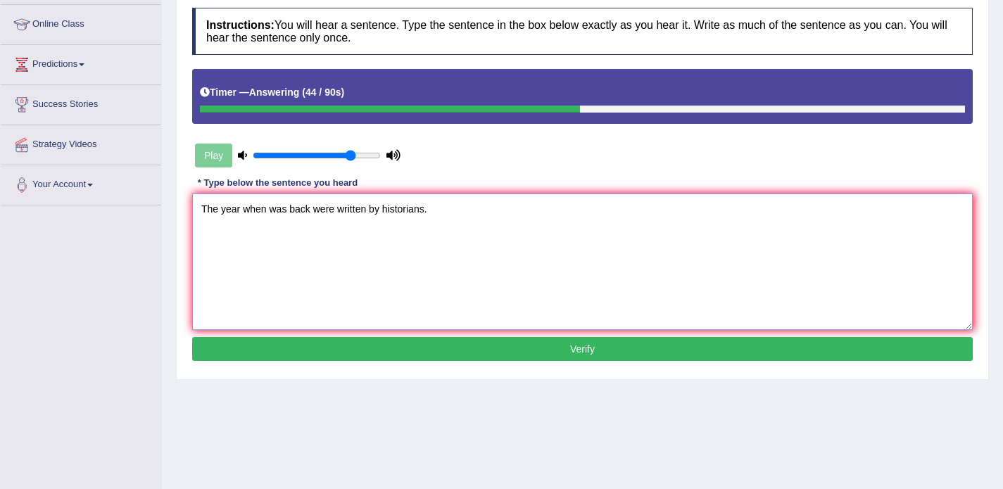
type textarea "The year when was back were written by historians."
click at [359, 349] on button "Verify" at bounding box center [582, 349] width 781 height 24
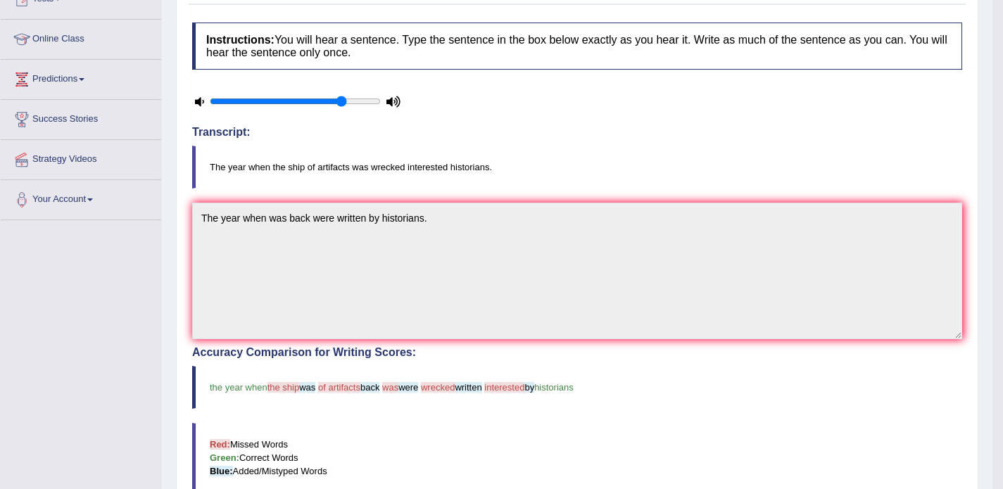
scroll to position [89, 0]
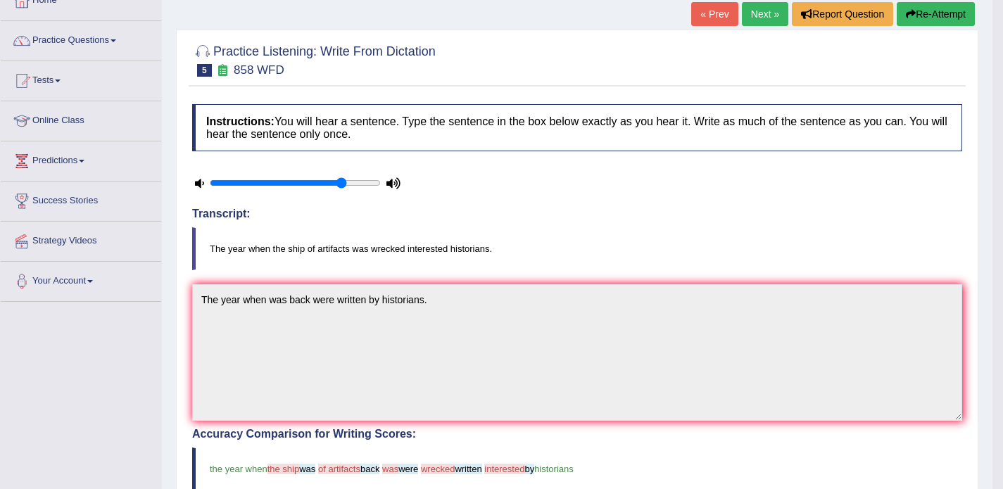
click at [756, 18] on link "Next »" at bounding box center [765, 14] width 46 height 24
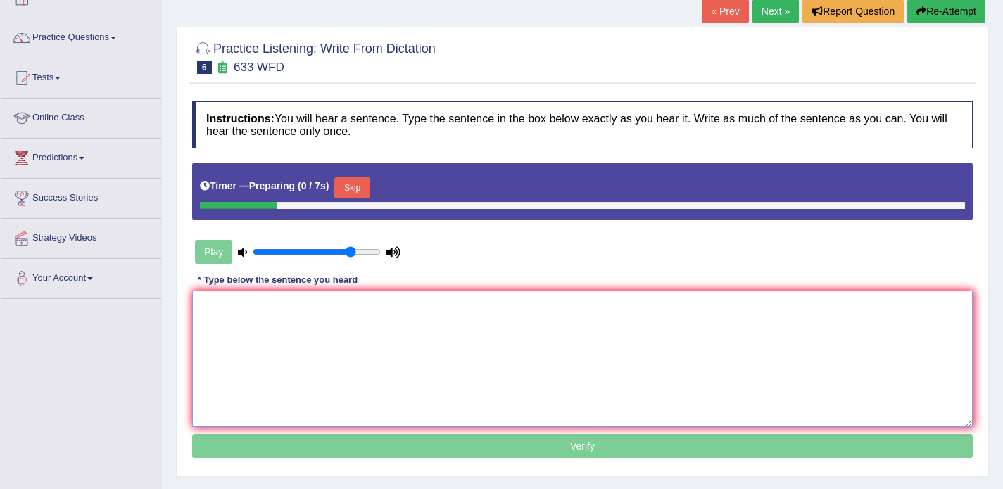
click at [369, 314] on textarea at bounding box center [582, 359] width 781 height 137
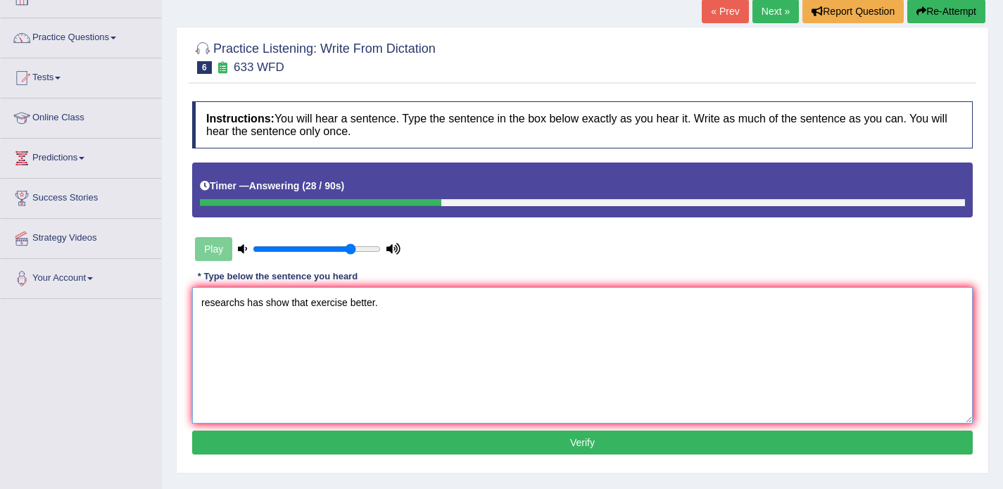
click at [203, 302] on textarea "researchs has show that exercise better." at bounding box center [582, 355] width 781 height 137
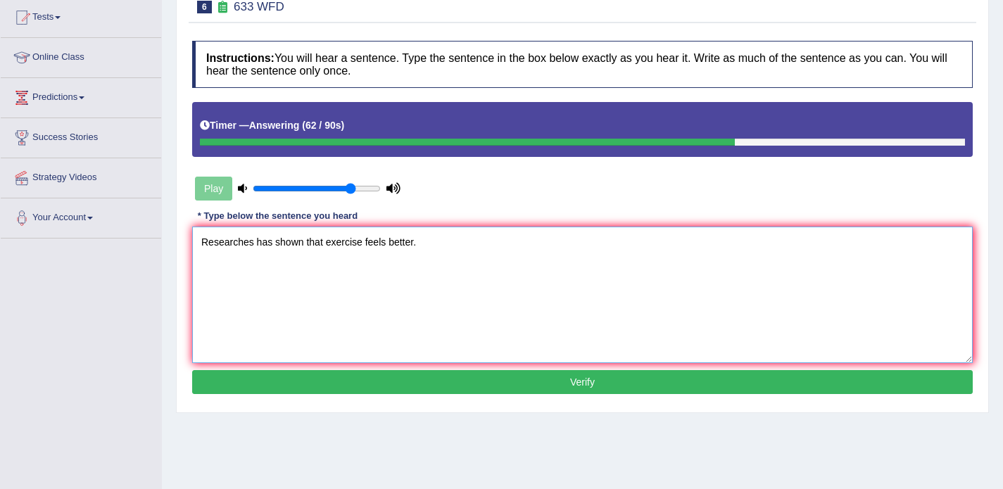
scroll to position [153, 0]
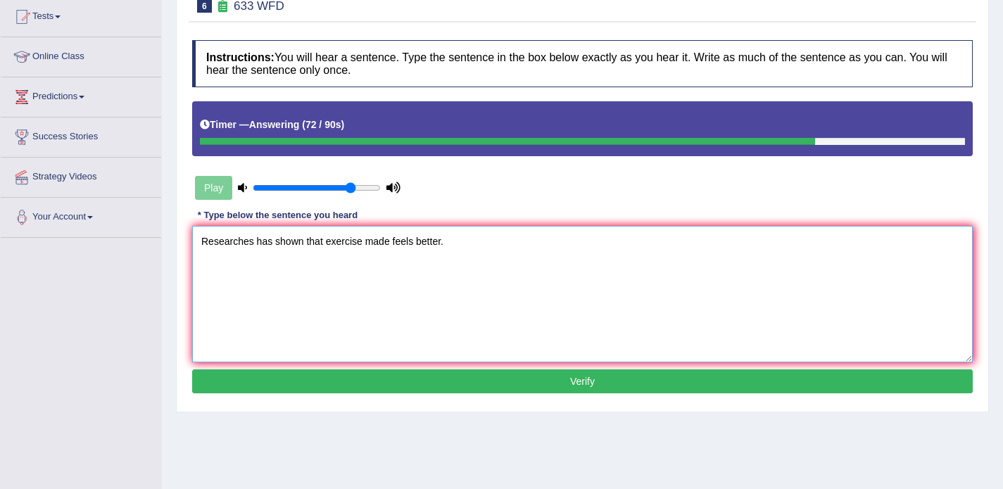
type textarea "Researches has shown that exercise made feels better."
click at [431, 384] on button "Verify" at bounding box center [582, 382] width 781 height 24
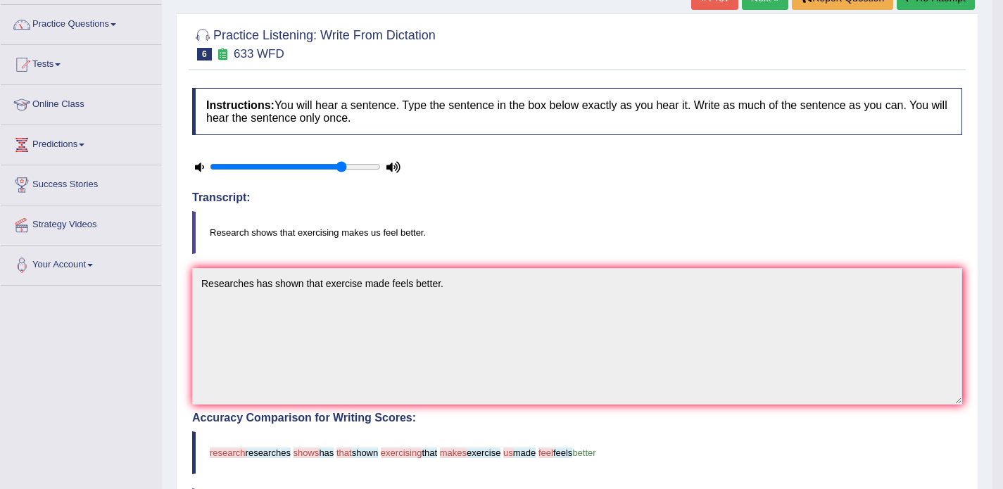
scroll to position [96, 0]
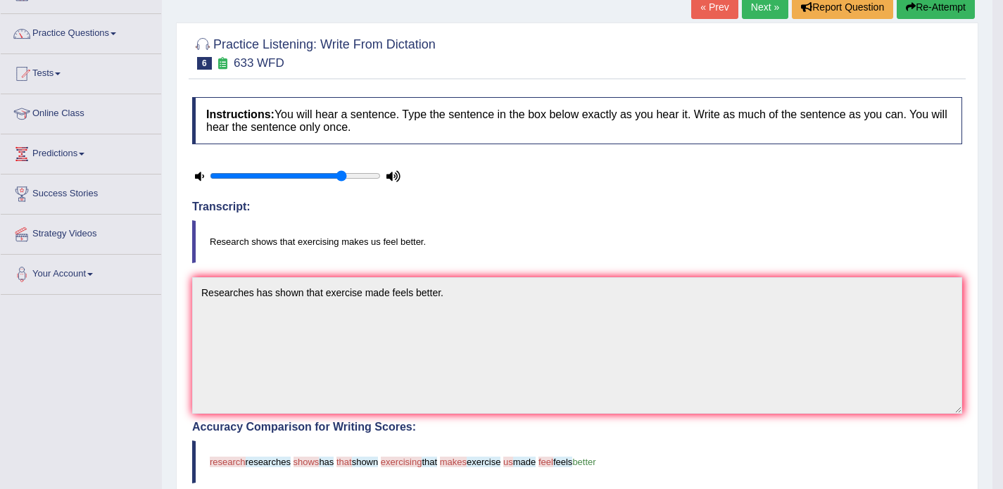
click at [758, 11] on link "Next »" at bounding box center [765, 7] width 46 height 24
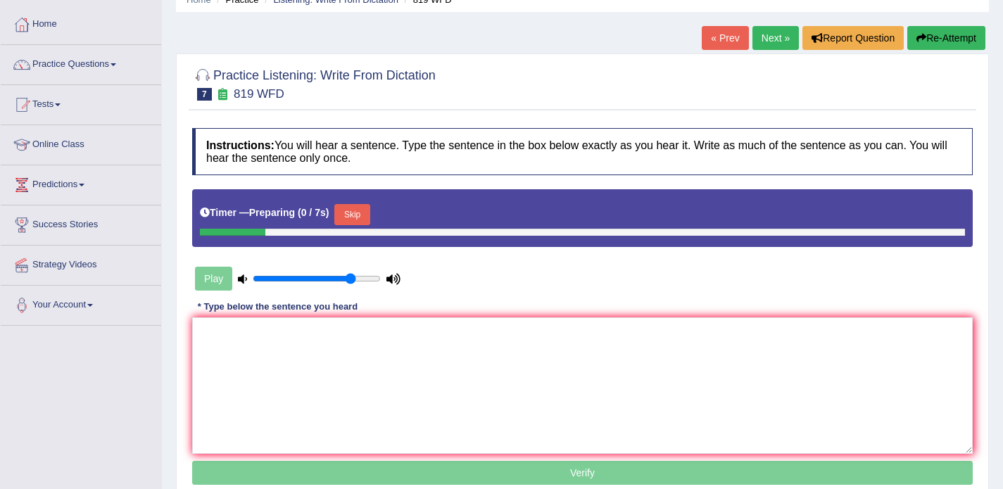
scroll to position [84, 0]
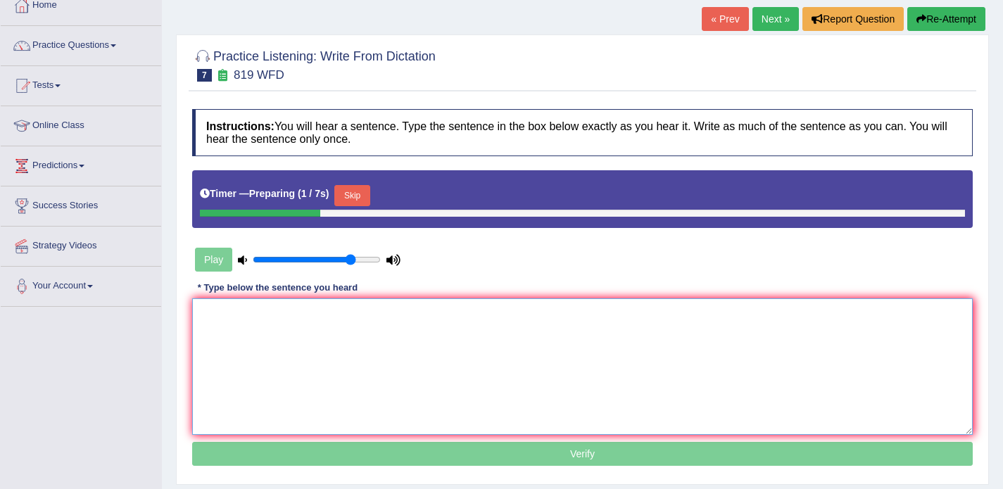
click at [405, 342] on textarea at bounding box center [582, 366] width 781 height 137
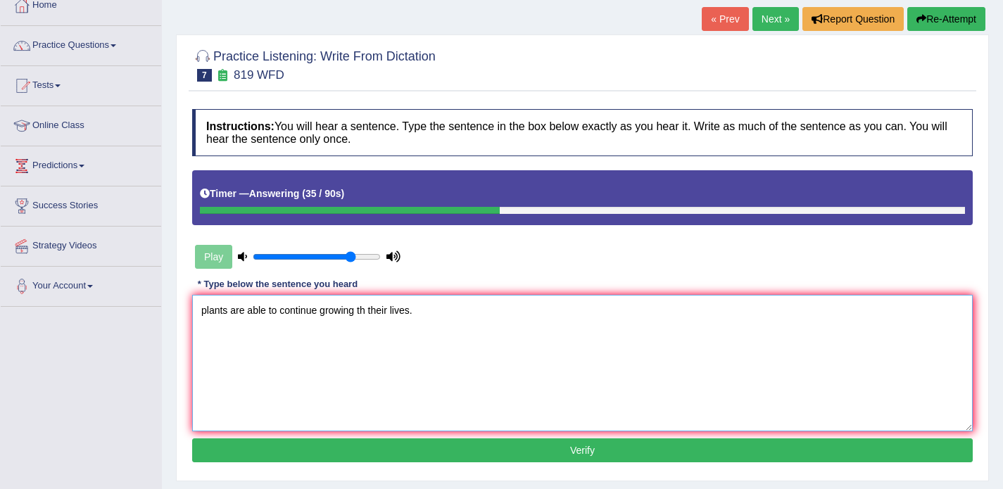
click at [207, 313] on textarea "plants are able to continue growing th their lives." at bounding box center [582, 363] width 781 height 137
click at [368, 312] on textarea "Plants are able to continue growing th their lives." at bounding box center [582, 363] width 781 height 137
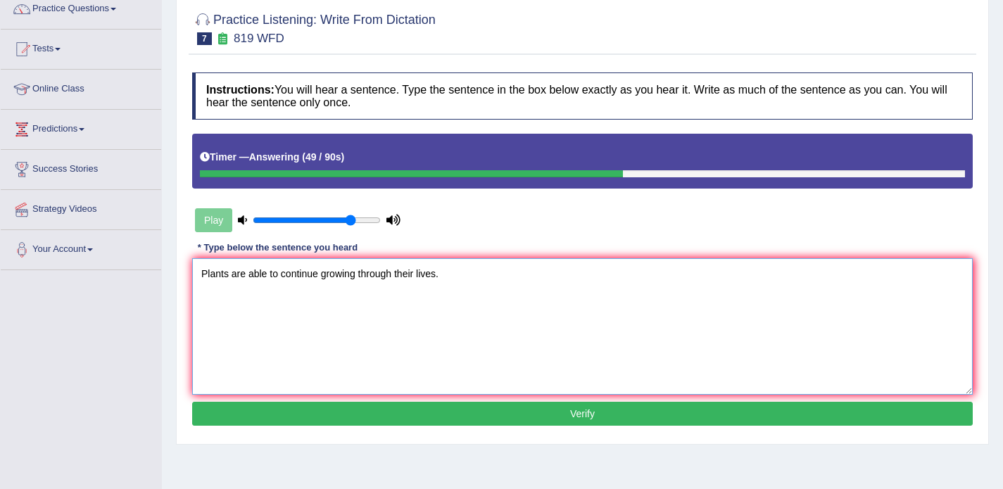
scroll to position [158, 0]
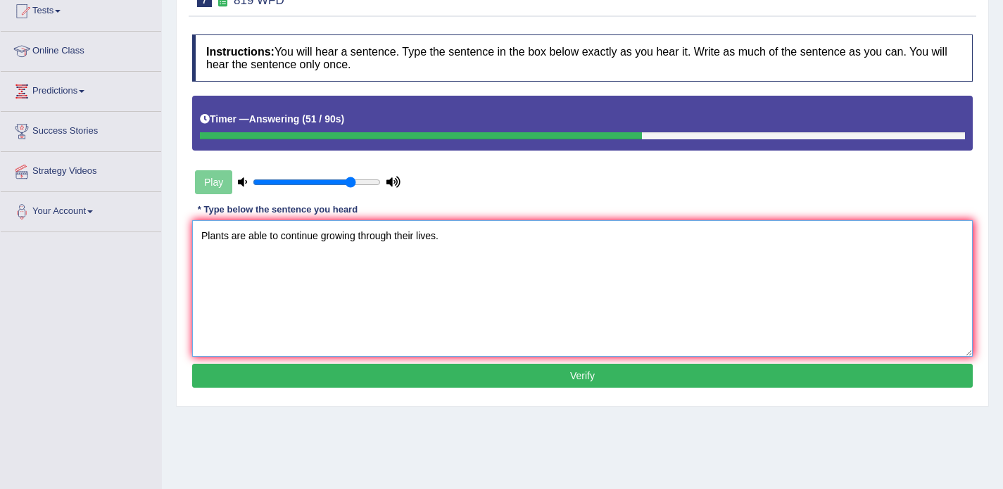
type textarea "Plants are able to continue growing through their lives."
click at [467, 371] on button "Verify" at bounding box center [582, 376] width 781 height 24
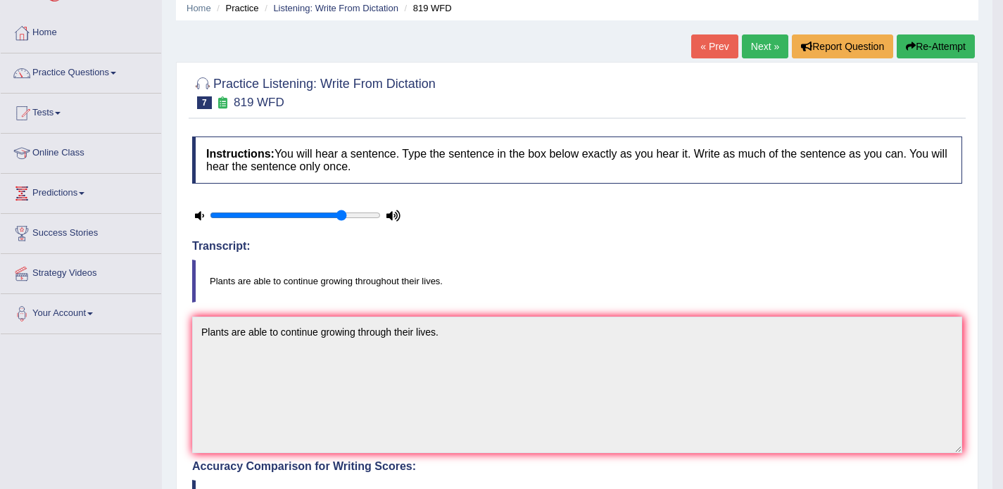
scroll to position [48, 0]
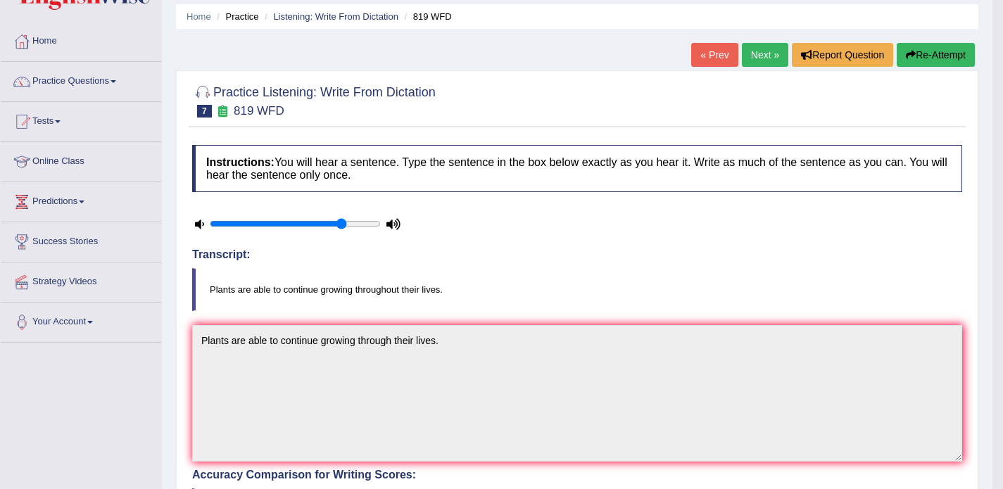
click at [752, 53] on link "Next »" at bounding box center [765, 55] width 46 height 24
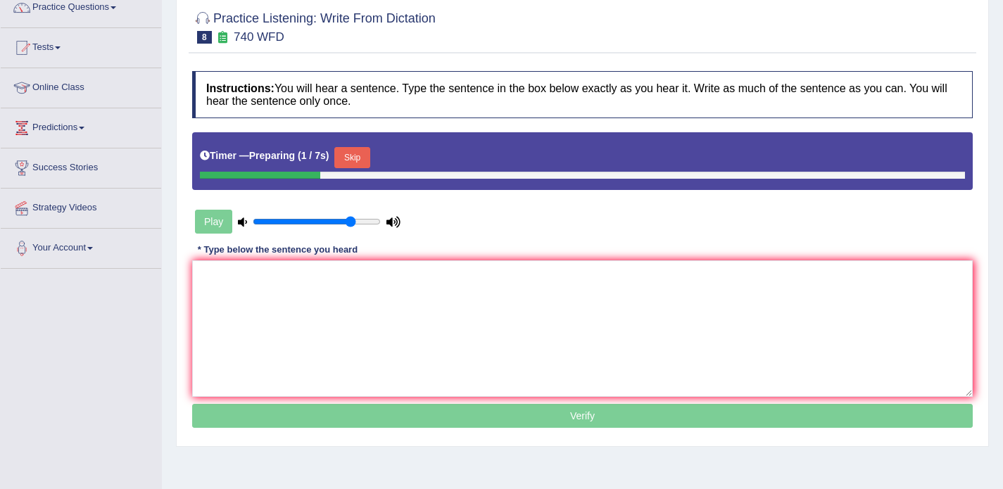
scroll to position [125, 0]
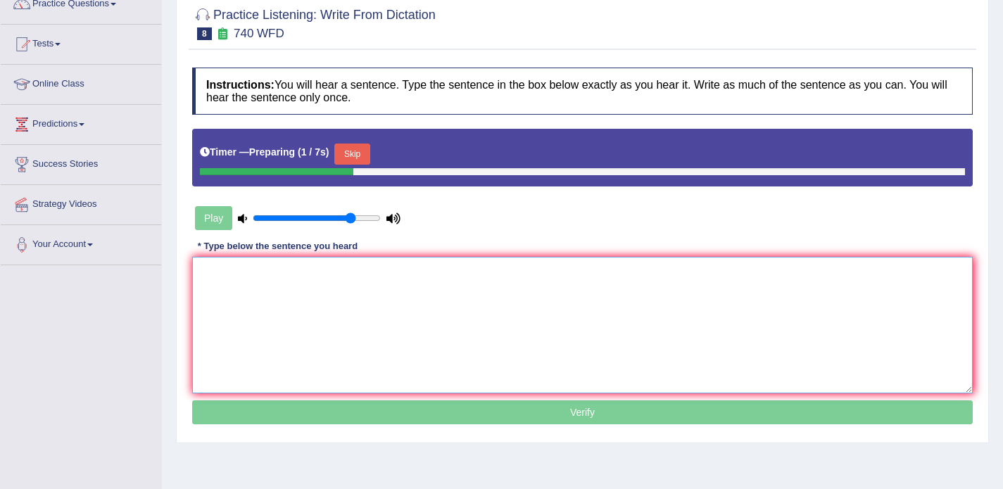
click at [460, 296] on textarea at bounding box center [582, 325] width 781 height 137
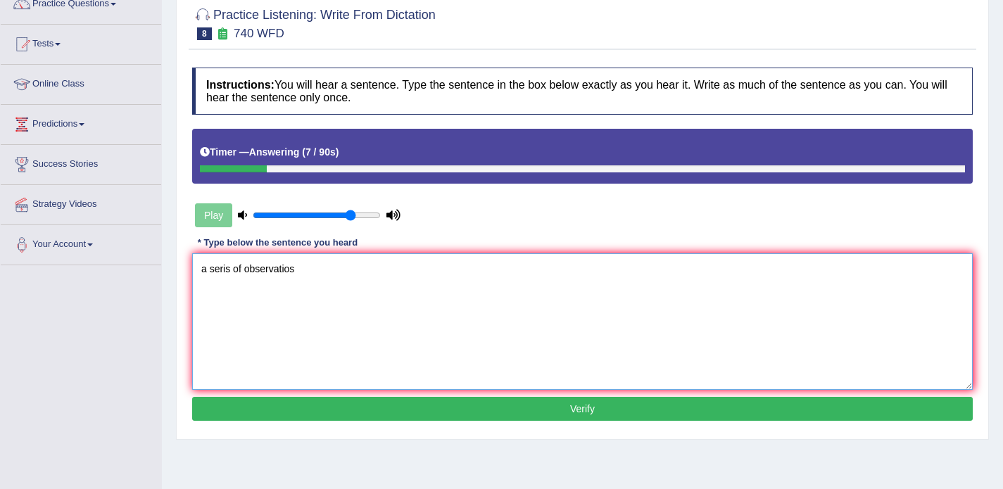
click at [460, 296] on textarea "a seris of observatios" at bounding box center [582, 321] width 781 height 137
click at [460, 296] on textarea "a seris of observatios were carried out at the classr" at bounding box center [582, 321] width 781 height 137
click at [206, 270] on textarea "a seris of observatios were carried out at the classroom." at bounding box center [582, 321] width 781 height 137
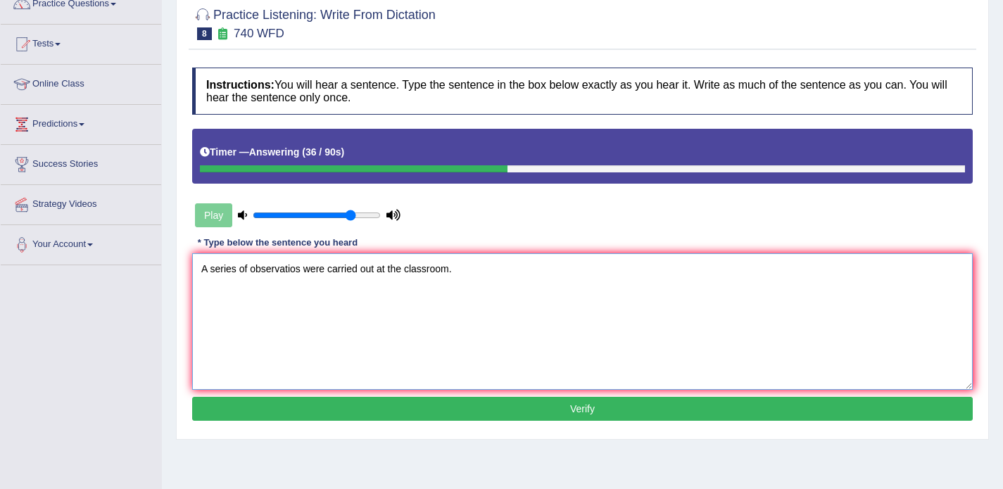
click at [301, 267] on textarea "A series of observatios were carried out at the classroom." at bounding box center [582, 321] width 781 height 137
type textarea "A series of observations were carried out at the classroom."
click at [449, 415] on button "Verify" at bounding box center [582, 409] width 781 height 24
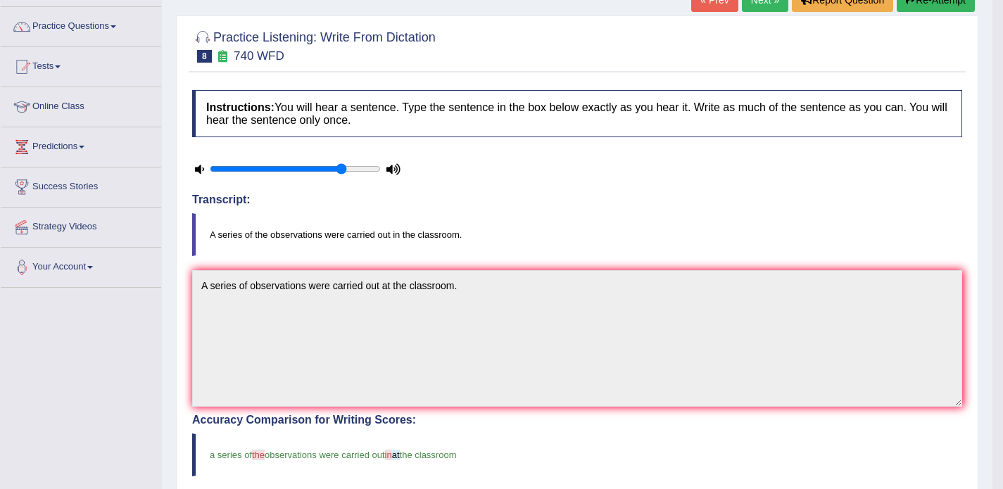
scroll to position [90, 0]
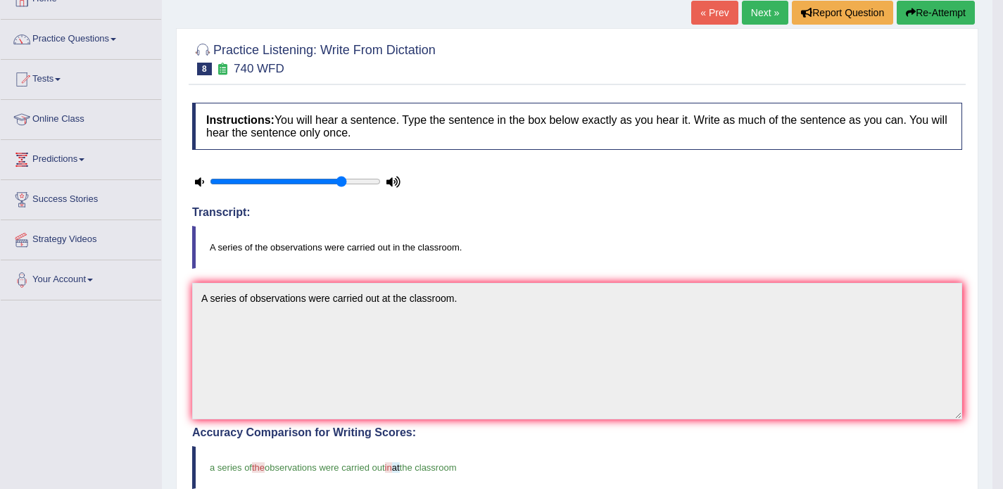
click at [751, 13] on link "Next »" at bounding box center [765, 13] width 46 height 24
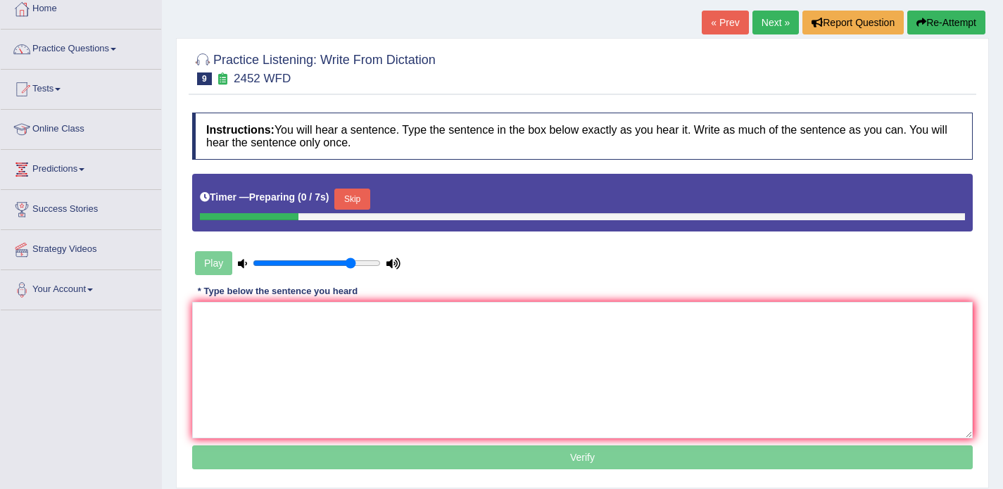
scroll to position [89, 0]
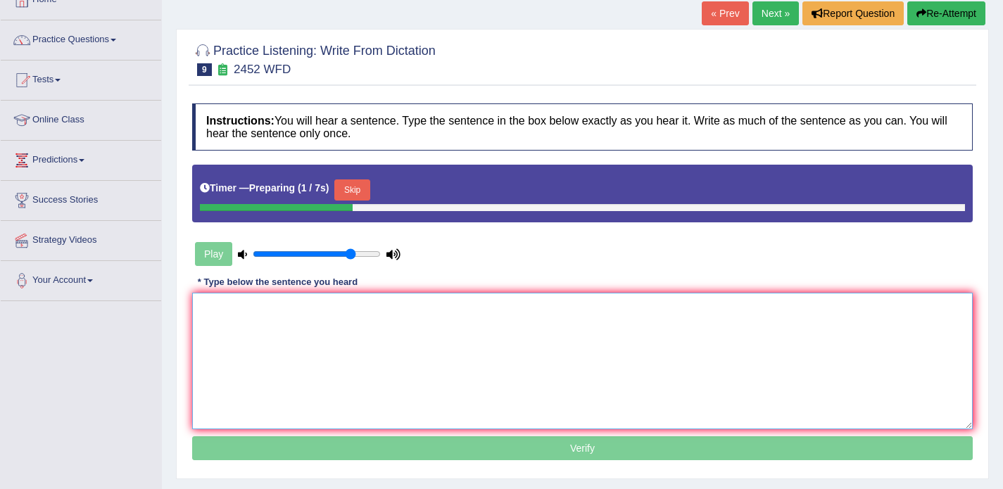
click at [374, 341] on textarea at bounding box center [582, 361] width 781 height 137
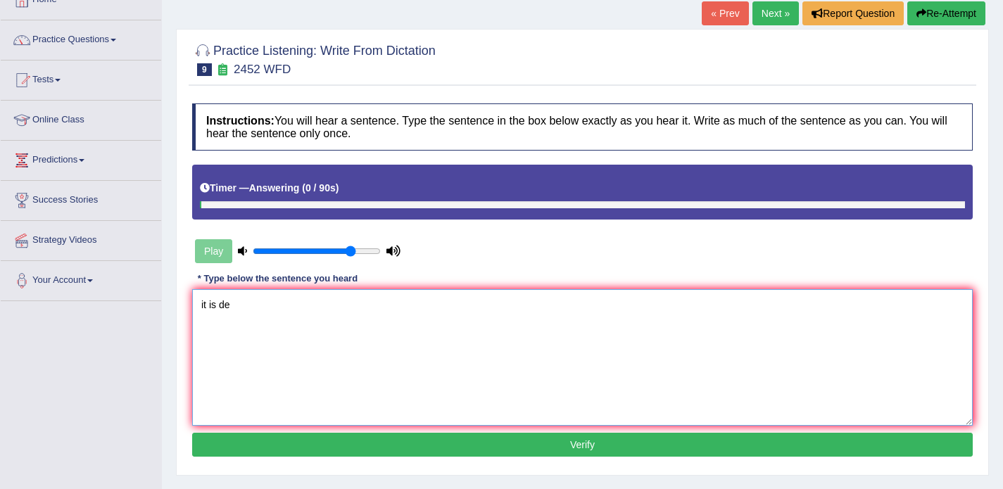
click at [374, 343] on textarea "it is de" at bounding box center [582, 357] width 781 height 137
click at [204, 303] on textarea "it is debate abour the value of knowldge" at bounding box center [582, 357] width 781 height 137
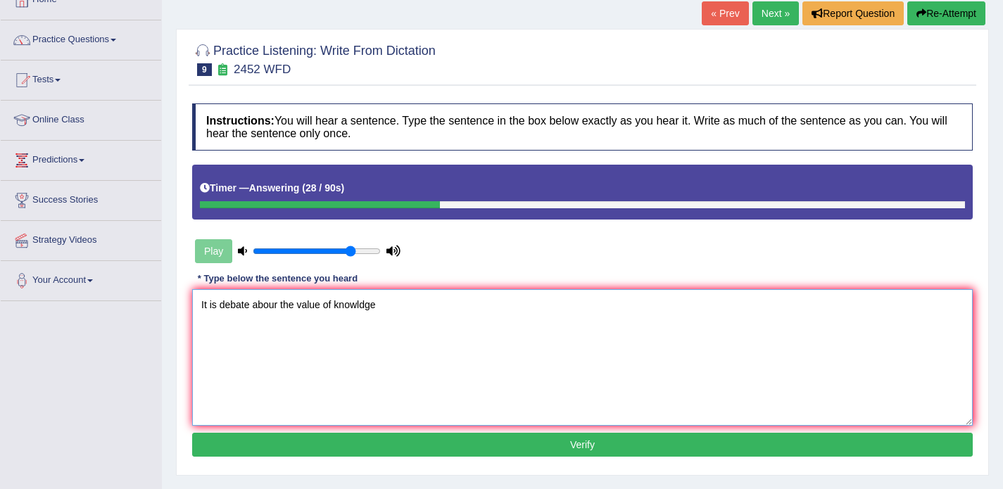
click at [221, 301] on textarea "It is debate abour the value of knowldge" at bounding box center [582, 357] width 781 height 137
click at [283, 305] on textarea "It is a debate abour the value of knowldge" at bounding box center [582, 357] width 781 height 137
click at [369, 304] on textarea "It is a debate about the value of knowldge" at bounding box center [582, 357] width 781 height 137
click at [390, 305] on textarea "It is a debate about the value of knowledge" at bounding box center [582, 357] width 781 height 137
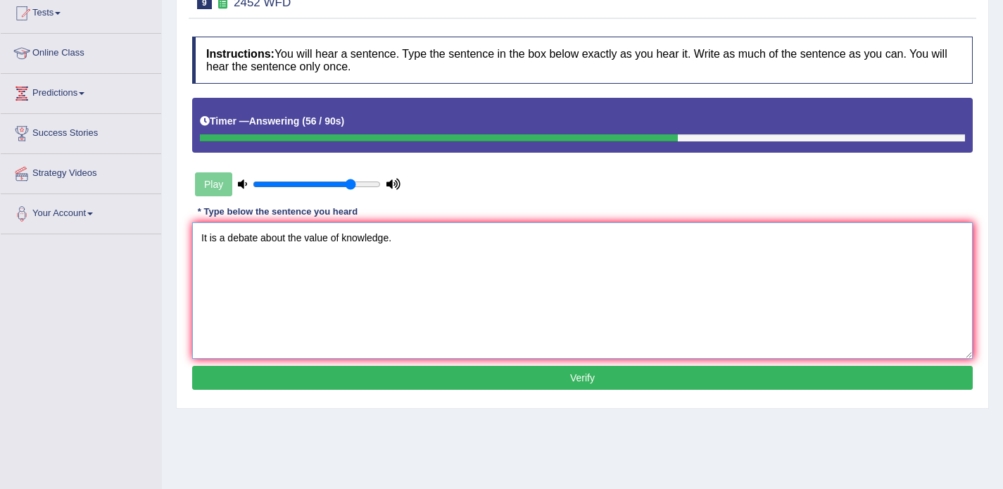
scroll to position [173, 0]
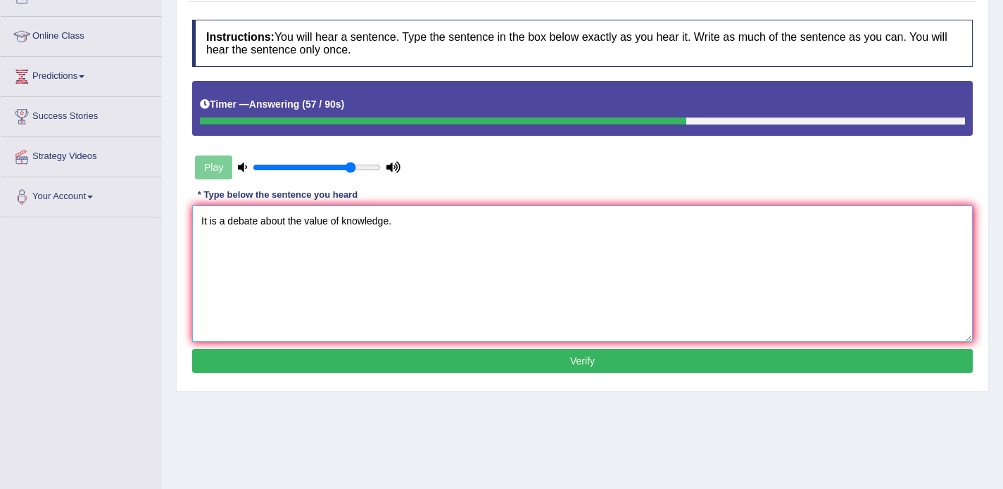
type textarea "It is a debate about the value of knowledge."
click at [469, 353] on button "Verify" at bounding box center [582, 361] width 781 height 24
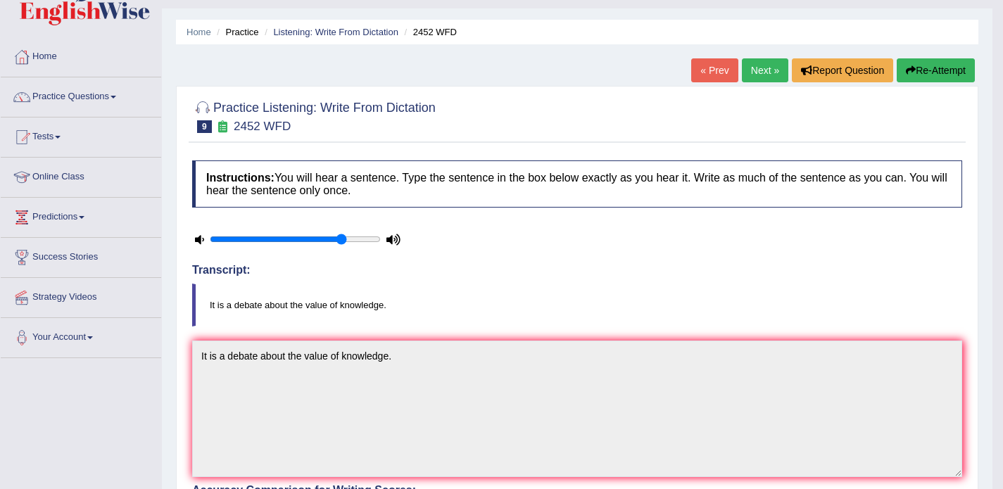
scroll to position [30, 0]
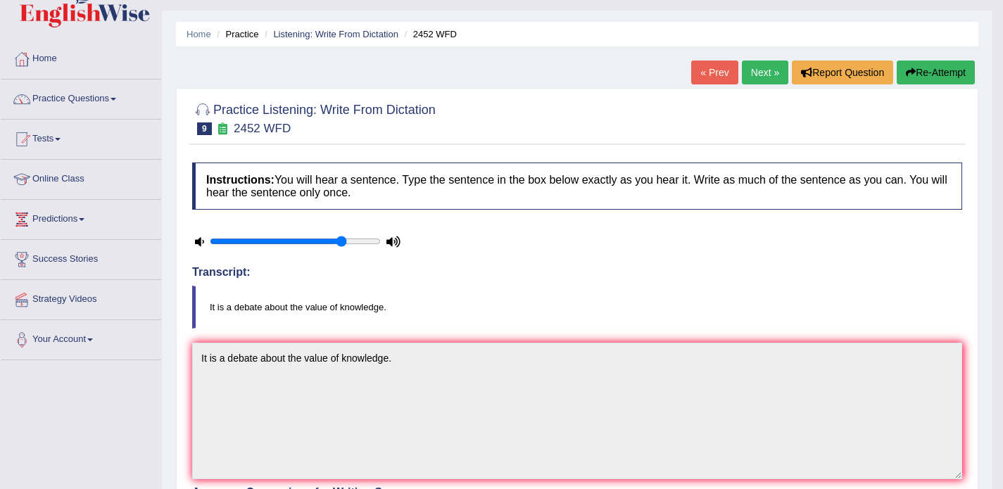
click at [752, 70] on link "Next »" at bounding box center [765, 73] width 46 height 24
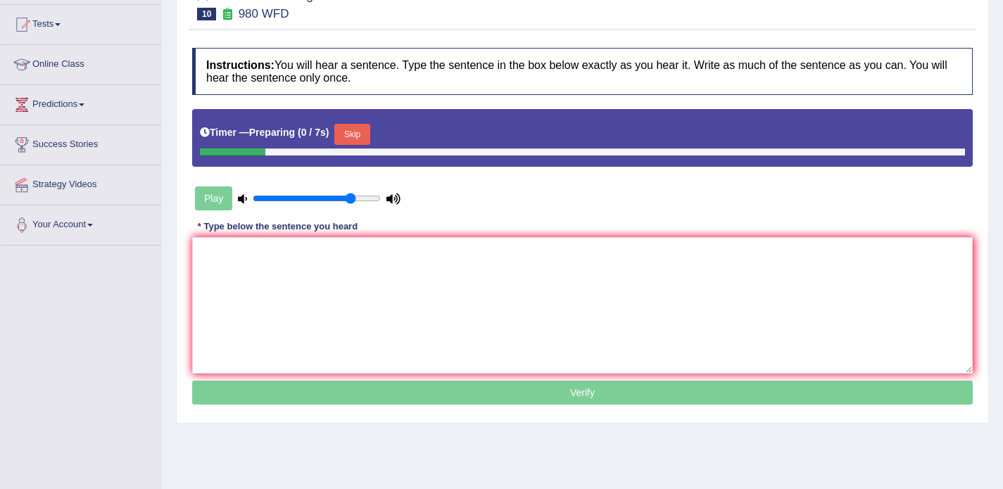
scroll to position [149, 0]
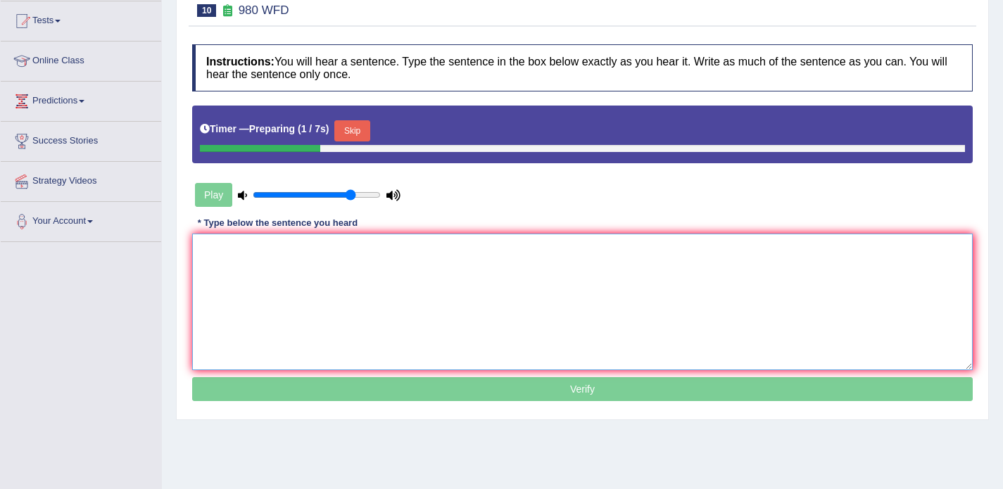
click at [534, 250] on textarea at bounding box center [582, 302] width 781 height 137
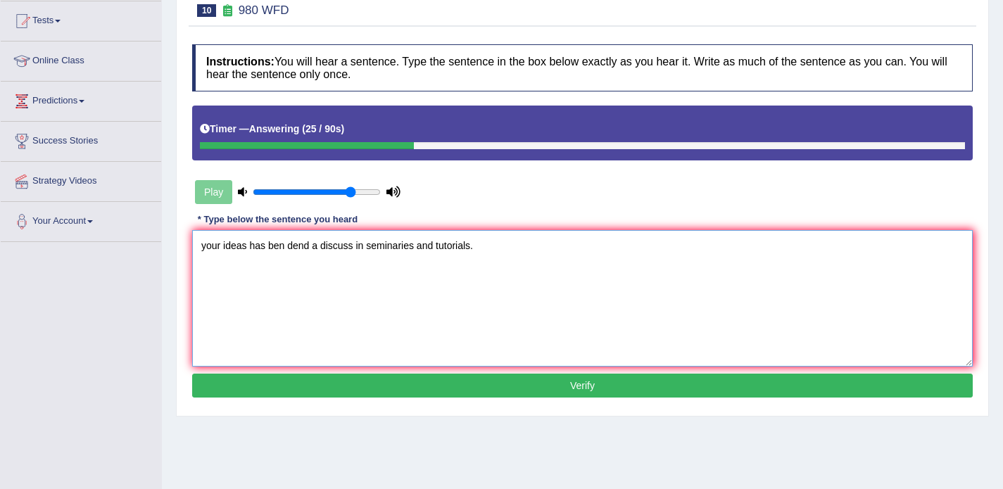
click at [206, 246] on textarea "your ideas has ben dend a discuss in seminaries and tutorials." at bounding box center [582, 298] width 781 height 137
click at [284, 248] on textarea "Your ideas has ben dend a discuss in seminaries and tutorials." at bounding box center [582, 298] width 781 height 137
click at [367, 246] on textarea "Your ideas has been sent and discuss in seminaries and tutorials." at bounding box center [582, 298] width 781 height 137
type textarea "Your ideas has been sent and discussed in seminaries and tutorials."
click at [427, 386] on button "Verify" at bounding box center [582, 386] width 781 height 24
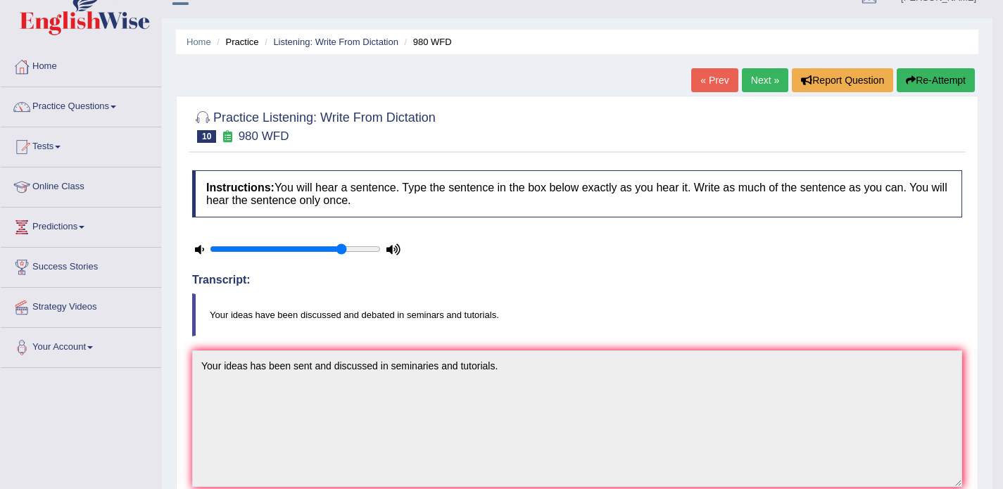
scroll to position [19, 0]
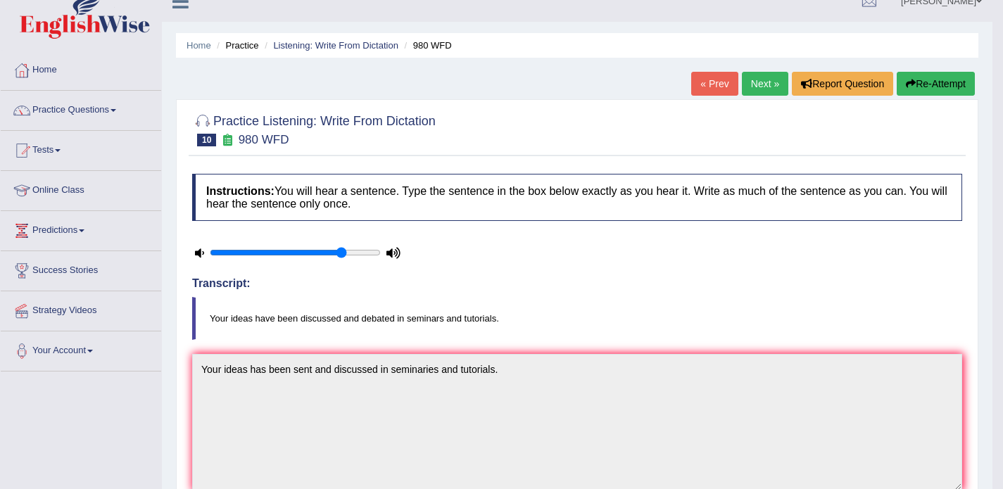
click at [749, 88] on link "Next »" at bounding box center [765, 84] width 46 height 24
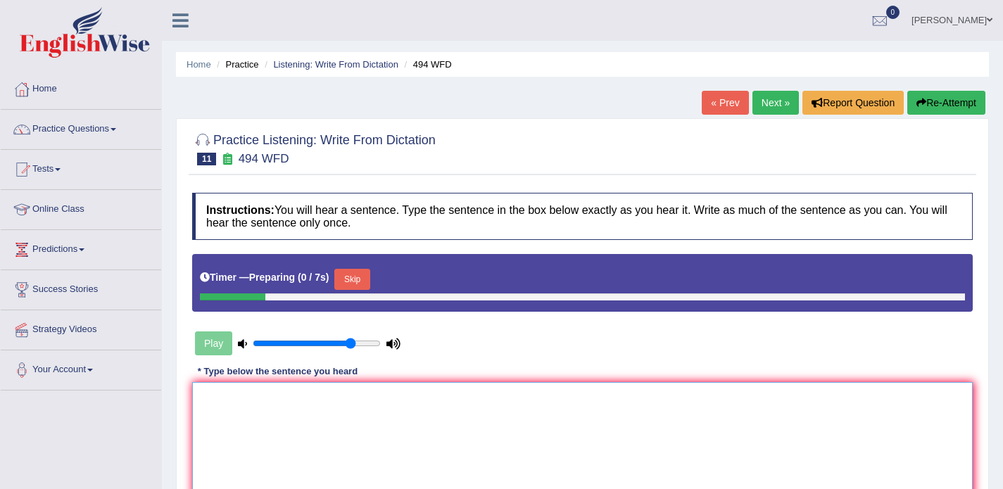
click at [429, 447] on textarea at bounding box center [582, 450] width 781 height 137
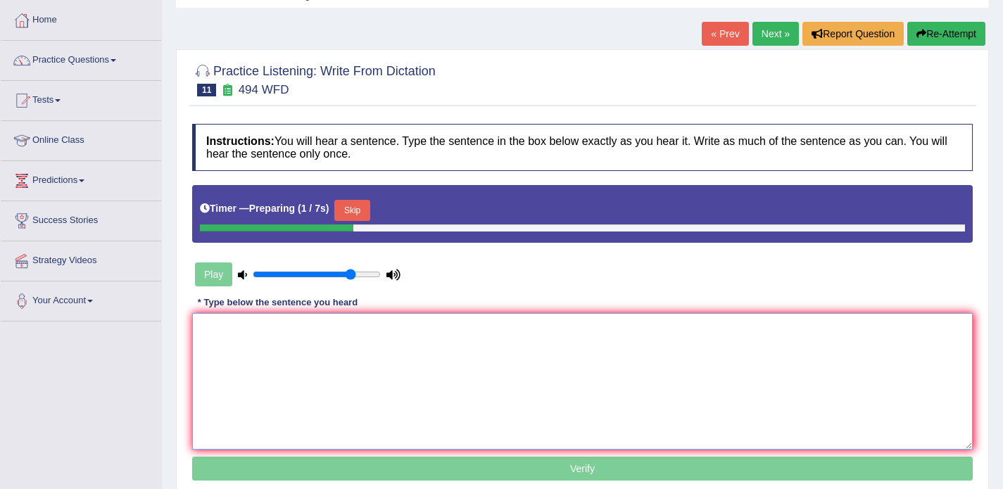
scroll to position [77, 0]
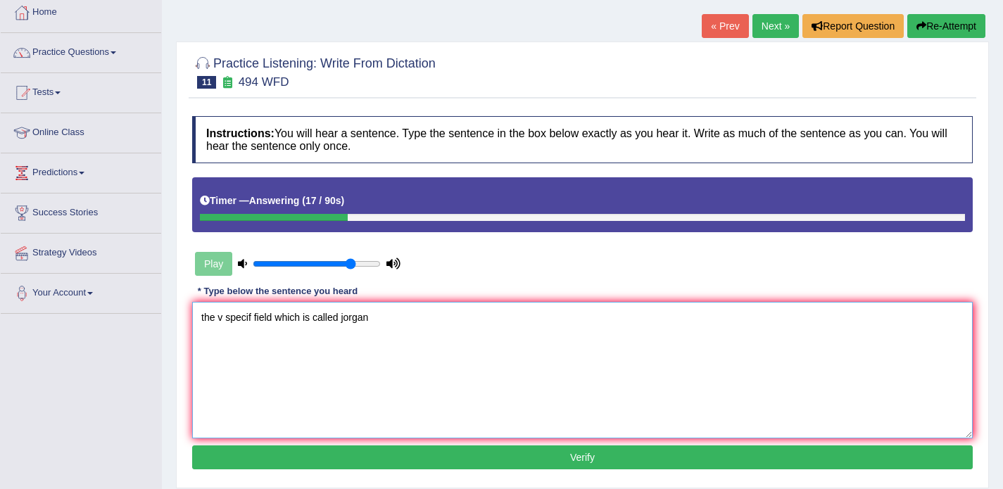
click at [223, 318] on textarea "the v specif field which is called jorgan" at bounding box center [582, 370] width 781 height 137
click at [206, 315] on textarea "the v specif field which is called jorgan" at bounding box center [582, 370] width 781 height 137
click at [450, 314] on textarea "The vocabulary has a specific field which is called jorgan" at bounding box center [582, 370] width 781 height 137
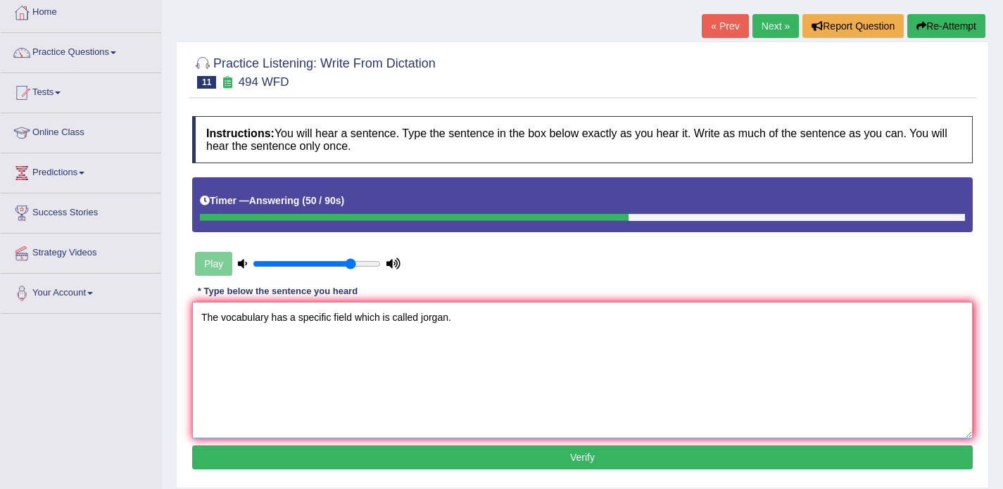
scroll to position [148, 0]
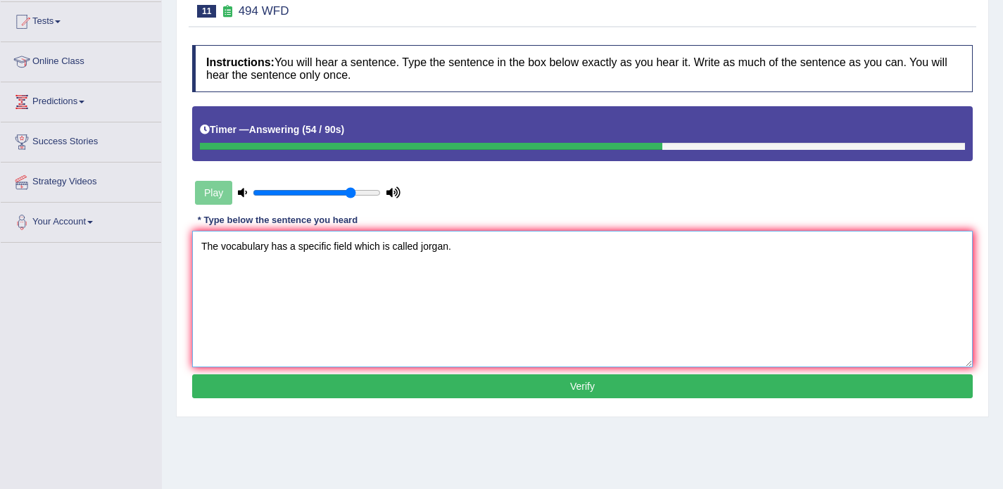
type textarea "The vocabulary has a specific field which is called jorgan."
click at [427, 384] on button "Verify" at bounding box center [582, 386] width 781 height 24
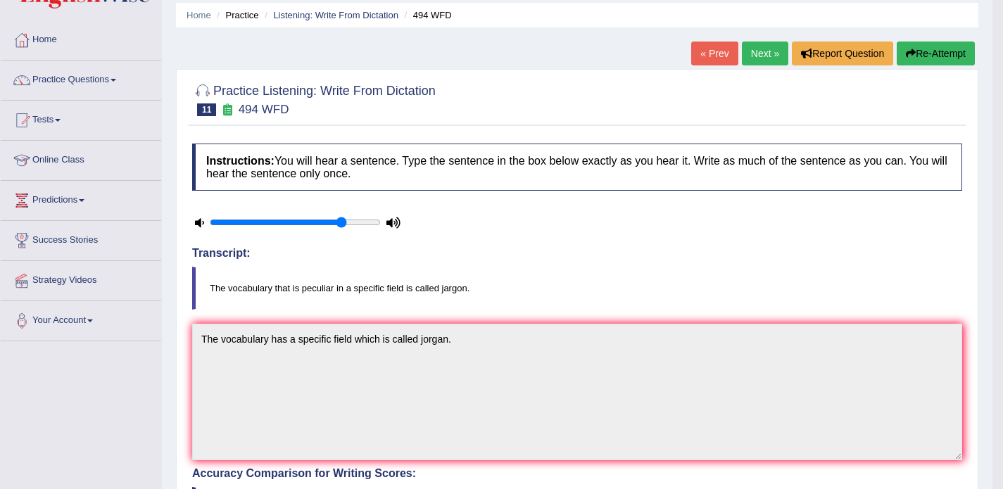
scroll to position [37, 0]
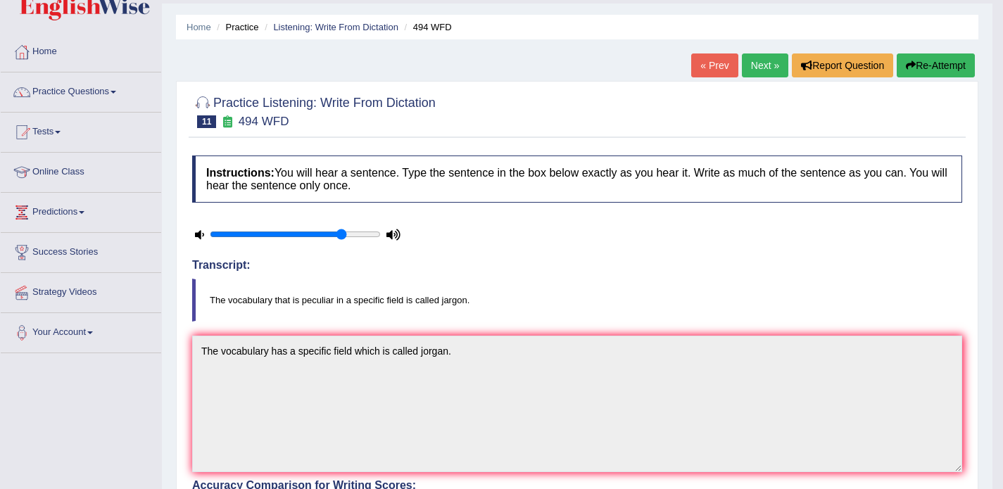
click at [747, 66] on link "Next »" at bounding box center [765, 65] width 46 height 24
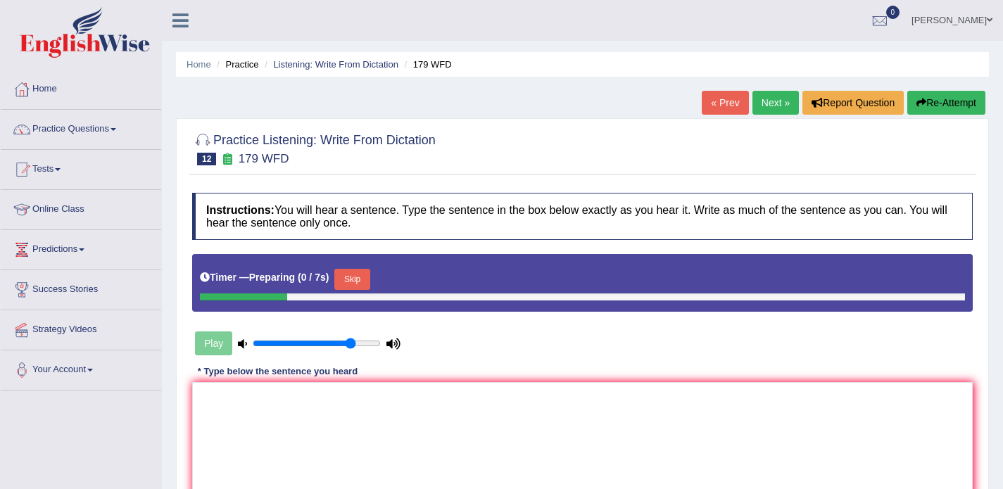
scroll to position [70, 0]
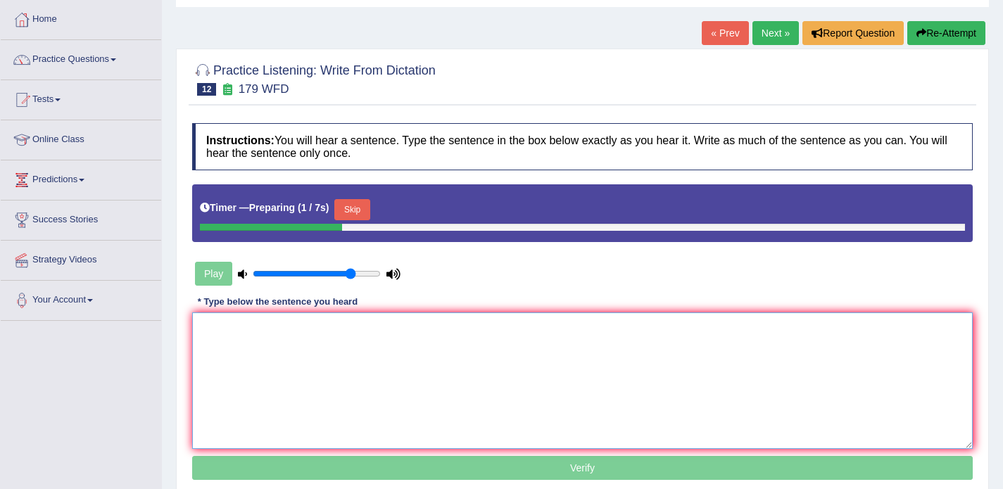
click at [405, 357] on textarea at bounding box center [582, 380] width 781 height 137
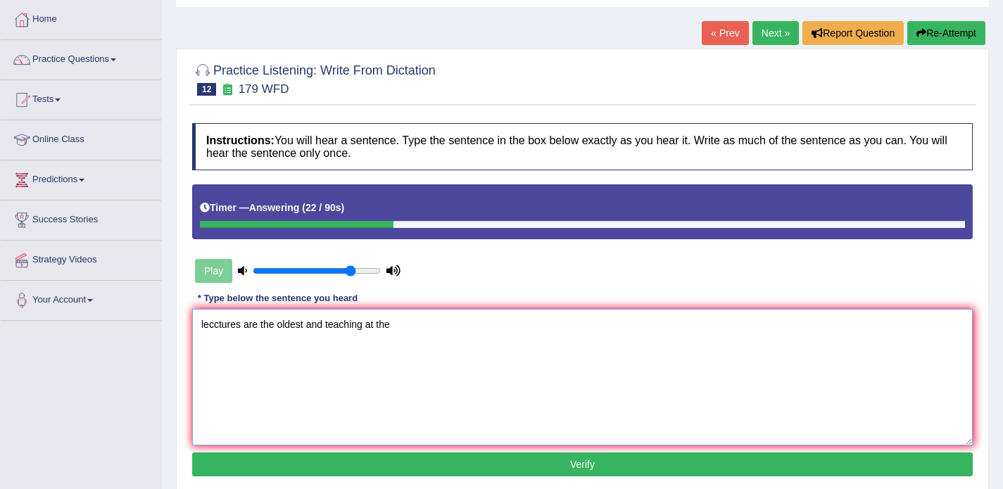
click at [305, 327] on textarea "lecctures are the oldest and teaching at the" at bounding box center [582, 377] width 781 height 137
click at [416, 320] on textarea "lecctures are the oldest methods teaching at the" at bounding box center [582, 377] width 781 height 137
click at [203, 321] on textarea "lecctures are the oldest methods teaching at the university." at bounding box center [582, 377] width 781 height 137
click at [280, 328] on textarea "Lecctures are the oldest methods teaching at the university." at bounding box center [582, 377] width 781 height 137
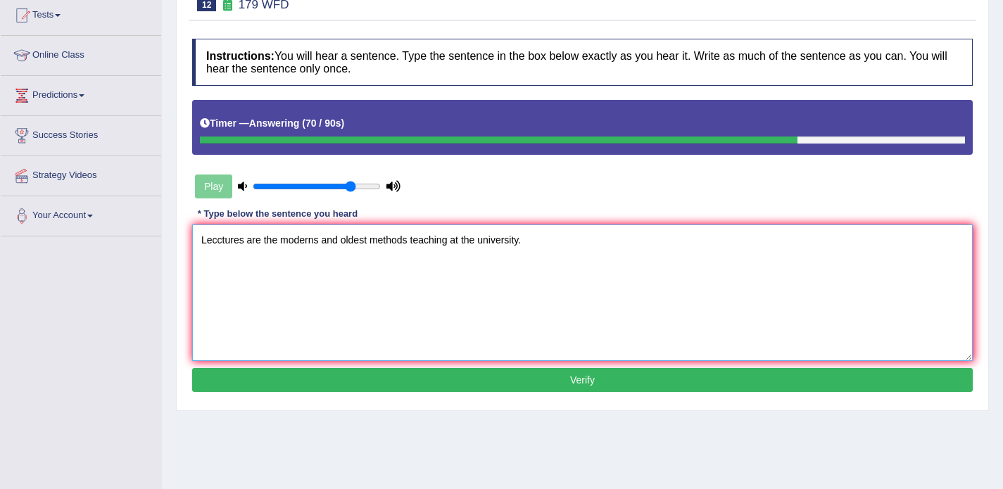
scroll to position [156, 0]
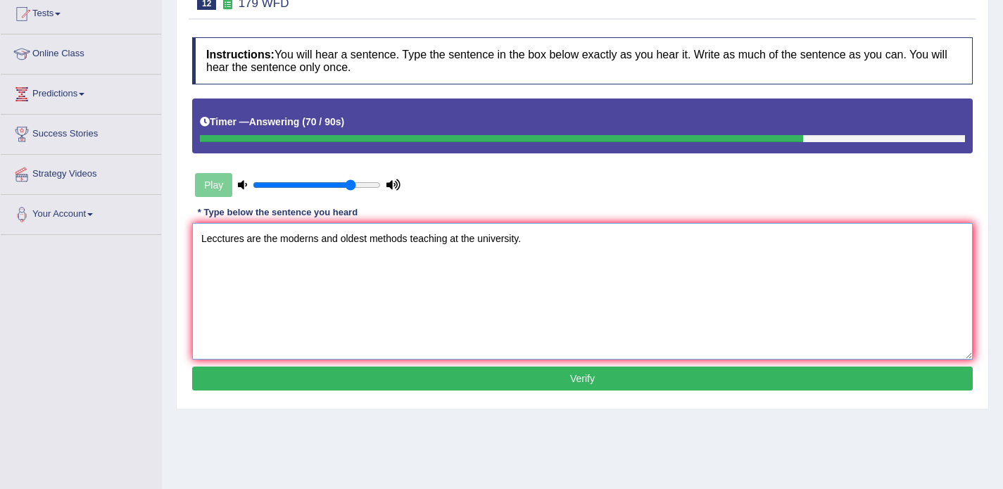
type textarea "Lecctures are the moderns and oldest methods teaching at the university."
click at [405, 379] on button "Verify" at bounding box center [582, 379] width 781 height 24
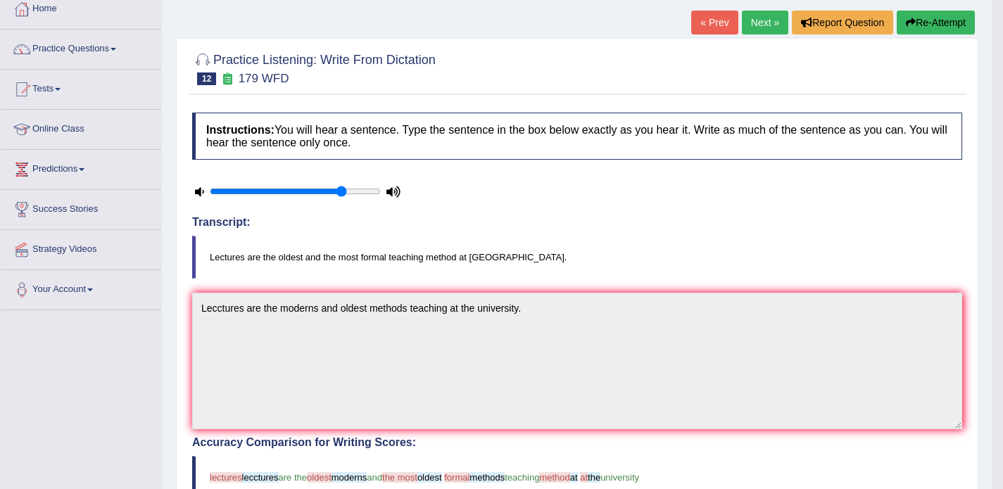
scroll to position [72, 0]
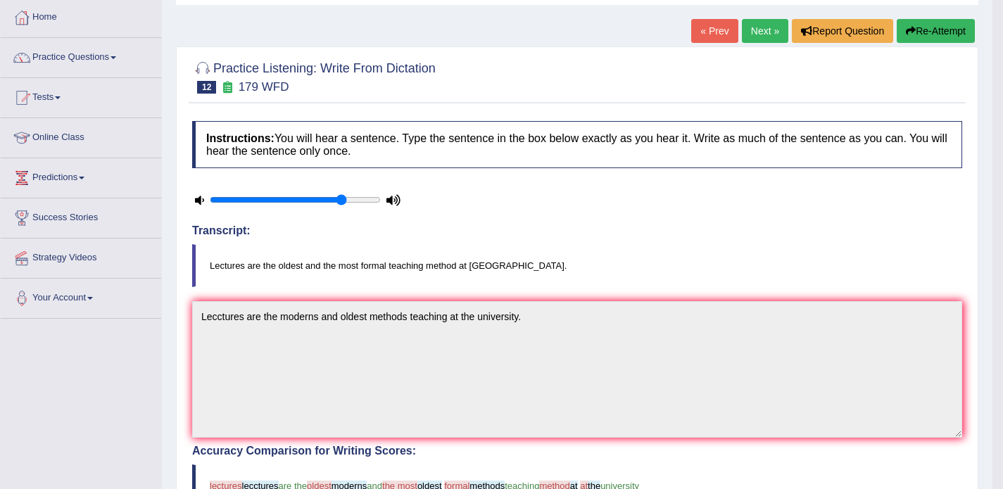
click at [757, 37] on link "Next »" at bounding box center [765, 31] width 46 height 24
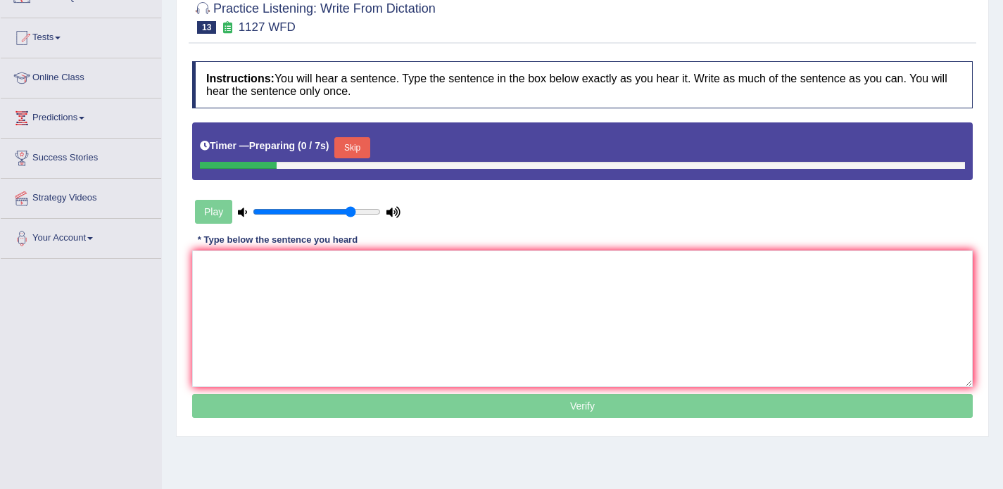
scroll to position [146, 0]
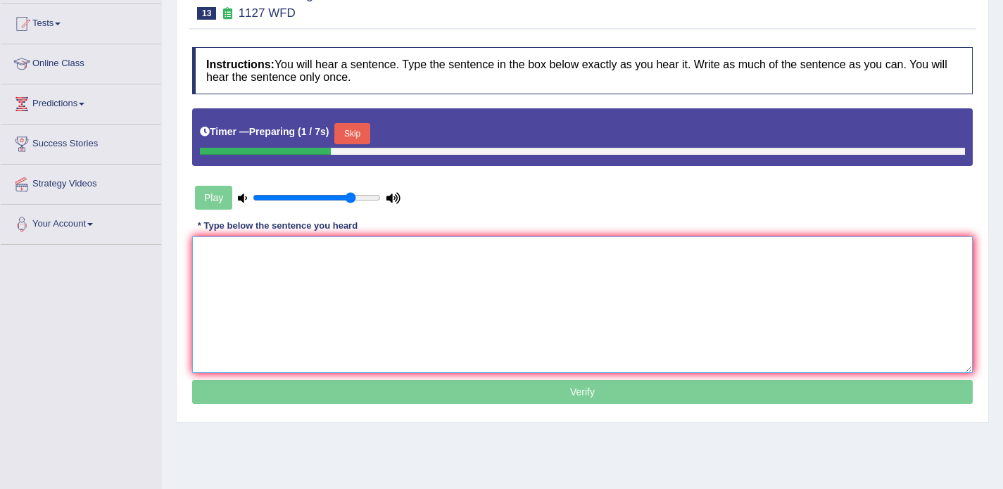
click at [516, 284] on textarea at bounding box center [582, 304] width 781 height 137
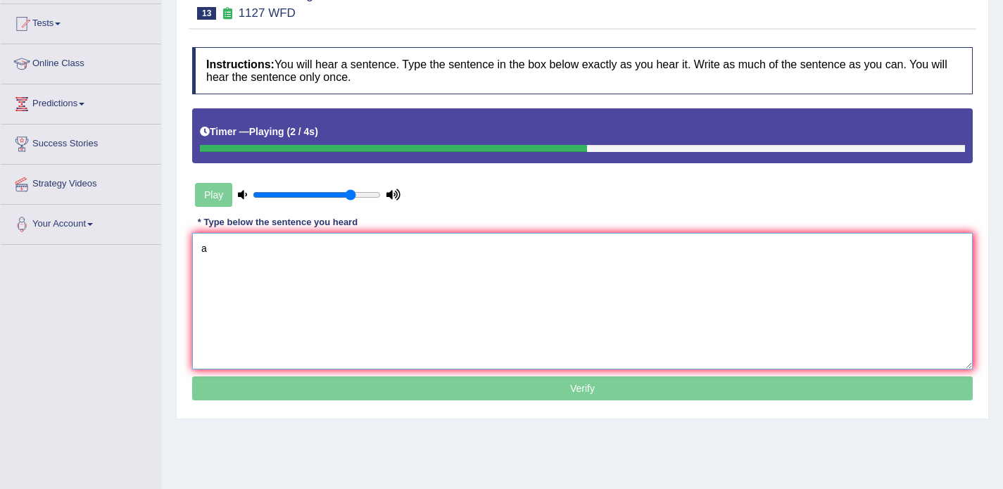
click at [516, 287] on textarea "a" at bounding box center [582, 301] width 781 height 137
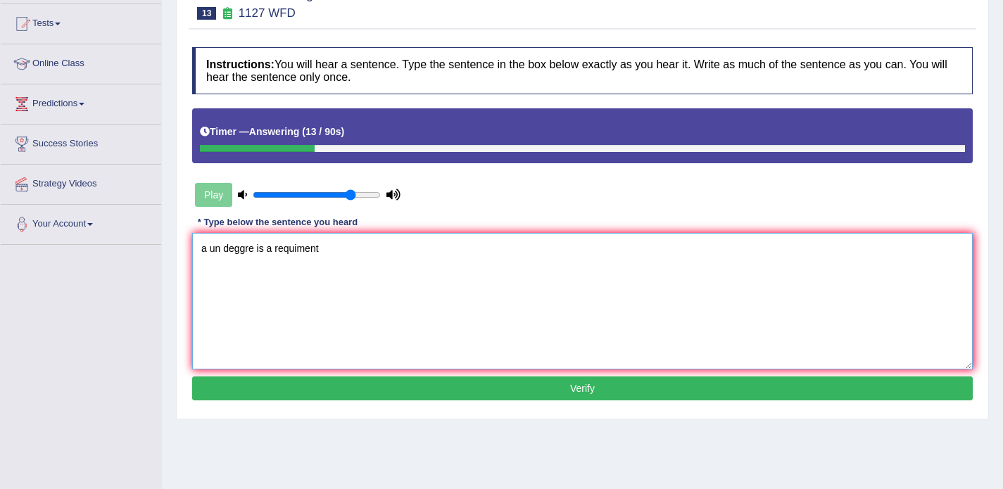
click at [206, 250] on textarea "a un deggre is a requiment" at bounding box center [582, 301] width 781 height 137
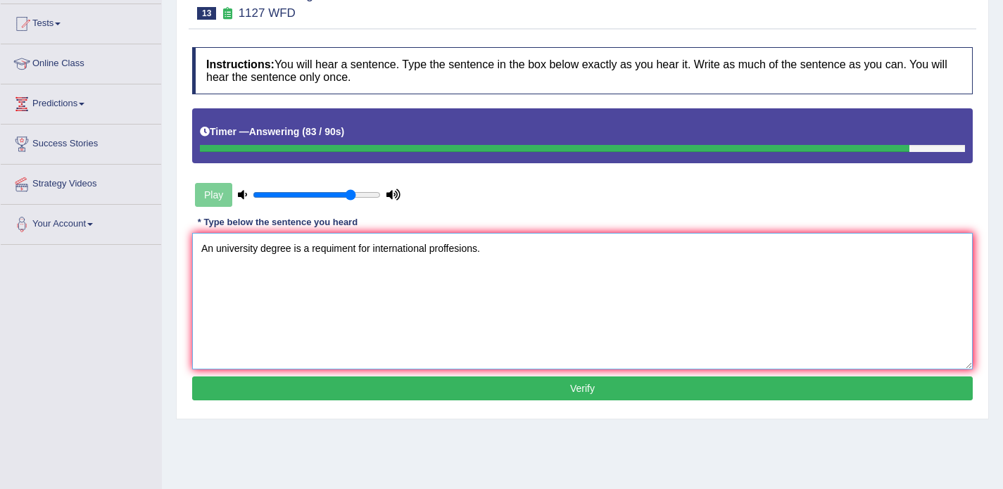
click at [334, 251] on textarea "An university degree is a requiment for international proffesions." at bounding box center [582, 301] width 781 height 137
type textarea "An university degree is a requirement for international proffesions."
click at [473, 379] on button "Verify" at bounding box center [582, 389] width 781 height 24
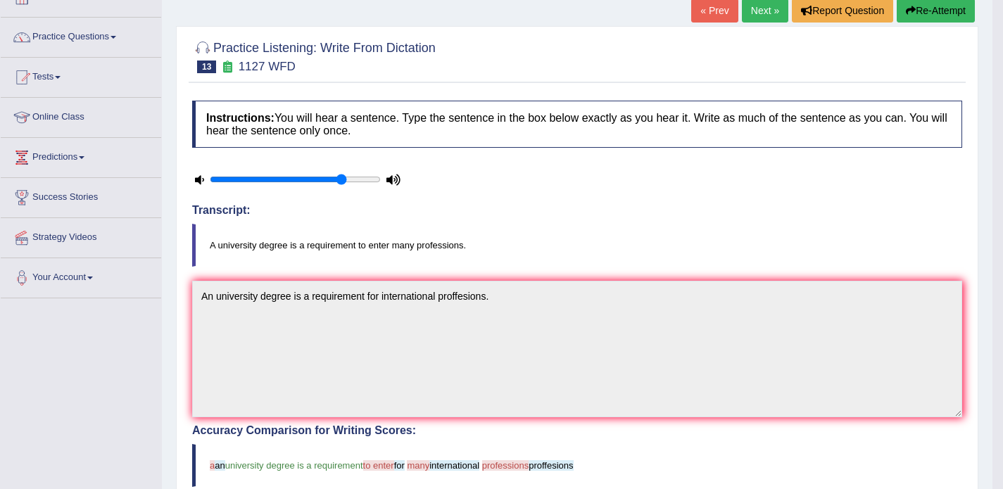
scroll to position [90, 0]
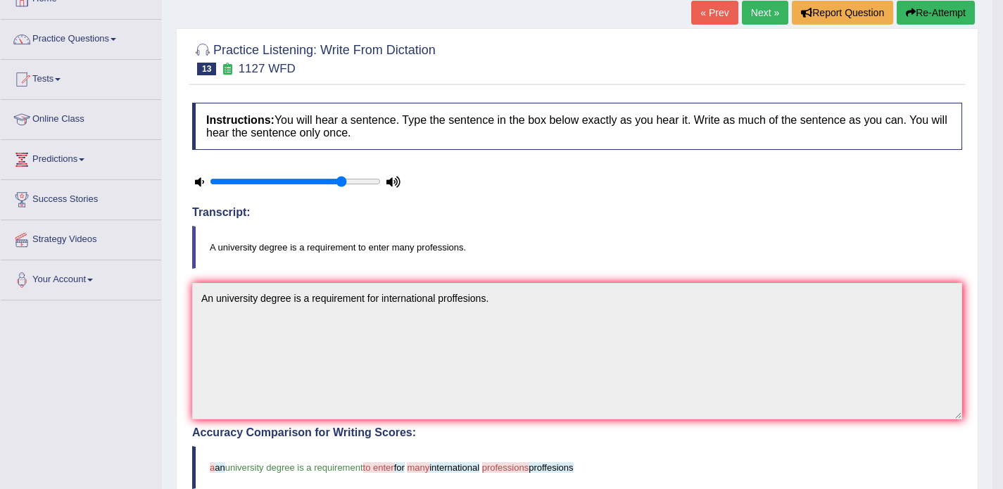
click at [760, 11] on link "Next »" at bounding box center [765, 13] width 46 height 24
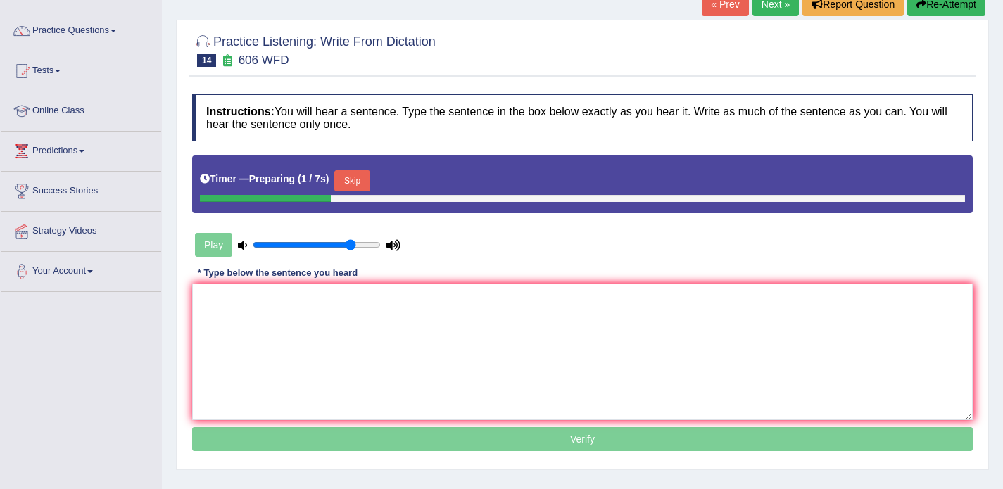
scroll to position [119, 0]
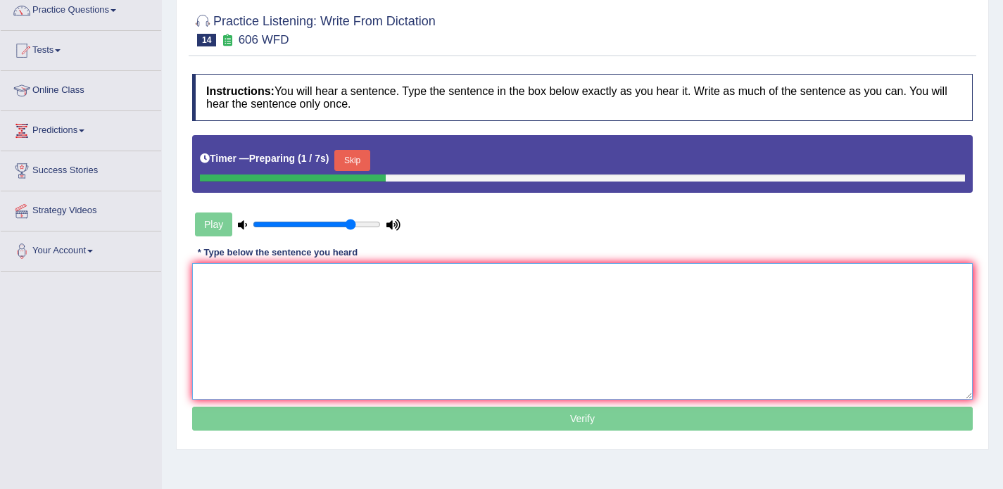
click at [389, 297] on textarea at bounding box center [582, 331] width 781 height 137
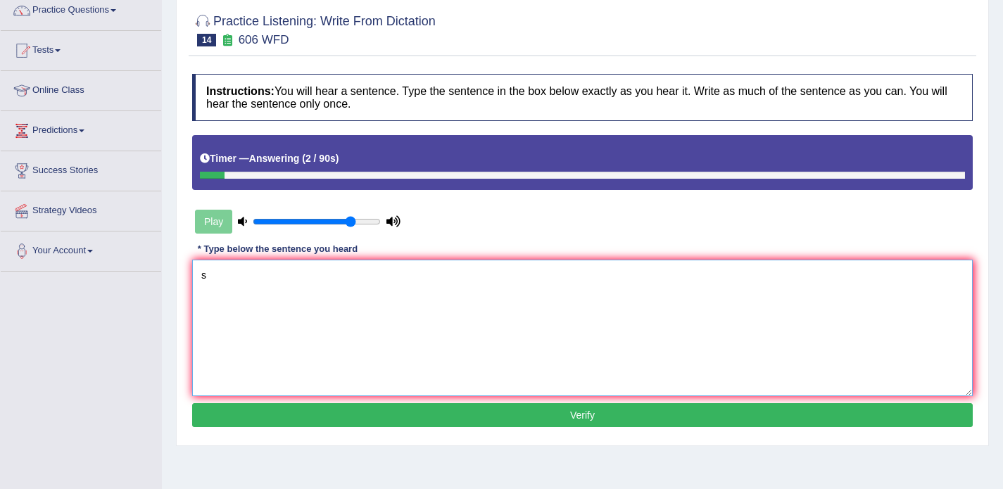
scroll to position [66, 0]
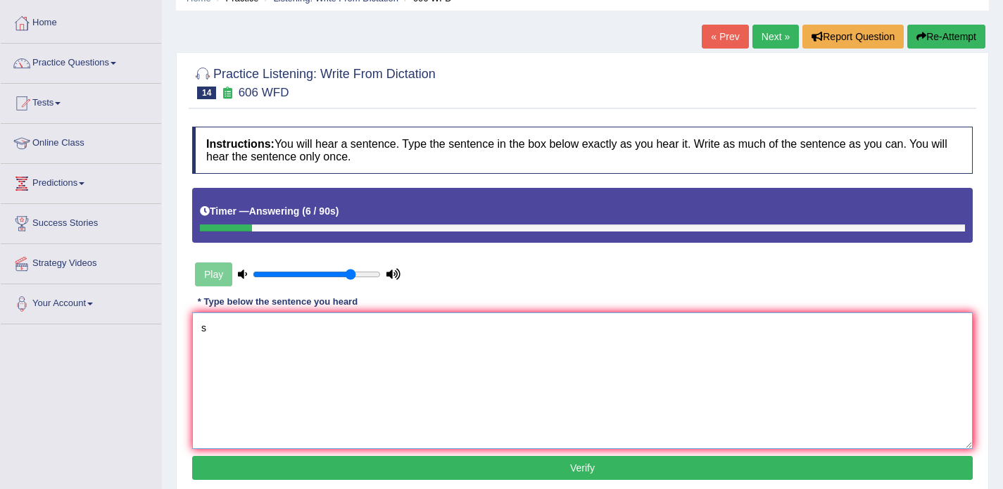
type textarea "s"
click at [923, 34] on button "Re-Attempt" at bounding box center [946, 37] width 78 height 24
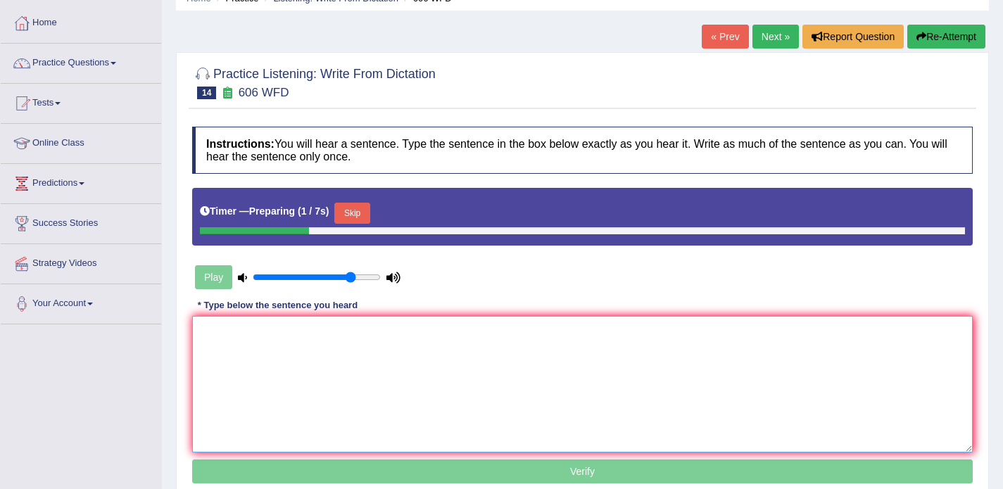
click at [363, 332] on textarea at bounding box center [582, 384] width 781 height 137
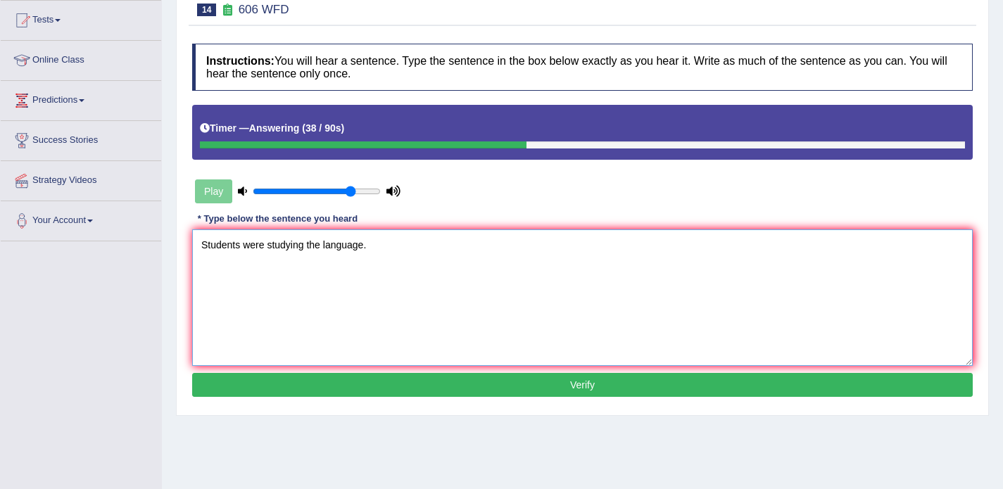
scroll to position [163, 0]
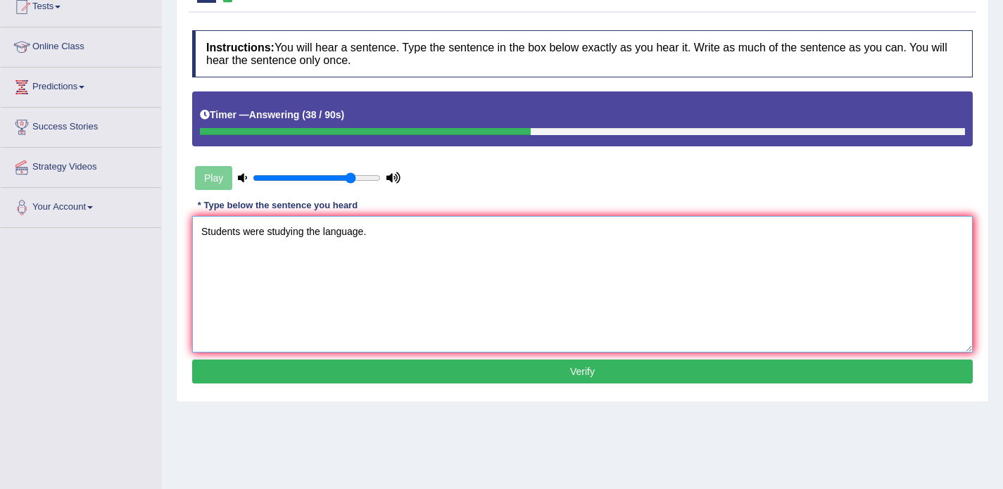
type textarea "Students were studying the language."
click at [451, 365] on button "Verify" at bounding box center [582, 372] width 781 height 24
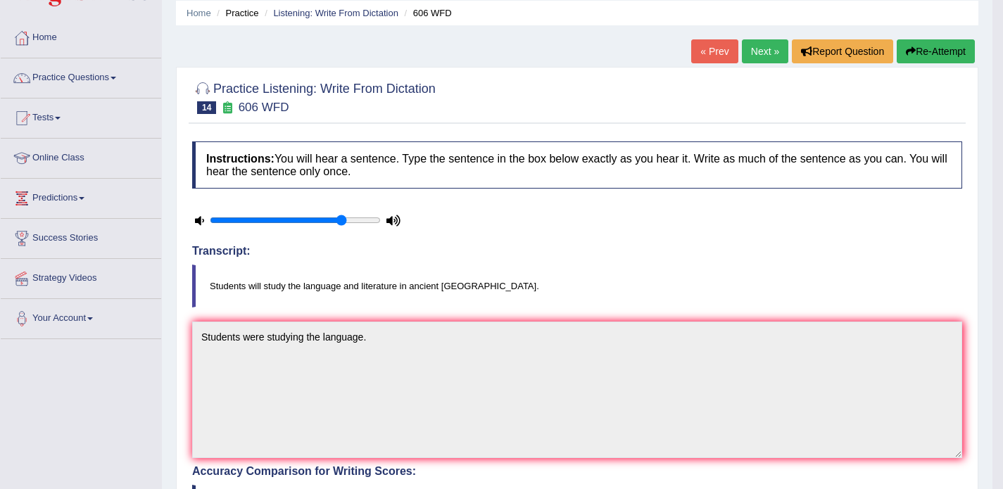
scroll to position [53, 0]
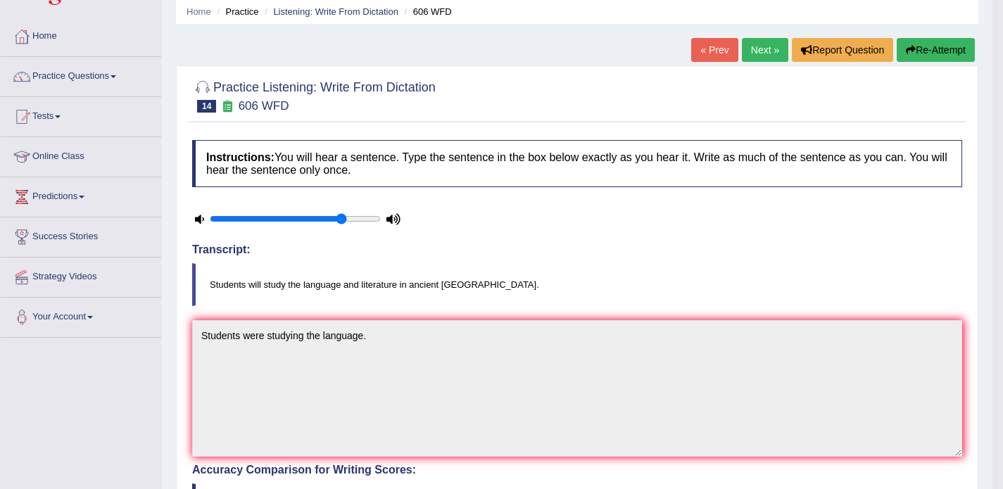
click at [930, 46] on button "Re-Attempt" at bounding box center [936, 50] width 78 height 24
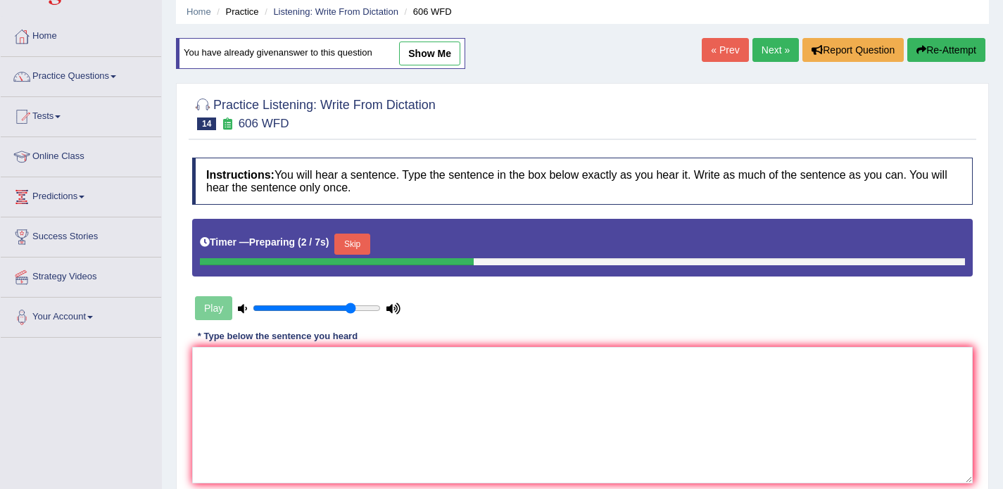
click at [363, 235] on button "Skip" at bounding box center [351, 244] width 35 height 21
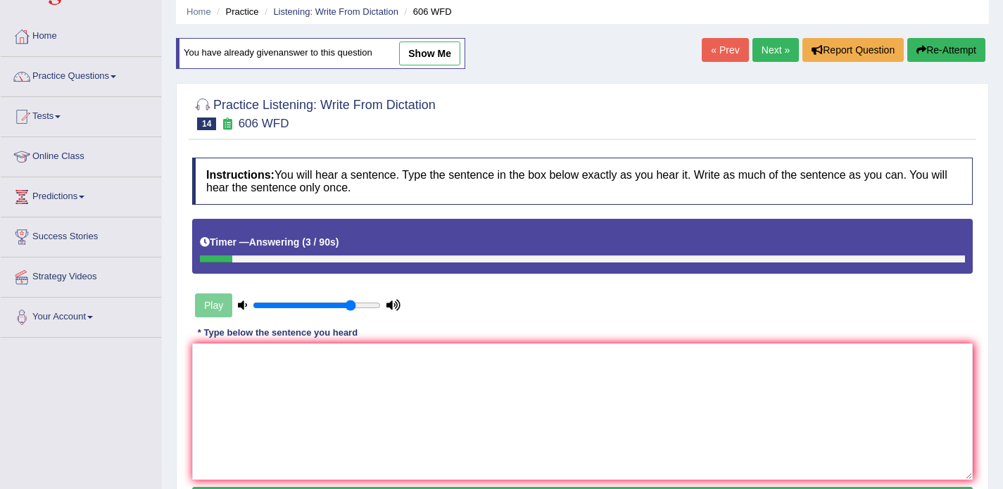
click at [941, 50] on button "Re-Attempt" at bounding box center [946, 50] width 78 height 24
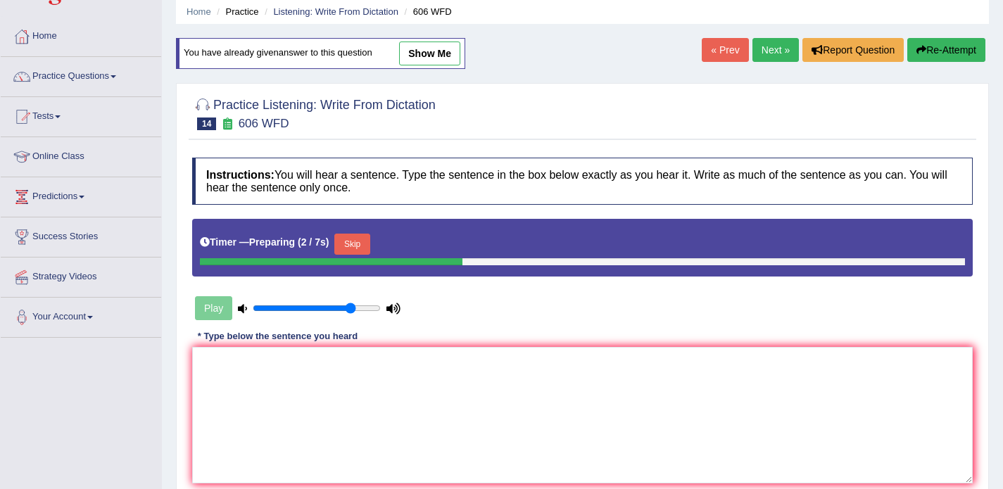
click at [350, 235] on button "Skip" at bounding box center [351, 244] width 35 height 21
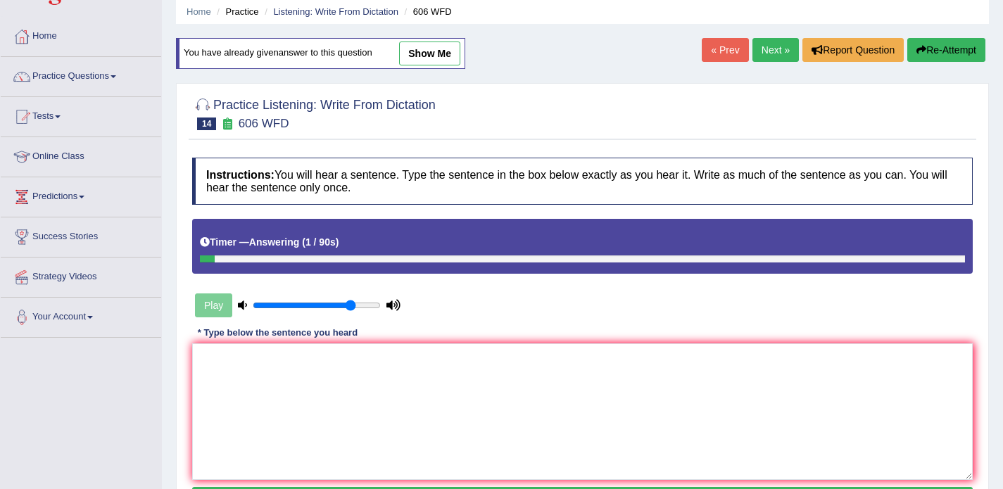
click at [925, 54] on button "Re-Attempt" at bounding box center [946, 50] width 78 height 24
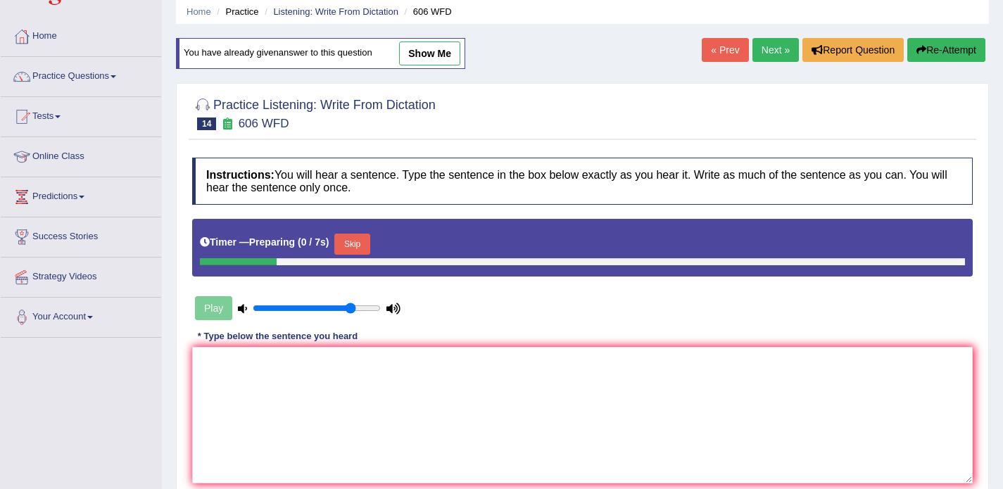
click at [352, 243] on button "Skip" at bounding box center [351, 244] width 35 height 21
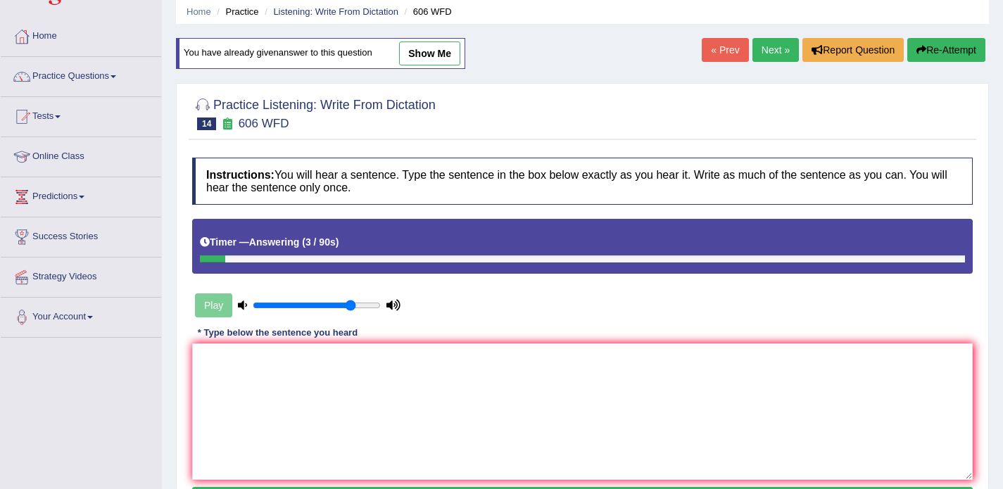
click at [759, 46] on link "Next »" at bounding box center [775, 50] width 46 height 24
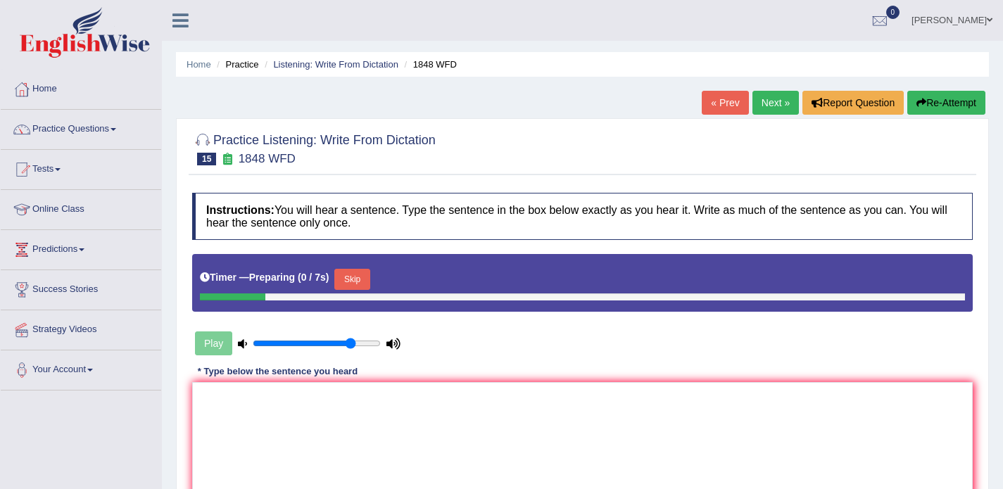
scroll to position [96, 0]
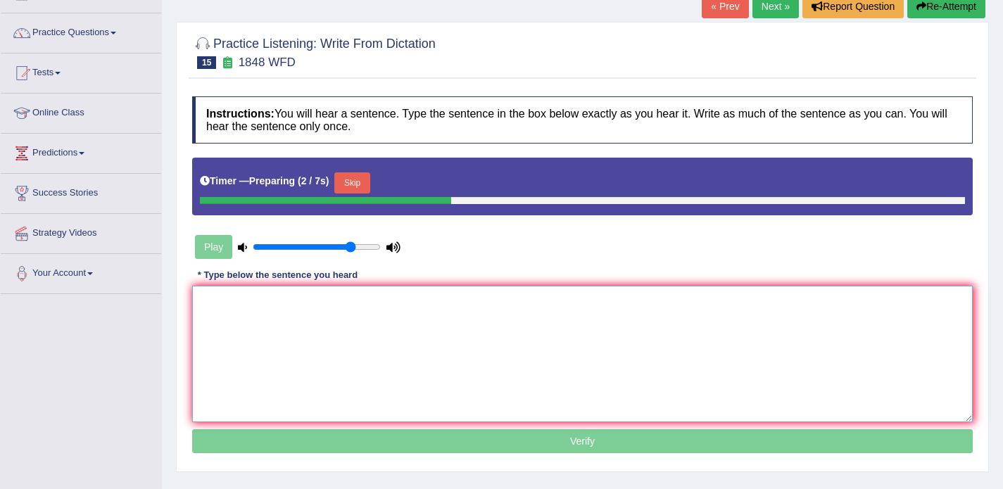
click at [389, 307] on textarea at bounding box center [582, 354] width 781 height 137
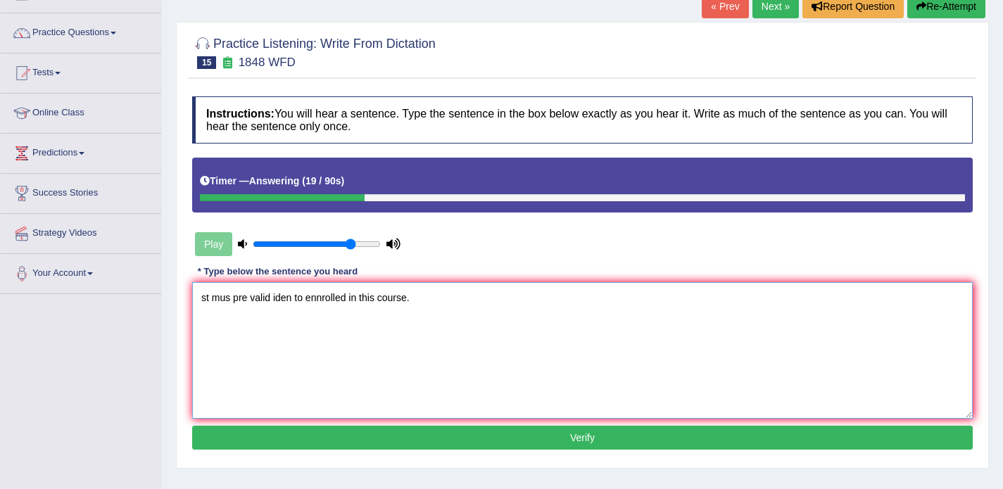
click at [208, 298] on textarea "st mus pre valid iden to ennrolled in this course." at bounding box center [582, 350] width 781 height 137
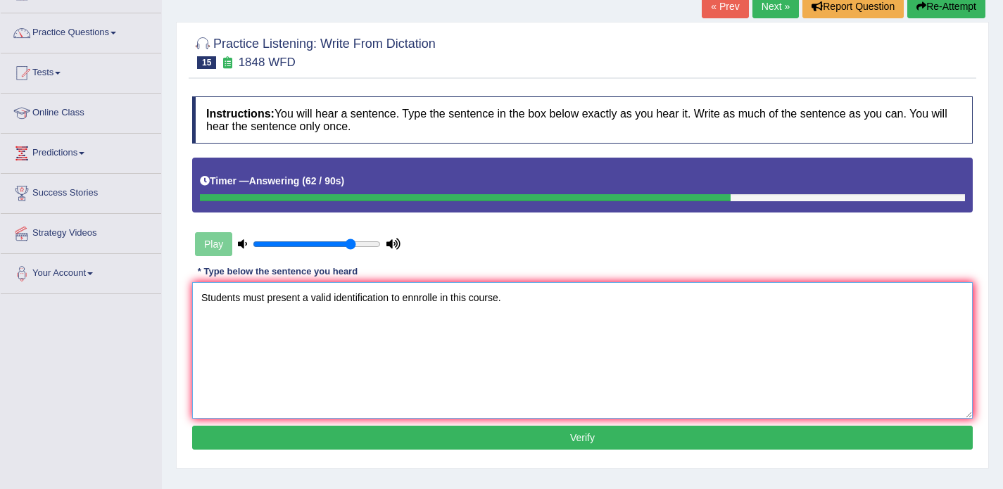
click at [441, 300] on textarea "Students must present a valid identification to ennrolle in this course." at bounding box center [582, 350] width 781 height 137
click at [498, 334] on textarea "Students must present a valid identification to enroll in this course." at bounding box center [582, 350] width 781 height 137
type textarea "Students must present a valid identification to enroll in this course."
click at [499, 444] on button "Verify" at bounding box center [582, 438] width 781 height 24
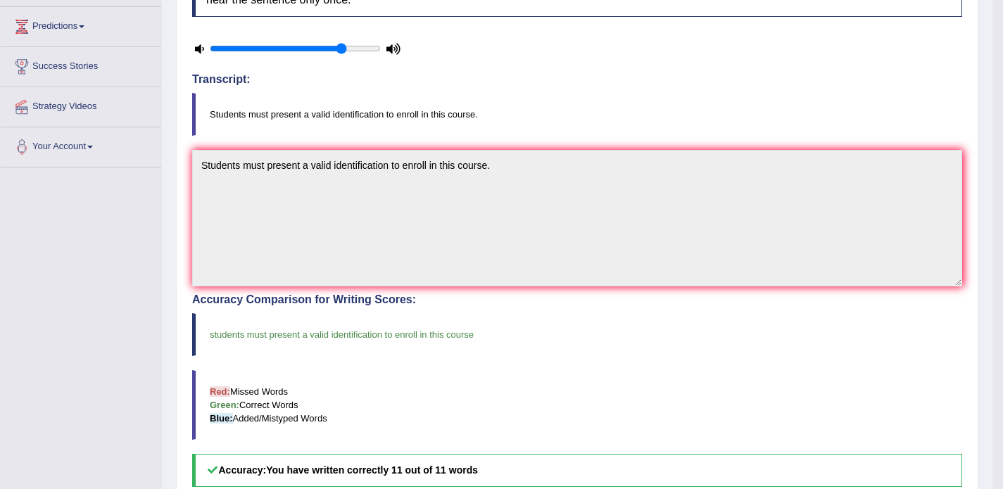
scroll to position [0, 0]
